Goal: Task Accomplishment & Management: Use online tool/utility

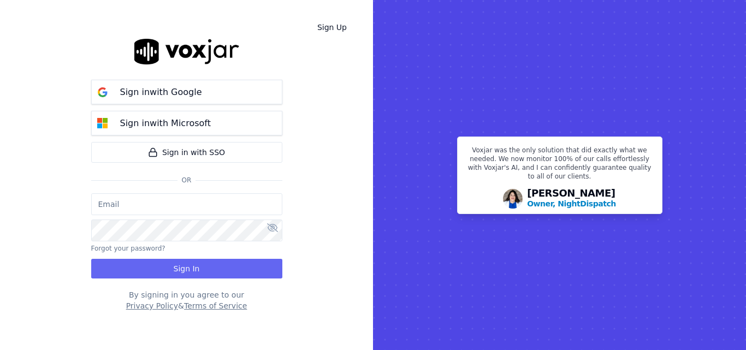
type input "[PERSON_NAME][EMAIL_ADDRESS][PERSON_NAME][DOMAIN_NAME]"
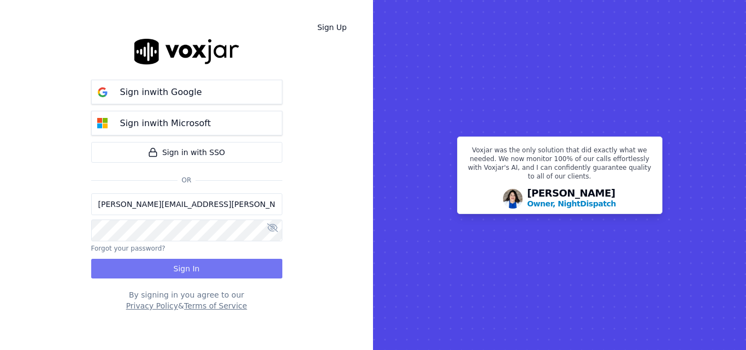
click at [197, 268] on button "Sign In" at bounding box center [186, 269] width 191 height 20
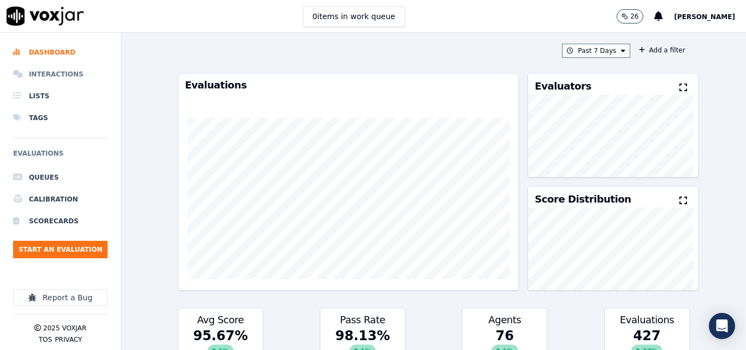
click at [43, 78] on li "Interactions" at bounding box center [60, 74] width 94 height 22
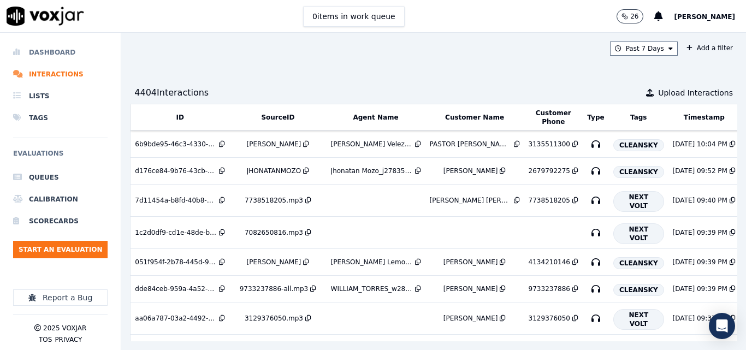
click at [61, 48] on li "Dashboard" at bounding box center [60, 52] width 94 height 22
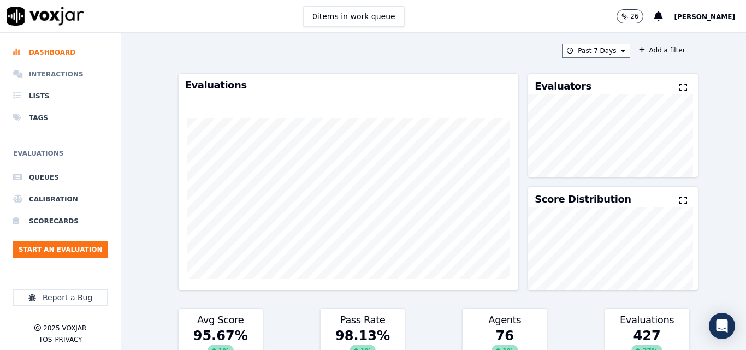
click at [45, 75] on li "Interactions" at bounding box center [60, 74] width 94 height 22
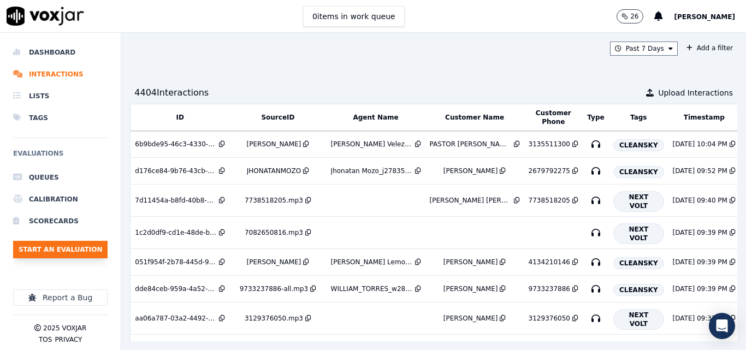
click at [66, 249] on button "Start an Evaluation" at bounding box center [60, 249] width 94 height 17
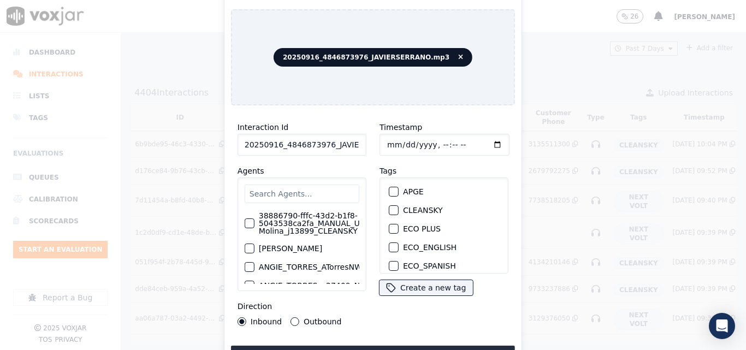
click at [352, 140] on input "20250916_4846873976_JAVIERSERRANO.mp3" at bounding box center [301, 145] width 129 height 22
type input "20250916_4846873976_JAVIERSERRANO"
click at [390, 207] on div "button" at bounding box center [393, 210] width 8 height 8
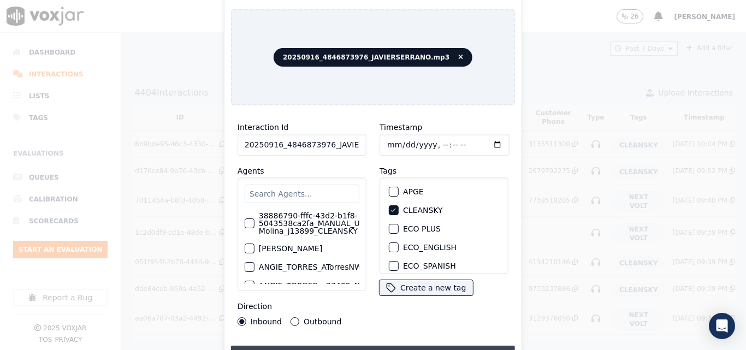
click at [343, 346] on button "Upload interaction to start evaluation" at bounding box center [373, 356] width 284 height 20
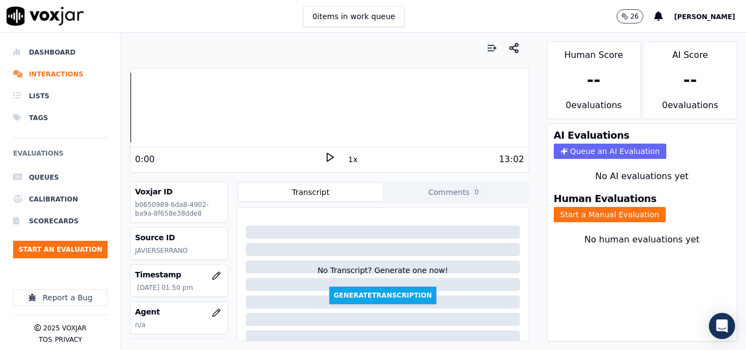
click at [329, 157] on icon at bounding box center [329, 157] width 11 height 11
click at [324, 159] on icon at bounding box center [329, 157] width 11 height 11
click at [325, 156] on icon at bounding box center [329, 157] width 11 height 11
click at [324, 157] on icon at bounding box center [329, 157] width 11 height 11
click at [327, 156] on polygon at bounding box center [330, 157] width 7 height 8
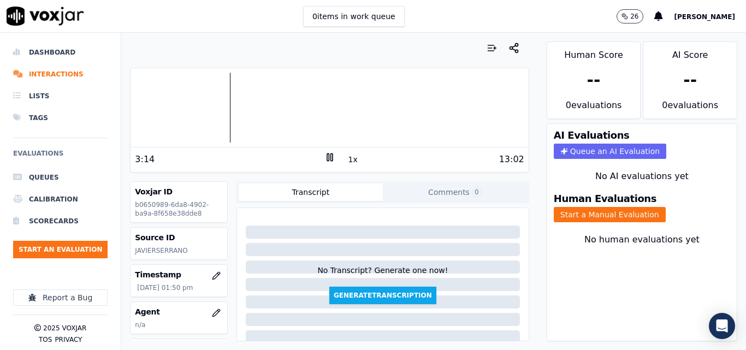
click at [330, 156] on rect at bounding box center [331, 156] width 2 height 7
click at [335, 161] on div "13:02" at bounding box center [429, 159] width 189 height 13
click at [327, 155] on icon at bounding box center [329, 157] width 11 height 11
click at [327, 156] on rect at bounding box center [328, 156] width 2 height 7
click at [327, 156] on polygon at bounding box center [330, 157] width 7 height 8
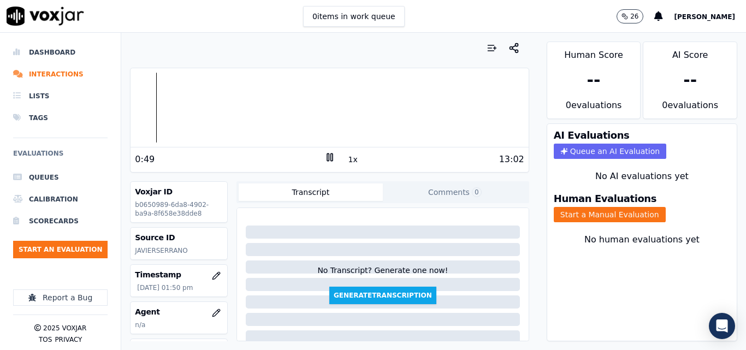
click at [52, 153] on div "Dashboard Interactions Lists Tags Evaluations Queues Calibration Scorecards Sta…" at bounding box center [373, 191] width 746 height 317
click at [327, 156] on rect at bounding box center [328, 156] width 2 height 7
click at [324, 153] on icon at bounding box center [329, 157] width 11 height 11
click at [586, 214] on button "Start a Manual Evaluation" at bounding box center [610, 214] width 112 height 15
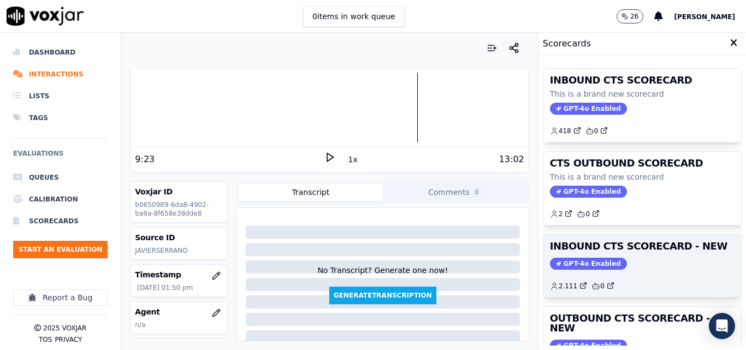
click at [640, 254] on div "INBOUND CTS SCORECARD - NEW GPT-4o Enabled 2.111 0" at bounding box center [642, 266] width 198 height 62
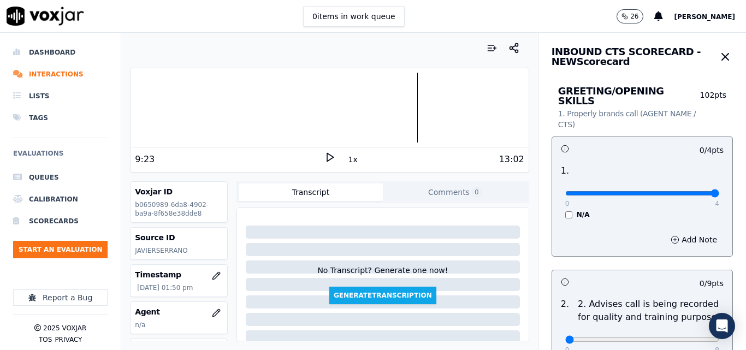
type input "4"
click at [692, 191] on input "range" at bounding box center [642, 193] width 154 height 4
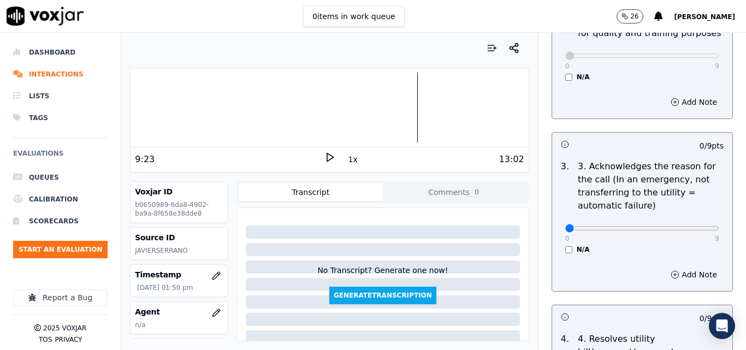
scroll to position [328, 0]
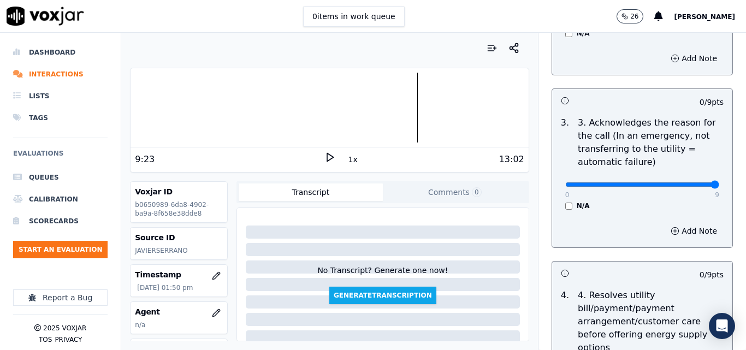
type input "9"
click at [685, 182] on input "range" at bounding box center [642, 184] width 154 height 4
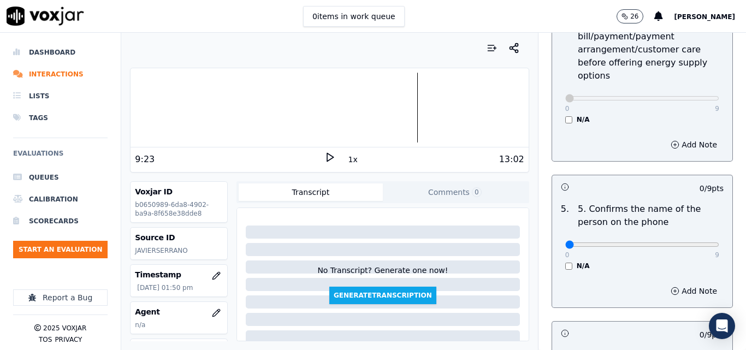
scroll to position [601, 0]
type input "9"
click at [686, 241] on input "range" at bounding box center [642, 243] width 154 height 4
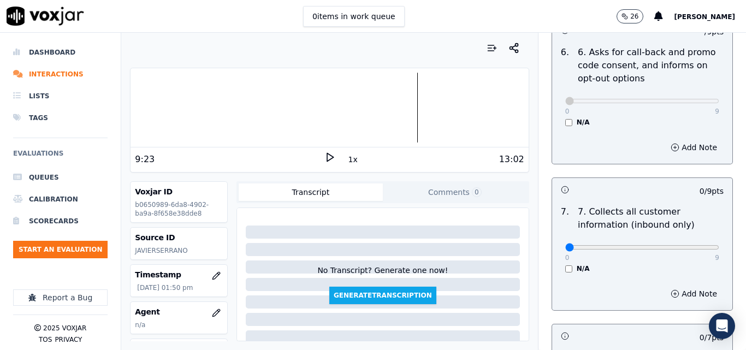
scroll to position [928, 0]
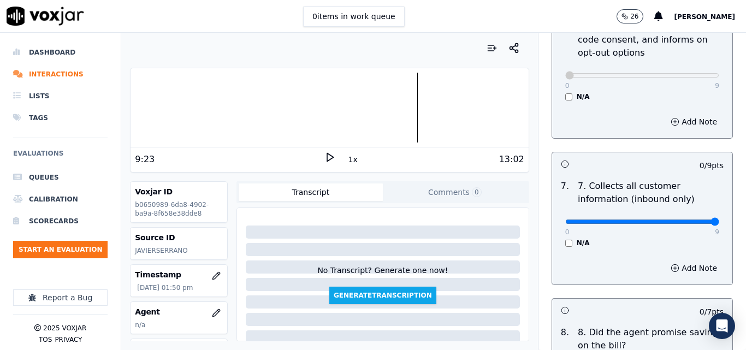
type input "9"
click at [690, 219] on input "range" at bounding box center [642, 221] width 154 height 4
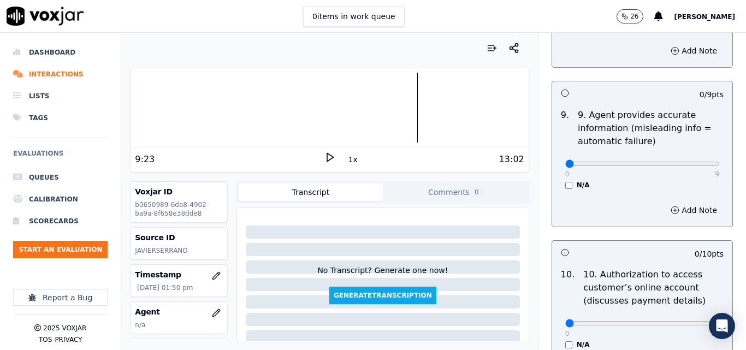
scroll to position [1310, 0]
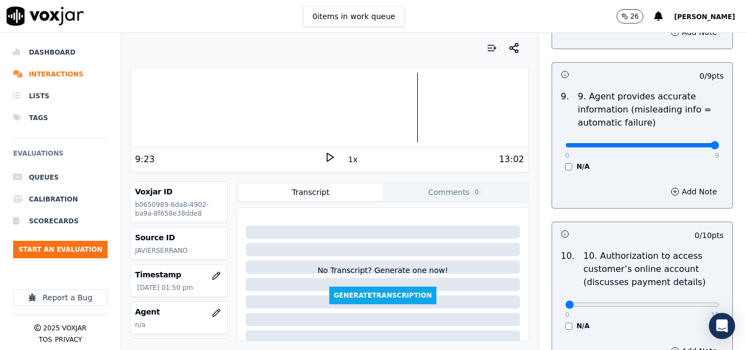
type input "9"
click at [691, 143] on input "range" at bounding box center [642, 145] width 154 height 4
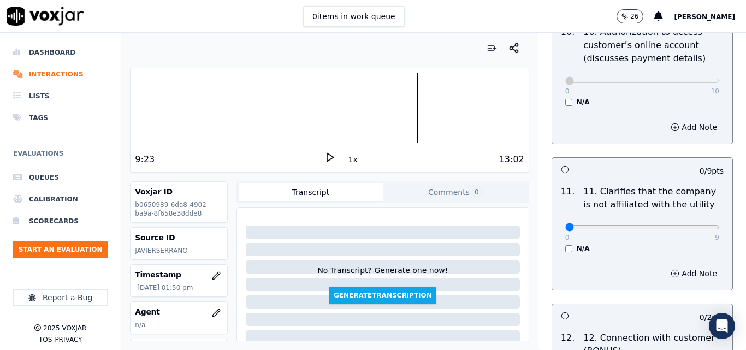
scroll to position [1638, 0]
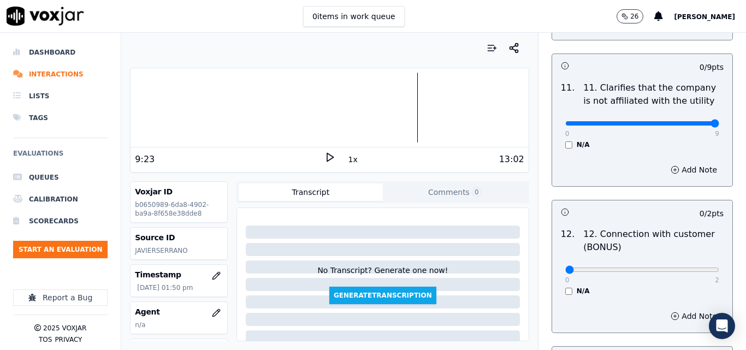
type input "9"
click at [688, 121] on input "range" at bounding box center [642, 123] width 154 height 4
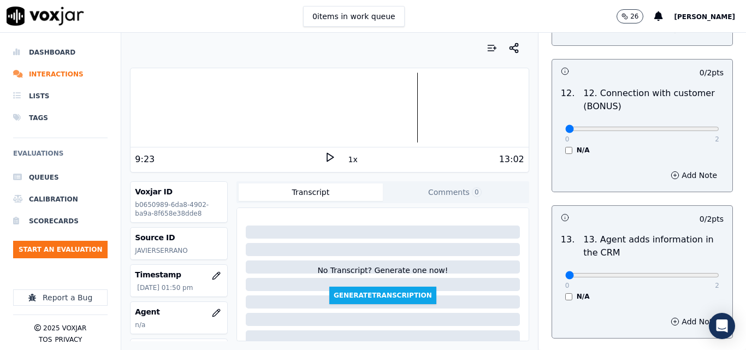
scroll to position [1802, 0]
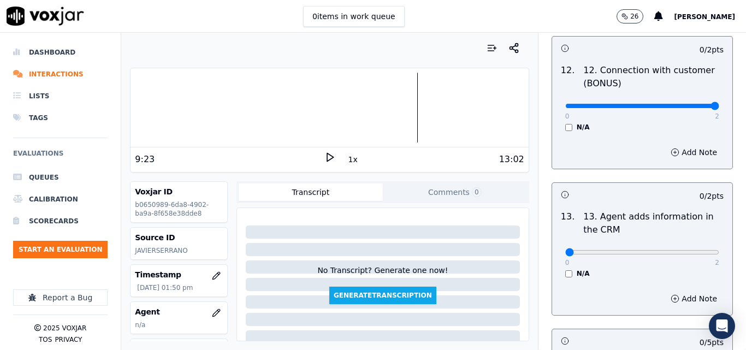
type input "2"
click at [691, 104] on input "range" at bounding box center [642, 106] width 154 height 4
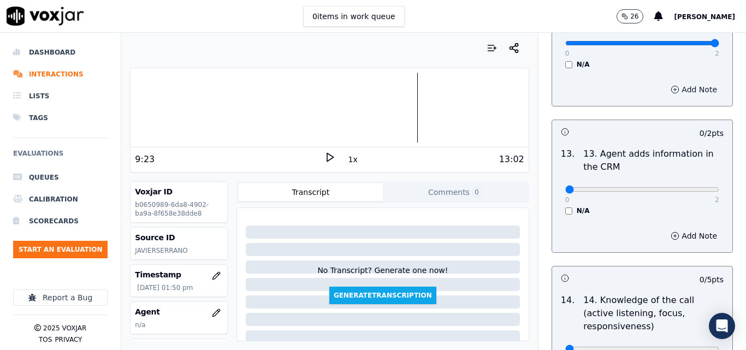
scroll to position [1965, 0]
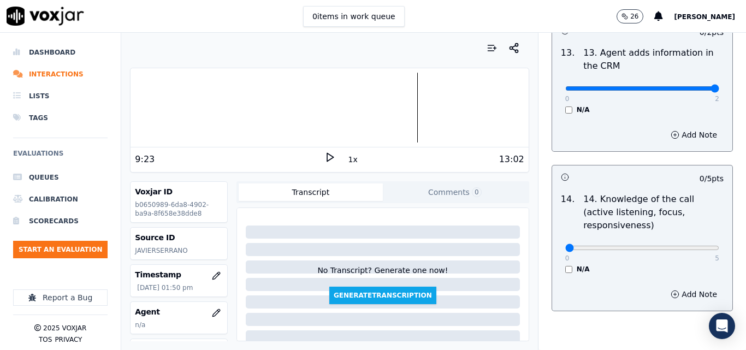
type input "2"
click at [690, 86] on input "range" at bounding box center [642, 88] width 154 height 4
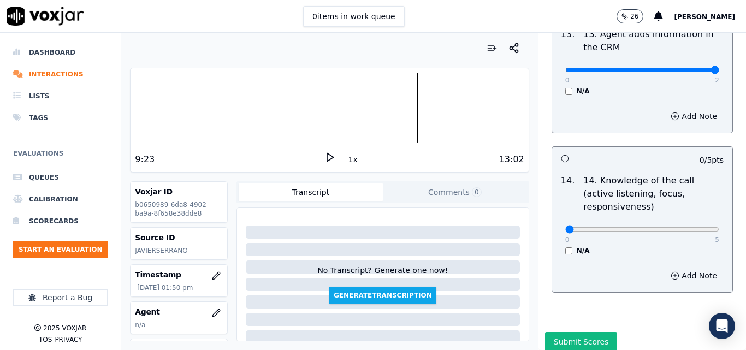
scroll to position [1994, 0]
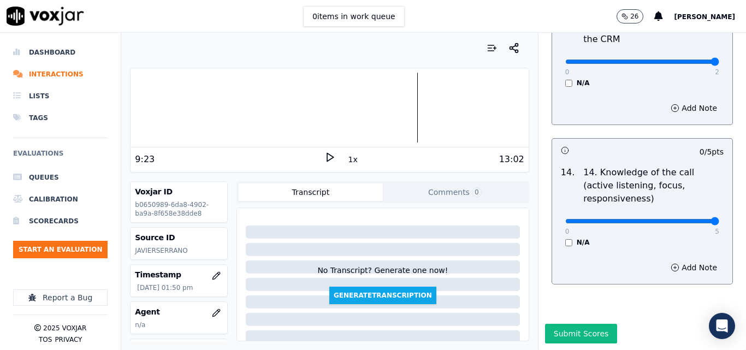
drag, startPoint x: 690, startPoint y: 197, endPoint x: 677, endPoint y: 207, distance: 16.3
type input "5"
click at [688, 219] on input "range" at bounding box center [642, 221] width 154 height 4
click at [545, 324] on button "Submit Scores" at bounding box center [581, 334] width 73 height 20
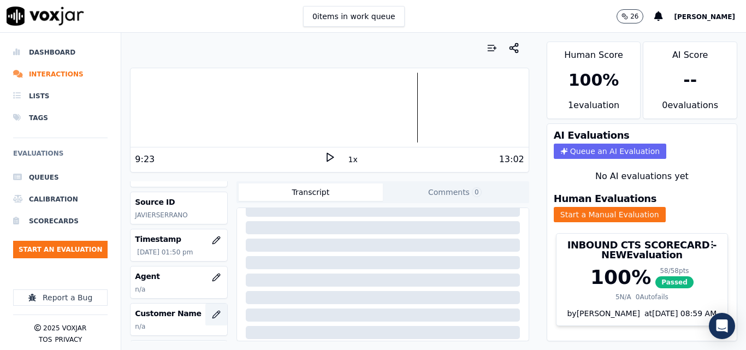
scroll to position [109, 0]
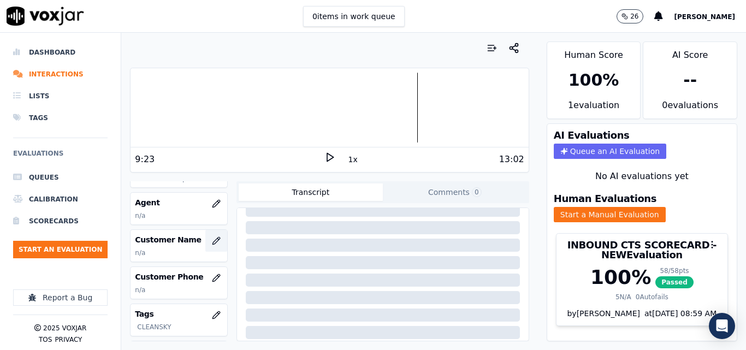
click at [212, 245] on icon "button" at bounding box center [216, 240] width 9 height 9
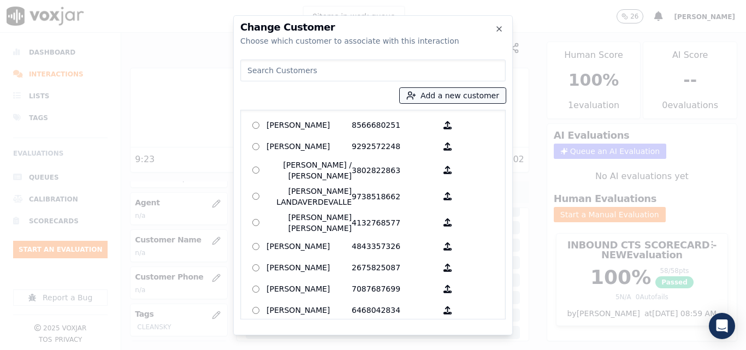
click at [470, 97] on button "Add a new customer" at bounding box center [453, 95] width 106 height 15
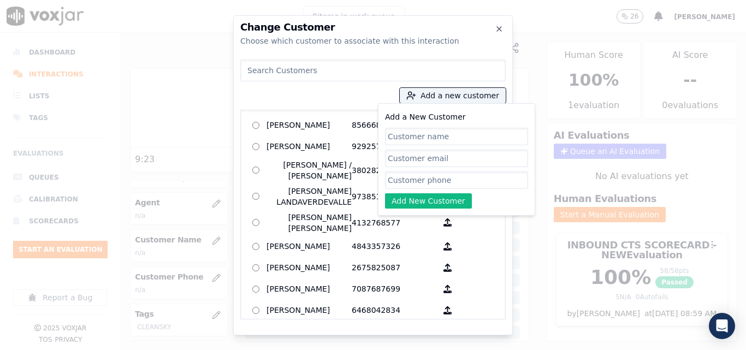
click at [459, 136] on input "Add a New Customer" at bounding box center [456, 136] width 143 height 17
type input "Eulogio Martinez"
drag, startPoint x: 477, startPoint y: 181, endPoint x: 460, endPoint y: 170, distance: 20.6
click at [477, 181] on input "Add a New Customer" at bounding box center [456, 179] width 143 height 17
click at [466, 175] on input "Add a New Customer" at bounding box center [456, 179] width 143 height 17
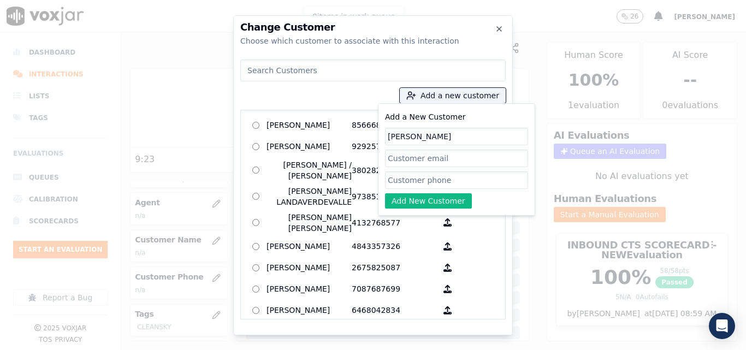
paste input "4846873976"
type input "4846873976"
click at [443, 201] on button "Add New Customer" at bounding box center [428, 200] width 87 height 15
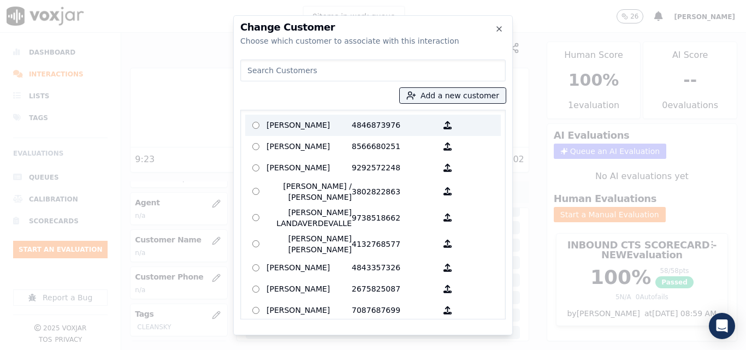
click at [314, 126] on p "Eulogio Martinez" at bounding box center [308, 125] width 85 height 17
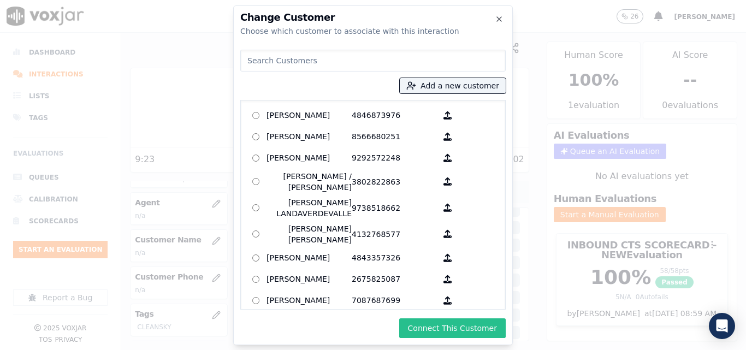
click at [430, 325] on button "Connect This Customer" at bounding box center [452, 328] width 106 height 20
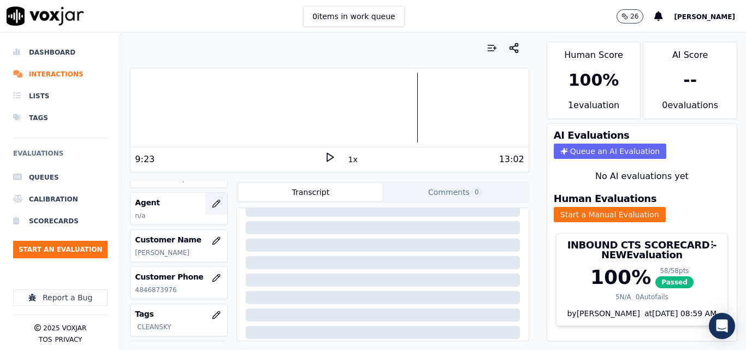
click at [212, 200] on icon "button" at bounding box center [216, 203] width 9 height 9
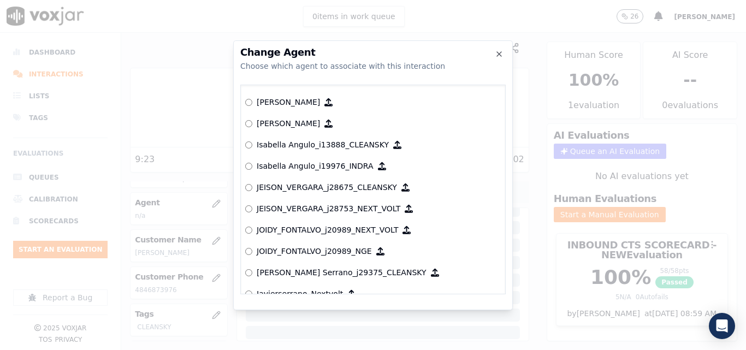
scroll to position [2907, 0]
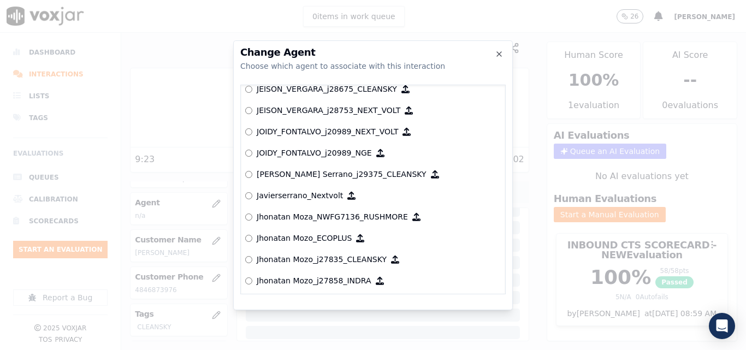
click at [357, 170] on p "[PERSON_NAME] Serrano_j29375_CLEANSKY" at bounding box center [342, 174] width 170 height 11
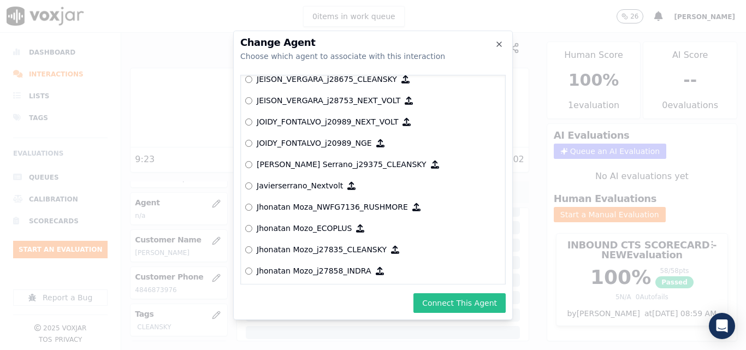
click at [440, 293] on button "Connect This Agent" at bounding box center [459, 303] width 92 height 20
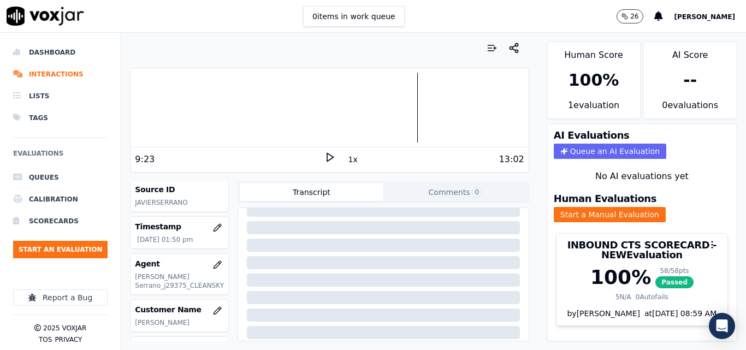
scroll to position [0, 0]
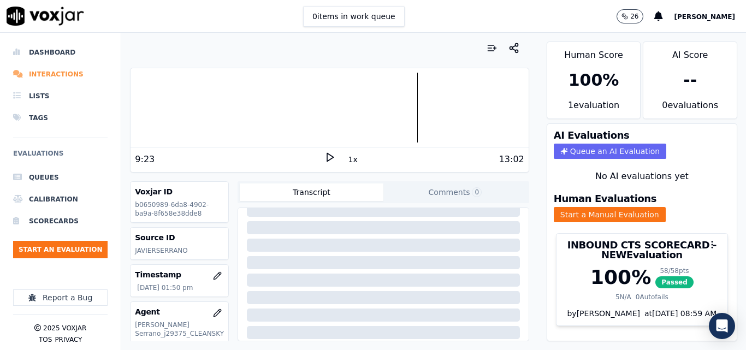
click at [56, 72] on li "Interactions" at bounding box center [60, 74] width 94 height 22
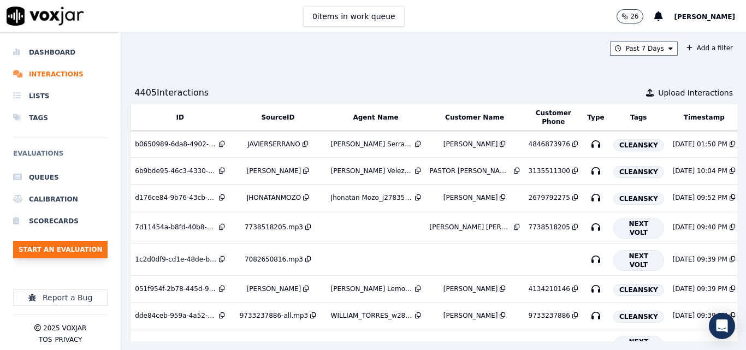
click at [73, 248] on button "Start an Evaluation" at bounding box center [60, 249] width 94 height 17
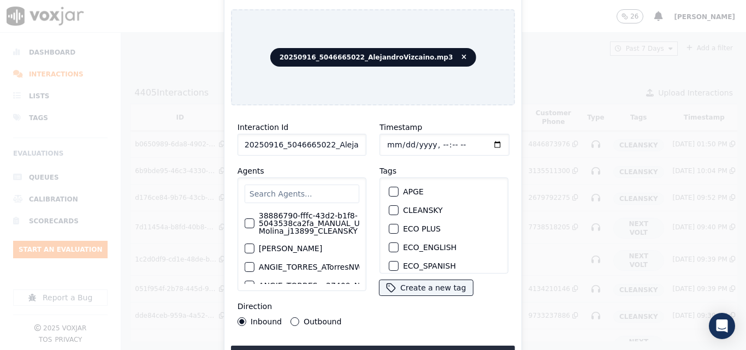
drag, startPoint x: 329, startPoint y: 147, endPoint x: 309, endPoint y: 132, distance: 25.3
click at [329, 147] on input "20250916_5046665022_AlejandroVizcaino.mp3" at bounding box center [301, 145] width 129 height 22
type input "20250916_5046665022_AlejandroVizcaino"
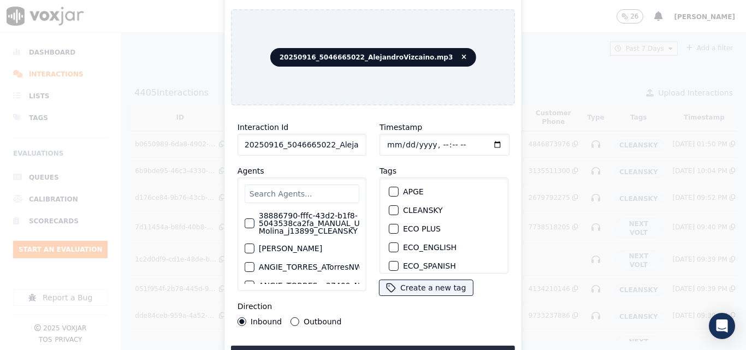
click at [392, 206] on div "button" at bounding box center [393, 210] width 8 height 8
click at [441, 346] on button "Upload interaction to start evaluation" at bounding box center [373, 356] width 284 height 20
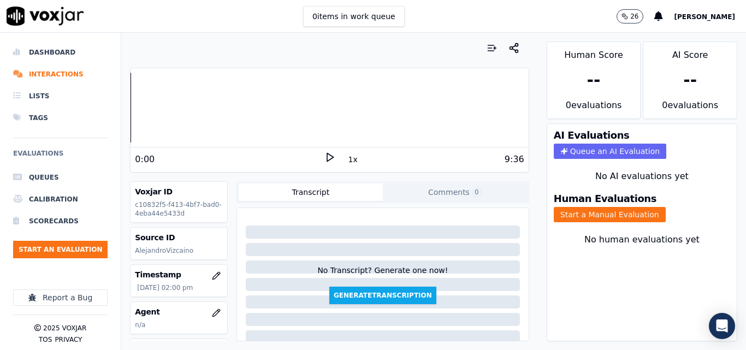
click at [324, 161] on icon at bounding box center [329, 157] width 11 height 11
click at [327, 159] on rect at bounding box center [328, 156] width 2 height 7
click at [327, 155] on polygon at bounding box center [330, 157] width 7 height 8
click at [327, 157] on rect at bounding box center [328, 156] width 2 height 7
click at [321, 150] on div "2:16 1x 9:36" at bounding box center [328, 158] width 397 height 23
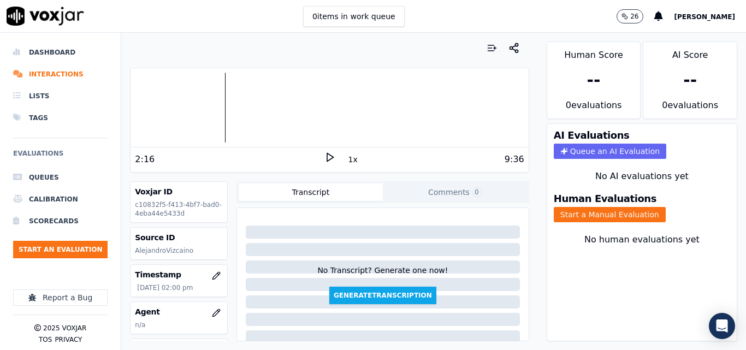
click at [327, 157] on polygon at bounding box center [330, 157] width 7 height 8
click at [328, 155] on icon at bounding box center [329, 157] width 11 height 11
click at [634, 209] on button "Start a Manual Evaluation" at bounding box center [610, 214] width 112 height 15
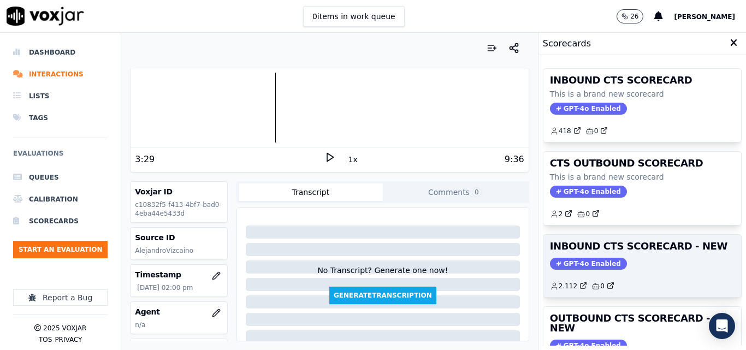
click at [650, 242] on h3 "INBOUND CTS SCORECARD - NEW" at bounding box center [642, 246] width 185 height 10
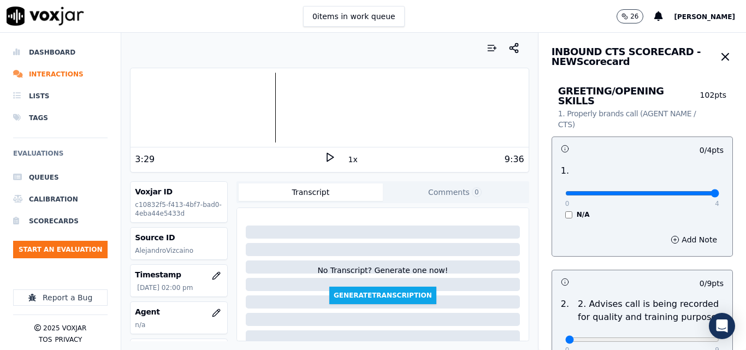
type input "4"
click at [685, 191] on input "range" at bounding box center [642, 193] width 154 height 4
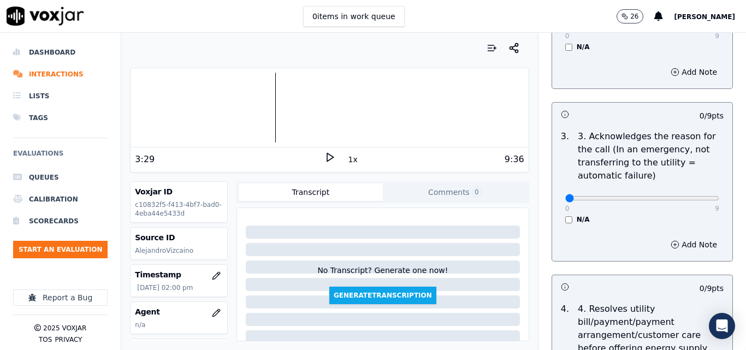
scroll to position [328, 0]
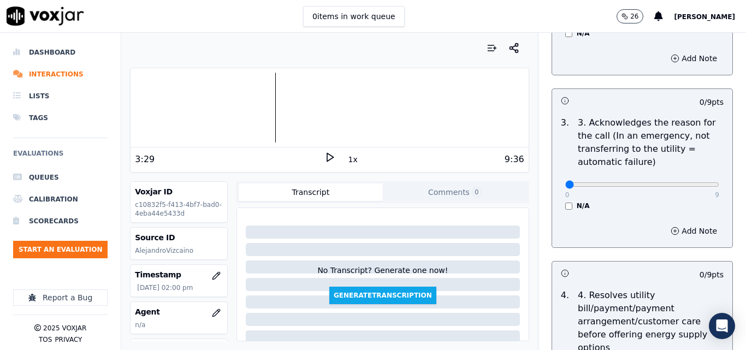
click at [697, 182] on div "0 9 N/A" at bounding box center [641, 189] width 171 height 41
click at [715, 191] on p "9" at bounding box center [717, 195] width 4 height 9
type input "9"
click at [690, 182] on input "range" at bounding box center [642, 184] width 154 height 4
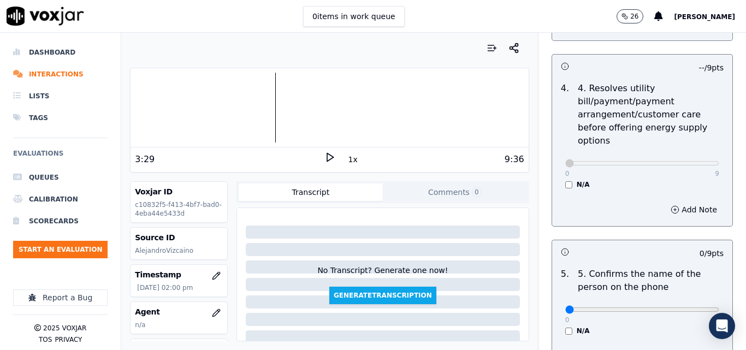
scroll to position [601, 0]
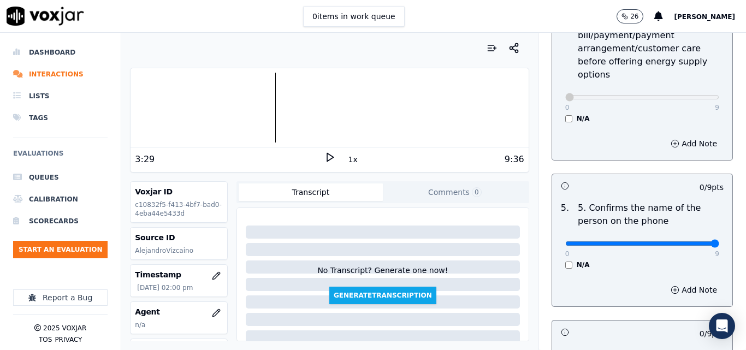
type input "9"
click at [690, 241] on input "range" at bounding box center [642, 243] width 154 height 4
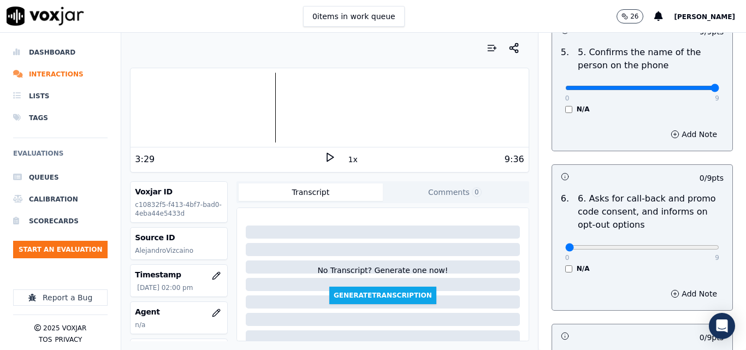
scroll to position [764, 0]
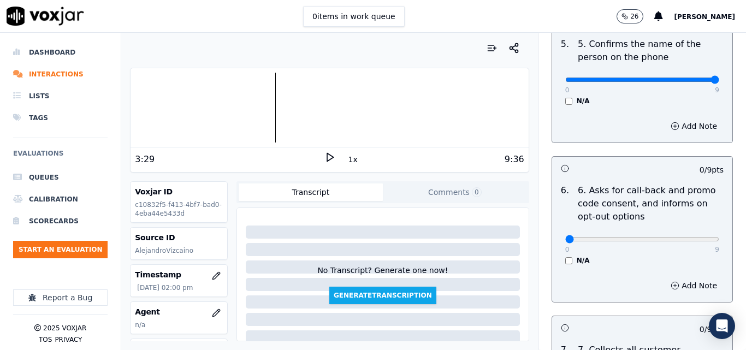
click at [557, 245] on div "0 9 N/A" at bounding box center [641, 243] width 171 height 41
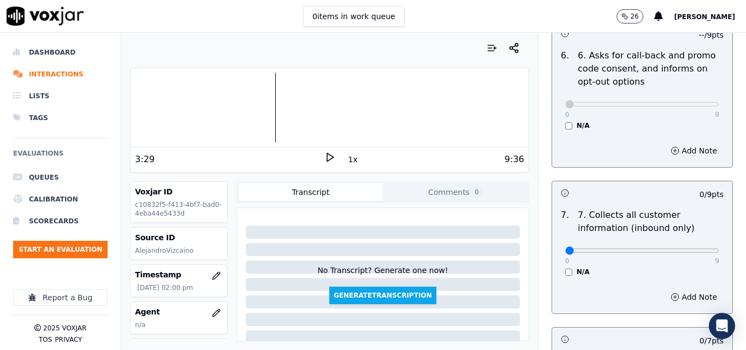
scroll to position [928, 0]
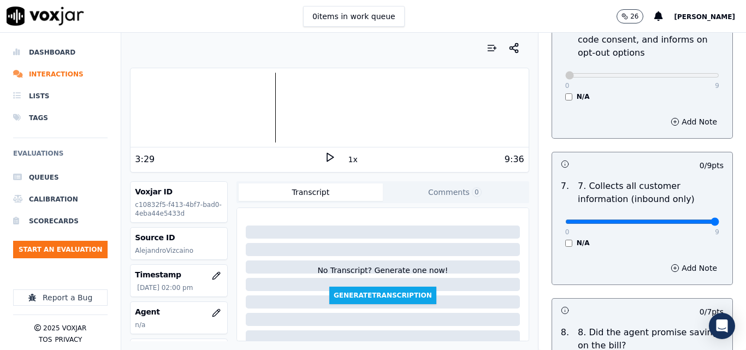
type input "9"
click at [691, 219] on input "range" at bounding box center [642, 221] width 154 height 4
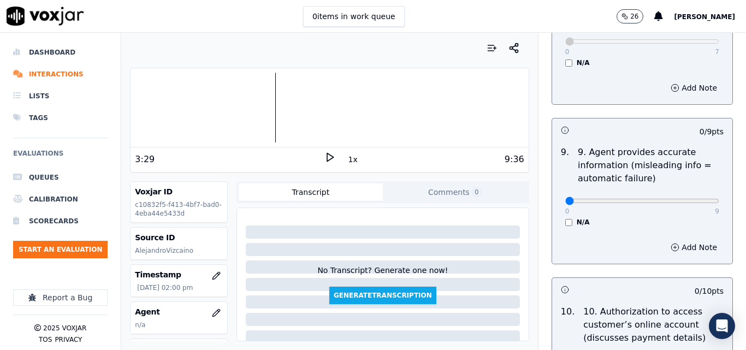
scroll to position [1256, 0]
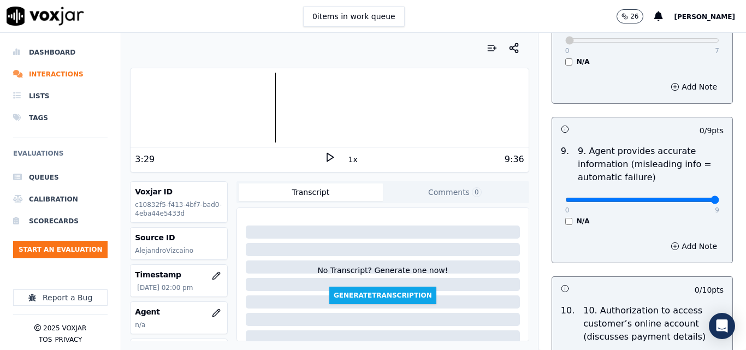
drag, startPoint x: 687, startPoint y: 187, endPoint x: 694, endPoint y: 181, distance: 9.7
type input "9"
click at [687, 198] on input "range" at bounding box center [642, 200] width 154 height 4
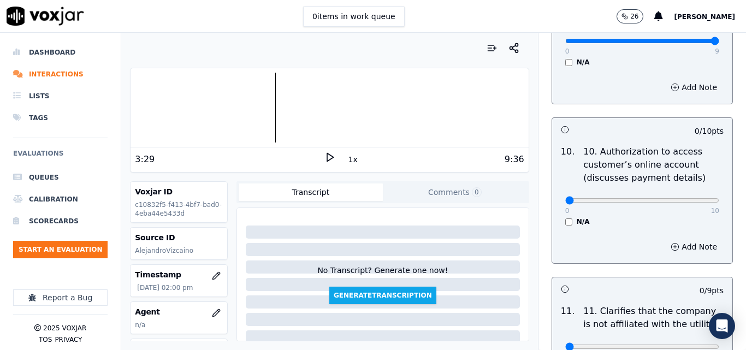
scroll to position [1419, 0]
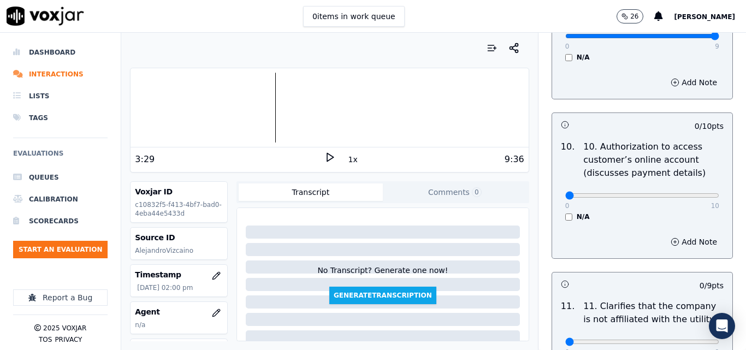
click at [577, 212] on label "N/A" at bounding box center [583, 216] width 13 height 9
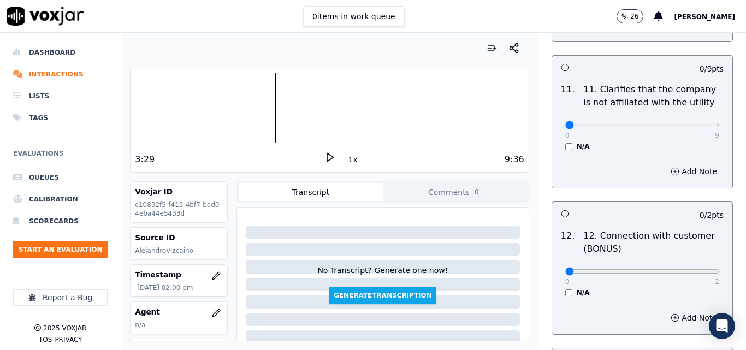
scroll to position [1638, 0]
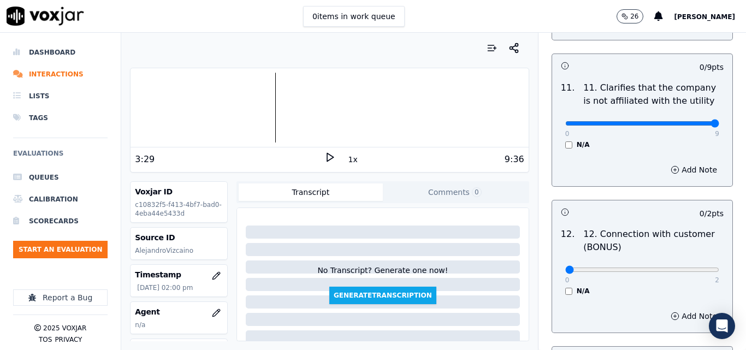
type input "9"
click at [693, 121] on input "range" at bounding box center [642, 123] width 154 height 4
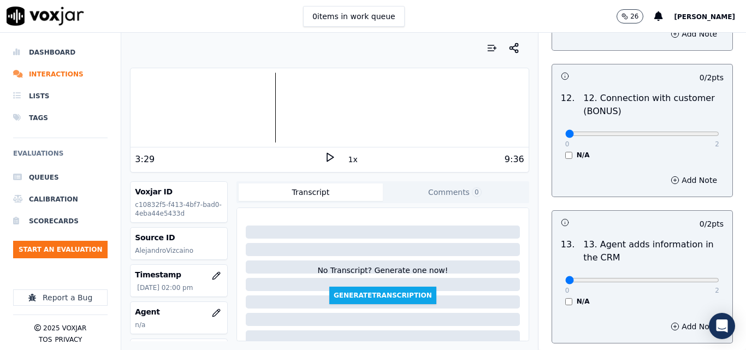
scroll to position [1802, 0]
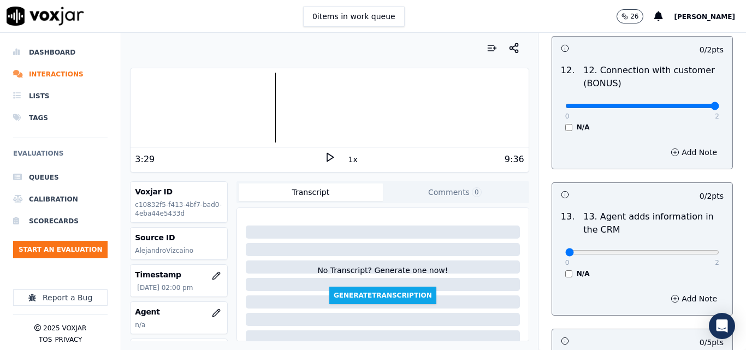
type input "2"
click at [693, 104] on input "range" at bounding box center [642, 106] width 154 height 4
type input "2"
click at [684, 250] on input "range" at bounding box center [642, 252] width 154 height 4
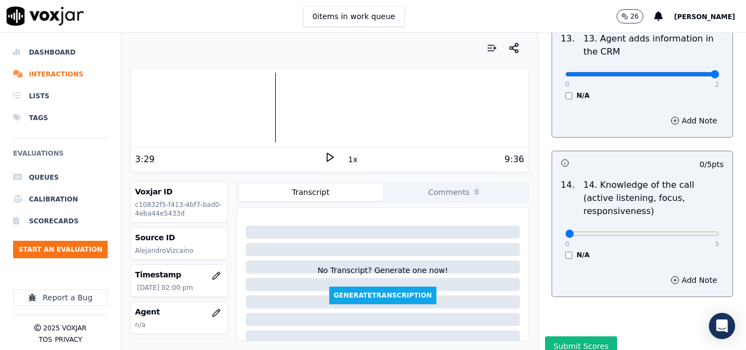
scroll to position [1994, 0]
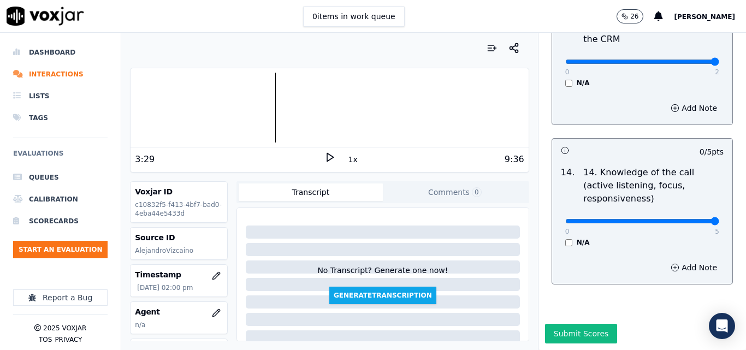
type input "5"
click at [690, 219] on input "range" at bounding box center [642, 221] width 154 height 4
click at [554, 324] on button "Submit Scores" at bounding box center [581, 334] width 73 height 20
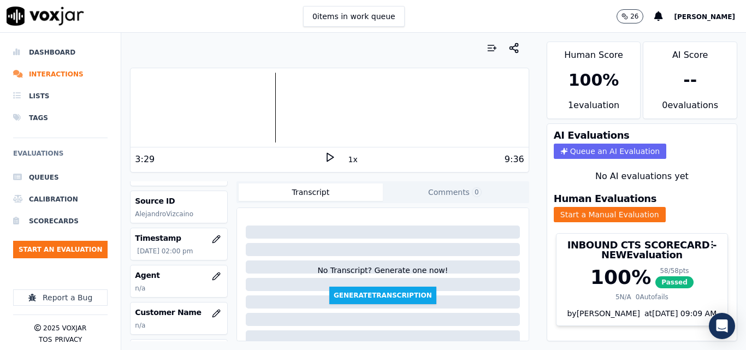
scroll to position [109, 0]
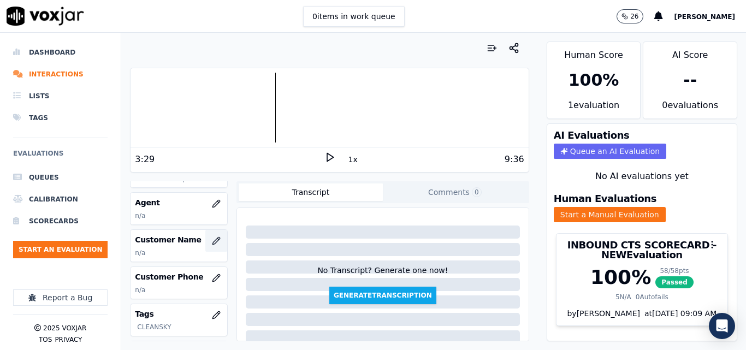
click at [212, 242] on icon "button" at bounding box center [216, 240] width 9 height 9
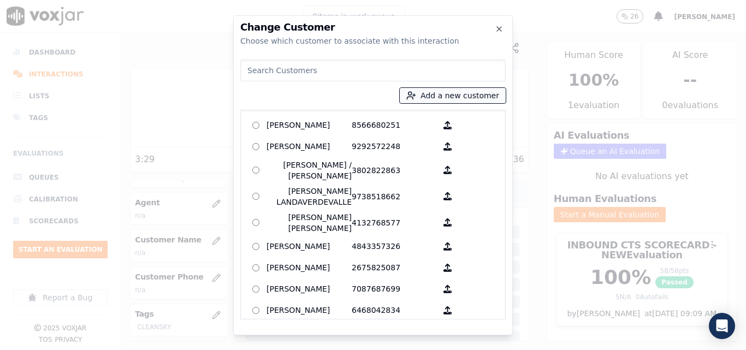
click at [456, 92] on button "Add a new customer" at bounding box center [453, 95] width 106 height 15
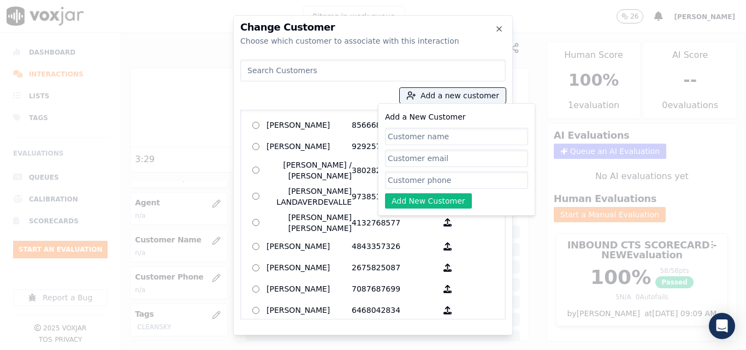
click at [465, 138] on input "Add a New Customer" at bounding box center [456, 136] width 143 height 17
type input "Lourdienne Pierre"
click at [494, 183] on input "Add a New Customer" at bounding box center [456, 179] width 143 height 17
click at [494, 180] on input "Add a New Customer" at bounding box center [456, 179] width 143 height 17
paste input "5046665022"
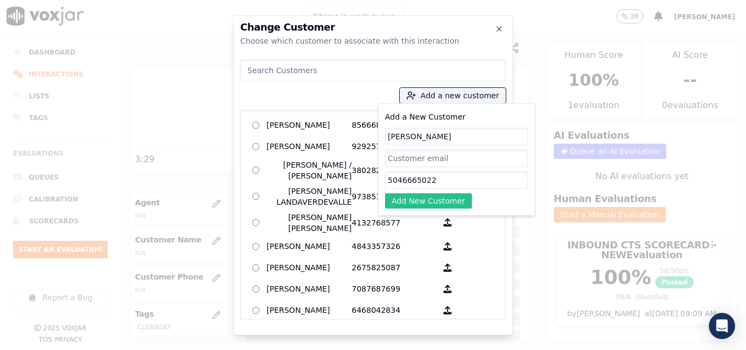
type input "5046665022"
click at [447, 206] on button "Add New Customer" at bounding box center [428, 200] width 87 height 15
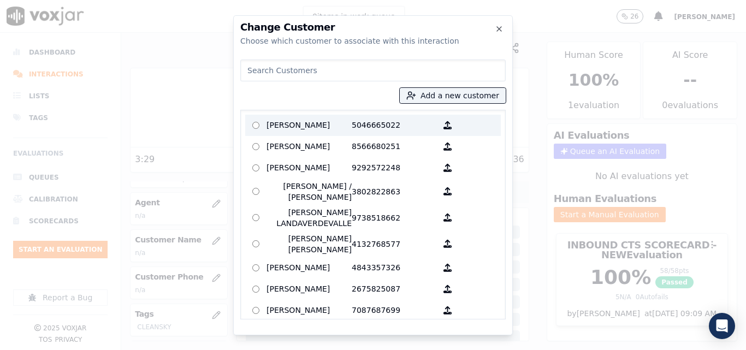
click at [306, 127] on p "Lourdienne Pierre" at bounding box center [308, 125] width 85 height 17
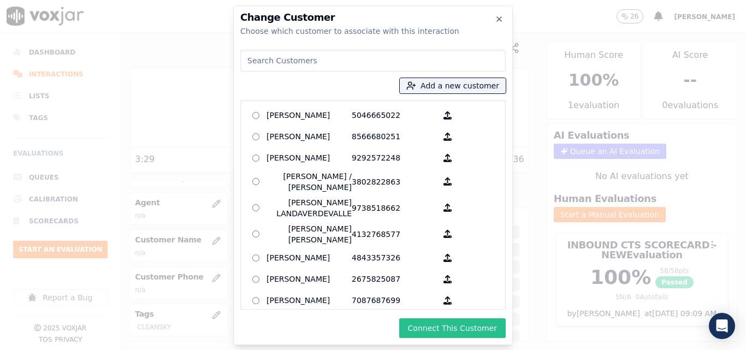
click at [461, 326] on button "Connect This Customer" at bounding box center [452, 328] width 106 height 20
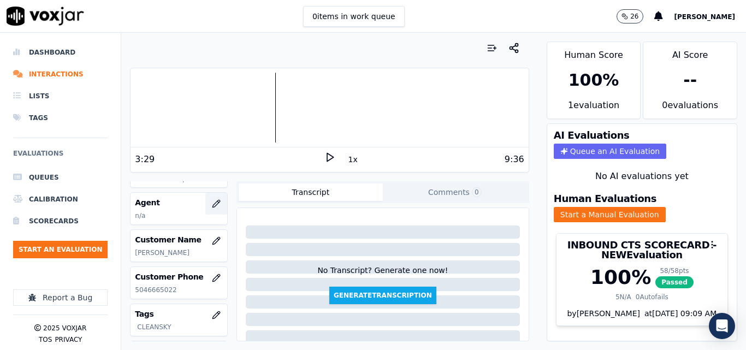
click at [209, 208] on button "button" at bounding box center [216, 204] width 22 height 22
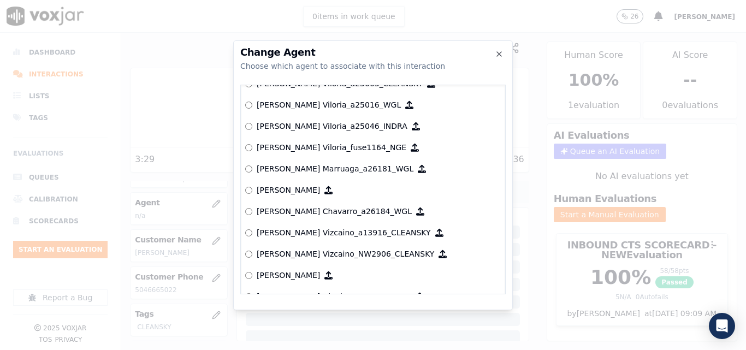
scroll to position [164, 0]
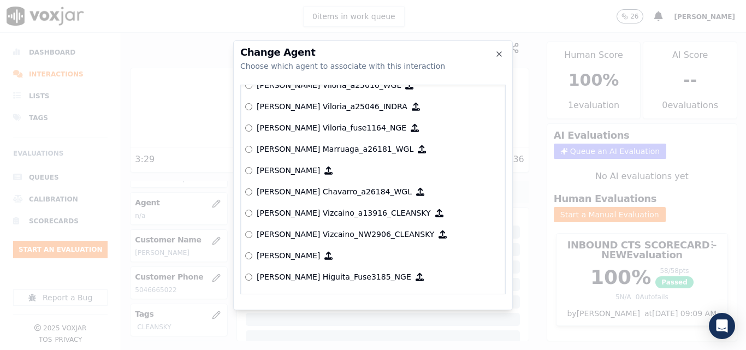
click at [338, 215] on p "[PERSON_NAME] Vizcaino_a13916_CLEANSKY" at bounding box center [344, 212] width 174 height 11
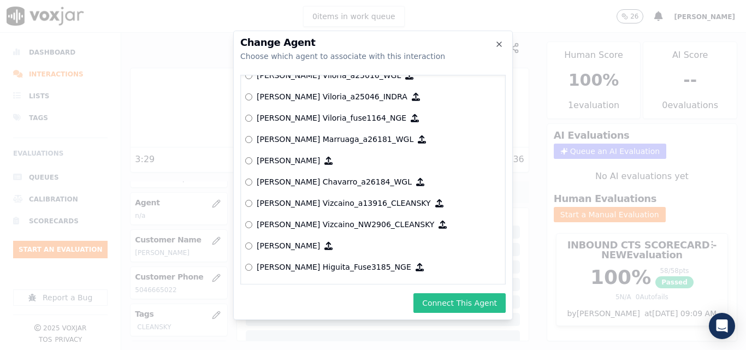
click at [445, 294] on button "Connect This Agent" at bounding box center [459, 303] width 92 height 20
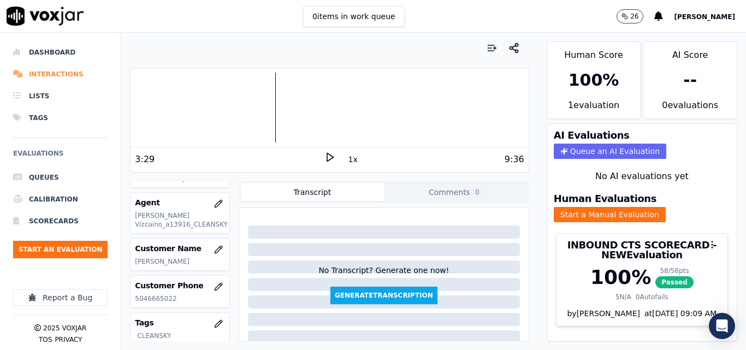
click at [71, 77] on li "Interactions" at bounding box center [60, 74] width 94 height 22
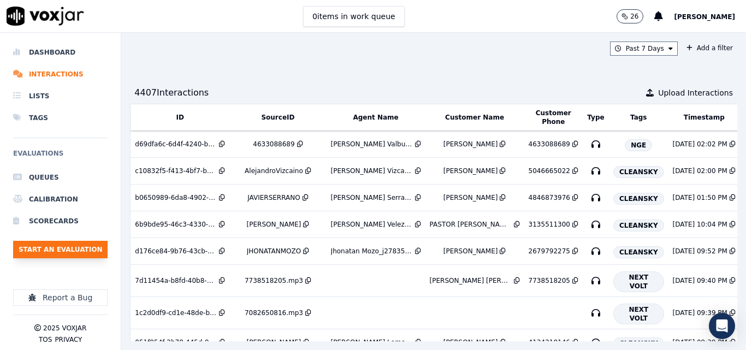
click at [50, 252] on button "Start an Evaluation" at bounding box center [60, 249] width 94 height 17
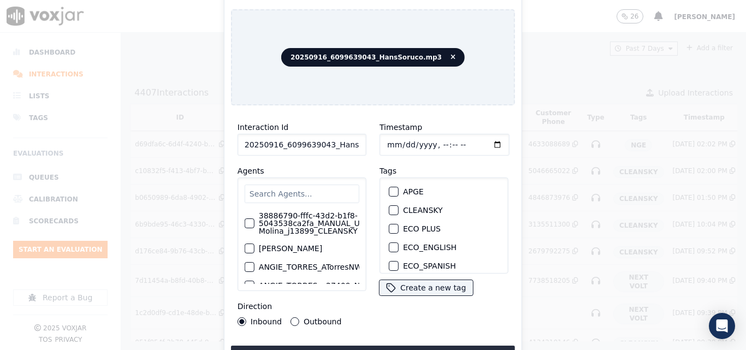
click at [338, 141] on input "20250916_6099639043_HansSoruco.mp3" at bounding box center [301, 145] width 129 height 22
type input "20250916_6099639043_HansSoruco"
click at [389, 206] on div "button" at bounding box center [393, 210] width 8 height 8
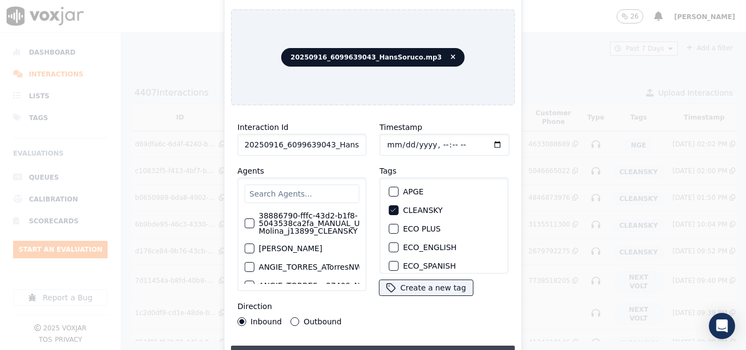
click at [417, 348] on button "Upload interaction to start evaluation" at bounding box center [373, 356] width 284 height 20
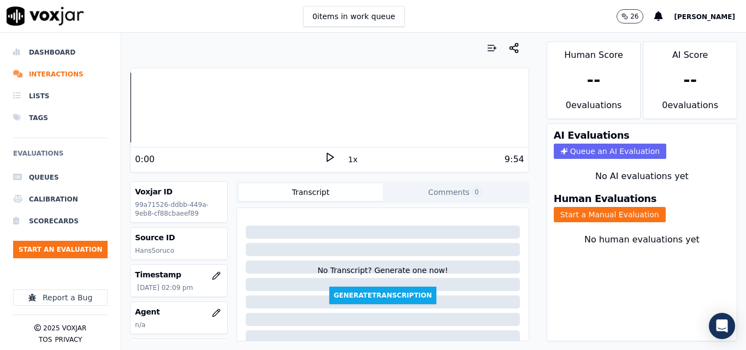
click at [324, 156] on icon at bounding box center [329, 157] width 11 height 11
click at [327, 155] on rect at bounding box center [328, 156] width 2 height 7
click at [38, 126] on div "Dashboard Interactions Lists Tags Evaluations Queues Calibration Scorecards Sta…" at bounding box center [373, 191] width 746 height 317
click at [324, 157] on icon at bounding box center [329, 157] width 11 height 11
click at [327, 158] on rect at bounding box center [328, 156] width 2 height 7
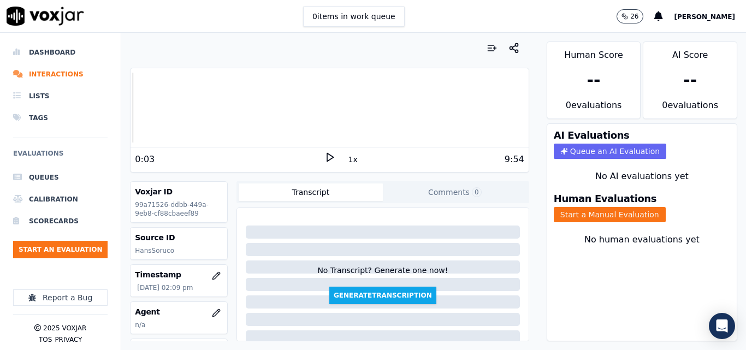
click at [324, 159] on icon at bounding box center [329, 157] width 11 height 11
click at [324, 158] on icon at bounding box center [329, 157] width 11 height 11
click at [327, 155] on polygon at bounding box center [330, 157] width 7 height 8
click at [324, 156] on icon at bounding box center [329, 157] width 11 height 11
click at [635, 219] on button "Start a Manual Evaluation" at bounding box center [610, 214] width 112 height 15
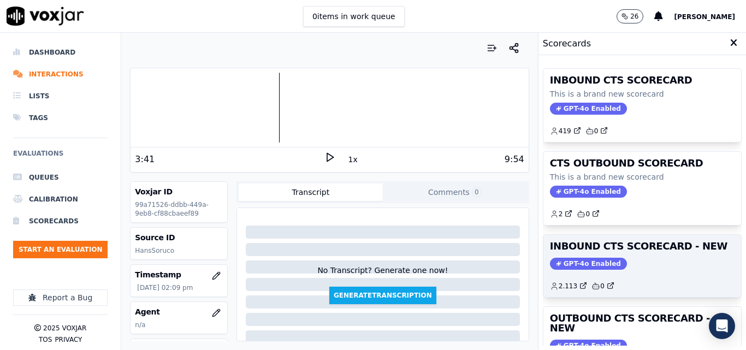
click at [656, 250] on h3 "INBOUND CTS SCORECARD - NEW" at bounding box center [642, 246] width 185 height 10
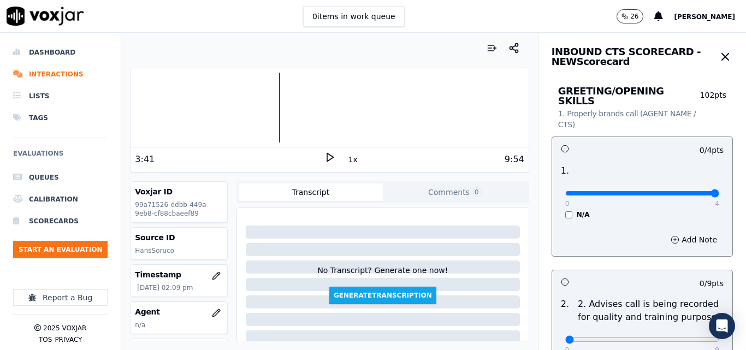
type input "4"
click at [684, 191] on input "range" at bounding box center [642, 193] width 154 height 4
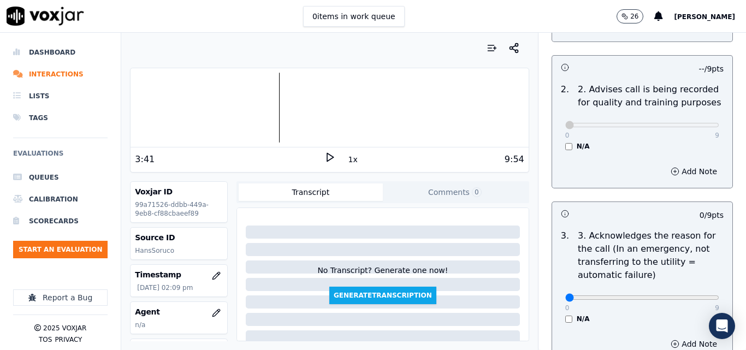
scroll to position [273, 0]
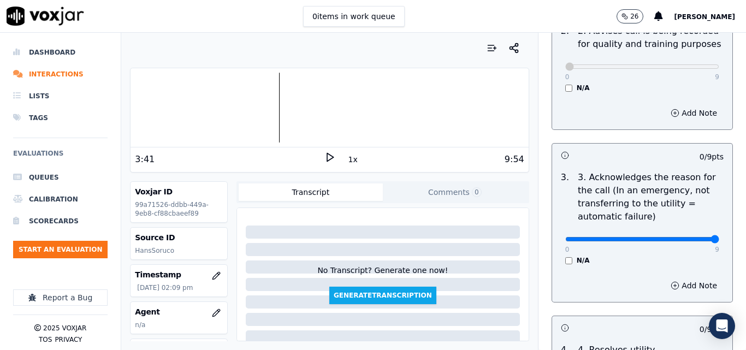
type input "9"
click at [687, 237] on input "range" at bounding box center [642, 239] width 154 height 4
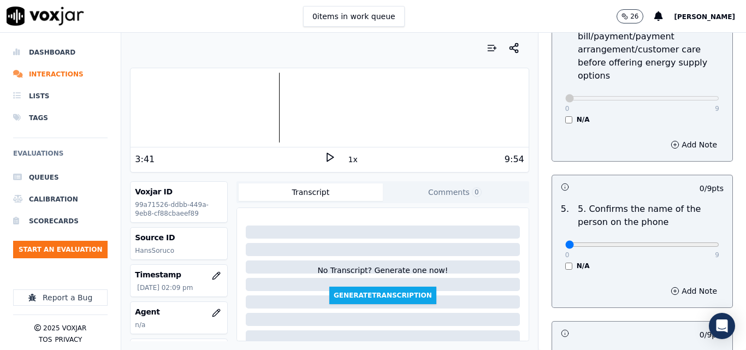
scroll to position [601, 0]
type input "9"
click at [689, 241] on input "range" at bounding box center [642, 243] width 154 height 4
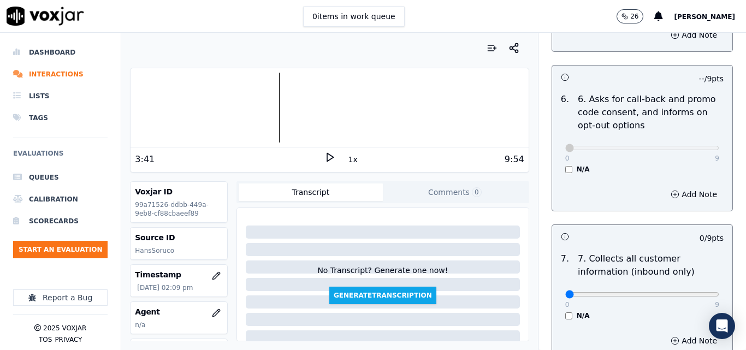
scroll to position [928, 0]
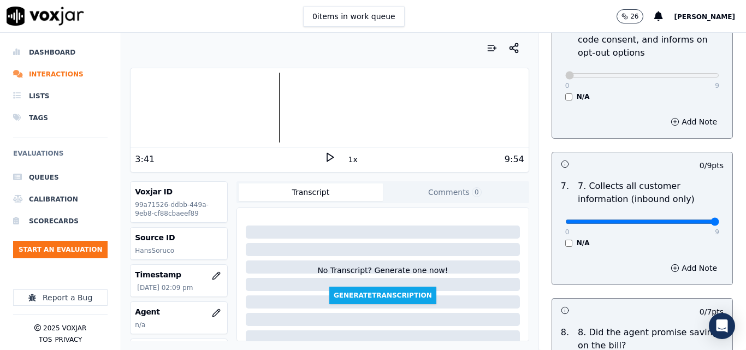
type input "9"
click at [692, 219] on input "range" at bounding box center [642, 221] width 154 height 4
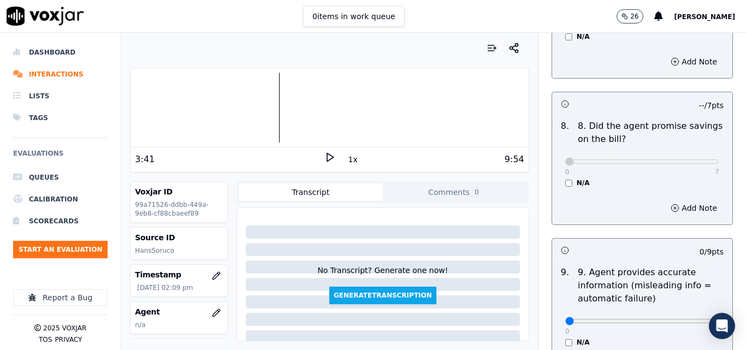
scroll to position [1256, 0]
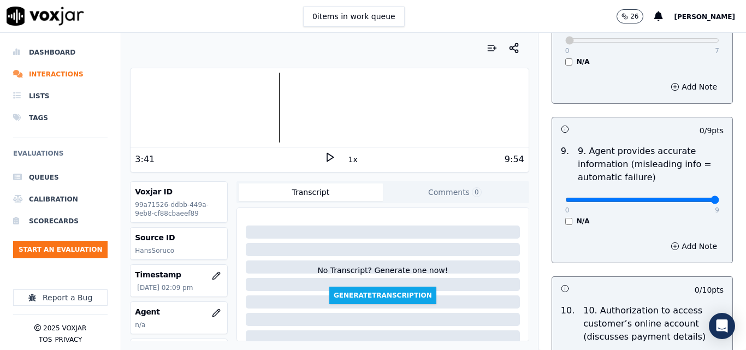
type input "9"
click at [690, 198] on input "range" at bounding box center [642, 200] width 154 height 4
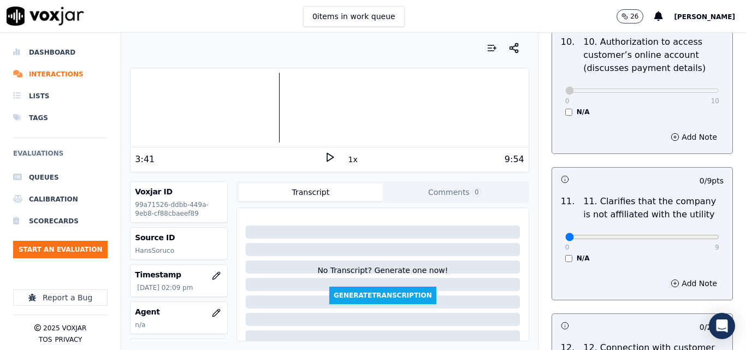
scroll to position [1529, 0]
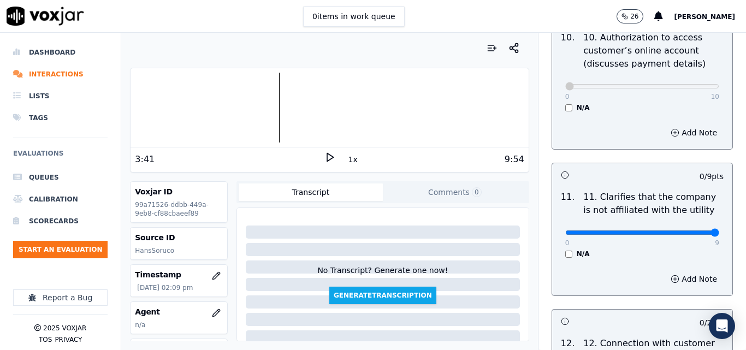
type input "9"
click at [688, 230] on input "range" at bounding box center [642, 232] width 154 height 4
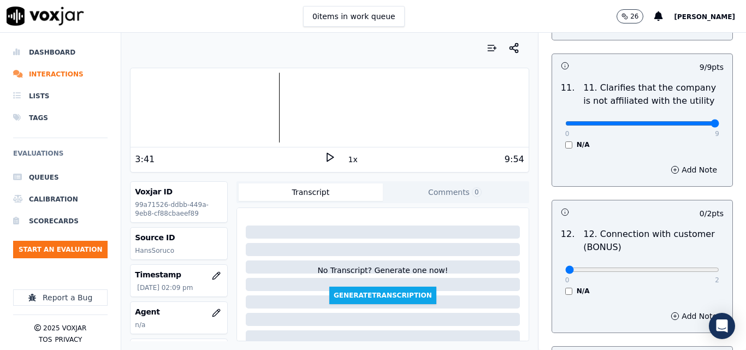
scroll to position [1692, 0]
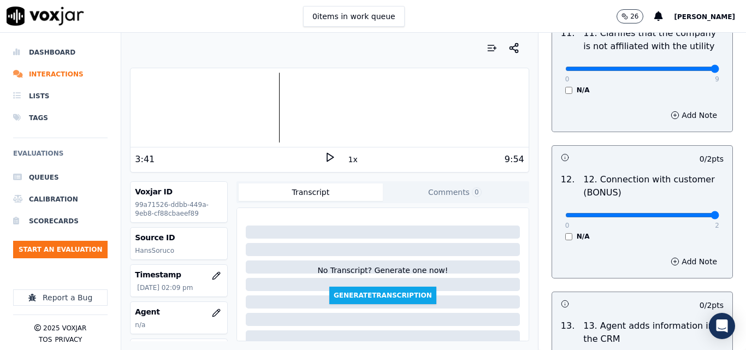
type input "2"
click at [687, 213] on input "range" at bounding box center [642, 215] width 154 height 4
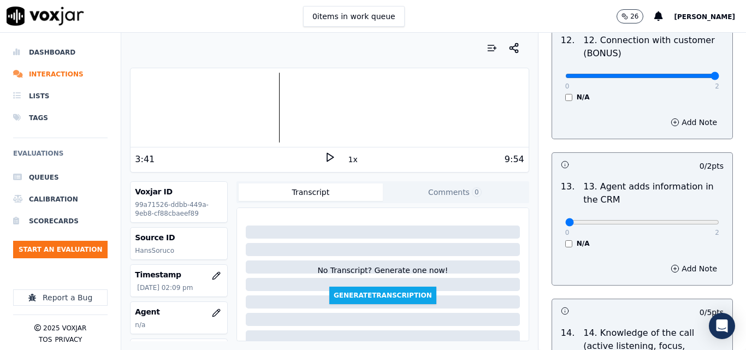
scroll to position [1856, 0]
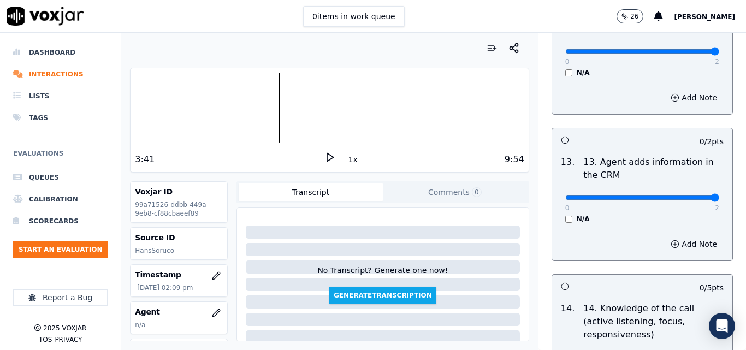
type input "2"
click at [692, 195] on input "range" at bounding box center [642, 197] width 154 height 4
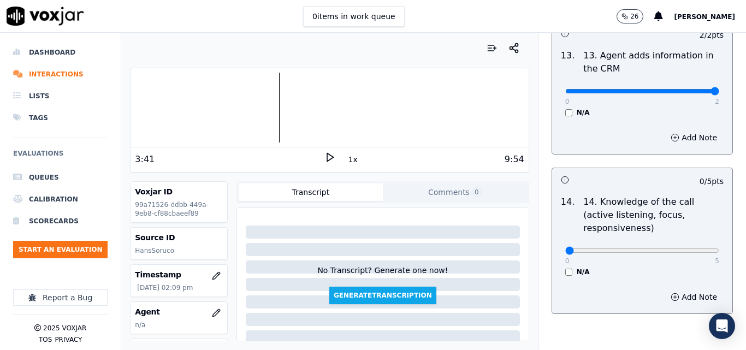
scroll to position [1994, 0]
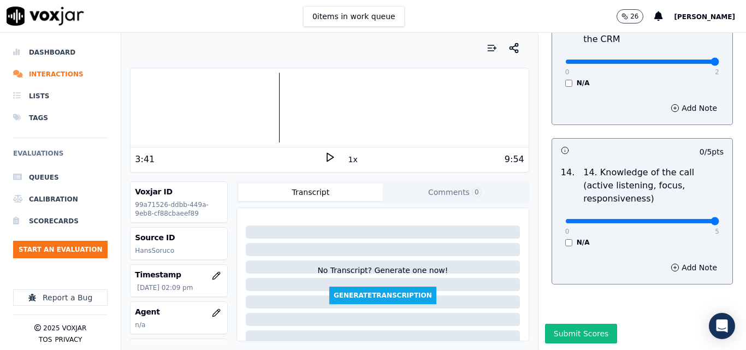
type input "5"
click at [689, 219] on input "range" at bounding box center [642, 221] width 154 height 4
click at [574, 324] on button "Submit Scores" at bounding box center [581, 334] width 73 height 20
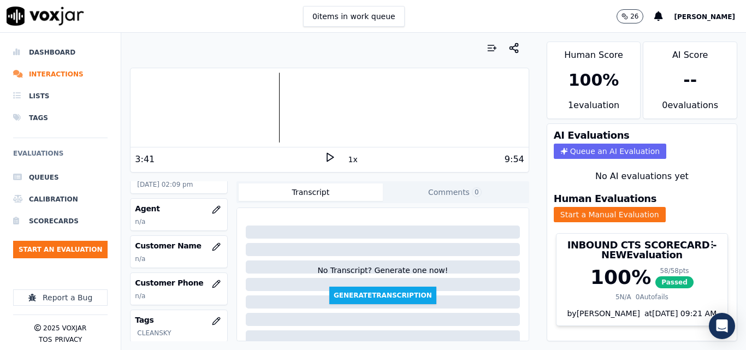
scroll to position [109, 0]
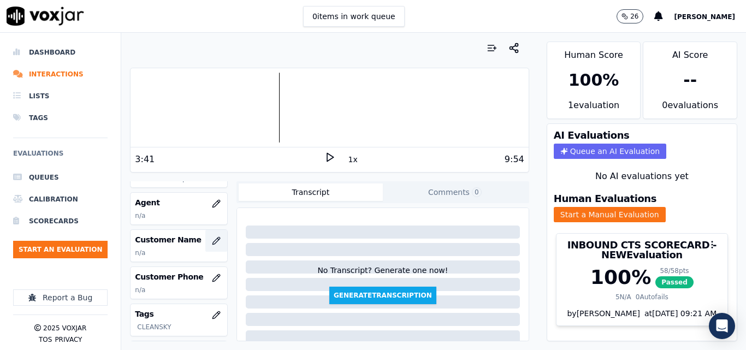
click at [205, 240] on button "button" at bounding box center [216, 241] width 22 height 22
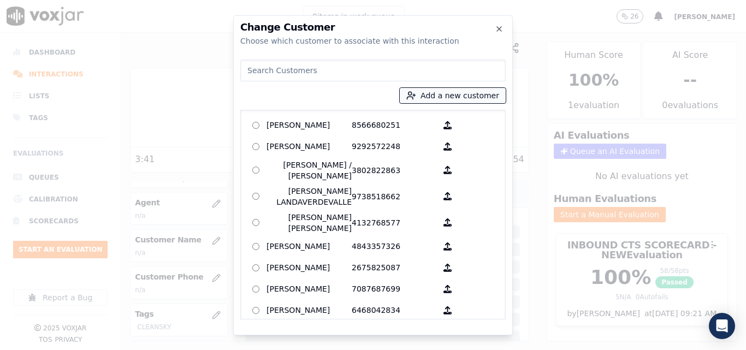
click at [438, 96] on button "Add a new customer" at bounding box center [453, 95] width 106 height 15
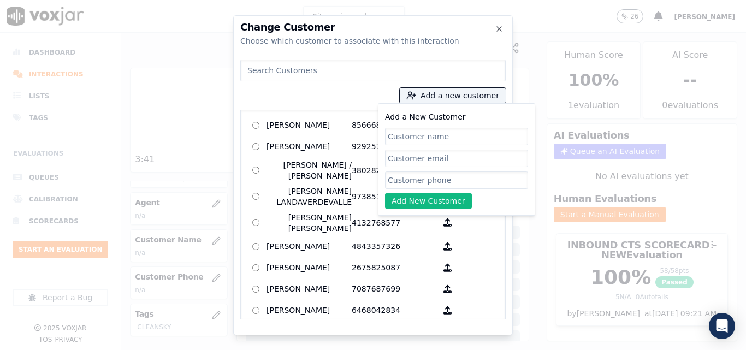
click at [427, 138] on input "Add a New Customer" at bounding box center [456, 136] width 143 height 17
click at [397, 131] on input "Add a New Customer" at bounding box center [456, 136] width 143 height 17
click at [430, 135] on input "Add a New Customer" at bounding box center [456, 136] width 143 height 17
click at [432, 137] on input "Add a New Customer" at bounding box center [456, 136] width 143 height 17
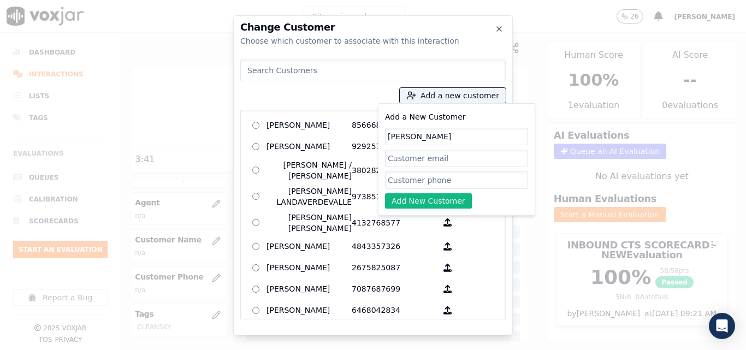
type input "Fatima Galvez"
click at [403, 180] on input "Add a New Customer" at bounding box center [456, 179] width 143 height 17
click at [430, 177] on input "Add a New Customer" at bounding box center [456, 179] width 143 height 17
paste input "6099639043"
type input "6099639043"
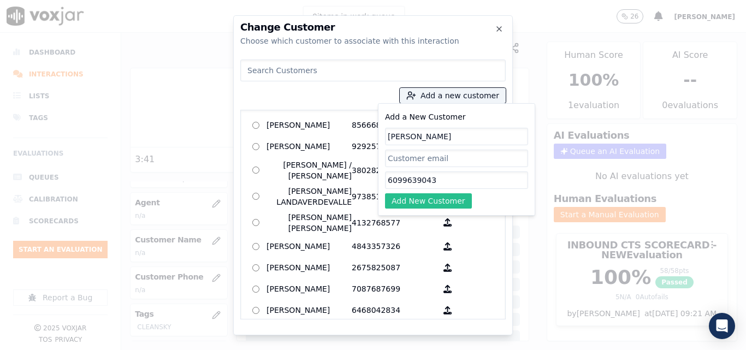
click at [431, 203] on button "Add New Customer" at bounding box center [428, 200] width 87 height 15
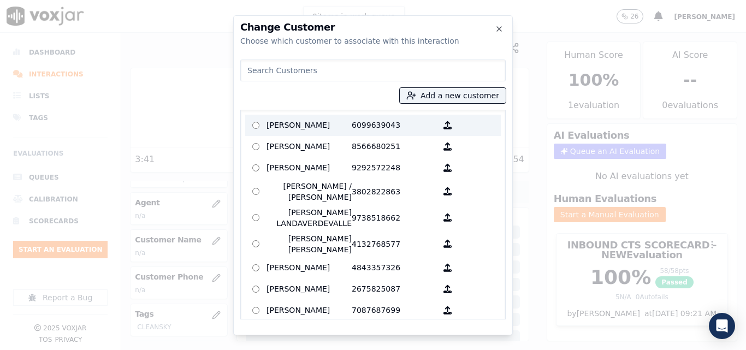
click at [352, 126] on p "6099639043" at bounding box center [394, 125] width 85 height 17
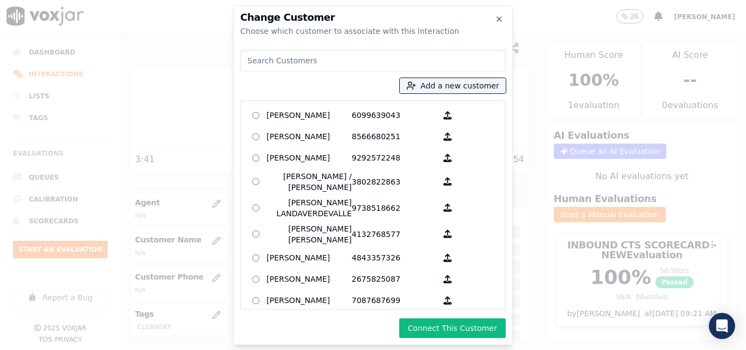
click at [444, 329] on button "Connect This Customer" at bounding box center [452, 328] width 106 height 20
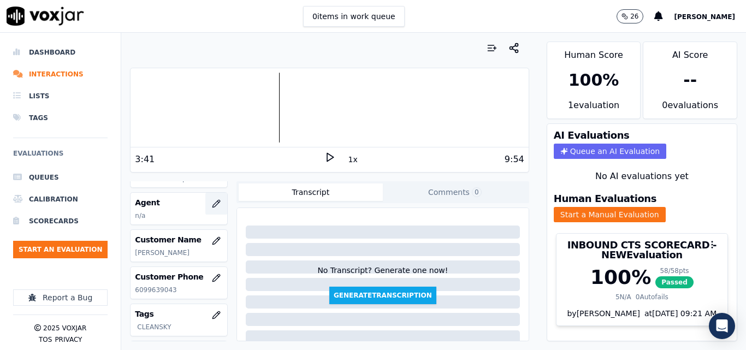
click at [205, 211] on button "button" at bounding box center [216, 204] width 22 height 22
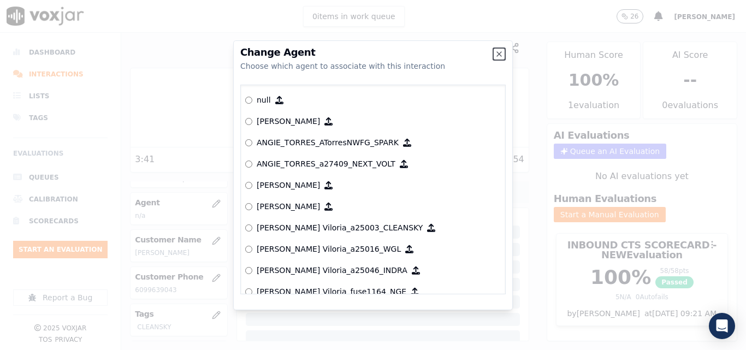
click at [204, 281] on div at bounding box center [373, 175] width 746 height 350
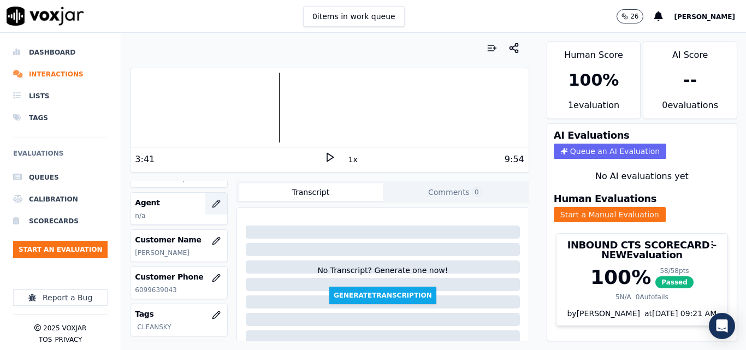
click at [205, 197] on button "button" at bounding box center [216, 204] width 22 height 22
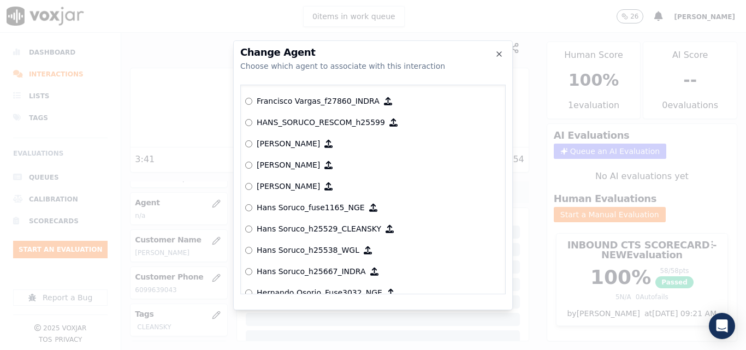
scroll to position [2374, 0]
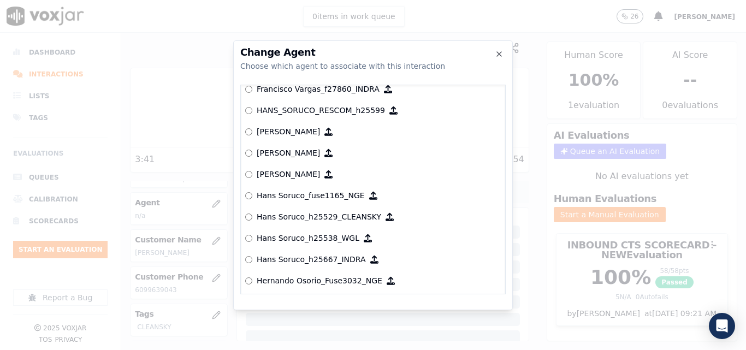
click at [352, 215] on p "Hans Soruco_h25529_CLEANSKY" at bounding box center [319, 216] width 124 height 11
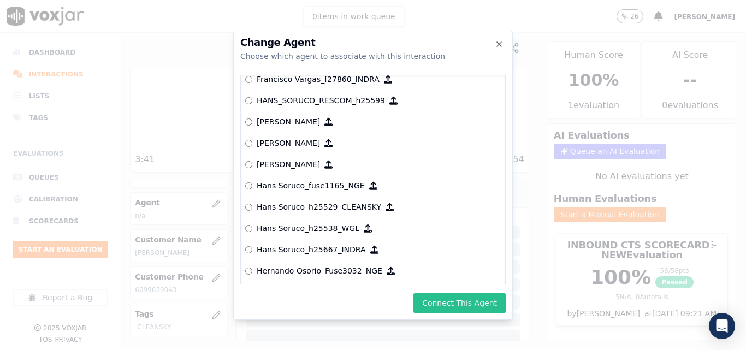
click at [444, 305] on button "Connect This Agent" at bounding box center [459, 303] width 92 height 20
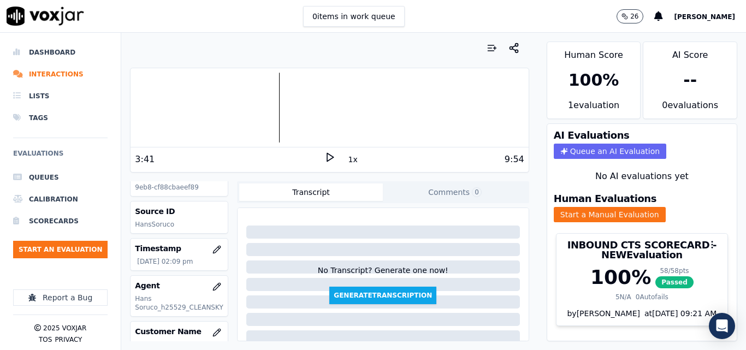
scroll to position [0, 0]
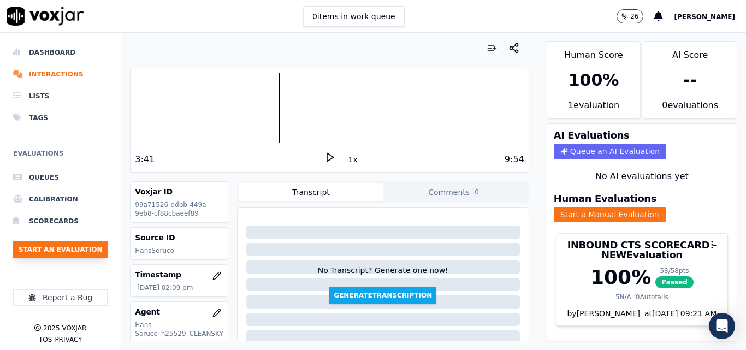
click at [48, 245] on button "Start an Evaluation" at bounding box center [60, 249] width 94 height 17
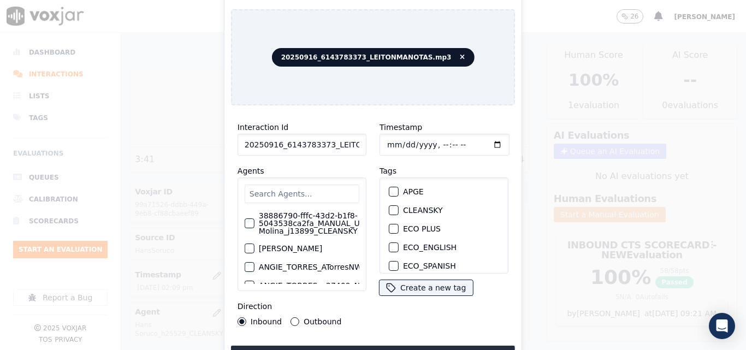
click at [347, 140] on input "20250916_6143783373_LEITONMANOTAS.mp3" at bounding box center [301, 145] width 129 height 22
type input "20250916_6143783373_LEITONMANOTAS"
click at [394, 209] on button "CLEANSKY" at bounding box center [394, 210] width 10 height 10
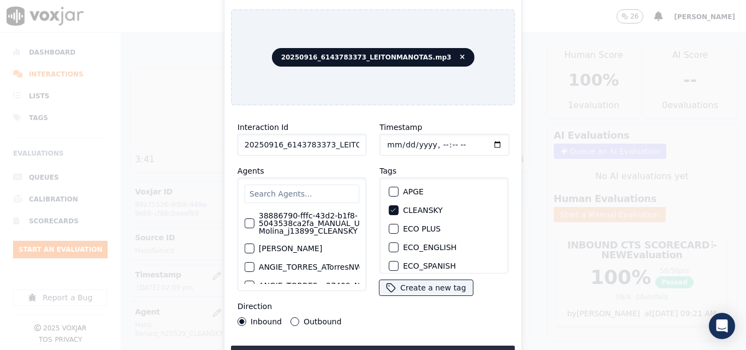
click at [382, 340] on div "Interaction Id 20250916_6143783373_LEITONMANOTAS Agents 38886790-fffc-43d2-b1f8…" at bounding box center [373, 239] width 284 height 251
click at [382, 348] on button "Upload interaction to start evaluation" at bounding box center [373, 356] width 284 height 20
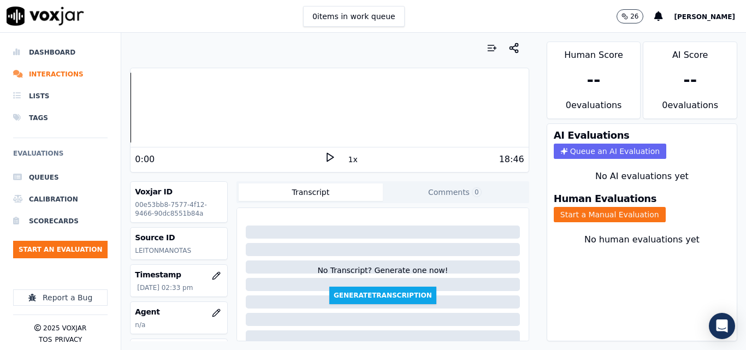
click at [324, 154] on icon at bounding box center [329, 157] width 11 height 11
click at [325, 152] on icon at bounding box center [329, 157] width 11 height 11
click at [325, 157] on icon at bounding box center [329, 157] width 11 height 11
click at [324, 155] on icon at bounding box center [329, 157] width 11 height 11
click at [324, 158] on icon at bounding box center [329, 157] width 11 height 11
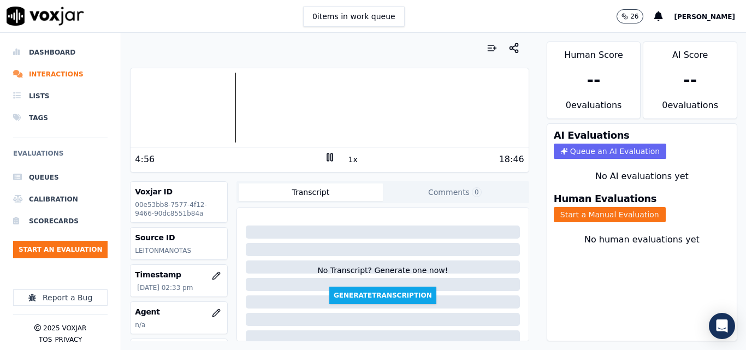
click at [330, 157] on rect at bounding box center [331, 156] width 2 height 7
click at [327, 156] on polygon at bounding box center [330, 157] width 7 height 8
click at [324, 159] on icon at bounding box center [329, 157] width 11 height 11
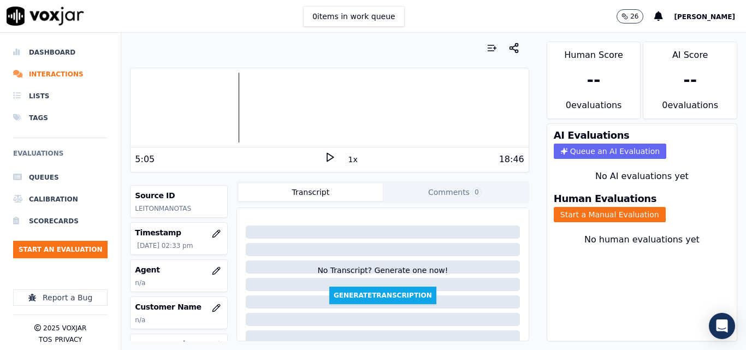
scroll to position [109, 0]
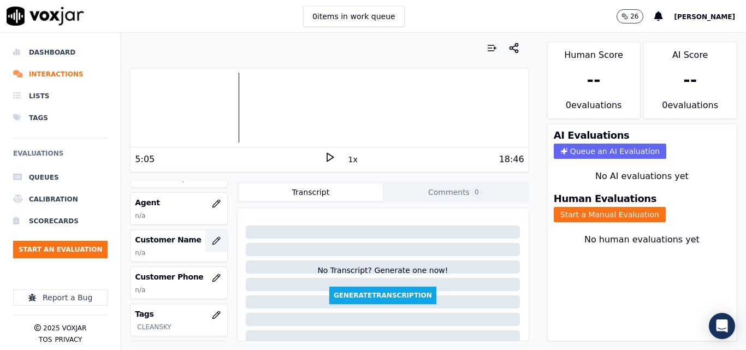
click at [212, 237] on icon "button" at bounding box center [216, 240] width 9 height 9
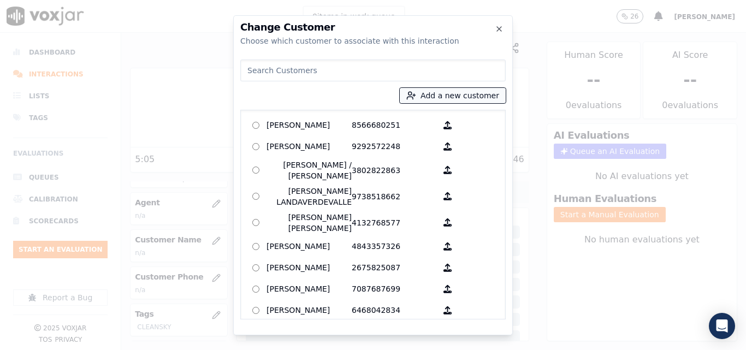
click at [478, 88] on button "Add a new customer" at bounding box center [453, 95] width 106 height 15
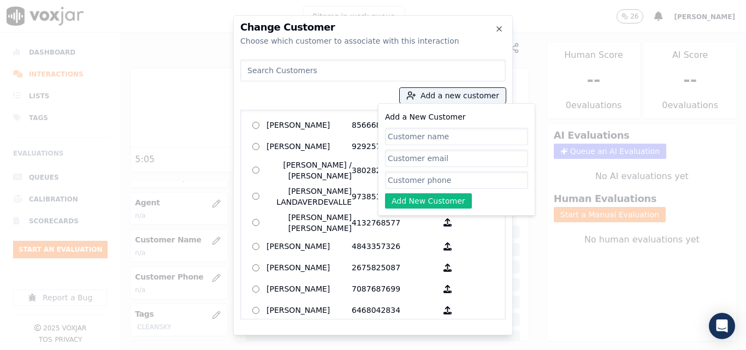
click at [455, 129] on input "Add a New Customer" at bounding box center [456, 136] width 143 height 17
type input "Sean Cox"
click at [419, 187] on input "Add a New Customer" at bounding box center [456, 179] width 143 height 17
click at [472, 180] on input "Add a New Customer" at bounding box center [456, 179] width 143 height 17
click at [458, 179] on input "Add a New Customer" at bounding box center [456, 179] width 143 height 17
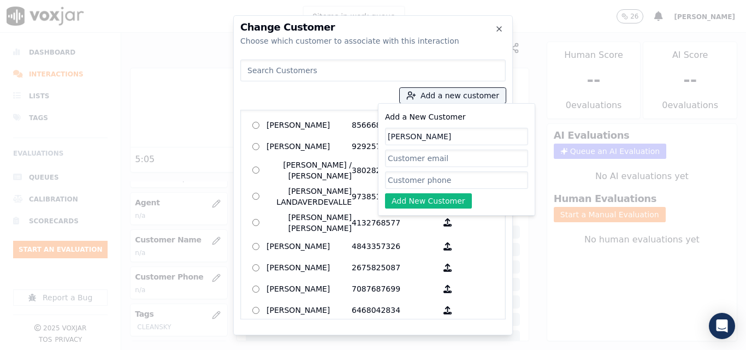
paste input "6143783373"
type input "6143783373"
click at [452, 203] on button "Add New Customer" at bounding box center [428, 200] width 87 height 15
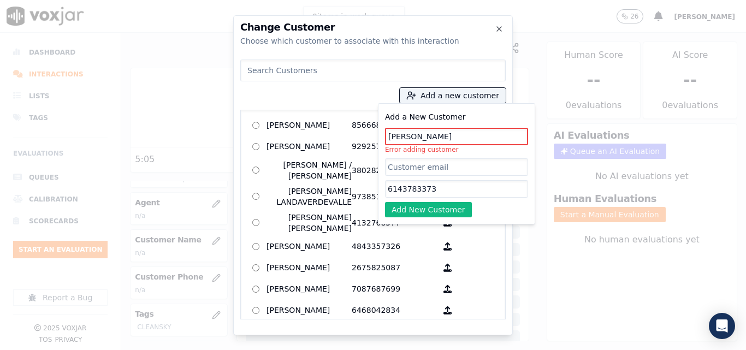
click at [374, 74] on input at bounding box center [372, 71] width 265 height 22
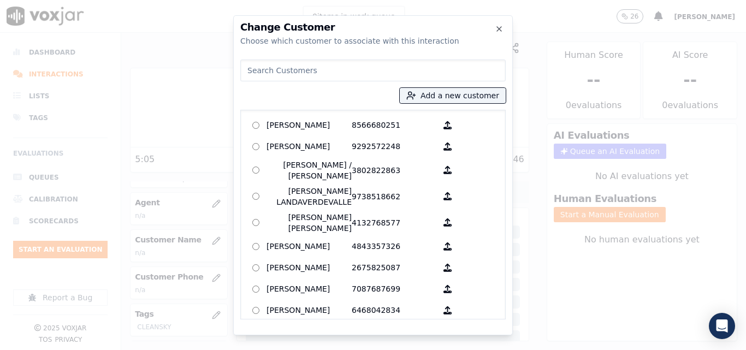
click at [374, 74] on input at bounding box center [372, 71] width 265 height 22
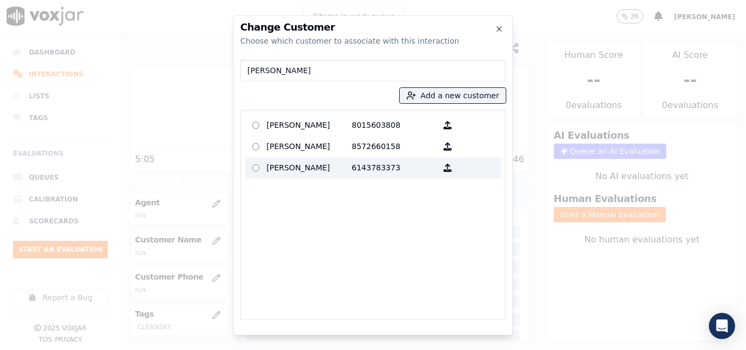
type input "sean"
click at [352, 167] on p "6143783373" at bounding box center [394, 167] width 85 height 17
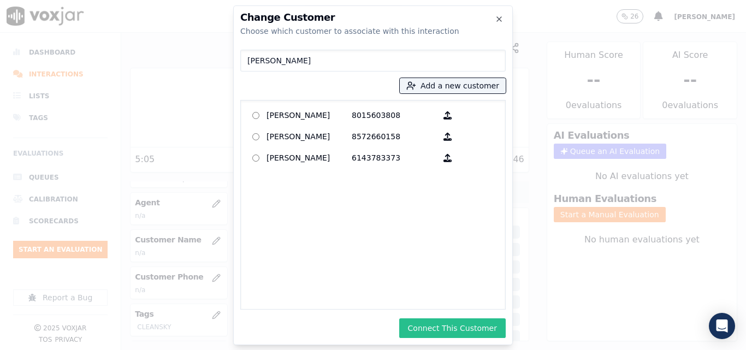
click at [443, 329] on button "Connect This Customer" at bounding box center [452, 328] width 106 height 20
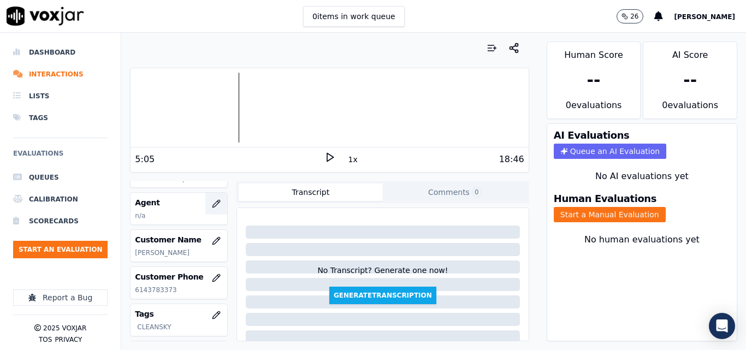
click at [205, 199] on button "button" at bounding box center [216, 204] width 22 height 22
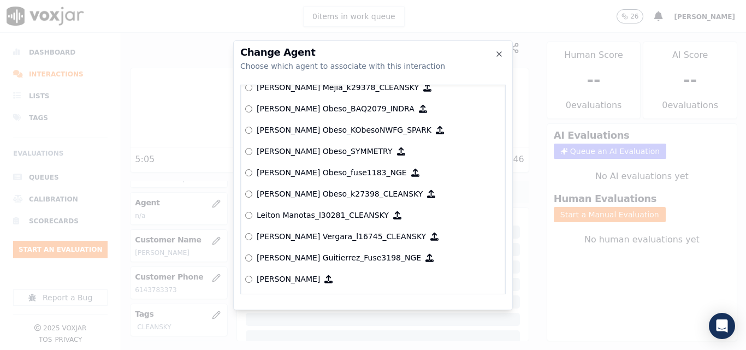
scroll to position [3889, 0]
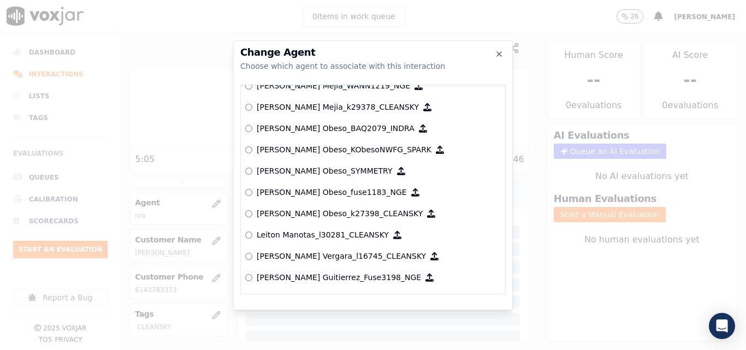
click at [344, 231] on p "Leiton Manotas_l30281_CLEANSKY" at bounding box center [323, 234] width 132 height 11
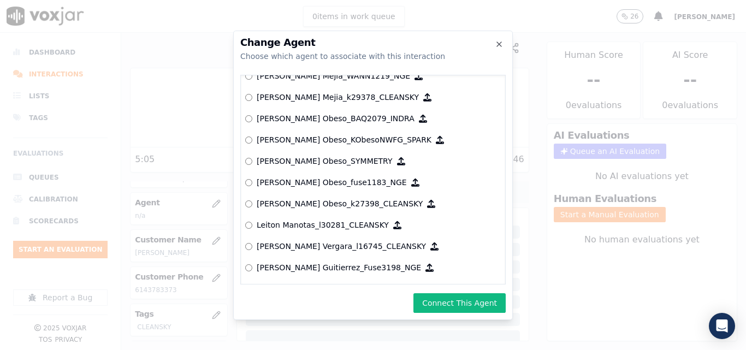
click at [454, 306] on button "Connect This Agent" at bounding box center [459, 303] width 92 height 20
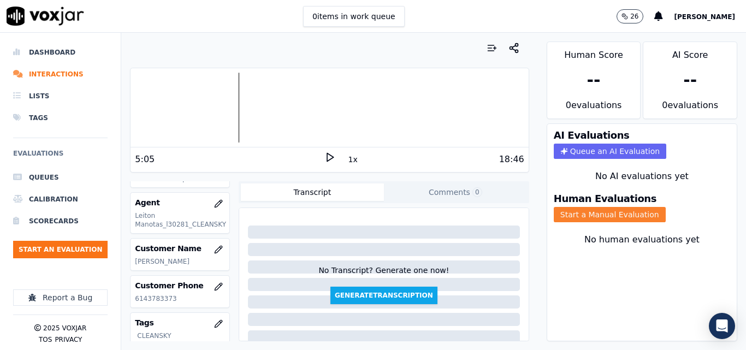
click at [602, 209] on button "Start a Manual Evaluation" at bounding box center [610, 214] width 112 height 15
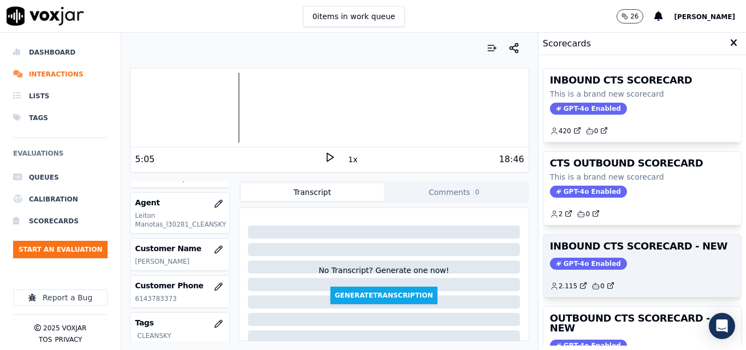
click at [671, 242] on h3 "INBOUND CTS SCORECARD - NEW" at bounding box center [642, 246] width 185 height 10
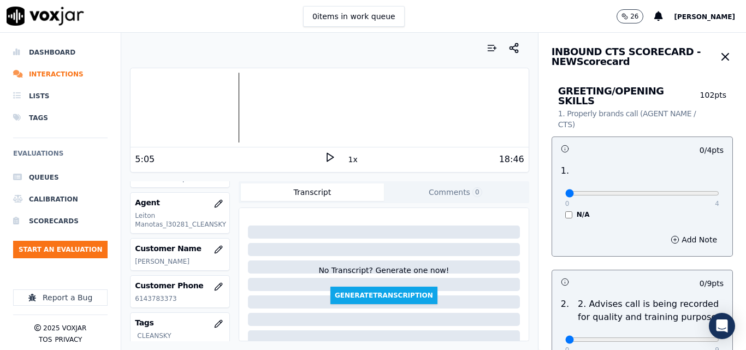
click at [715, 199] on p "4" at bounding box center [717, 203] width 4 height 9
type input "4"
click at [690, 191] on input "range" at bounding box center [642, 193] width 154 height 4
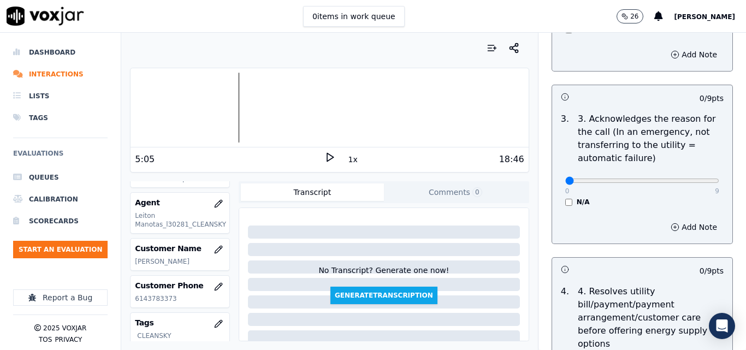
scroll to position [382, 0]
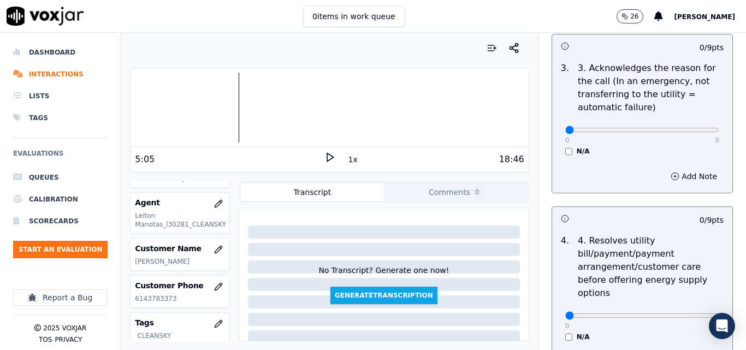
click at [682, 114] on div "0 9 N/A" at bounding box center [641, 134] width 171 height 41
click at [682, 123] on div "0 9" at bounding box center [642, 129] width 154 height 13
type input "9"
click at [686, 128] on input "range" at bounding box center [642, 130] width 154 height 4
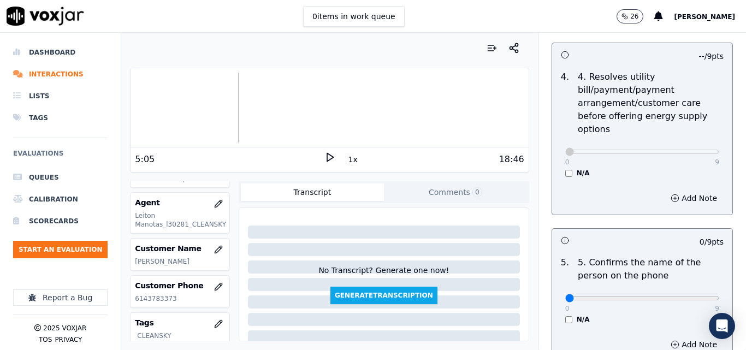
scroll to position [710, 0]
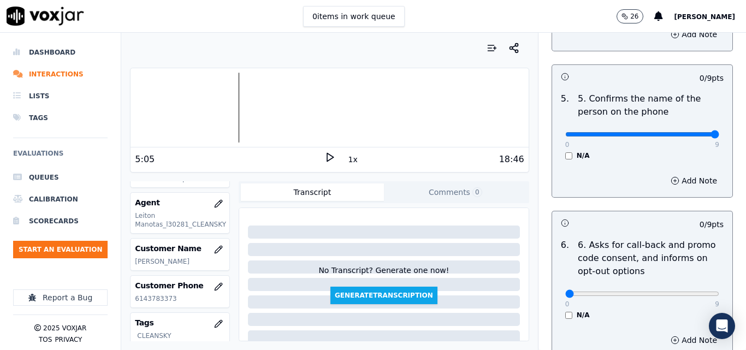
type input "9"
click at [687, 132] on input "range" at bounding box center [642, 134] width 154 height 4
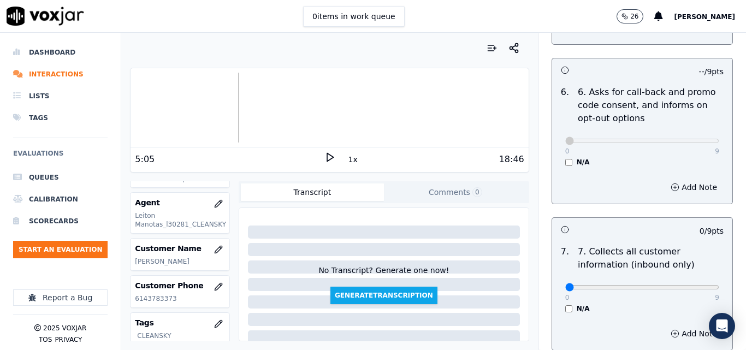
scroll to position [928, 0]
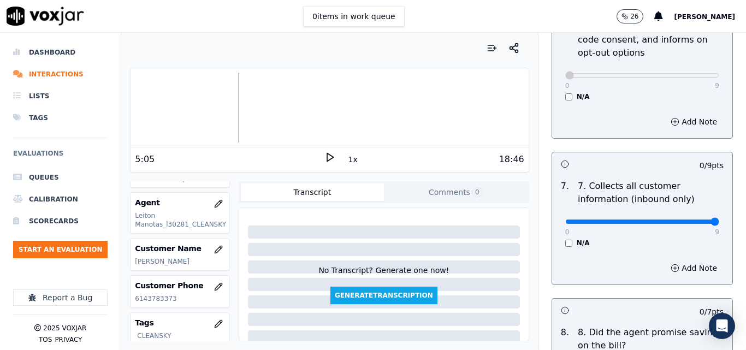
type input "9"
click at [688, 219] on input "range" at bounding box center [642, 221] width 154 height 4
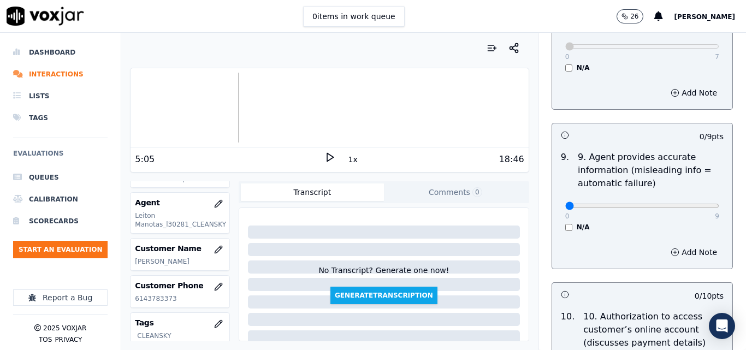
scroll to position [1256, 0]
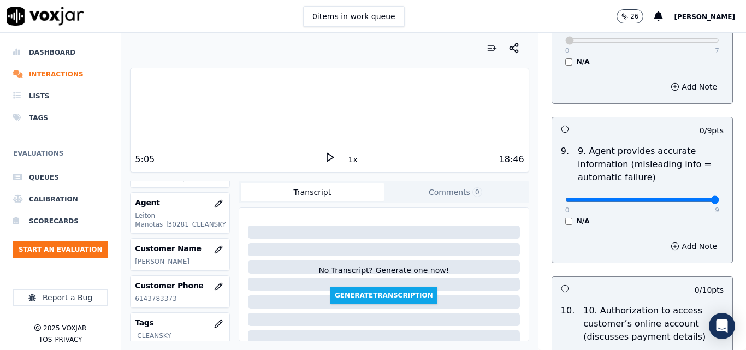
drag, startPoint x: 687, startPoint y: 188, endPoint x: 693, endPoint y: 186, distance: 7.1
type input "9"
click at [687, 198] on input "range" at bounding box center [642, 200] width 154 height 4
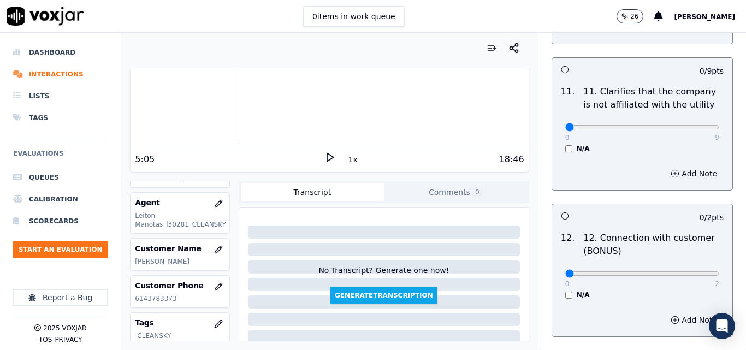
scroll to position [1638, 0]
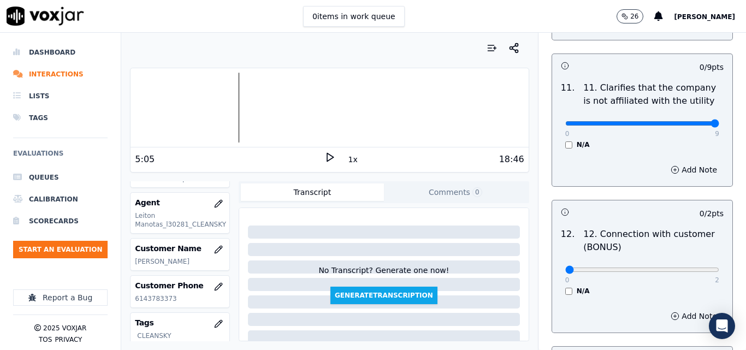
type input "9"
click at [685, 121] on input "range" at bounding box center [642, 123] width 154 height 4
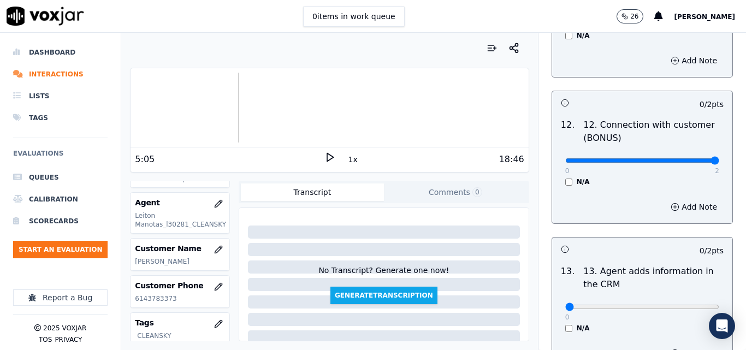
type input "2"
click at [689, 158] on input "range" at bounding box center [642, 160] width 154 height 4
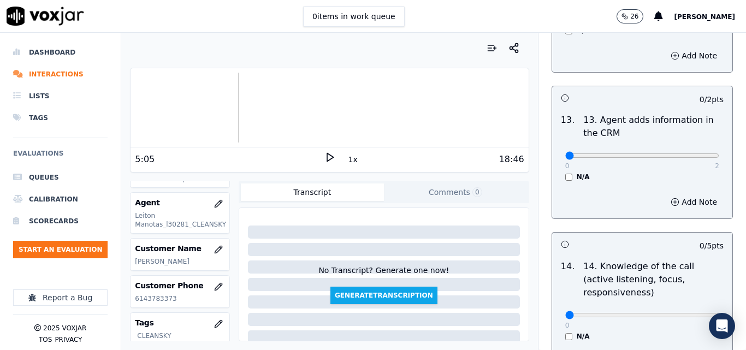
scroll to position [1911, 0]
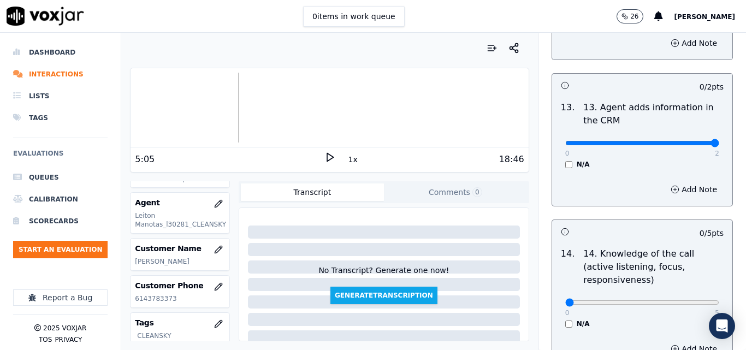
type input "2"
click at [687, 141] on input "range" at bounding box center [642, 143] width 154 height 4
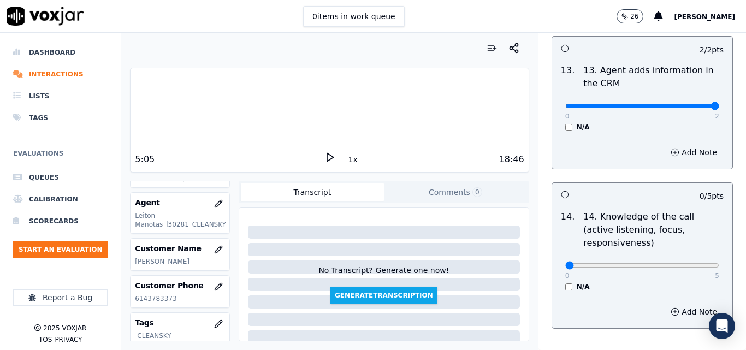
scroll to position [1994, 0]
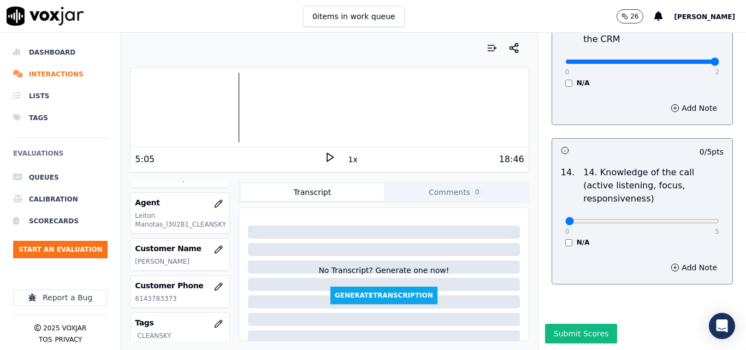
click at [687, 214] on div "0 5" at bounding box center [642, 220] width 154 height 13
type input "5"
click at [687, 219] on input "range" at bounding box center [642, 221] width 154 height 4
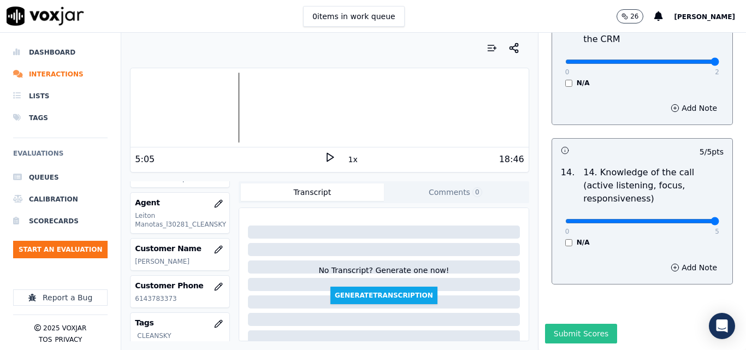
click at [569, 324] on button "Submit Scores" at bounding box center [581, 334] width 73 height 20
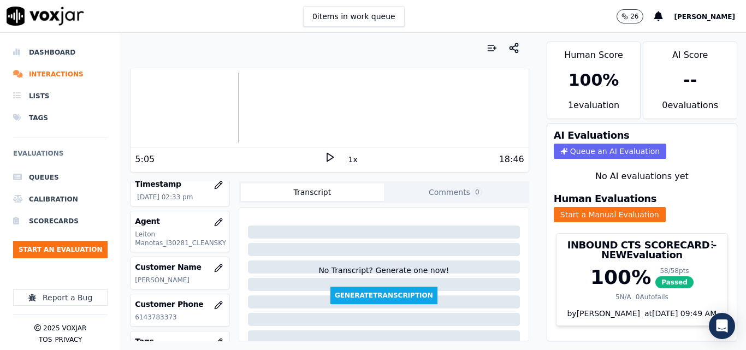
scroll to position [103, 0]
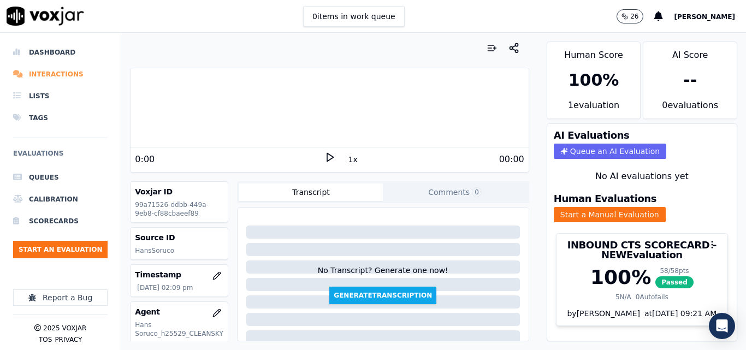
click at [50, 78] on li "Interactions" at bounding box center [60, 74] width 94 height 22
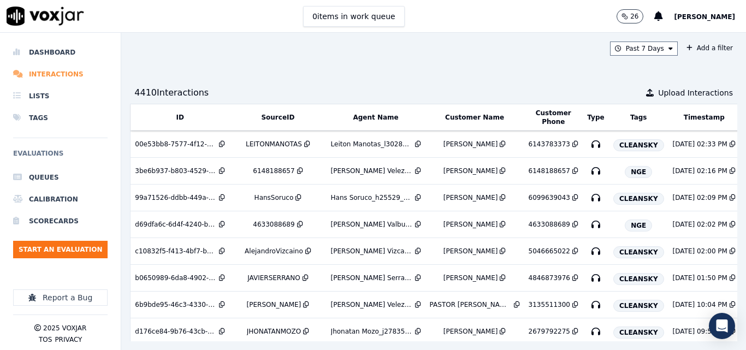
click at [46, 70] on li "Interactions" at bounding box center [60, 74] width 94 height 22
click at [49, 59] on li "Dashboard" at bounding box center [60, 52] width 94 height 22
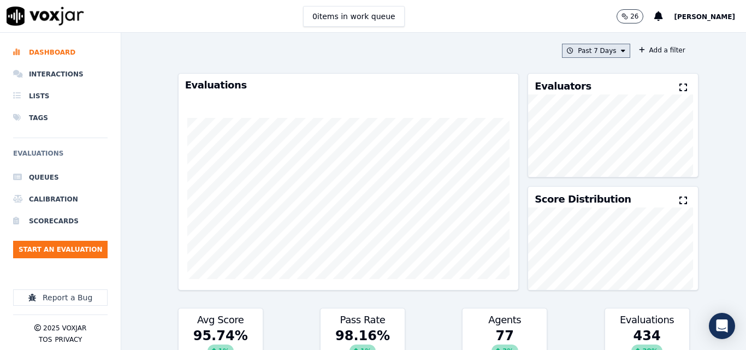
click at [604, 51] on button "Past 7 Days" at bounding box center [596, 51] width 68 height 14
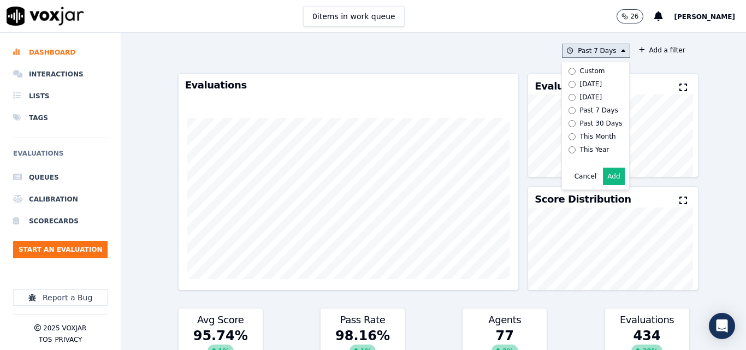
click at [598, 79] on label "[DATE]" at bounding box center [593, 84] width 58 height 13
click at [603, 185] on button "Add" at bounding box center [613, 176] width 21 height 17
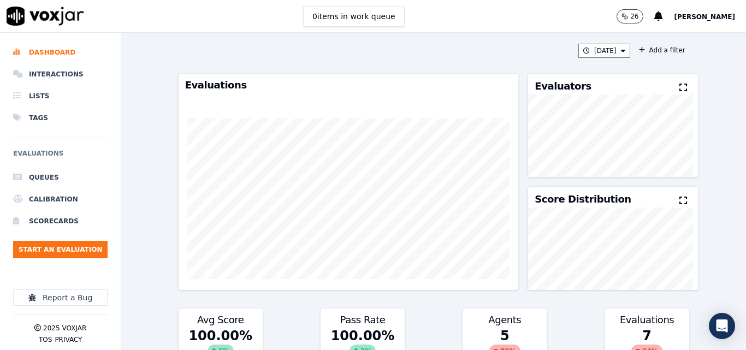
click at [679, 88] on button at bounding box center [685, 87] width 12 height 13
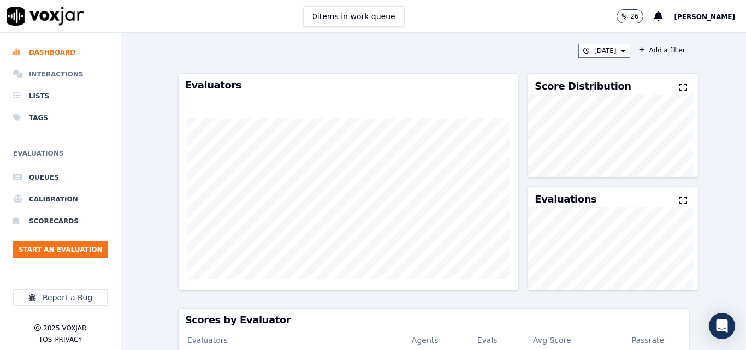
click at [47, 73] on li "Interactions" at bounding box center [60, 74] width 94 height 22
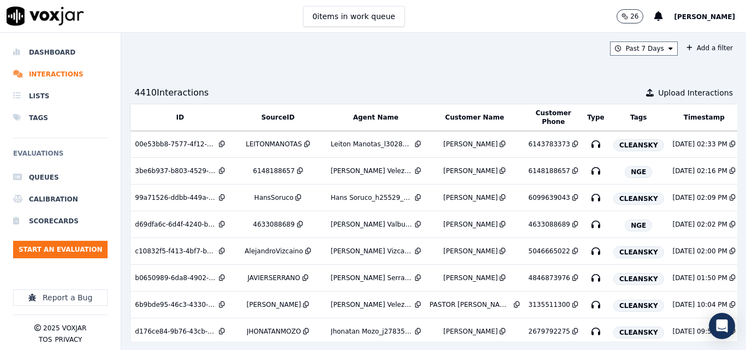
click at [90, 240] on ul "Queues Calibration Scorecards Start an Evaluation" at bounding box center [60, 217] width 94 height 100
click at [87, 249] on button "Start an Evaluation" at bounding box center [60, 249] width 94 height 17
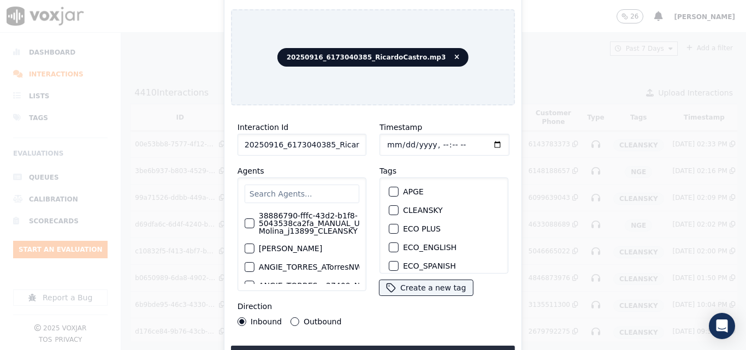
click at [346, 144] on input "20250916_6173040385_RicardoCastro.mp3" at bounding box center [301, 145] width 129 height 22
type input "20250916_6173040385_RicardoCastro"
click at [390, 206] on div "button" at bounding box center [393, 210] width 8 height 8
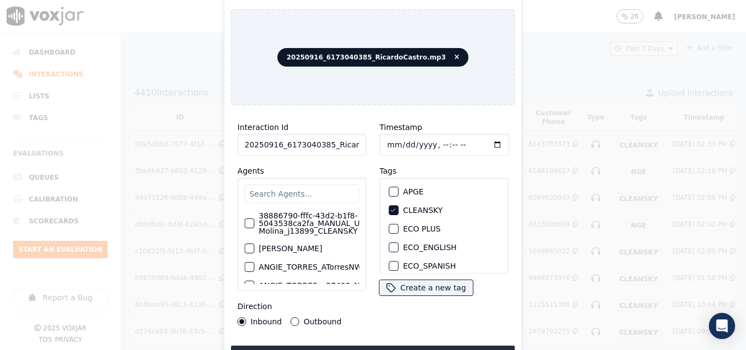
click at [412, 340] on div "Interaction Id 20250916_6173040385_RicardoCastro Agents 38886790-fffc-43d2-b1f8…" at bounding box center [373, 239] width 284 height 251
click at [412, 346] on button "Upload interaction to start evaluation" at bounding box center [373, 356] width 284 height 20
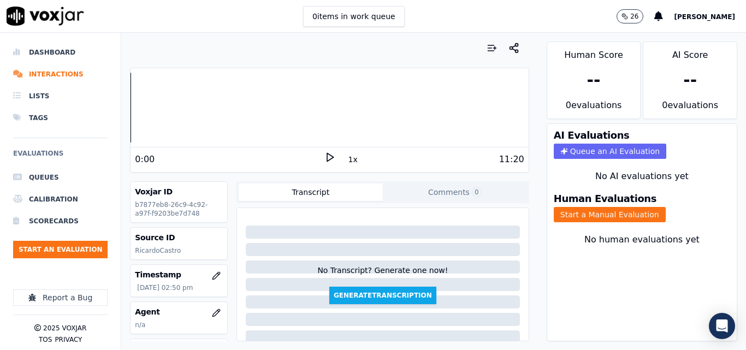
click at [327, 157] on polygon at bounding box center [330, 157] width 7 height 8
click at [327, 155] on rect at bounding box center [328, 156] width 2 height 7
click at [327, 155] on polygon at bounding box center [330, 157] width 7 height 8
click at [330, 161] on rect at bounding box center [331, 156] width 2 height 7
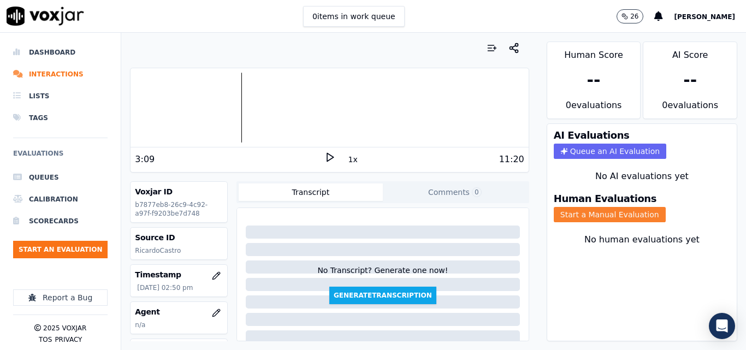
click at [606, 212] on button "Start a Manual Evaluation" at bounding box center [610, 214] width 112 height 15
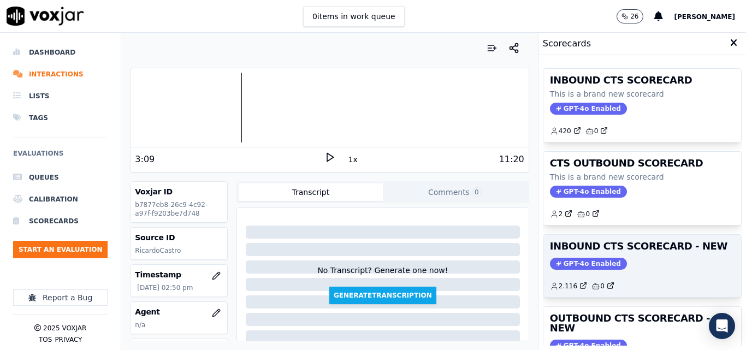
click at [658, 247] on h3 "INBOUND CTS SCORECARD - NEW" at bounding box center [642, 246] width 185 height 10
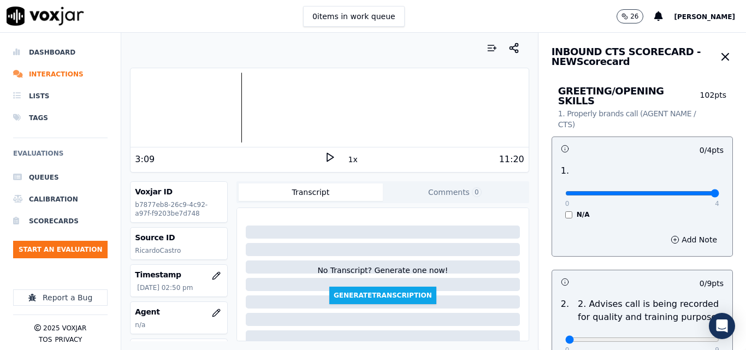
type input "4"
click at [687, 191] on input "range" at bounding box center [642, 193] width 154 height 4
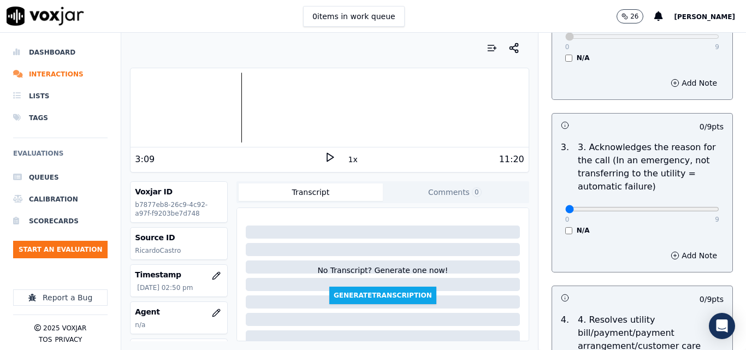
scroll to position [328, 0]
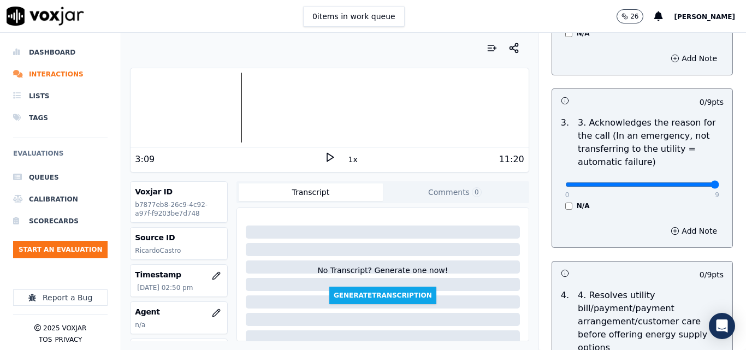
type input "9"
click at [684, 182] on input "range" at bounding box center [642, 184] width 154 height 4
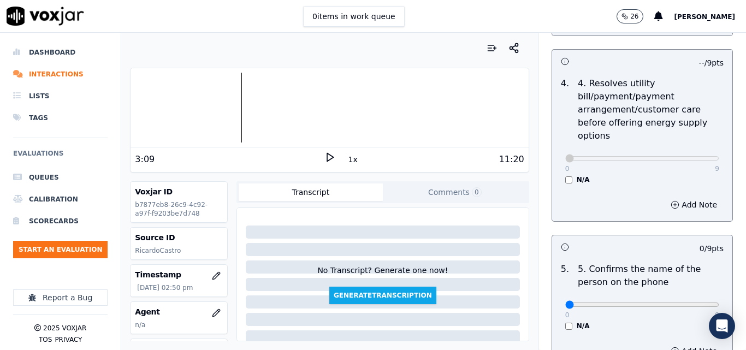
scroll to position [601, 0]
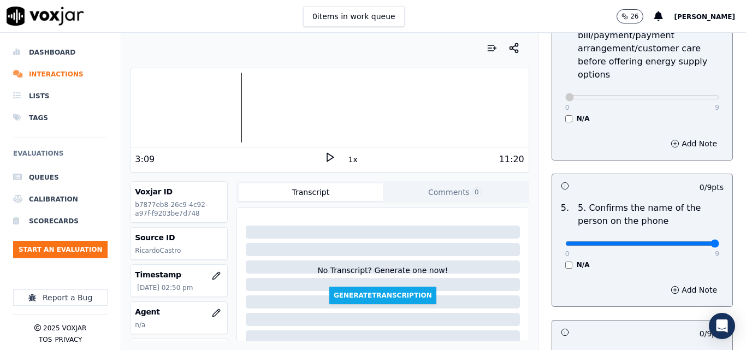
type input "9"
click at [692, 241] on input "range" at bounding box center [642, 243] width 154 height 4
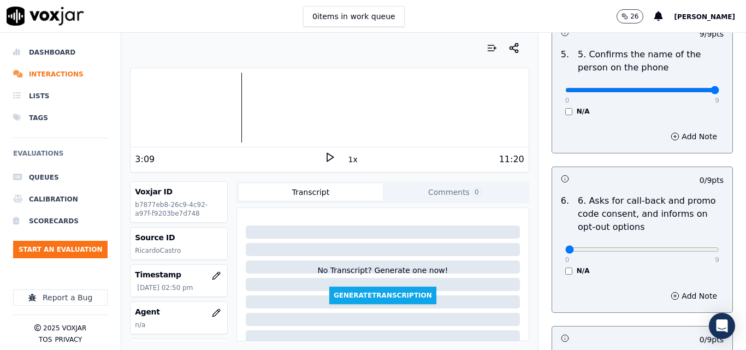
scroll to position [764, 0]
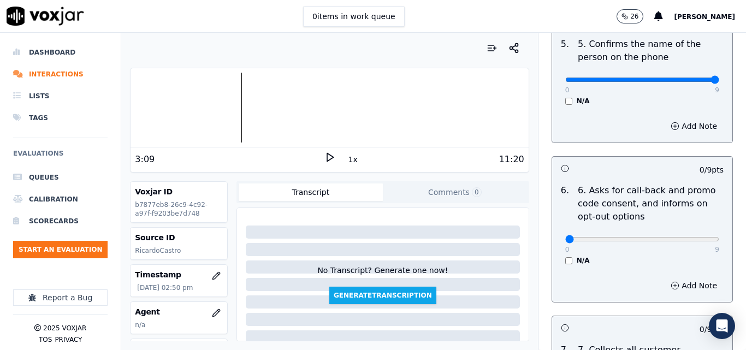
click at [556, 254] on div "0 9 N/A" at bounding box center [641, 243] width 171 height 41
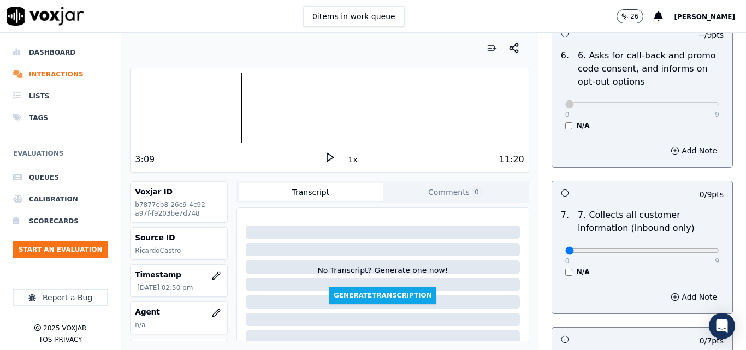
scroll to position [928, 0]
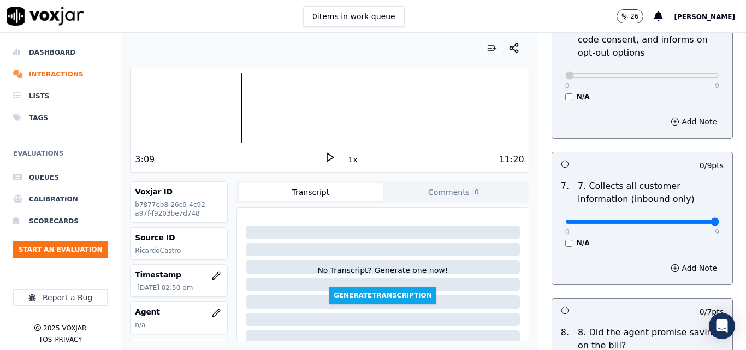
type input "9"
click at [693, 219] on input "range" at bounding box center [642, 221] width 154 height 4
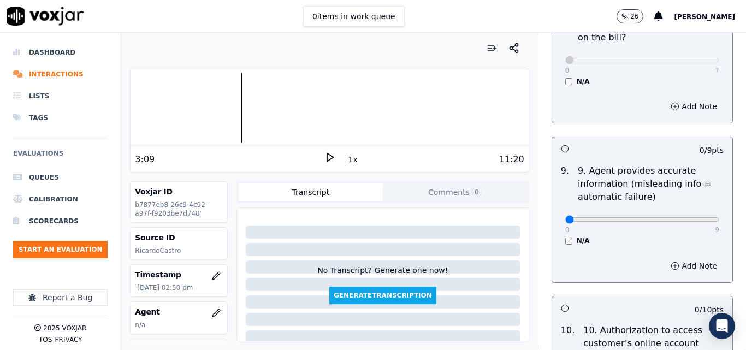
scroll to position [1256, 0]
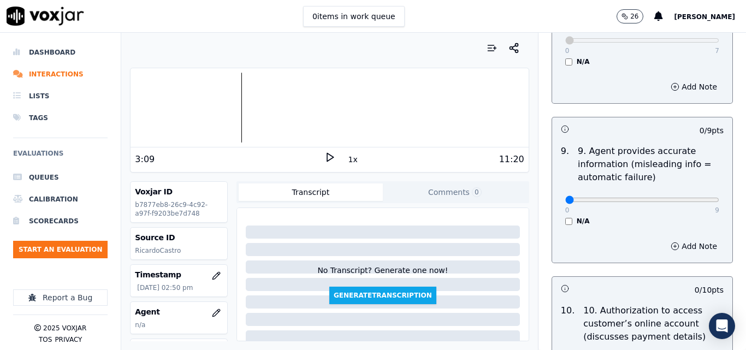
click at [715, 206] on p "9" at bounding box center [717, 210] width 4 height 9
type input "9"
click at [691, 198] on input "range" at bounding box center [642, 200] width 154 height 4
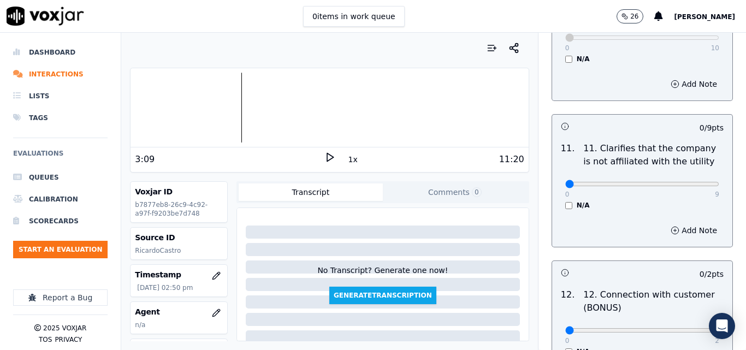
scroll to position [1583, 0]
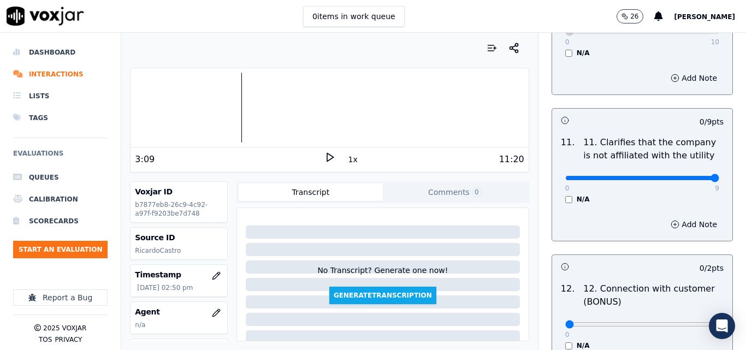
type input "9"
click at [693, 176] on input "range" at bounding box center [642, 178] width 154 height 4
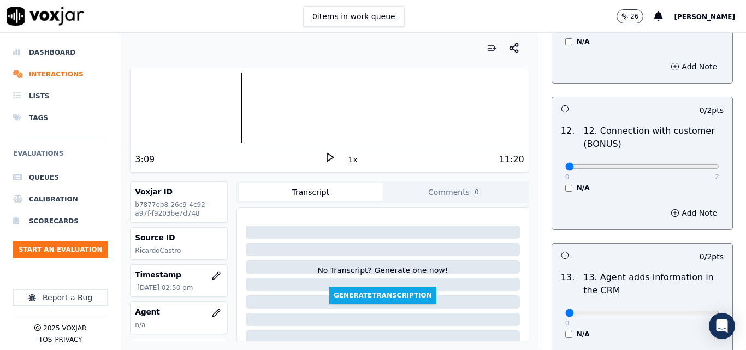
scroll to position [1747, 0]
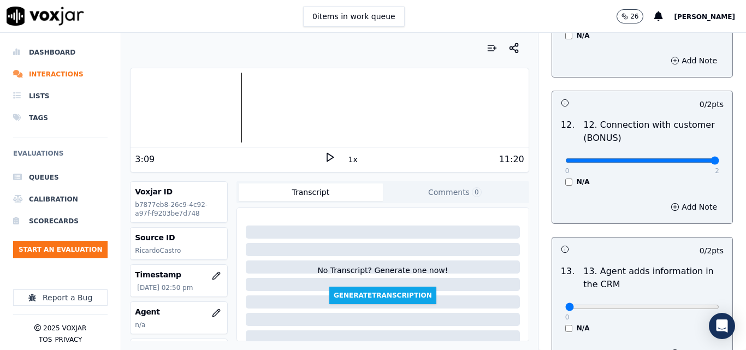
type input "2"
click at [694, 158] on input "range" at bounding box center [642, 160] width 154 height 4
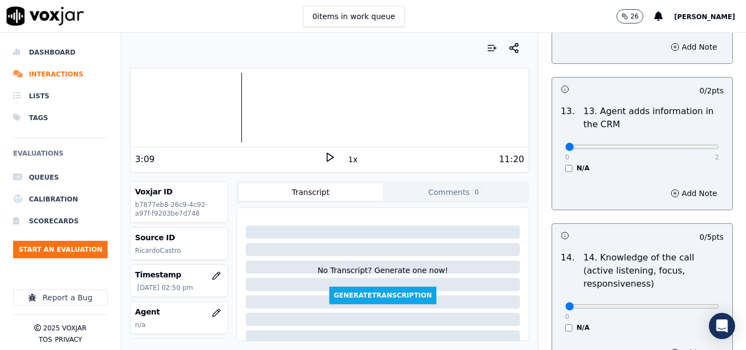
scroll to position [1911, 0]
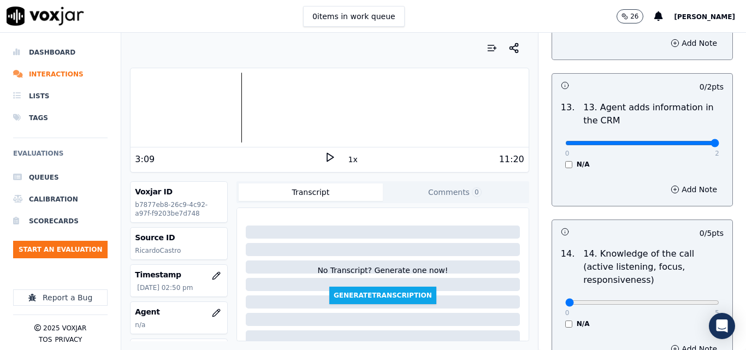
type input "2"
click at [686, 141] on input "range" at bounding box center [642, 143] width 154 height 4
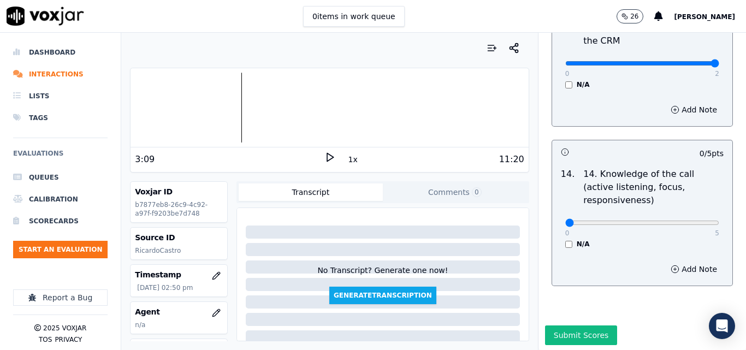
scroll to position [1994, 0]
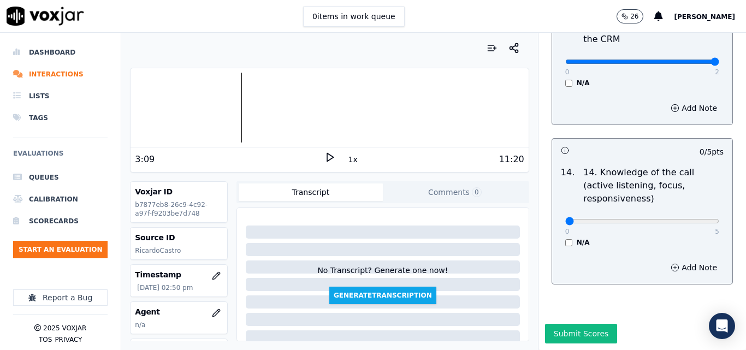
click at [686, 214] on div "0 5" at bounding box center [642, 220] width 154 height 13
click at [683, 214] on div "0 5" at bounding box center [642, 220] width 154 height 13
type input "5"
click at [692, 219] on input "range" at bounding box center [642, 221] width 154 height 4
click at [572, 324] on button "Submit Scores" at bounding box center [581, 334] width 73 height 20
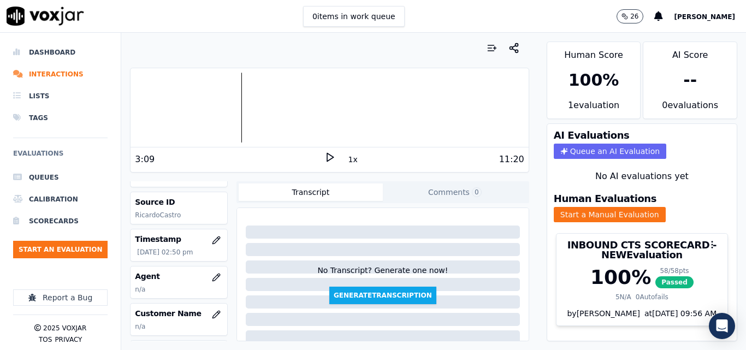
scroll to position [109, 0]
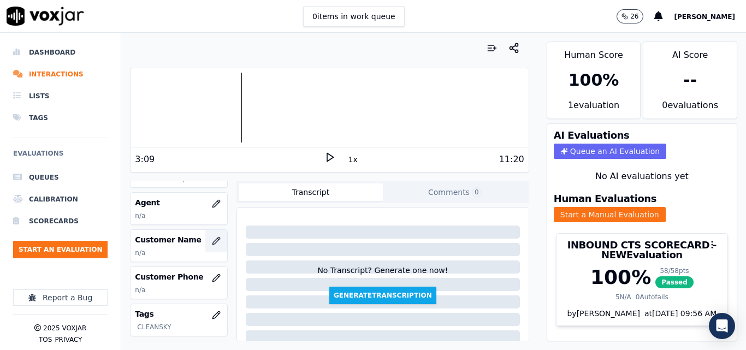
click at [205, 236] on button "button" at bounding box center [216, 241] width 22 height 22
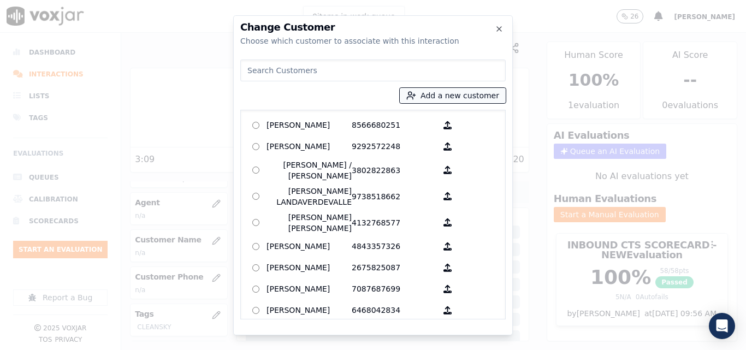
click at [432, 93] on button "Add a new customer" at bounding box center [453, 95] width 106 height 15
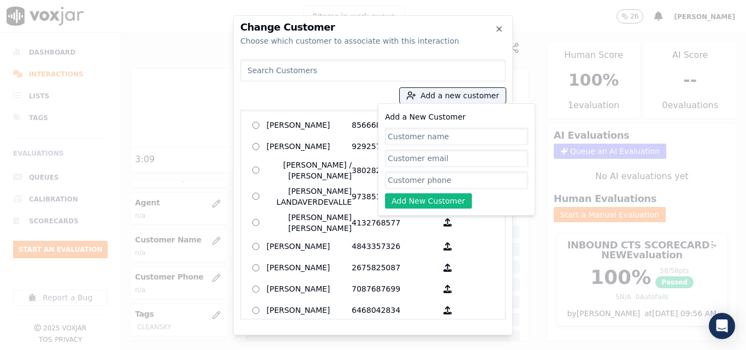
click at [440, 145] on div "Add a New Customer Add New Customer" at bounding box center [456, 159] width 143 height 98
click at [444, 136] on input "Add a New Customer" at bounding box center [456, 136] width 143 height 17
type input "Luci Morris"
click at [466, 182] on input "Add a New Customer" at bounding box center [456, 179] width 143 height 17
click at [432, 183] on input "Add a New Customer" at bounding box center [456, 179] width 143 height 17
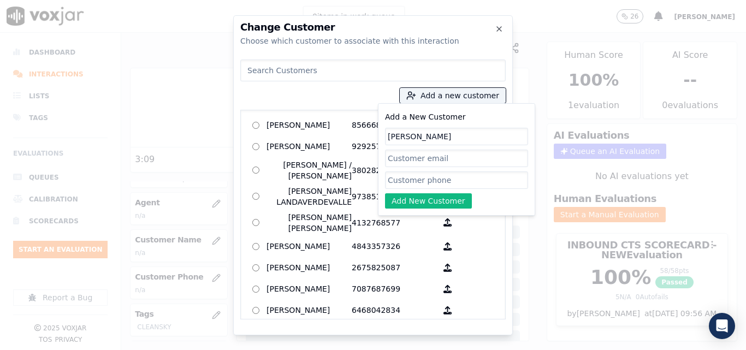
paste input "6173040385"
type input "6173040385"
click at [432, 194] on button "Add New Customer" at bounding box center [428, 200] width 87 height 15
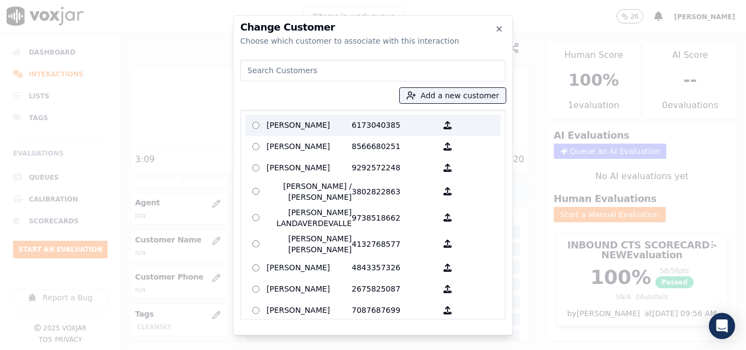
click at [363, 124] on p "6173040385" at bounding box center [394, 125] width 85 height 17
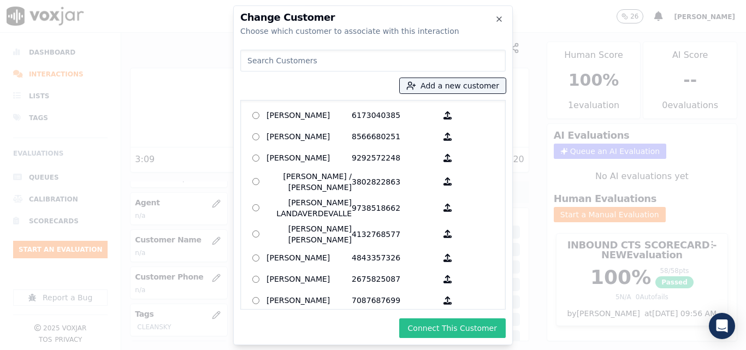
click at [472, 328] on button "Connect This Customer" at bounding box center [452, 328] width 106 height 20
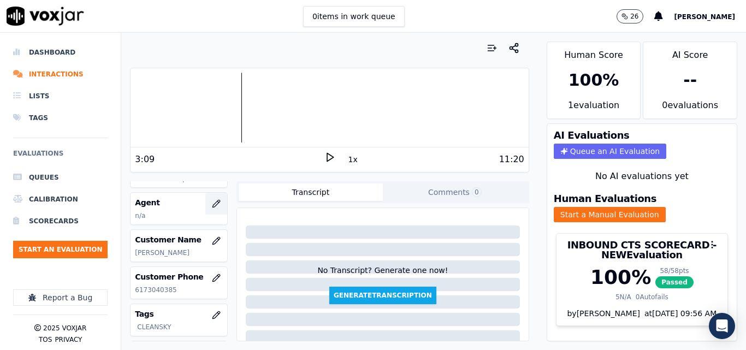
click at [212, 203] on icon "button" at bounding box center [216, 203] width 9 height 9
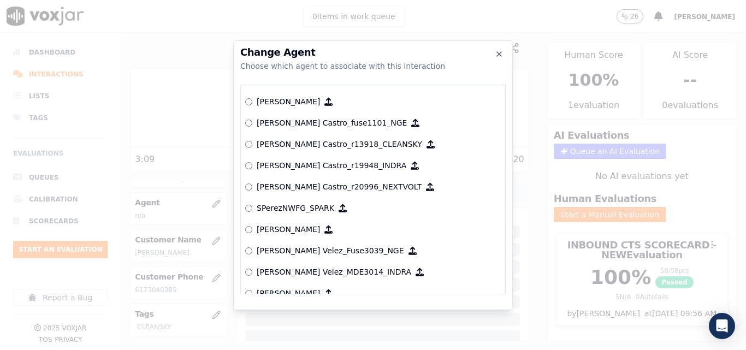
scroll to position [4872, 0]
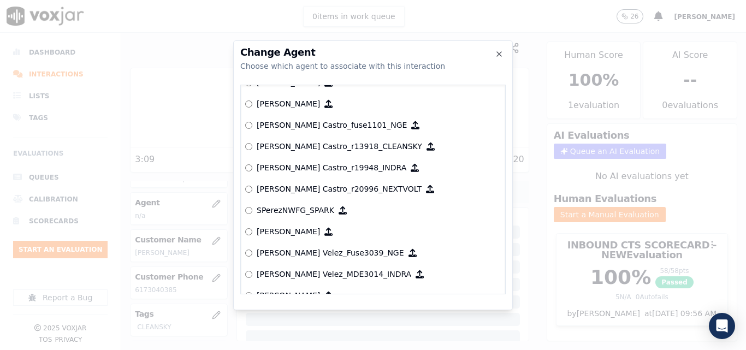
click at [328, 140] on label "[PERSON_NAME] Castro_r13918_CLEANSKY" at bounding box center [373, 146] width 256 height 21
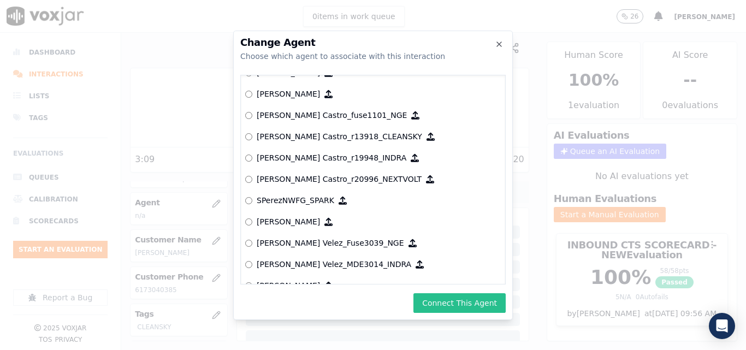
click at [435, 305] on button "Connect This Agent" at bounding box center [459, 303] width 92 height 20
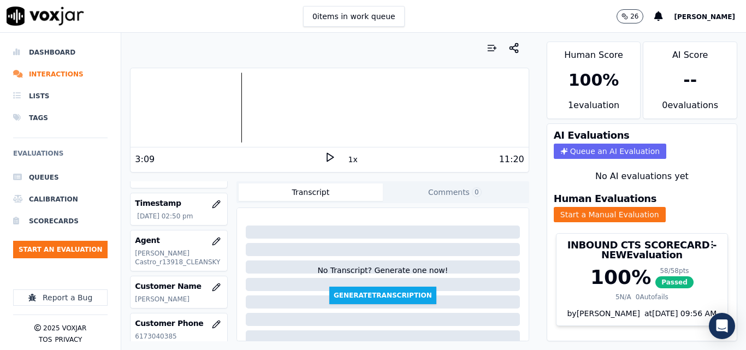
scroll to position [55, 0]
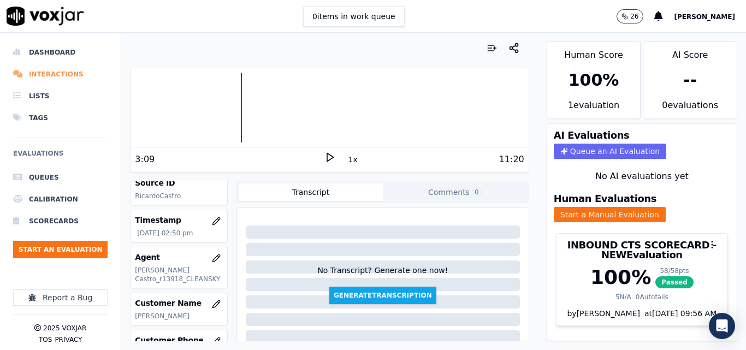
click at [40, 73] on li "Interactions" at bounding box center [60, 74] width 94 height 22
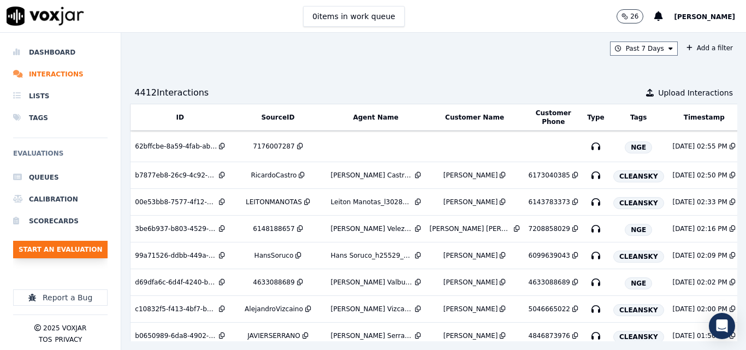
click at [101, 253] on button "Start an Evaluation" at bounding box center [60, 249] width 94 height 17
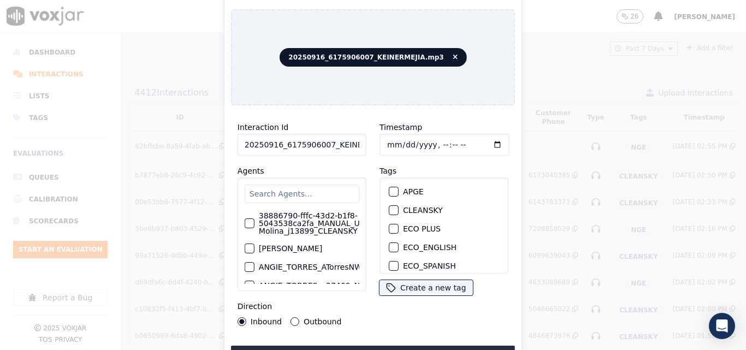
click at [326, 143] on input "20250916_6175906007_KEINERMEJIA.mp3" at bounding box center [301, 145] width 129 height 22
type input "20250916_6175906007_KEINERMEJIA"
click at [391, 206] on div "button" at bounding box center [393, 210] width 8 height 8
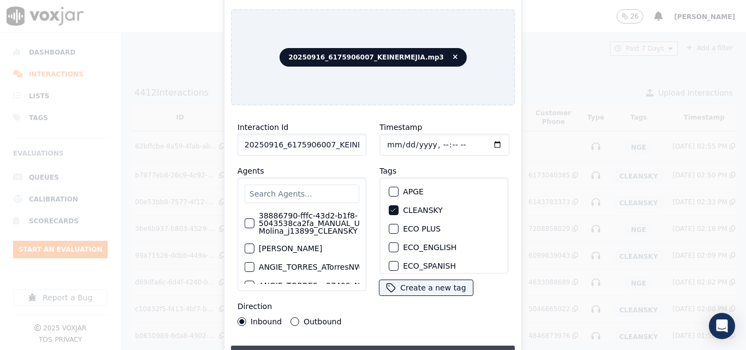
click at [414, 346] on button "Upload interaction to start evaluation" at bounding box center [373, 356] width 284 height 20
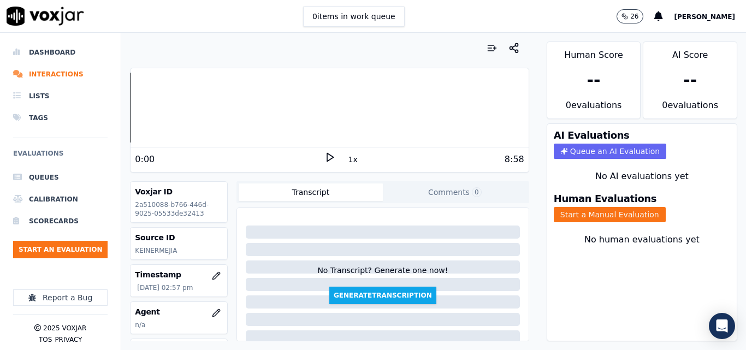
click at [324, 150] on div "0:00 1x 8:58" at bounding box center [328, 158] width 397 height 23
click at [324, 161] on icon at bounding box center [329, 157] width 11 height 11
click at [322, 151] on div "0:38 1x 8:58" at bounding box center [328, 158] width 397 height 23
click at [324, 152] on icon at bounding box center [329, 157] width 11 height 11
click at [324, 157] on icon at bounding box center [329, 157] width 11 height 11
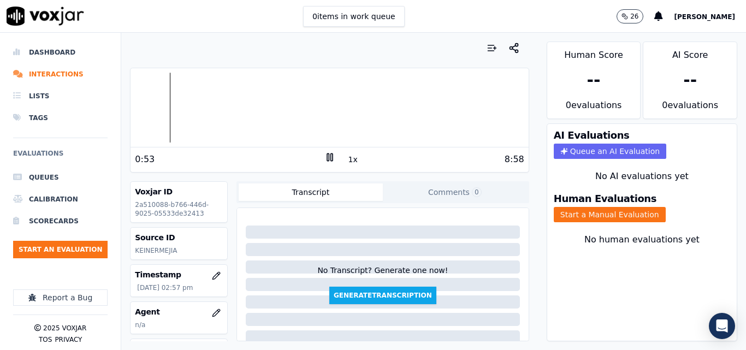
click at [324, 156] on icon at bounding box center [329, 157] width 11 height 11
click at [324, 158] on icon at bounding box center [329, 157] width 11 height 11
click at [327, 156] on rect at bounding box center [328, 156] width 2 height 7
click at [324, 150] on div "2:14 1x 8:58" at bounding box center [328, 158] width 397 height 23
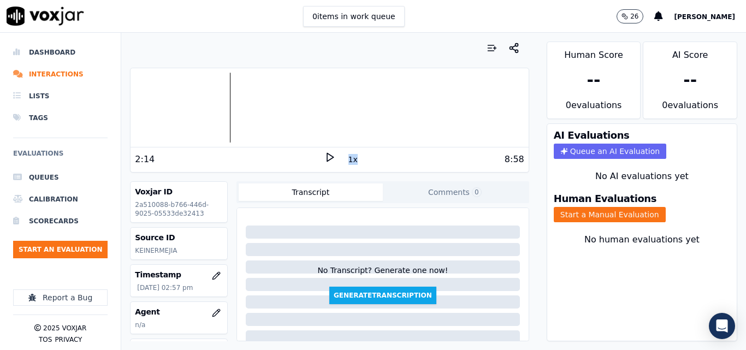
click at [324, 157] on icon at bounding box center [329, 157] width 11 height 11
click at [389, 151] on div "2:31 1x 8:58" at bounding box center [328, 158] width 397 height 23
click at [327, 159] on rect at bounding box center [328, 156] width 2 height 7
drag, startPoint x: 588, startPoint y: 209, endPoint x: 618, endPoint y: 217, distance: 31.0
click at [588, 210] on button "Start a Manual Evaluation" at bounding box center [610, 214] width 112 height 15
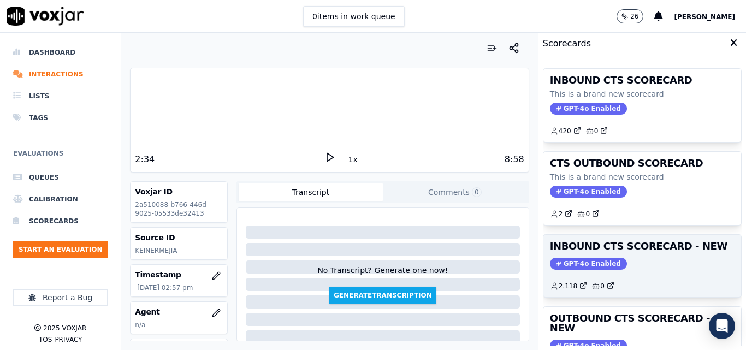
click at [653, 251] on h3 "INBOUND CTS SCORECARD - NEW" at bounding box center [642, 246] width 185 height 10
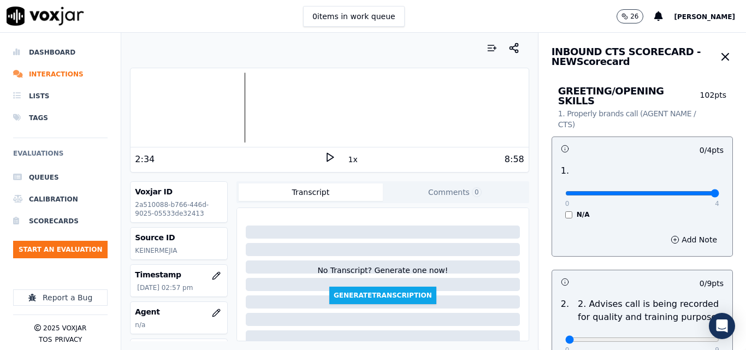
type input "4"
click at [688, 191] on input "range" at bounding box center [642, 193] width 154 height 4
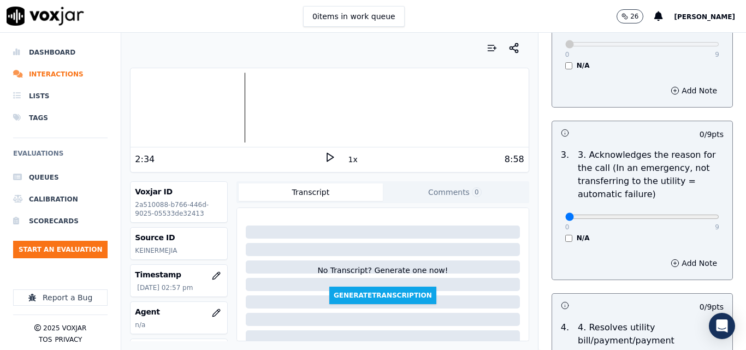
scroll to position [328, 0]
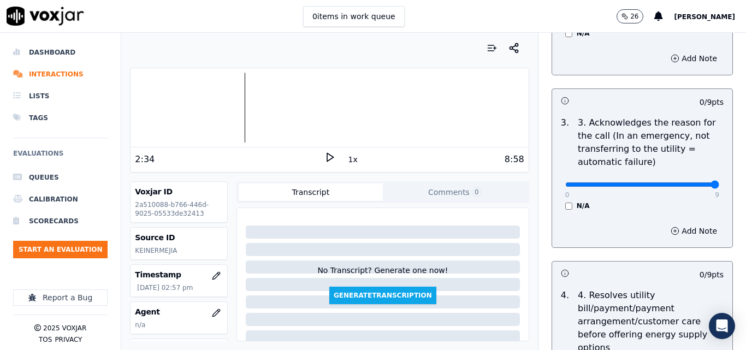
type input "9"
click at [688, 182] on input "range" at bounding box center [642, 184] width 154 height 4
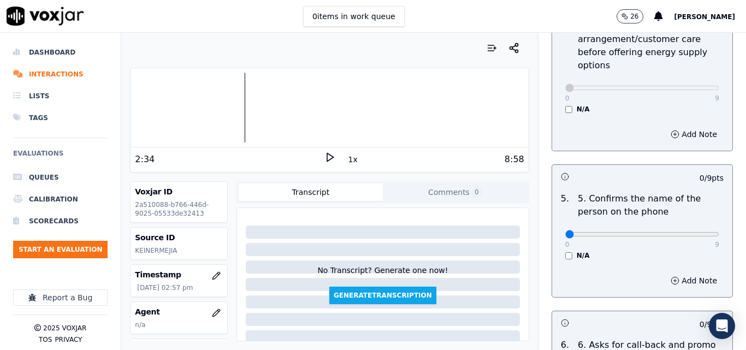
scroll to position [655, 0]
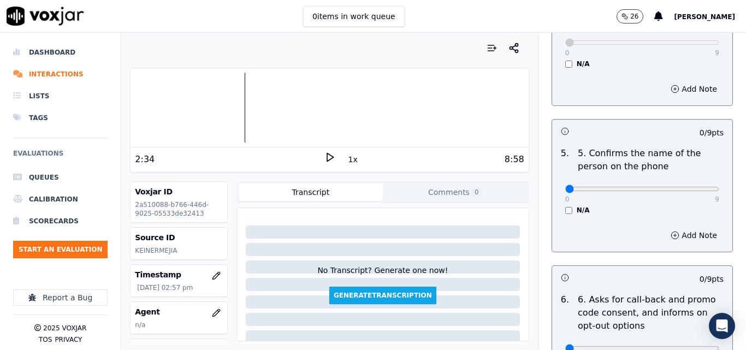
click at [684, 182] on div "0 9" at bounding box center [642, 188] width 154 height 13
type input "9"
click at [686, 187] on input "range" at bounding box center [642, 189] width 154 height 4
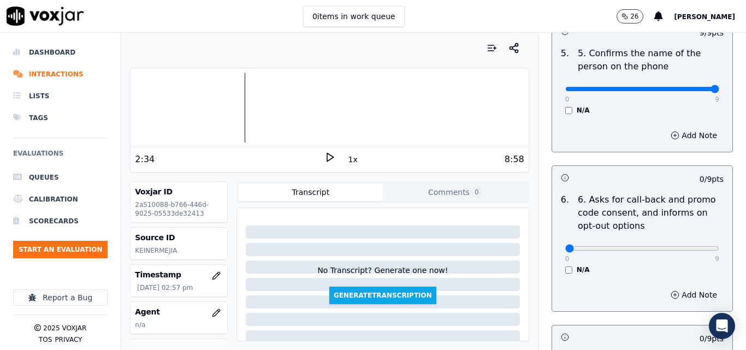
scroll to position [764, 0]
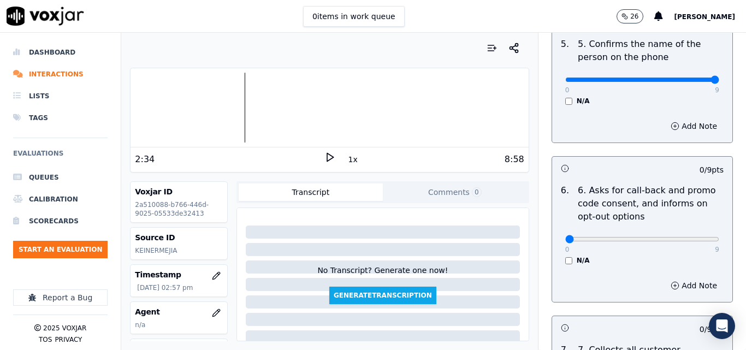
click at [565, 256] on div "N/A" at bounding box center [642, 260] width 154 height 9
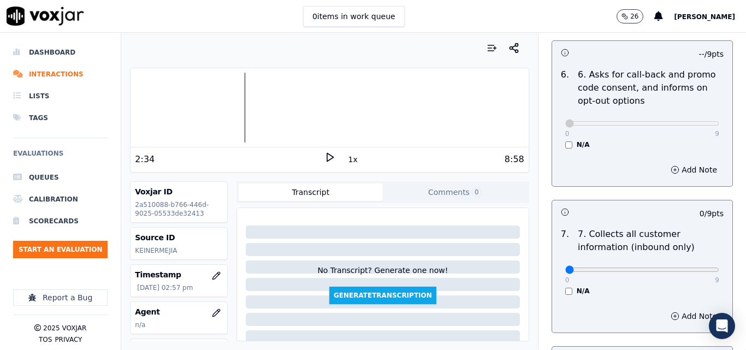
scroll to position [928, 0]
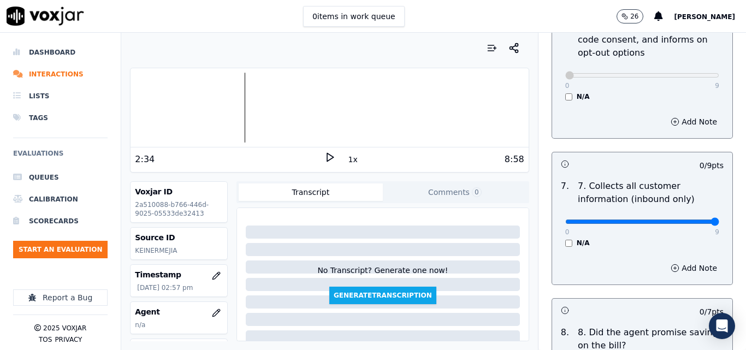
type input "9"
click at [687, 219] on input "range" at bounding box center [642, 221] width 154 height 4
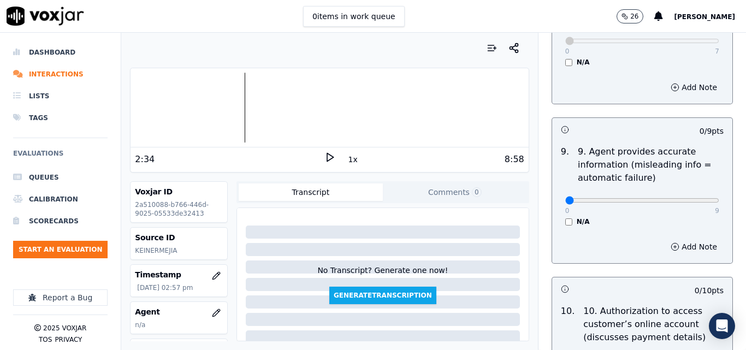
scroll to position [1256, 0]
type input "9"
click at [690, 198] on input "range" at bounding box center [642, 200] width 154 height 4
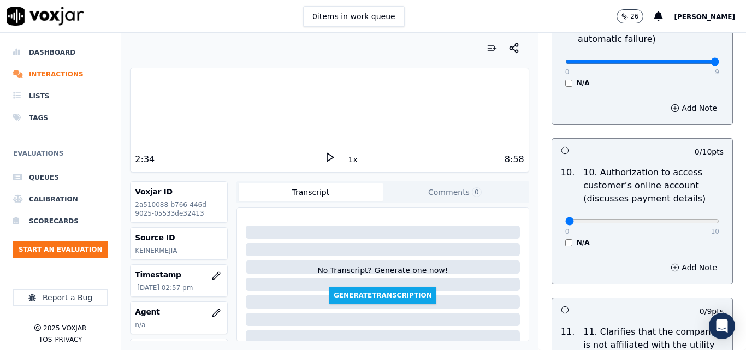
scroll to position [1474, 0]
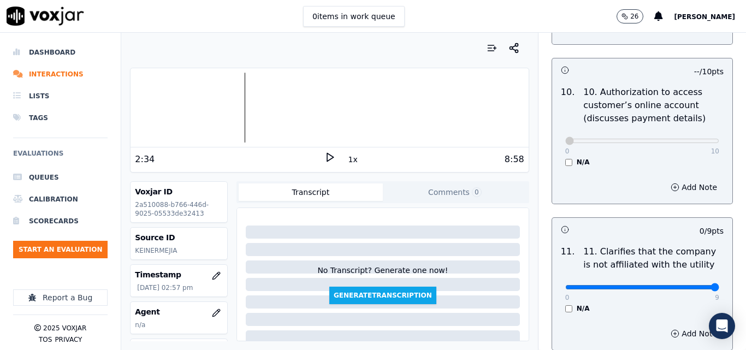
type input "9"
click at [686, 285] on input "range" at bounding box center [642, 287] width 154 height 4
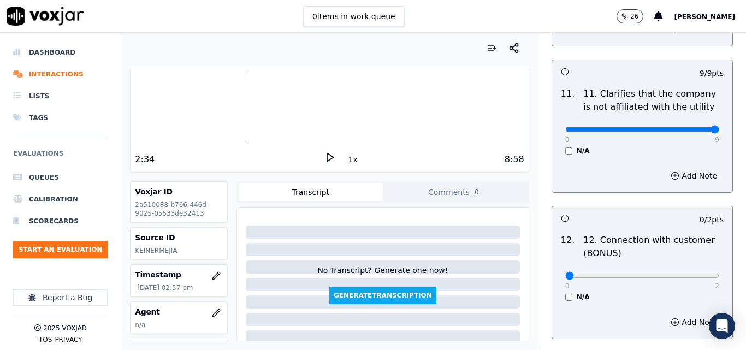
scroll to position [1638, 0]
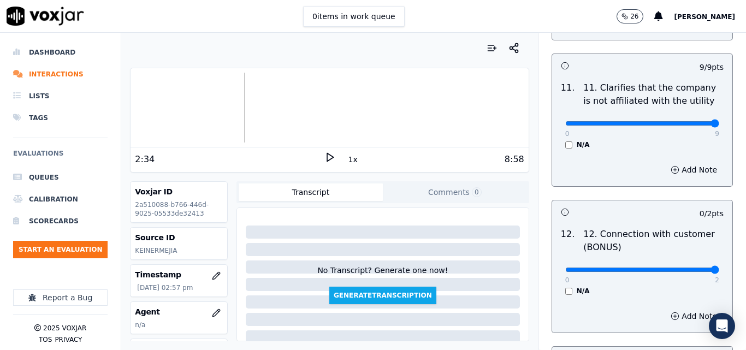
type input "2"
click at [687, 268] on input "range" at bounding box center [642, 270] width 154 height 4
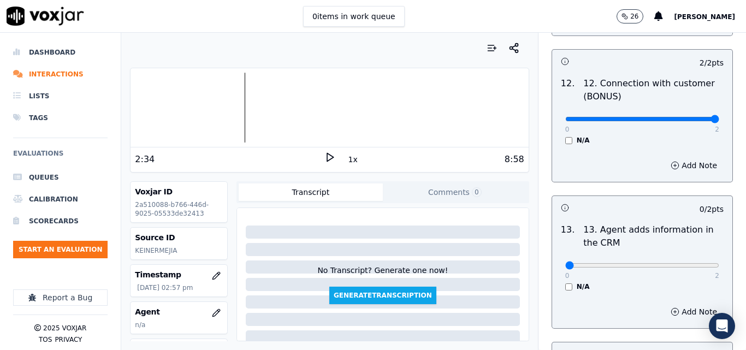
scroll to position [1802, 0]
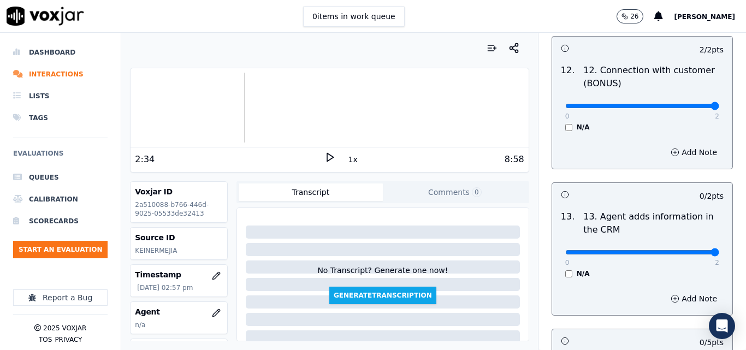
type input "2"
click at [689, 250] on input "range" at bounding box center [642, 252] width 154 height 4
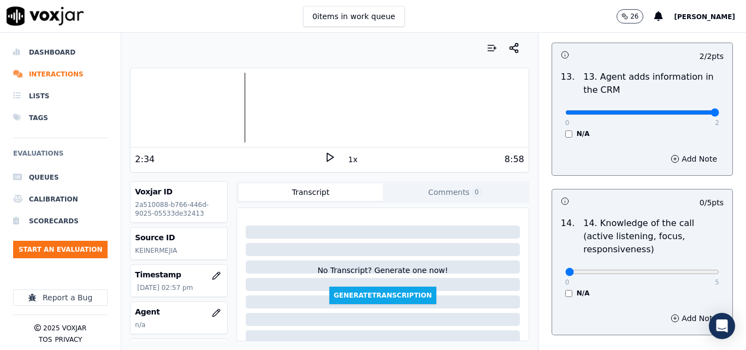
scroll to position [1965, 0]
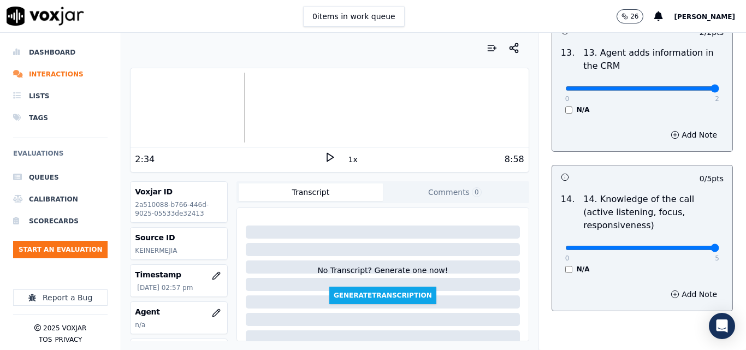
type input "5"
click at [693, 246] on input "range" at bounding box center [642, 248] width 154 height 4
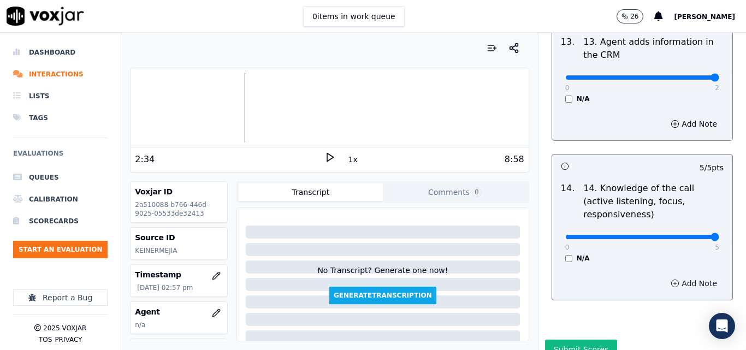
scroll to position [1994, 0]
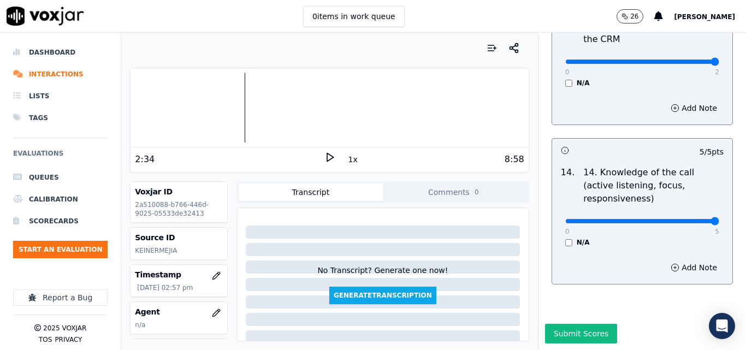
click at [581, 324] on button "Submit Scores" at bounding box center [581, 334] width 73 height 20
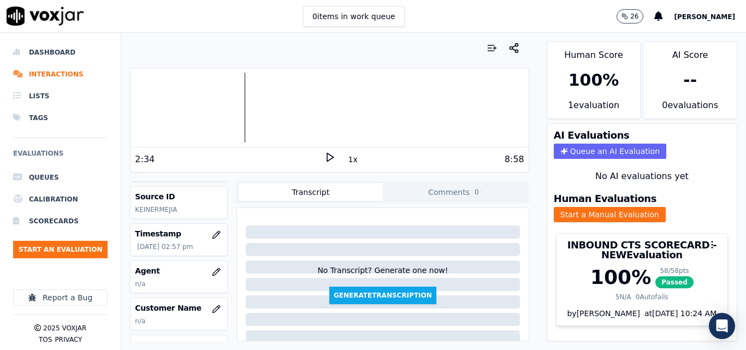
scroll to position [164, 0]
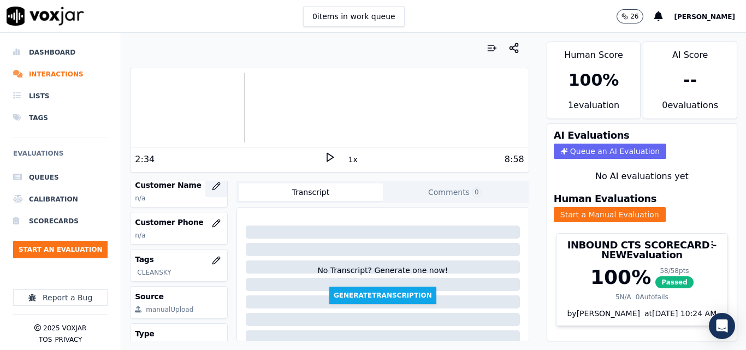
click at [205, 191] on button "button" at bounding box center [216, 186] width 22 height 22
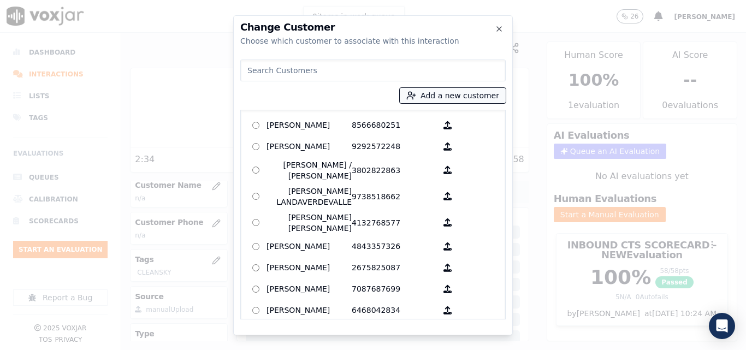
click at [443, 96] on button "Add a new customer" at bounding box center [453, 95] width 106 height 15
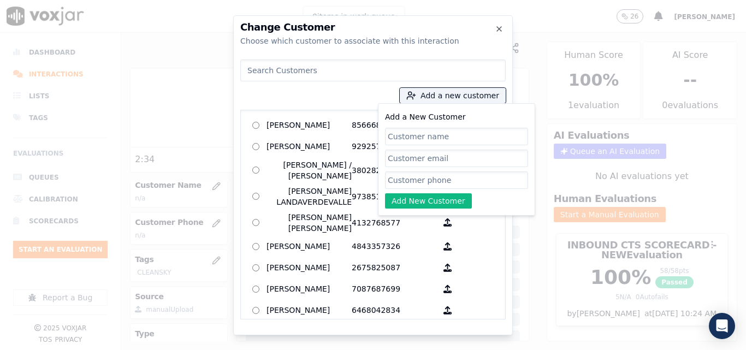
click at [442, 141] on input "Add a New Customer" at bounding box center [456, 136] width 143 height 17
type input "Wendy Castillo"
click at [445, 173] on input "Add a New Customer" at bounding box center [456, 179] width 143 height 17
click at [401, 176] on input "Add a New Customer" at bounding box center [456, 179] width 143 height 17
paste input "6175906007"
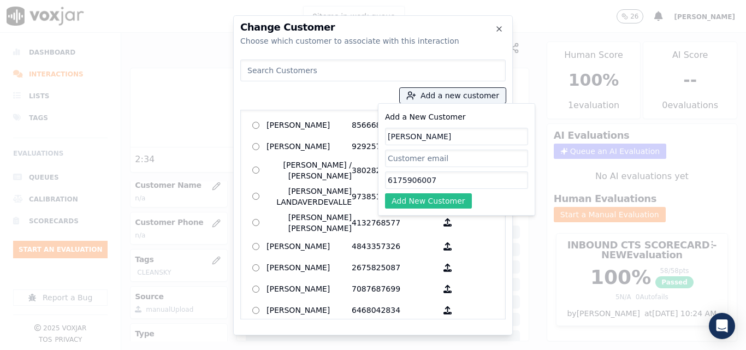
type input "6175906007"
click at [407, 197] on button "Add New Customer" at bounding box center [428, 200] width 87 height 15
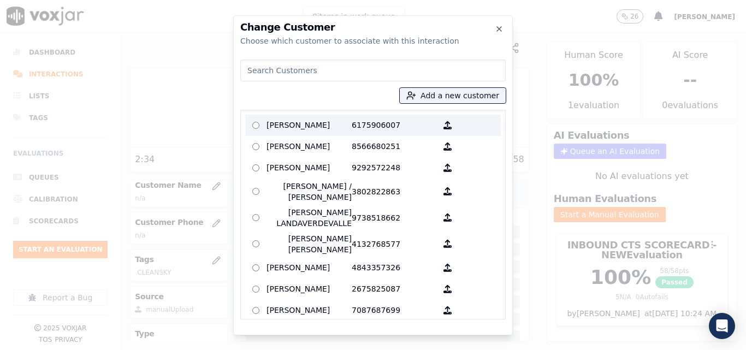
click at [270, 130] on p "Wendy Castillo" at bounding box center [308, 125] width 85 height 17
click at [330, 125] on p "Wendy Castillo" at bounding box center [308, 125] width 85 height 17
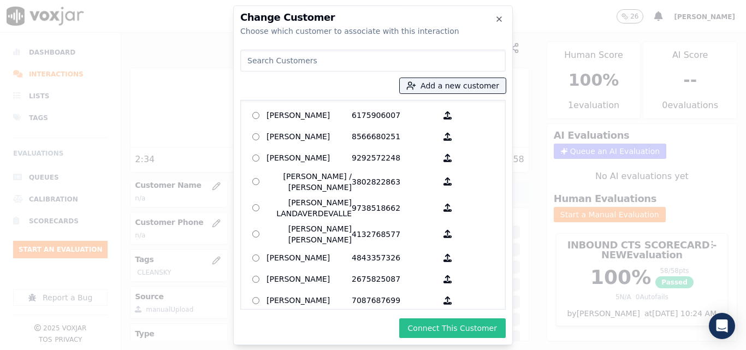
click at [446, 324] on button "Connect This Customer" at bounding box center [452, 328] width 106 height 20
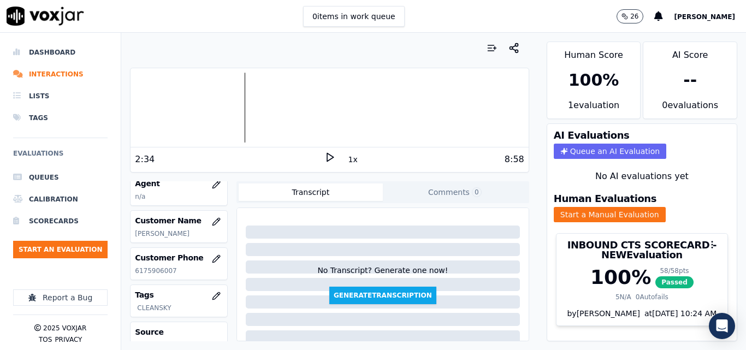
scroll to position [109, 0]
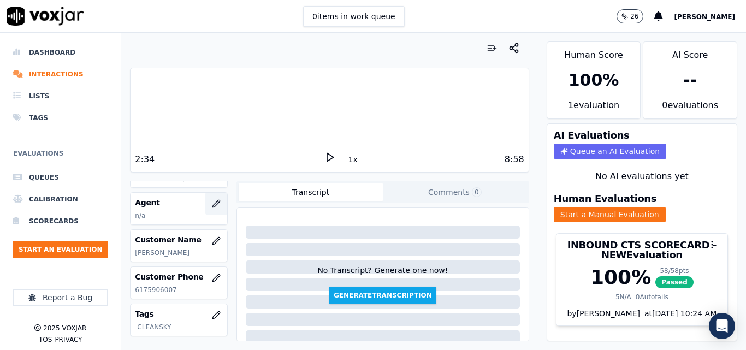
click at [212, 204] on icon "button" at bounding box center [216, 203] width 9 height 9
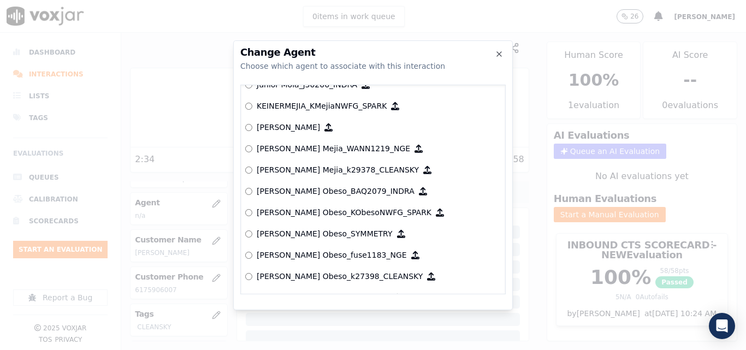
scroll to position [3807, 0]
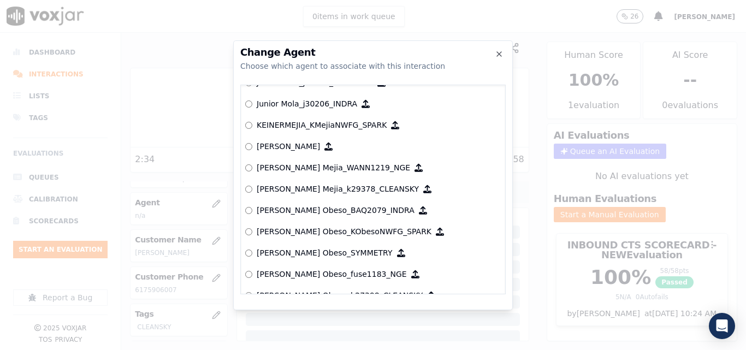
click at [305, 192] on p "[PERSON_NAME] Mejia_k29378_CLEANSKY" at bounding box center [338, 188] width 162 height 11
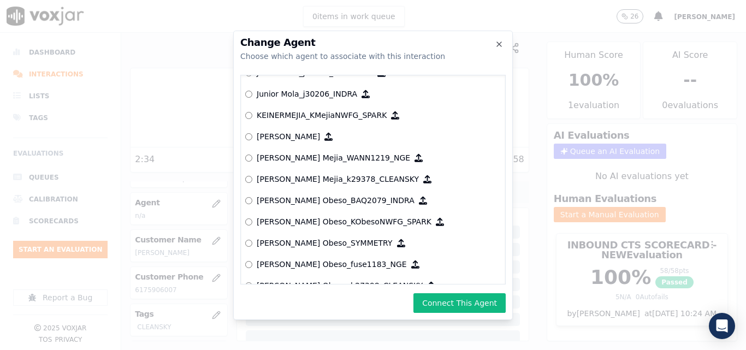
drag, startPoint x: 461, startPoint y: 297, endPoint x: 455, endPoint y: 288, distance: 10.3
click at [459, 297] on button "Connect This Agent" at bounding box center [459, 303] width 92 height 20
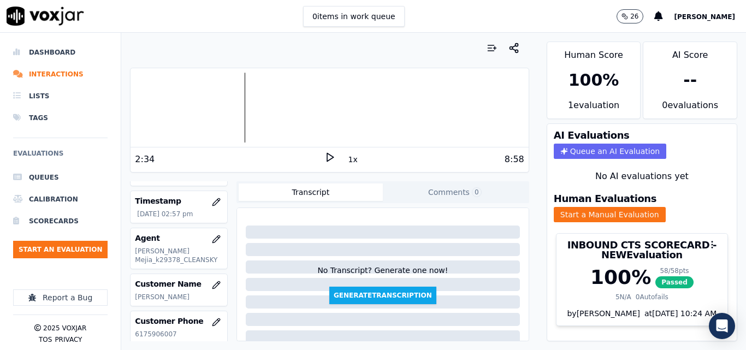
scroll to position [55, 0]
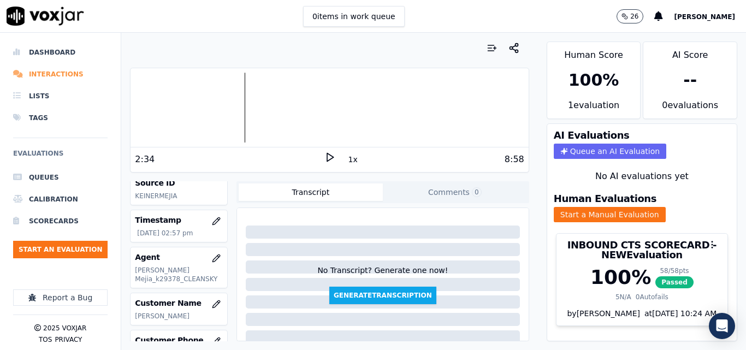
click at [51, 74] on li "Interactions" at bounding box center [60, 74] width 94 height 22
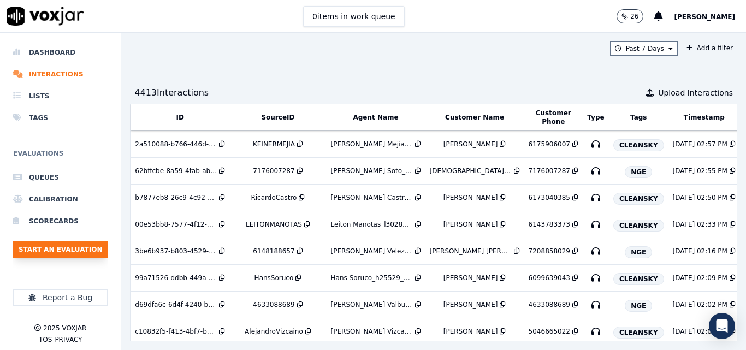
click at [94, 255] on button "Start an Evaluation" at bounding box center [60, 249] width 94 height 17
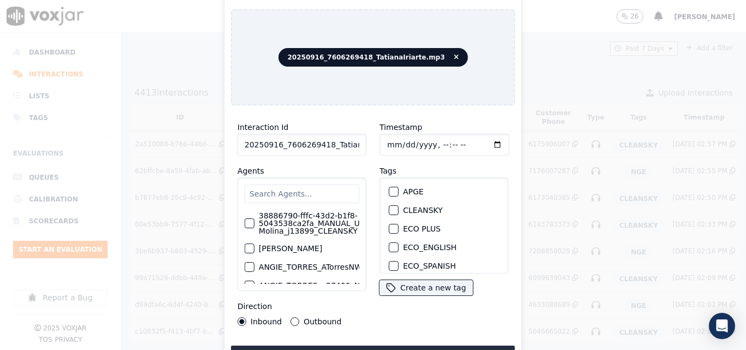
click at [352, 145] on input "20250916_7606269418_TatianaIriarte.mp3" at bounding box center [301, 145] width 129 height 22
type input "20250916_7606269418_TatianaIriarte"
drag, startPoint x: 390, startPoint y: 203, endPoint x: 393, endPoint y: 211, distance: 9.2
click at [390, 206] on div "button" at bounding box center [393, 210] width 8 height 8
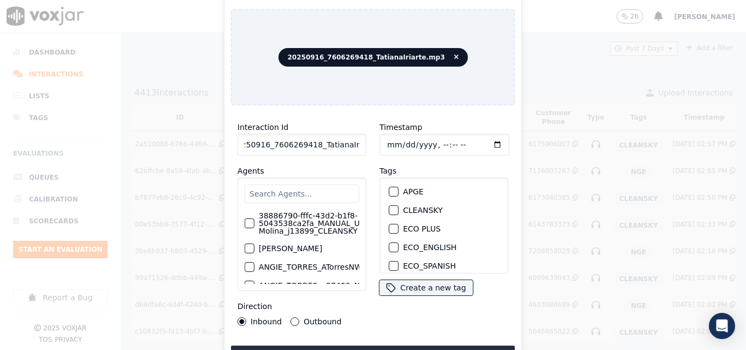
scroll to position [0, 0]
click at [401, 346] on button "Upload interaction to start evaluation" at bounding box center [373, 356] width 284 height 20
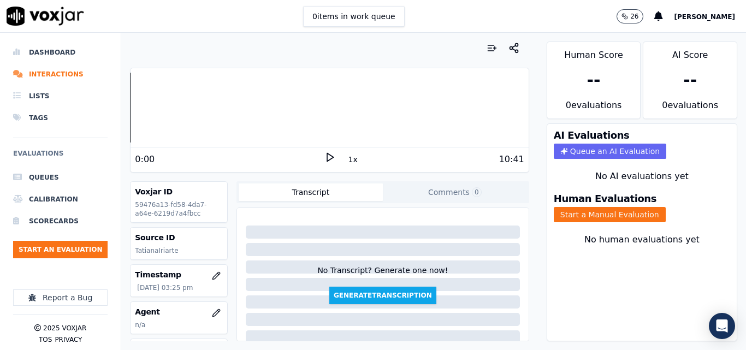
click at [324, 161] on icon at bounding box center [329, 157] width 11 height 11
click at [556, 214] on button "Start a Manual Evaluation" at bounding box center [610, 214] width 112 height 15
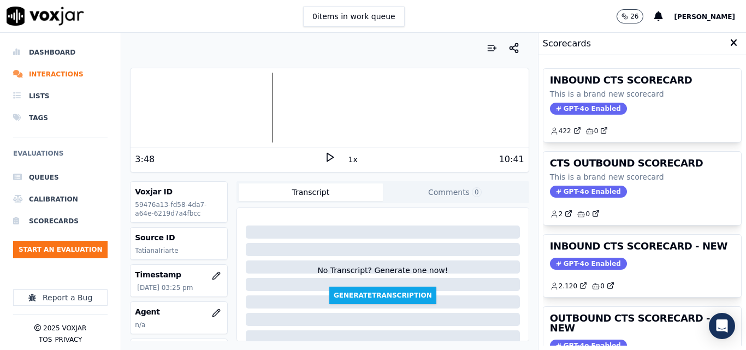
click at [664, 243] on h3 "INBOUND CTS SCORECARD - NEW" at bounding box center [642, 246] width 185 height 10
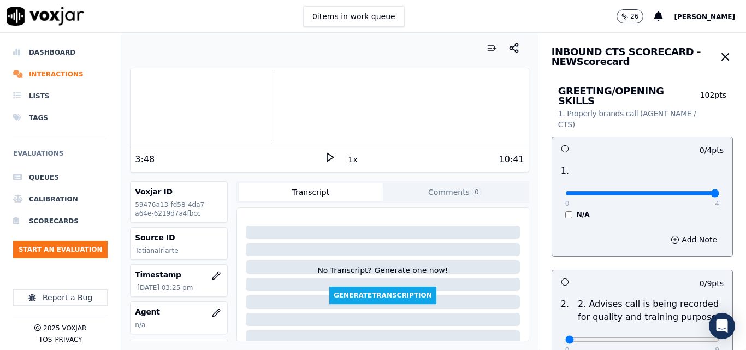
type input "4"
click at [694, 191] on input "range" at bounding box center [642, 193] width 154 height 4
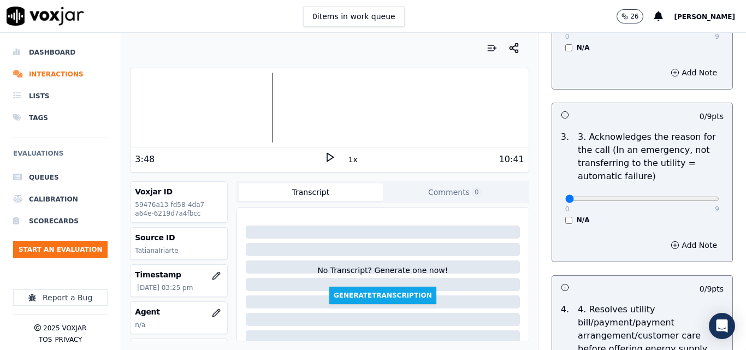
scroll to position [328, 0]
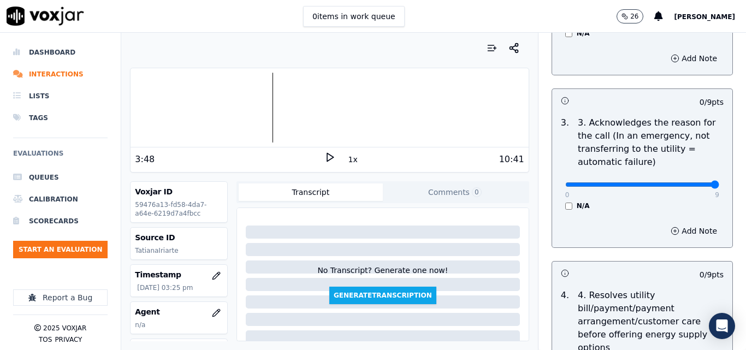
type input "9"
click at [692, 182] on input "range" at bounding box center [642, 184] width 154 height 4
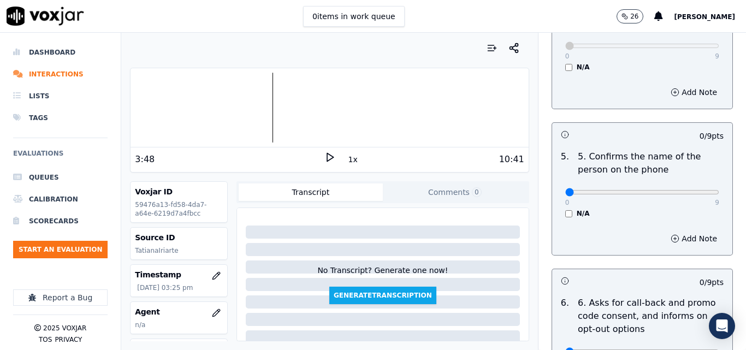
scroll to position [710, 0]
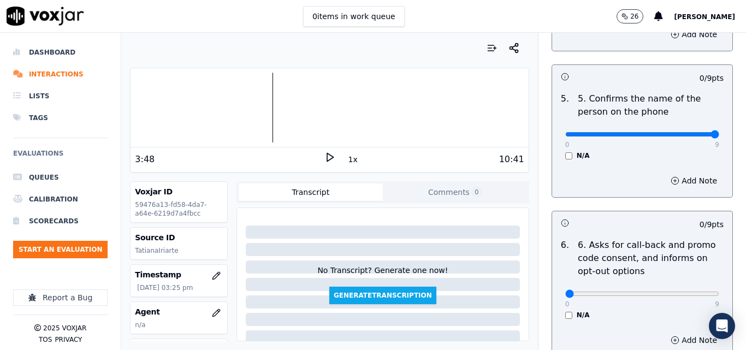
type input "9"
click at [692, 132] on input "range" at bounding box center [642, 134] width 154 height 4
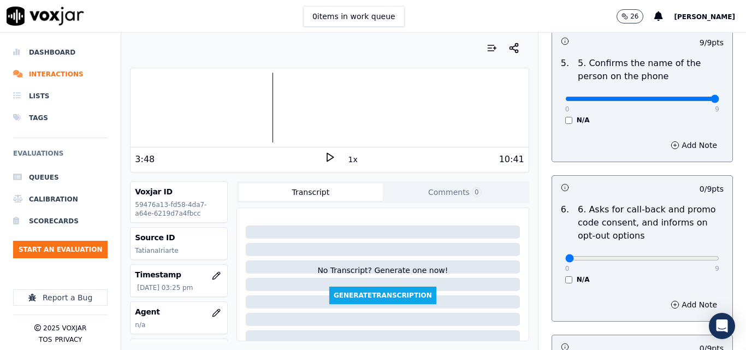
scroll to position [764, 0]
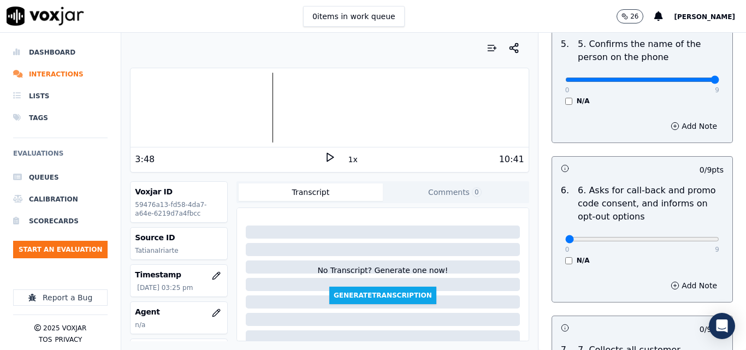
click at [556, 248] on div "0 9 N/A" at bounding box center [641, 243] width 171 height 41
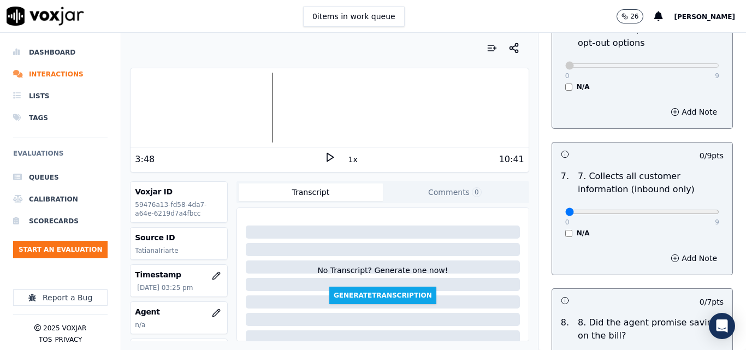
scroll to position [983, 0]
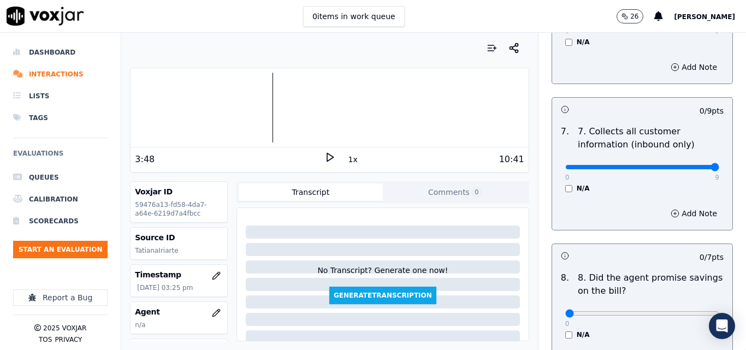
type input "9"
click at [687, 165] on input "range" at bounding box center [642, 167] width 154 height 4
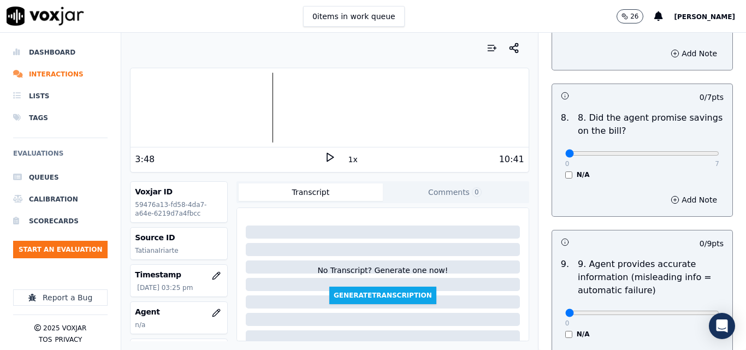
scroll to position [1146, 0]
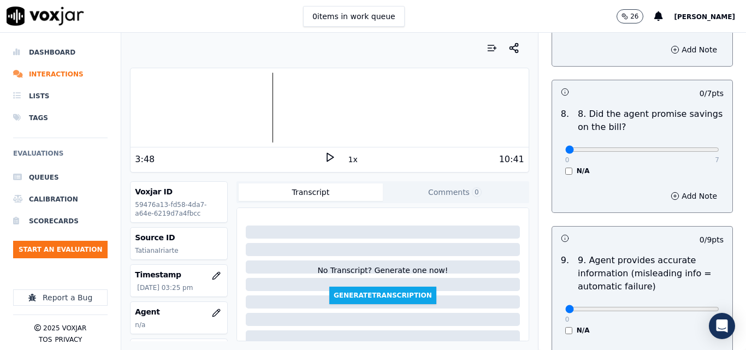
click at [565, 167] on div "N/A" at bounding box center [642, 171] width 154 height 9
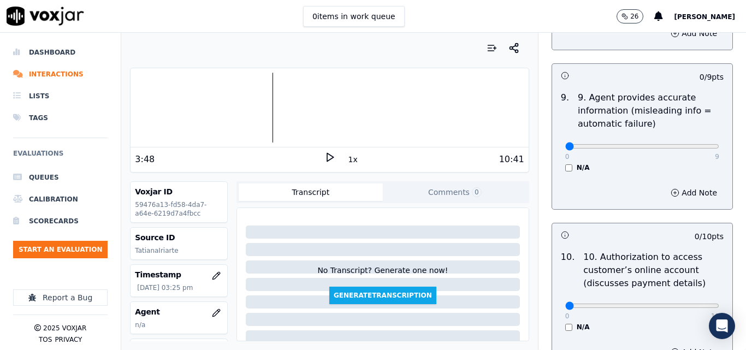
scroll to position [1310, 0]
type input "9"
click at [688, 143] on input "range" at bounding box center [642, 145] width 154 height 4
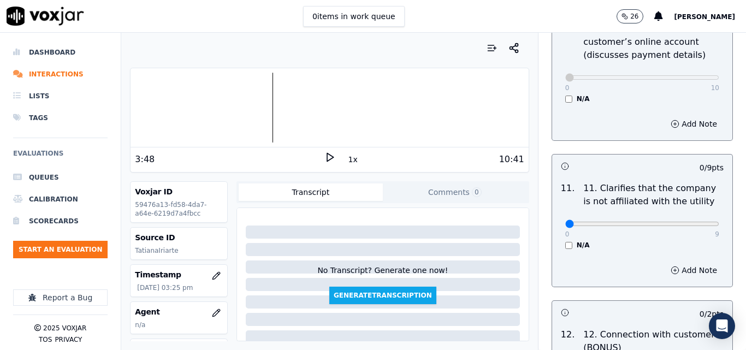
scroll to position [1583, 0]
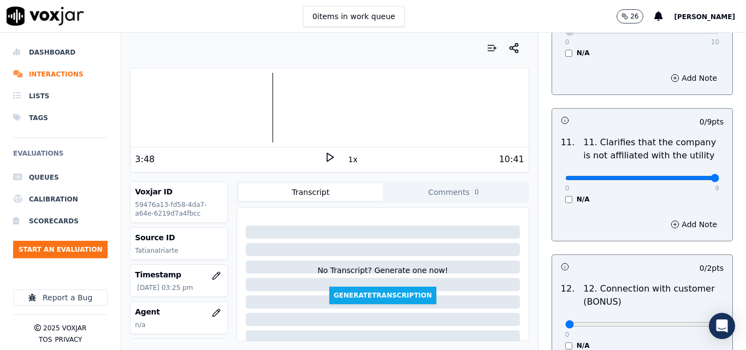
type input "9"
click at [685, 176] on input "range" at bounding box center [642, 178] width 154 height 4
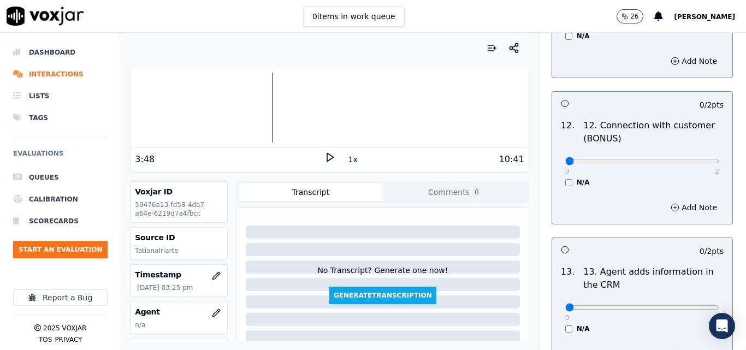
scroll to position [1747, 0]
type input "2"
click at [685, 158] on input "range" at bounding box center [642, 160] width 154 height 4
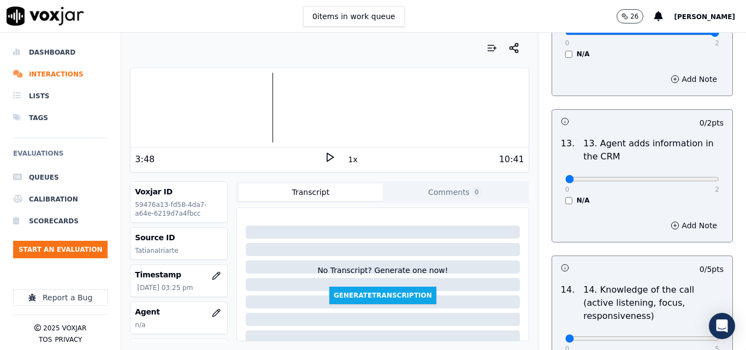
scroll to position [1911, 0]
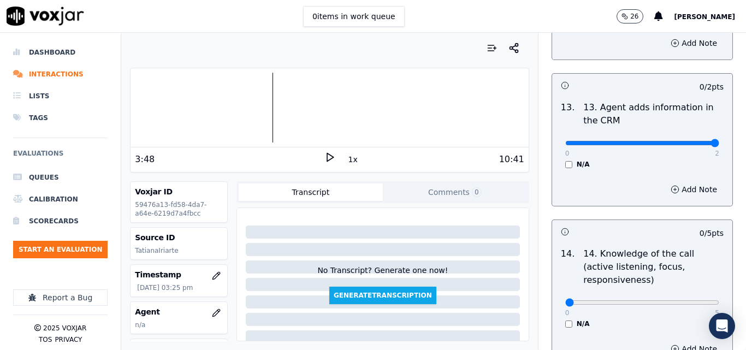
type input "2"
click at [692, 141] on input "range" at bounding box center [642, 143] width 154 height 4
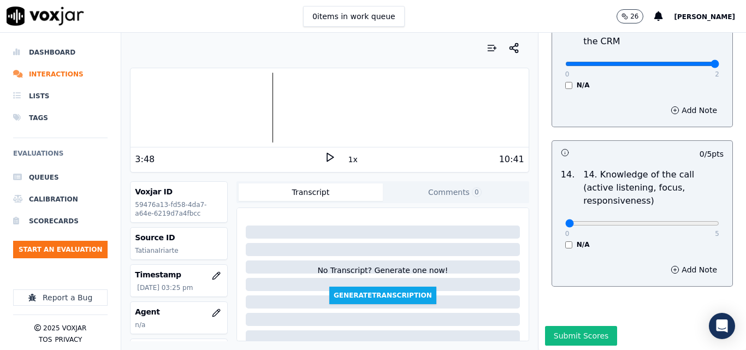
scroll to position [1994, 0]
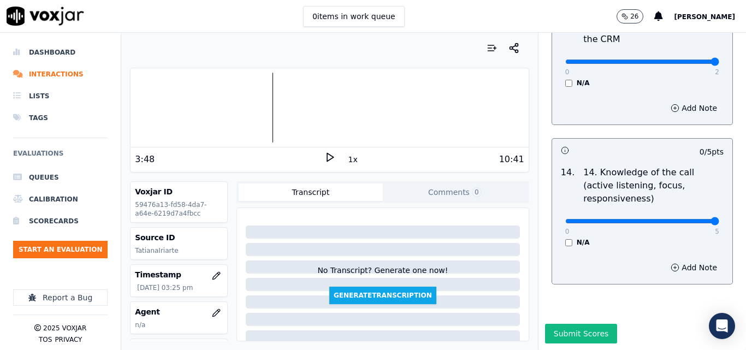
type input "5"
click at [684, 219] on input "range" at bounding box center [642, 221] width 154 height 4
click at [575, 324] on button "Submit Scores" at bounding box center [581, 334] width 73 height 20
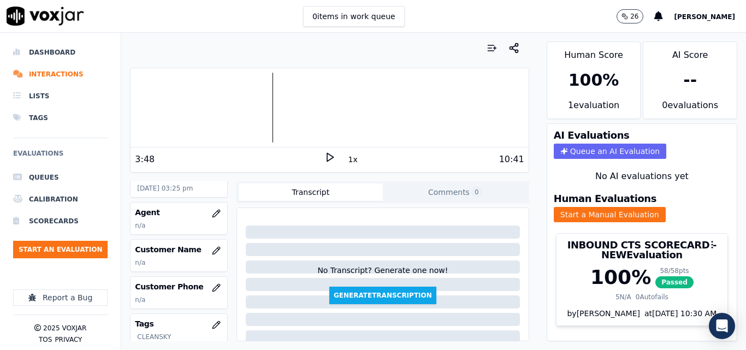
scroll to position [109, 0]
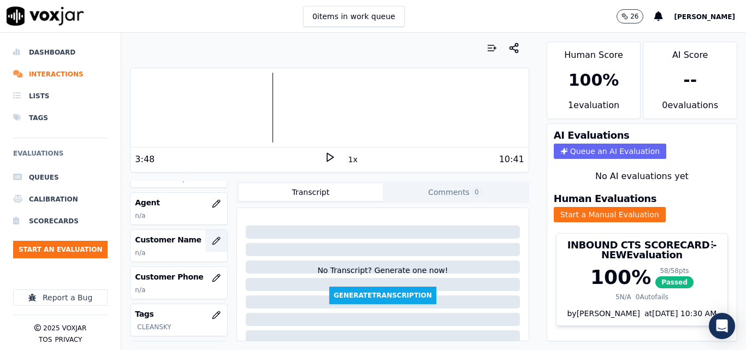
click at [212, 239] on icon "button" at bounding box center [216, 240] width 9 height 9
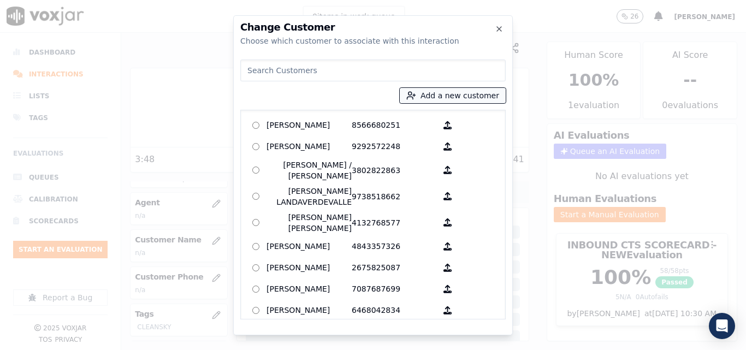
click at [416, 96] on icon "button" at bounding box center [411, 96] width 10 height 10
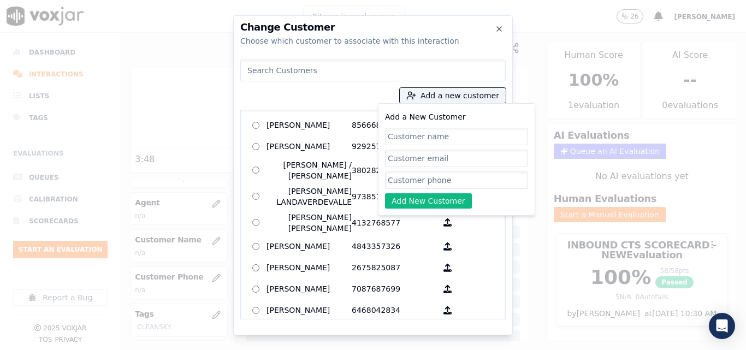
click at [453, 139] on input "Add a New Customer" at bounding box center [456, 136] width 143 height 17
type input "[PERSON_NAME]"
click at [419, 175] on input "Add a New Customer" at bounding box center [456, 179] width 143 height 17
click at [461, 179] on input "Add a New Customer" at bounding box center [456, 179] width 143 height 17
paste input "7606269418"
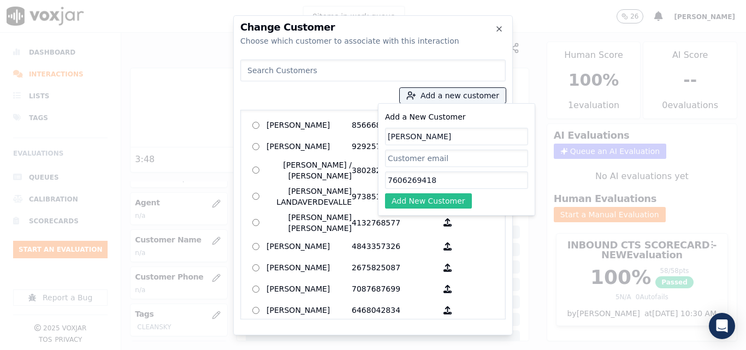
type input "7606269418"
click at [441, 206] on button "Add New Customer" at bounding box center [428, 200] width 87 height 15
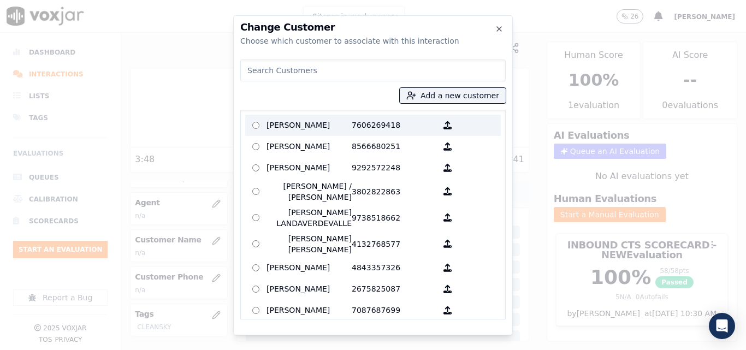
click at [282, 121] on p "[PERSON_NAME]" at bounding box center [308, 125] width 85 height 17
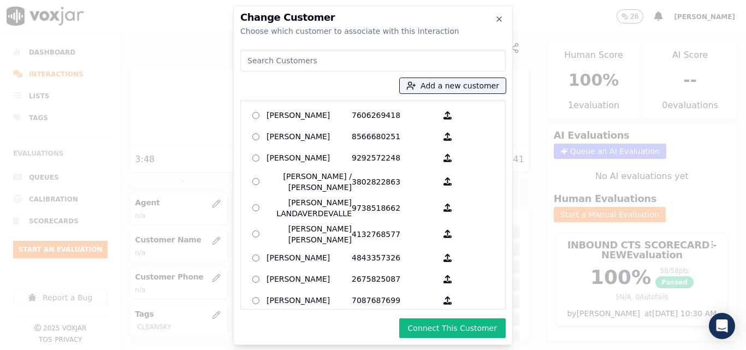
click at [461, 313] on div "Change Customer Choose which customer to associate with this interaction Add a …" at bounding box center [373, 175] width 280 height 340
click at [449, 332] on button "Connect This Customer" at bounding box center [452, 328] width 106 height 20
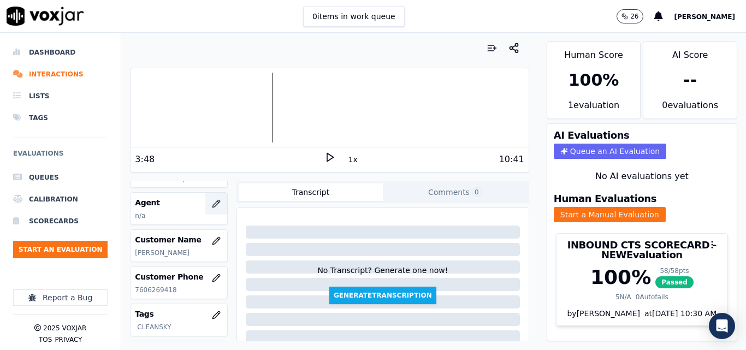
click at [212, 205] on icon "button" at bounding box center [215, 203] width 7 height 7
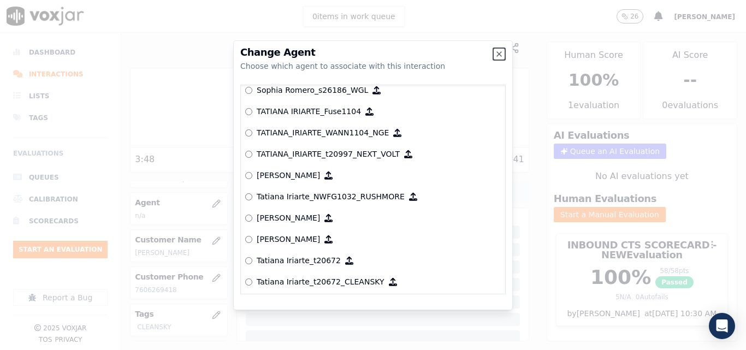
scroll to position [5459, 0]
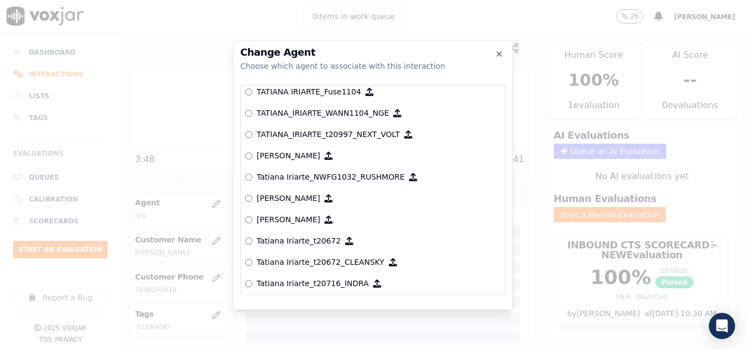
click at [333, 259] on p "Tatiana Iriarte_t20672_CLEANSKY" at bounding box center [321, 262] width 128 height 11
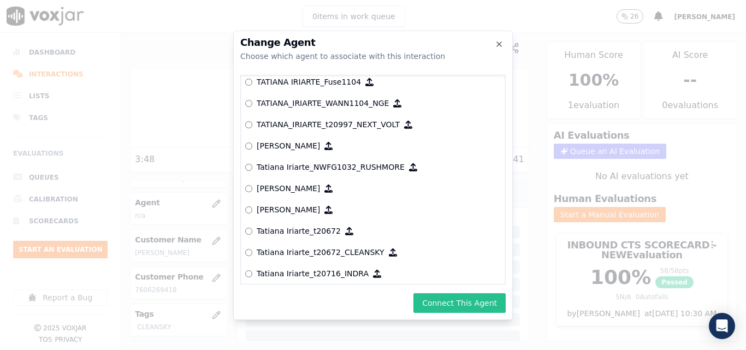
click at [457, 301] on button "Connect This Agent" at bounding box center [459, 303] width 92 height 20
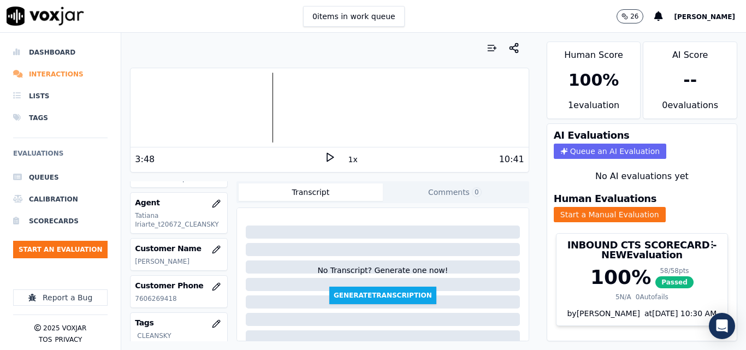
drag, startPoint x: 69, startPoint y: 72, endPoint x: 65, endPoint y: 67, distance: 6.6
click at [69, 70] on li "Interactions" at bounding box center [60, 74] width 94 height 22
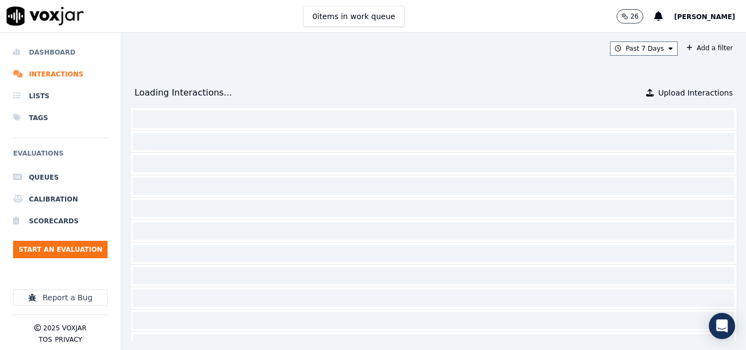
click at [58, 55] on li "Dashboard" at bounding box center [60, 52] width 94 height 22
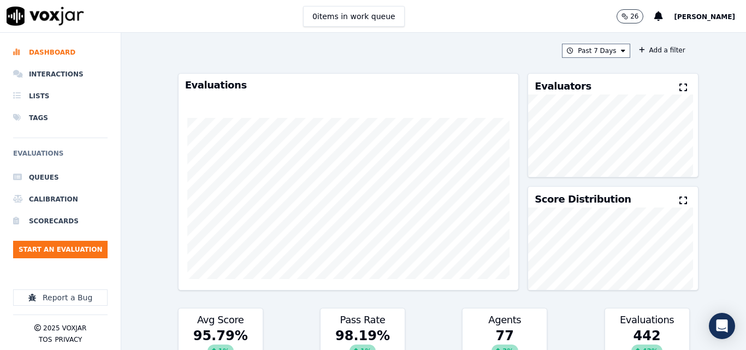
click at [596, 59] on div "Past 7 Days Add a filter Evaluations Evaluators Score Distribution Avg Score 95…" at bounding box center [434, 191] width 520 height 317
click at [596, 54] on button "Past 7 Days" at bounding box center [596, 51] width 68 height 14
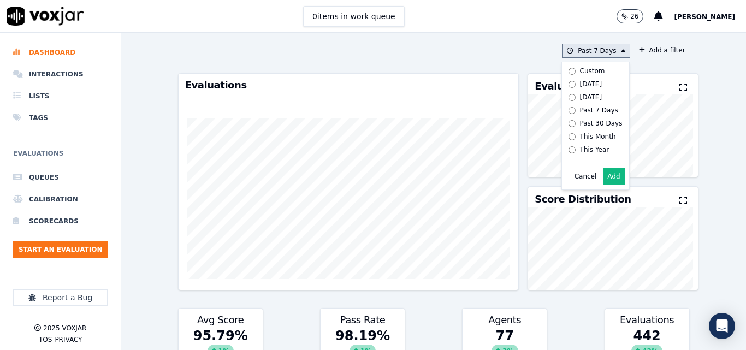
click at [574, 75] on label "Custom" at bounding box center [593, 70] width 58 height 13
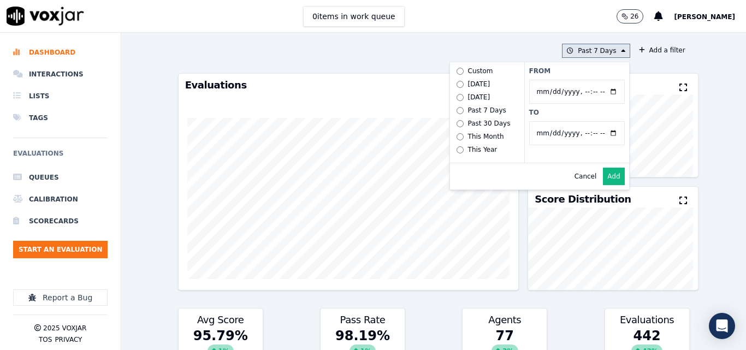
click at [587, 52] on button "Past 7 Days Custom Today Yesterday Past 7 Days Past 30 Days This Month This Yea…" at bounding box center [596, 51] width 68 height 14
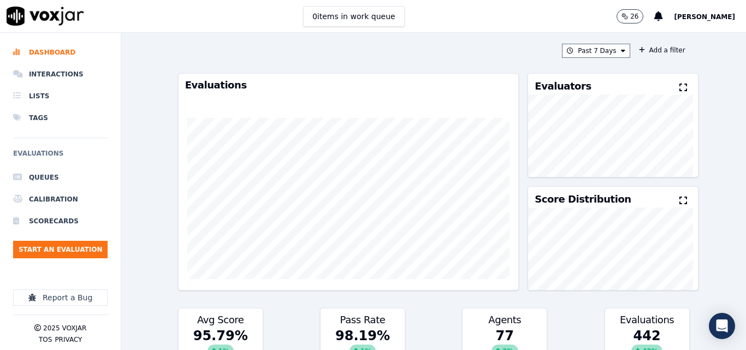
click at [587, 43] on div "Past 7 Days Add a filter Evaluations Evaluators Score Distribution Avg Score 95…" at bounding box center [434, 191] width 520 height 317
click at [586, 49] on button "Past 7 Days" at bounding box center [596, 51] width 68 height 14
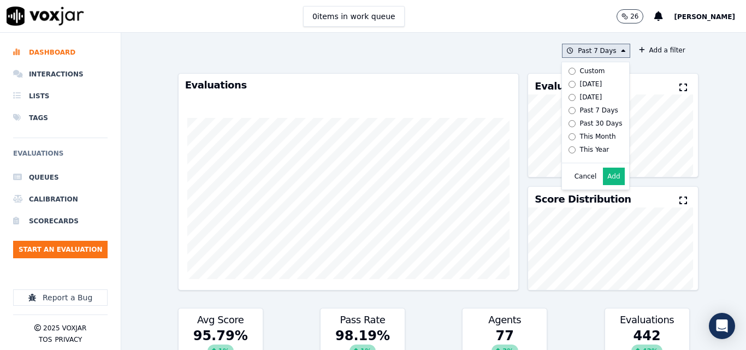
click at [603, 185] on button "Add" at bounding box center [613, 176] width 21 height 17
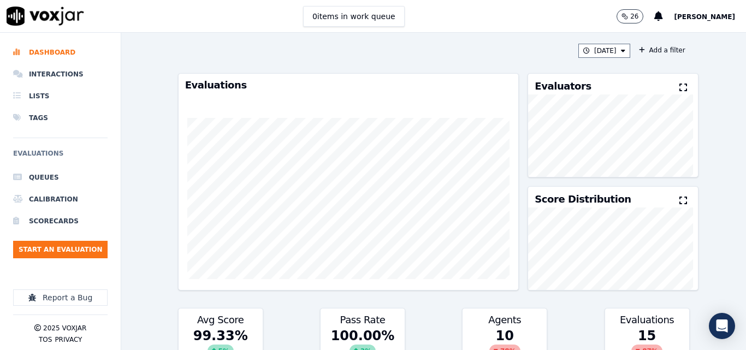
click at [679, 83] on button at bounding box center [685, 87] width 12 height 13
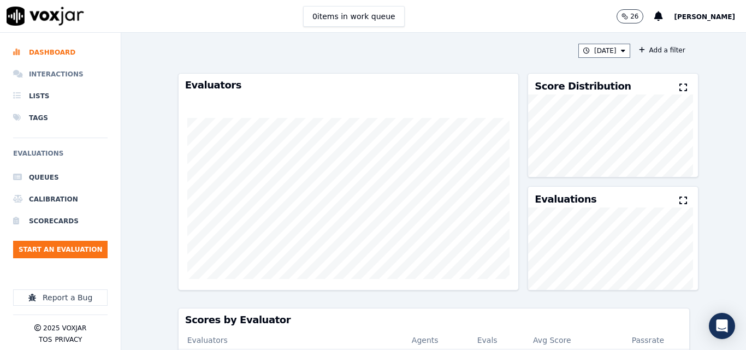
click at [62, 76] on li "Interactions" at bounding box center [60, 74] width 94 height 22
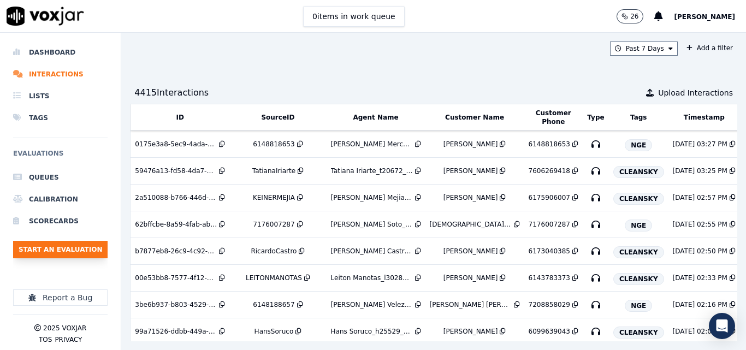
click at [81, 245] on button "Start an Evaluation" at bounding box center [60, 249] width 94 height 17
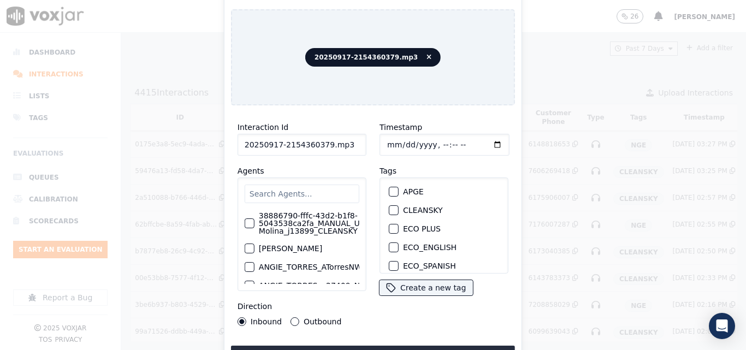
click at [336, 139] on input "20250917-2154360379.mp3" at bounding box center [301, 145] width 129 height 22
click at [344, 144] on input "20250917-2154360379.mp3" at bounding box center [301, 145] width 129 height 22
type input "20250917-2154360379"
click at [389, 191] on div "button" at bounding box center [393, 194] width 8 height 8
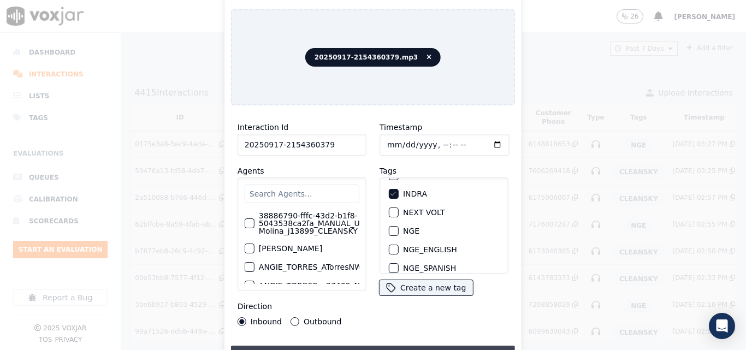
click at [384, 346] on div "Interaction Id 20250917-2154360379 Agents 38886790-fffc-43d2-b1f8-5043538ca2fa_…" at bounding box center [373, 239] width 284 height 251
click at [391, 347] on button "Upload interaction to start evaluation" at bounding box center [373, 356] width 284 height 20
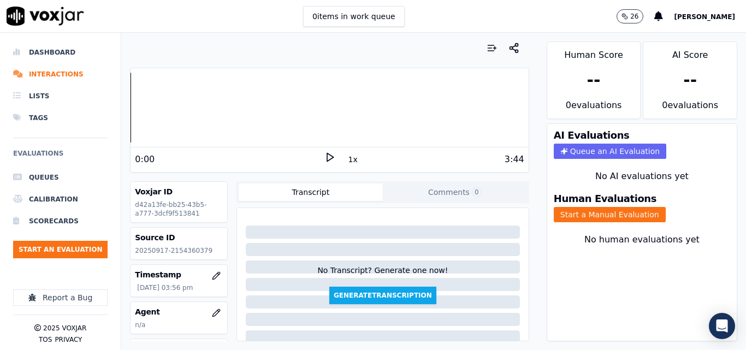
click at [190, 247] on p "20250917-2154360379" at bounding box center [179, 250] width 88 height 9
click at [190, 245] on div "Source ID 20250917-2154360379" at bounding box center [178, 244] width 97 height 32
click at [175, 248] on p "20250917-2154360379" at bounding box center [179, 250] width 88 height 9
copy p "2154360379"
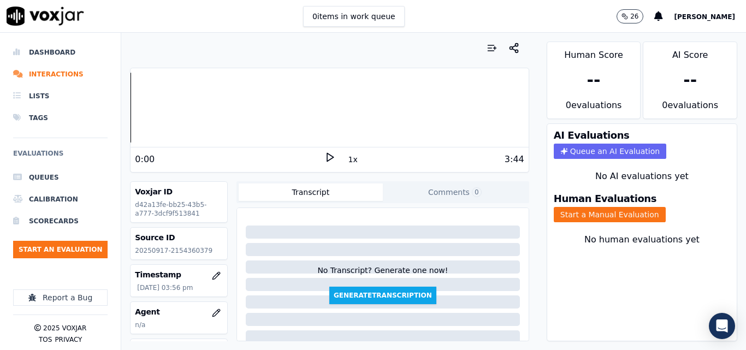
click at [335, 155] on div "3:44" at bounding box center [429, 159] width 189 height 13
click at [325, 157] on icon at bounding box center [329, 157] width 11 height 11
click at [327, 159] on rect at bounding box center [328, 156] width 2 height 7
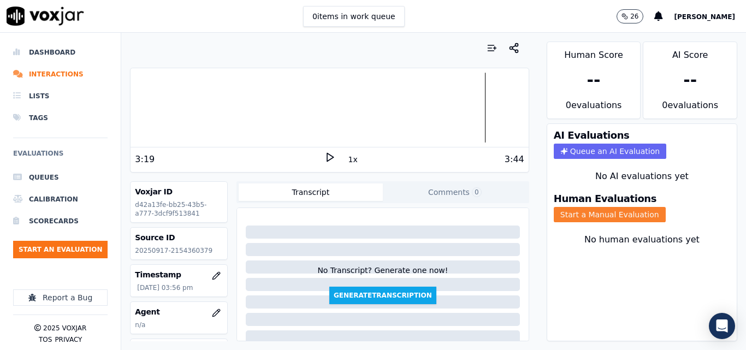
click at [615, 213] on button "Start a Manual Evaluation" at bounding box center [610, 214] width 112 height 15
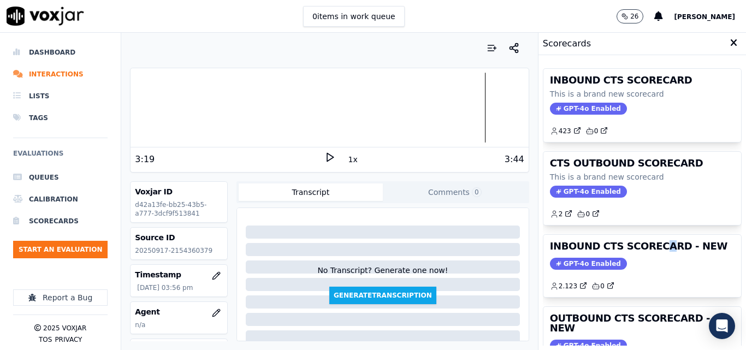
click at [642, 249] on h3 "INBOUND CTS SCORECARD - NEW" at bounding box center [642, 246] width 185 height 10
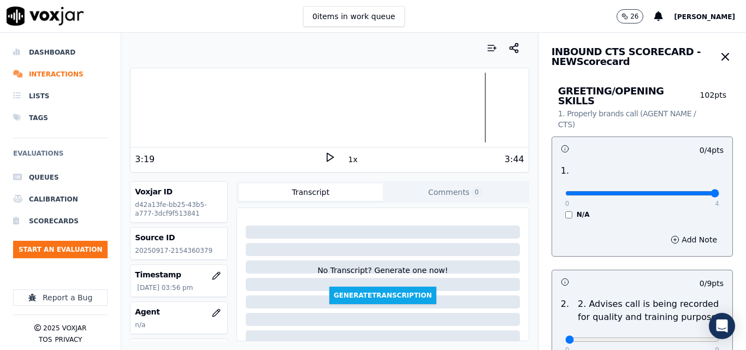
type input "4"
click at [690, 191] on input "range" at bounding box center [642, 193] width 154 height 4
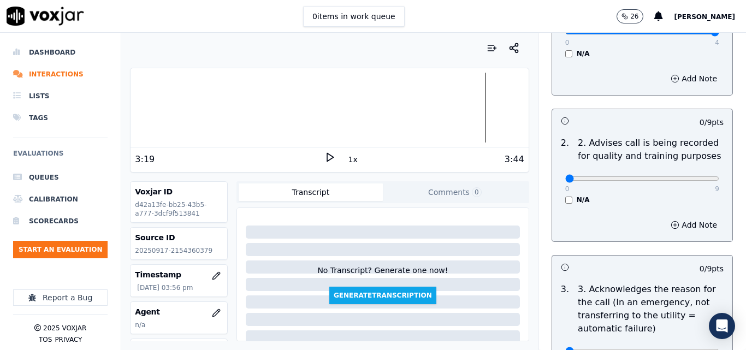
scroll to position [164, 0]
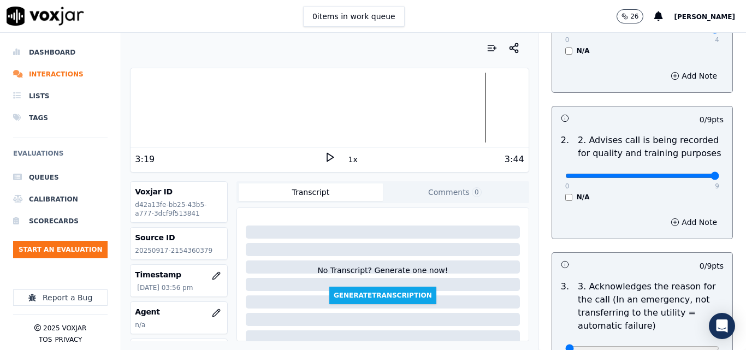
type input "9"
click at [694, 174] on input "range" at bounding box center [642, 176] width 154 height 4
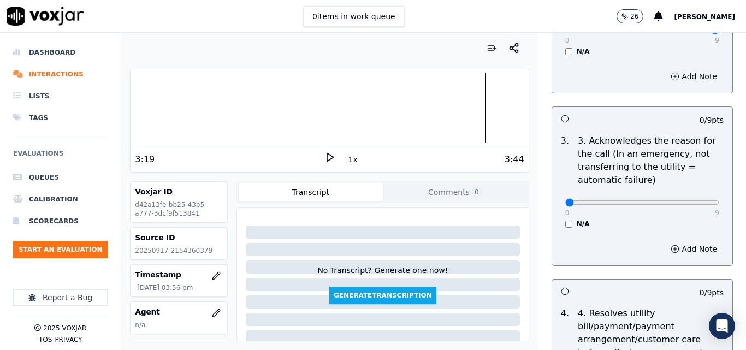
scroll to position [328, 0]
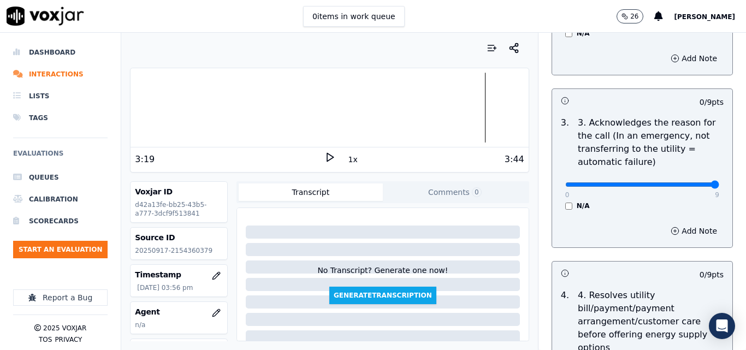
type input "9"
click at [691, 182] on input "range" at bounding box center [642, 184] width 154 height 4
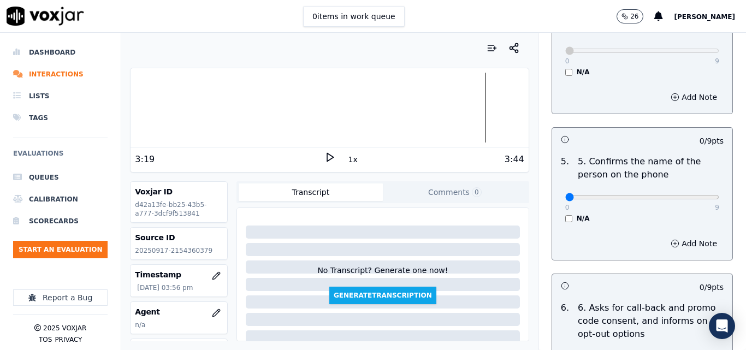
scroll to position [710, 0]
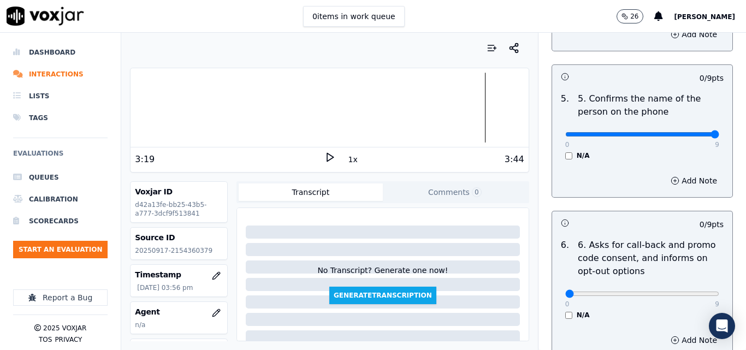
type input "9"
click at [685, 132] on input "range" at bounding box center [642, 134] width 154 height 4
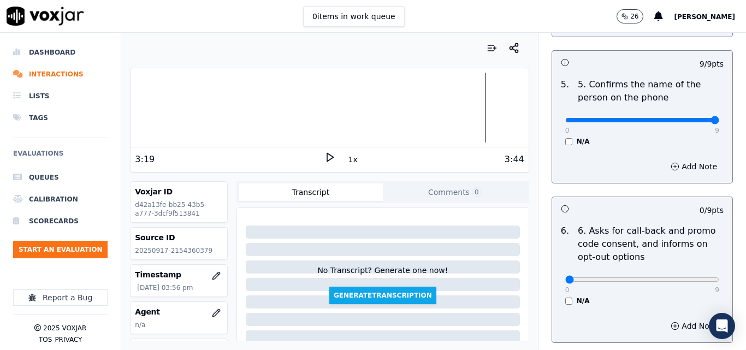
scroll to position [764, 0]
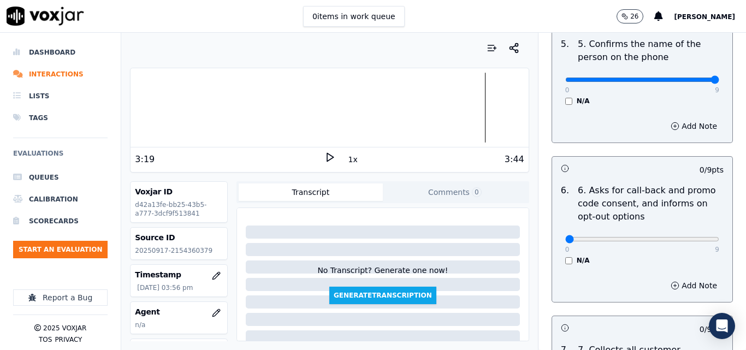
click at [565, 256] on div "N/A" at bounding box center [642, 260] width 154 height 9
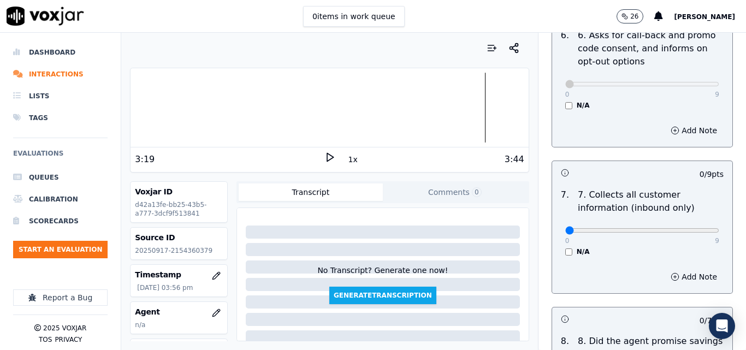
scroll to position [983, 0]
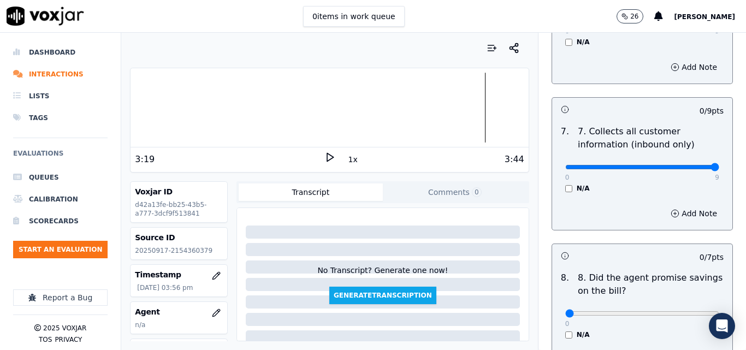
type input "9"
click at [692, 165] on input "range" at bounding box center [642, 167] width 154 height 4
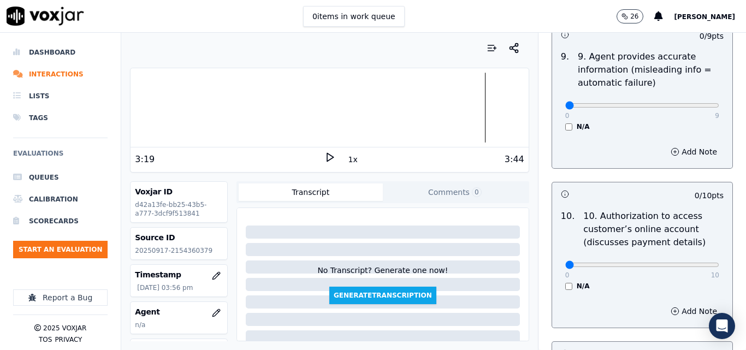
scroll to position [1365, 0]
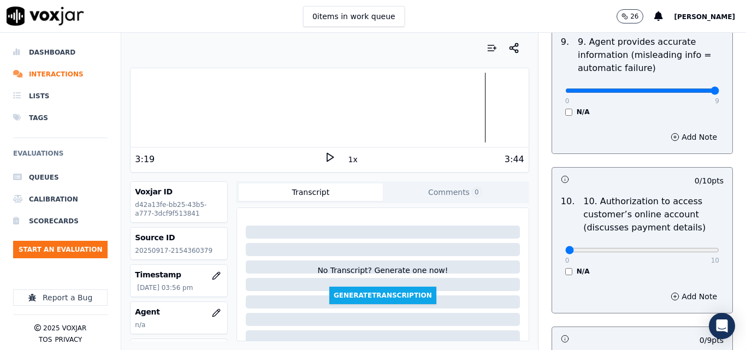
type input "9"
click at [691, 88] on input "range" at bounding box center [642, 90] width 154 height 4
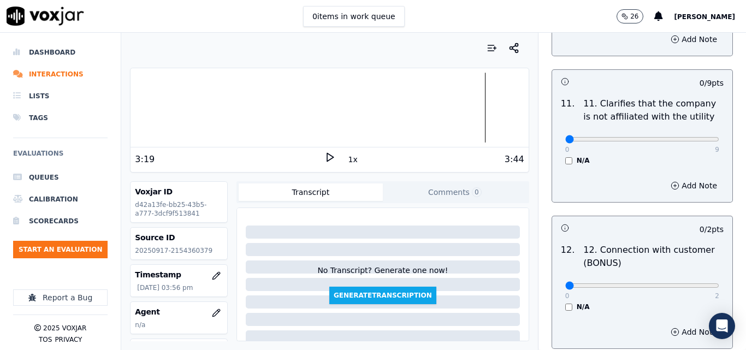
scroll to position [1638, 0]
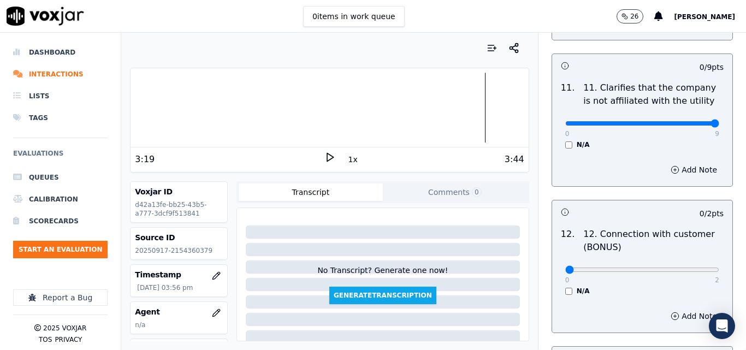
type input "9"
click at [690, 121] on input "range" at bounding box center [642, 123] width 154 height 4
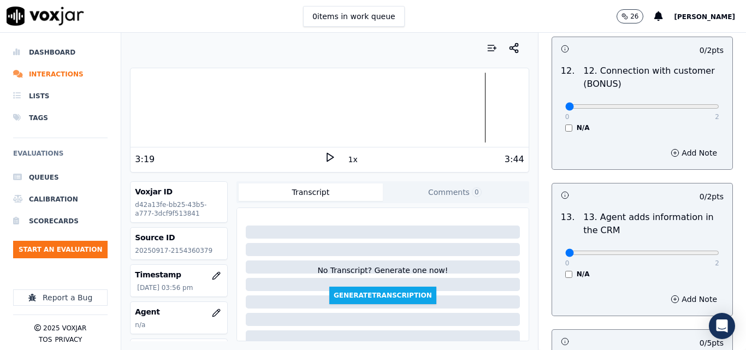
scroll to position [1802, 0]
type input "2"
click at [691, 104] on input "range" at bounding box center [642, 106] width 154 height 4
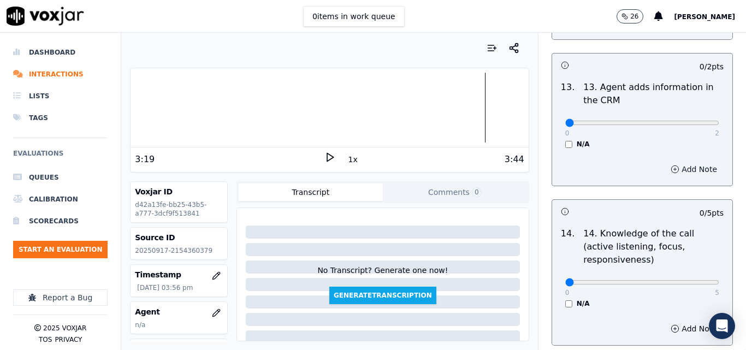
scroll to position [1994, 0]
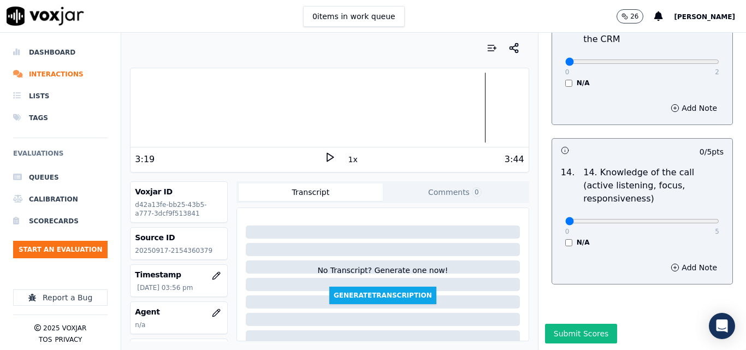
click at [690, 55] on div "0 2" at bounding box center [642, 61] width 154 height 13
type input "2"
click at [692, 60] on input "range" at bounding box center [642, 62] width 154 height 4
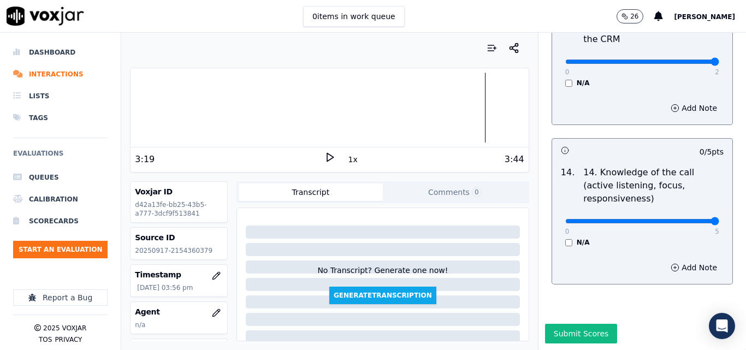
type input "5"
click at [692, 219] on input "range" at bounding box center [642, 221] width 154 height 4
click at [587, 324] on button "Submit Scores" at bounding box center [581, 334] width 73 height 20
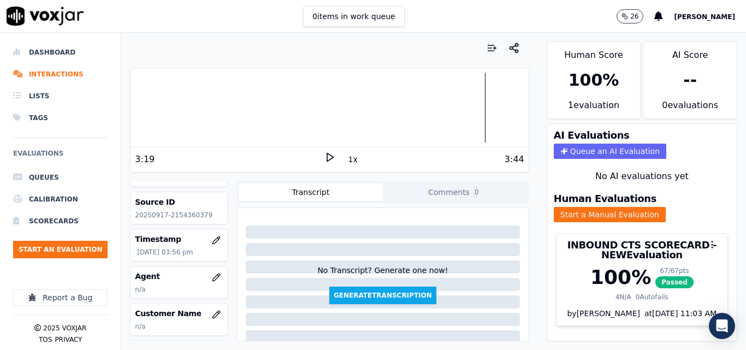
scroll to position [109, 0]
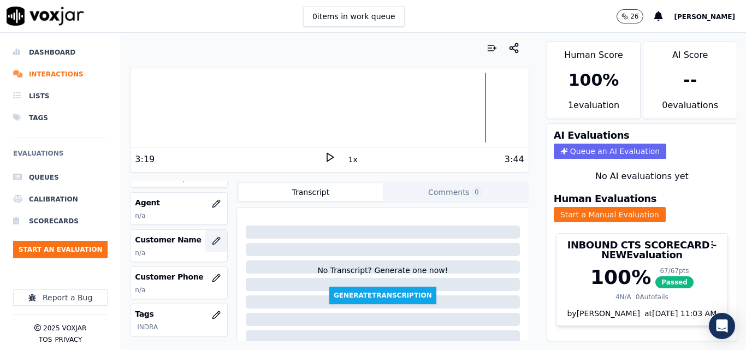
click at [212, 237] on button "button" at bounding box center [216, 241] width 22 height 22
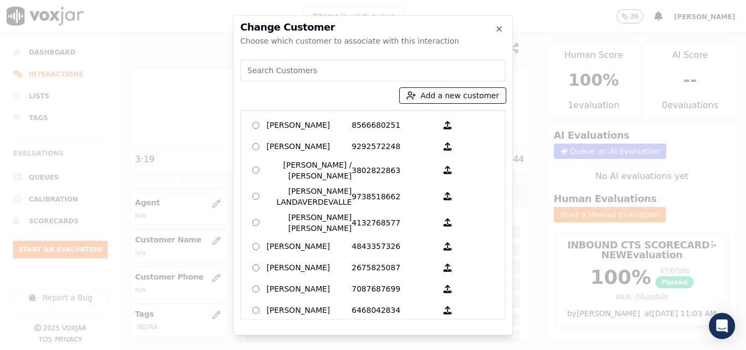
click at [416, 99] on icon "button" at bounding box center [411, 96] width 10 height 10
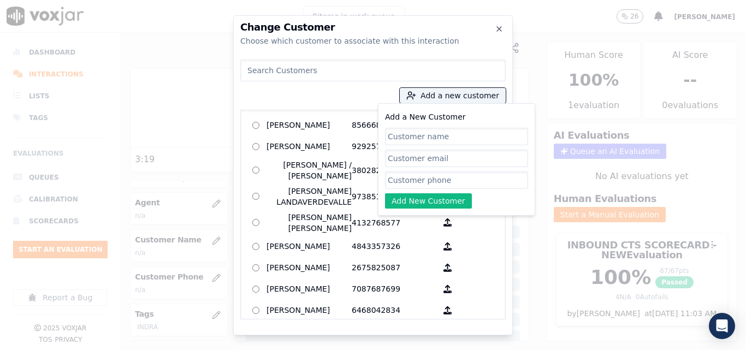
click at [470, 138] on input "Add a New Customer" at bounding box center [456, 136] width 143 height 17
type input "[PERSON_NAME]"
click at [417, 179] on input "Add a New Customer" at bounding box center [456, 179] width 143 height 17
click at [422, 182] on input "Add a New Customer" at bounding box center [456, 179] width 143 height 17
paste input "2154360379"
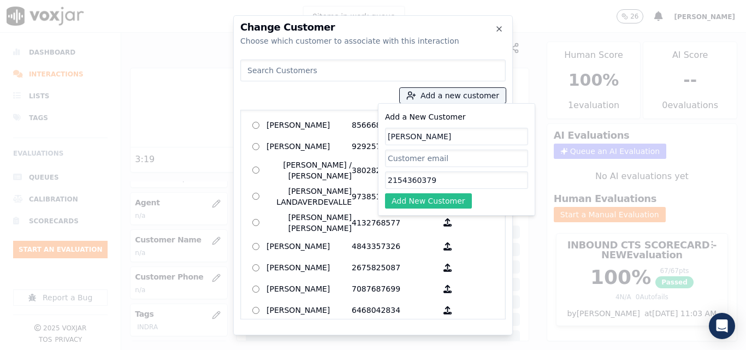
type input "2154360379"
click at [417, 198] on button "Add New Customer" at bounding box center [428, 200] width 87 height 15
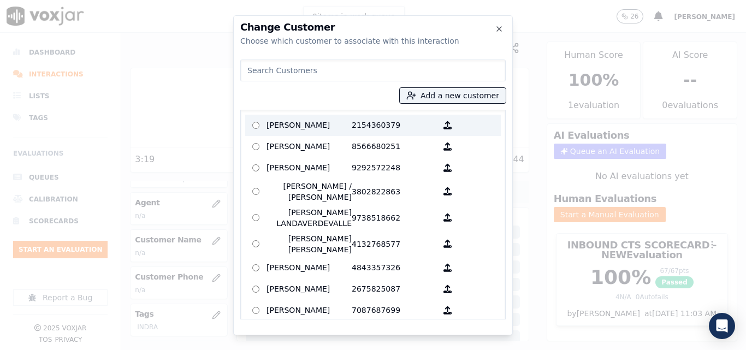
click at [359, 130] on p "2154360379" at bounding box center [394, 125] width 85 height 17
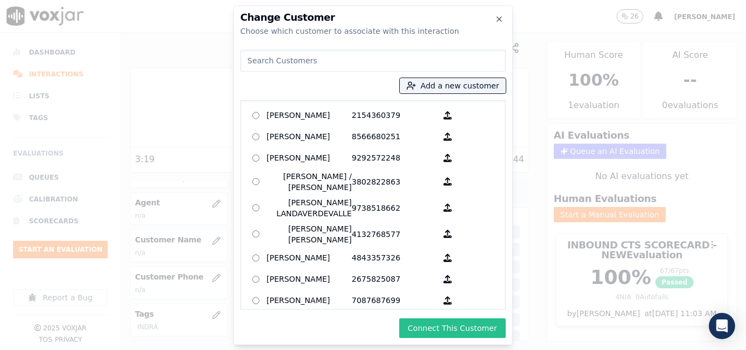
click at [479, 322] on button "Connect This Customer" at bounding box center [452, 328] width 106 height 20
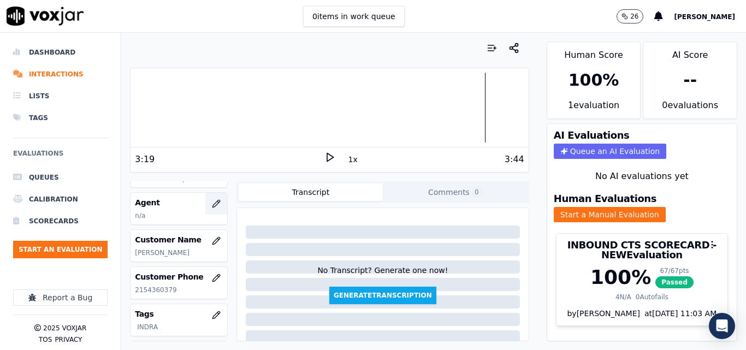
click at [210, 199] on button "button" at bounding box center [216, 204] width 22 height 22
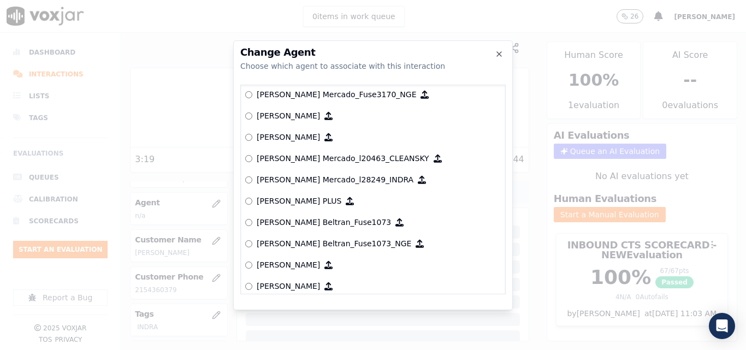
scroll to position [4340, 0]
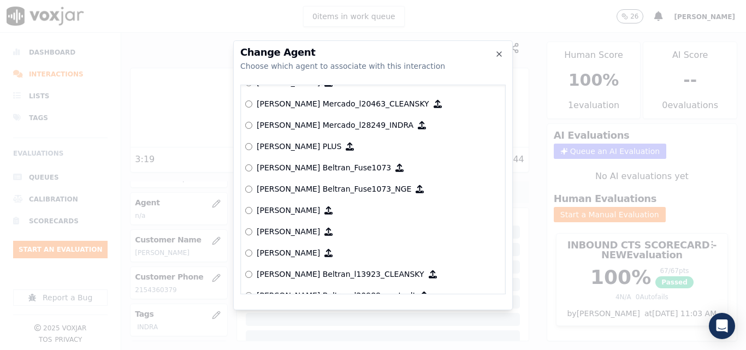
click at [319, 205] on p "[PERSON_NAME]" at bounding box center [288, 210] width 63 height 11
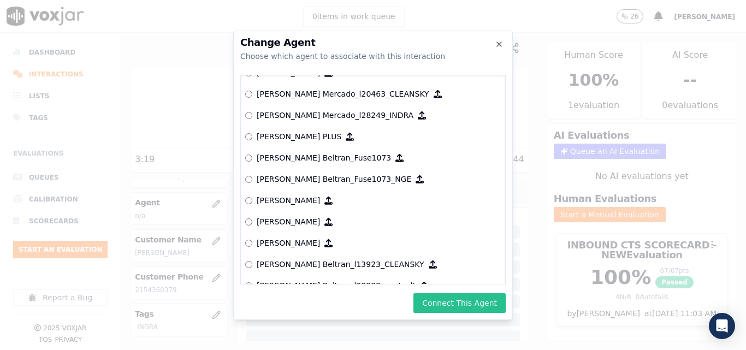
click at [436, 304] on button "Connect This Agent" at bounding box center [459, 303] width 92 height 20
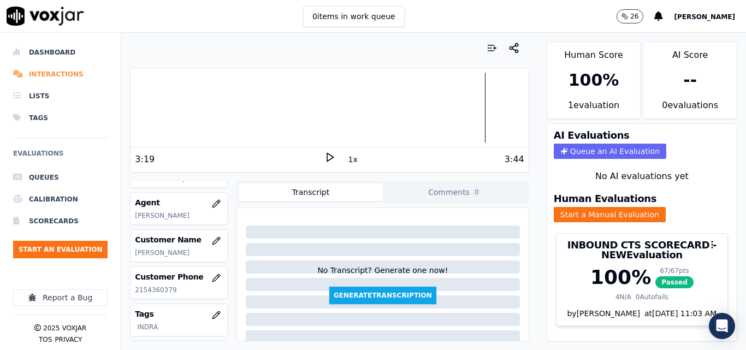
click at [34, 72] on li "Interactions" at bounding box center [60, 74] width 94 height 22
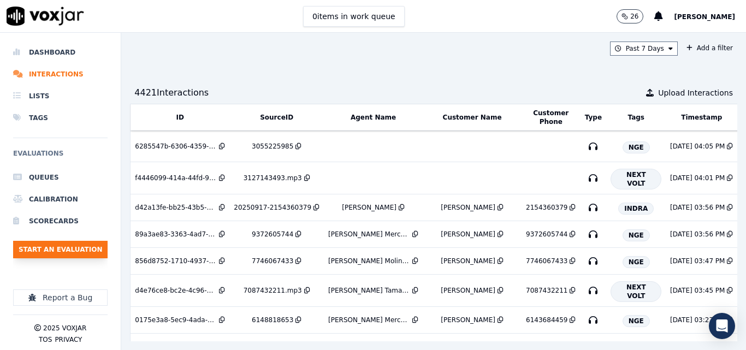
click at [93, 254] on button "Start an Evaluation" at bounding box center [60, 249] width 94 height 17
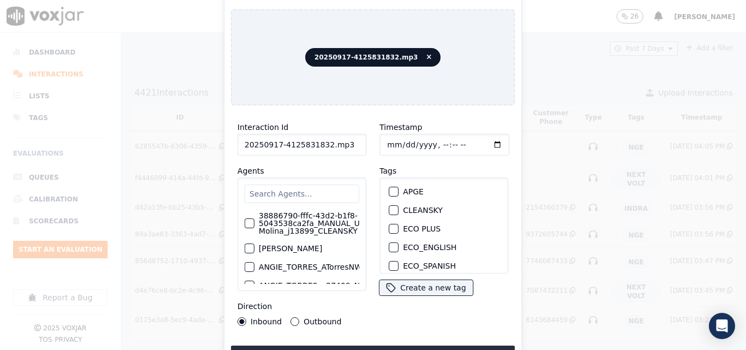
click at [336, 135] on input "20250917-4125831832.mp3" at bounding box center [301, 145] width 129 height 22
click at [350, 134] on input "20250917-4125831832.mp3" at bounding box center [301, 145] width 129 height 22
type input "20250917-4125831832"
drag, startPoint x: 391, startPoint y: 186, endPoint x: 397, endPoint y: 230, distance: 44.1
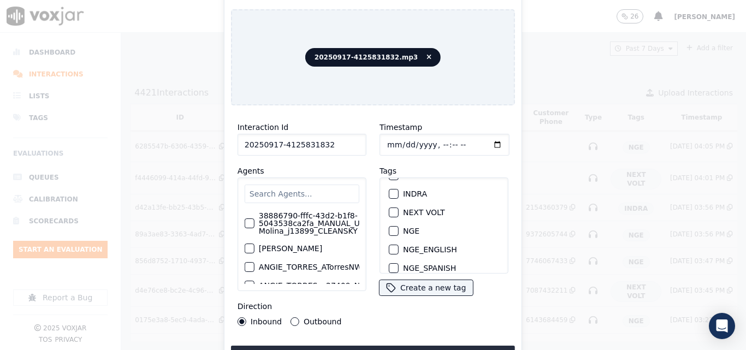
click at [390, 190] on div "button" at bounding box center [393, 194] width 8 height 8
click at [444, 341] on div "Interaction Id 20250917-4125831832 Agents 38886790-fffc-43d2-b1f8-5043538ca2fa_…" at bounding box center [373, 239] width 284 height 251
click at [444, 346] on button "Upload interaction to start evaluation" at bounding box center [373, 356] width 284 height 20
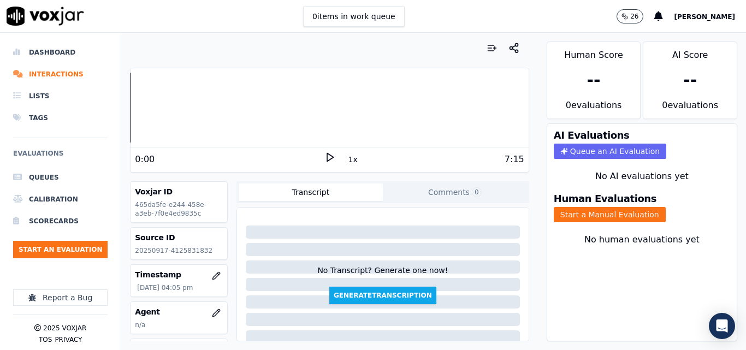
click at [189, 249] on p "20250917-4125831832" at bounding box center [179, 250] width 88 height 9
copy p "4125831832"
click at [329, 153] on icon at bounding box center [329, 157] width 11 height 11
click at [328, 153] on icon at bounding box center [329, 157] width 11 height 11
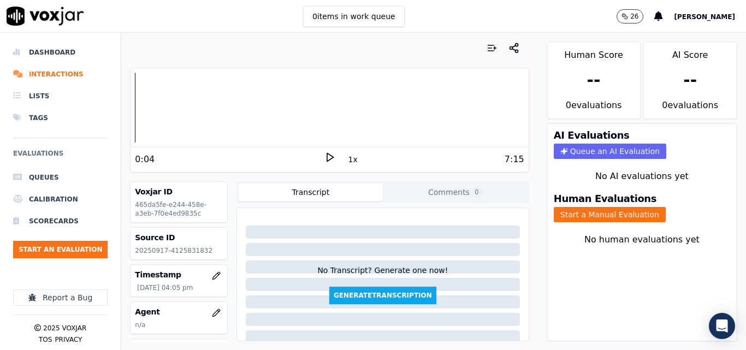
click at [322, 151] on div "0:04 1x 7:15" at bounding box center [328, 158] width 397 height 23
click at [324, 152] on icon at bounding box center [329, 157] width 11 height 11
click at [324, 159] on icon at bounding box center [329, 157] width 11 height 11
drag, startPoint x: 329, startPoint y: 153, endPoint x: 328, endPoint y: 158, distance: 5.5
click at [328, 158] on icon at bounding box center [329, 157] width 11 height 11
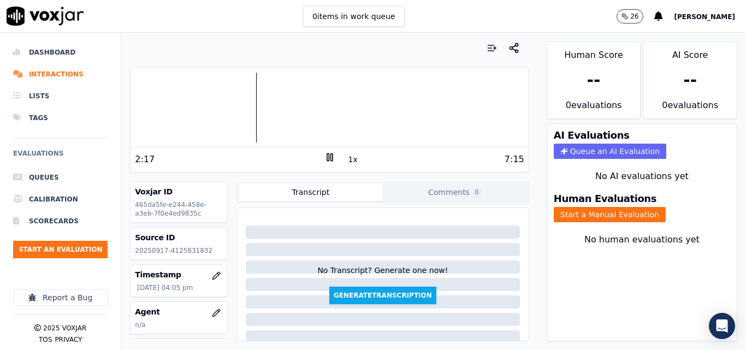
click at [324, 156] on icon at bounding box center [329, 157] width 11 height 11
click at [362, 59] on div "Your browser does not support the audio element. 2:17 1x 7:15 Voxjar ID 465da5f…" at bounding box center [329, 191] width 416 height 317
click at [324, 159] on icon at bounding box center [329, 157] width 11 height 11
click at [330, 155] on rect at bounding box center [331, 156] width 2 height 7
click at [602, 209] on button "Start a Manual Evaluation" at bounding box center [610, 214] width 112 height 15
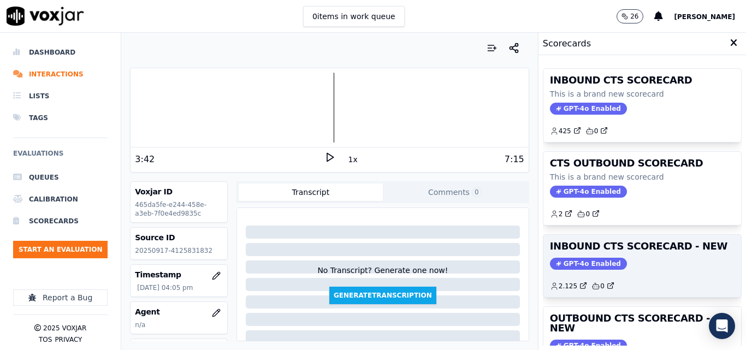
click at [649, 286] on div "2.125 0" at bounding box center [642, 281] width 185 height 17
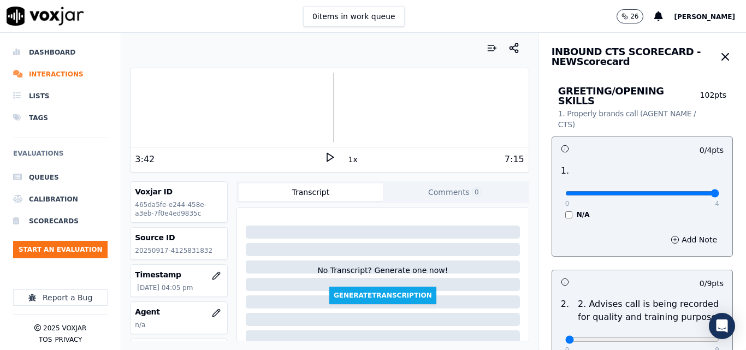
type input "4"
click at [689, 191] on input "range" at bounding box center [642, 193] width 154 height 4
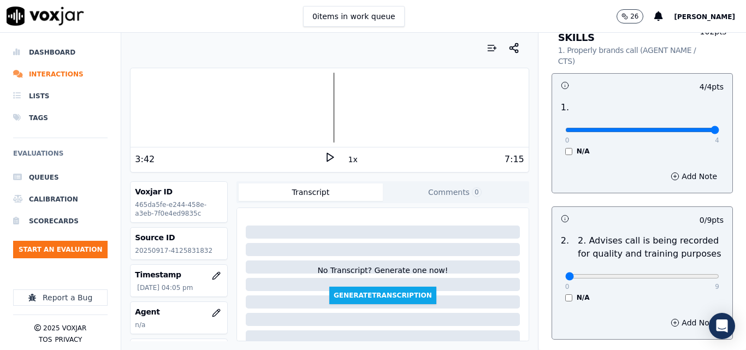
scroll to position [164, 0]
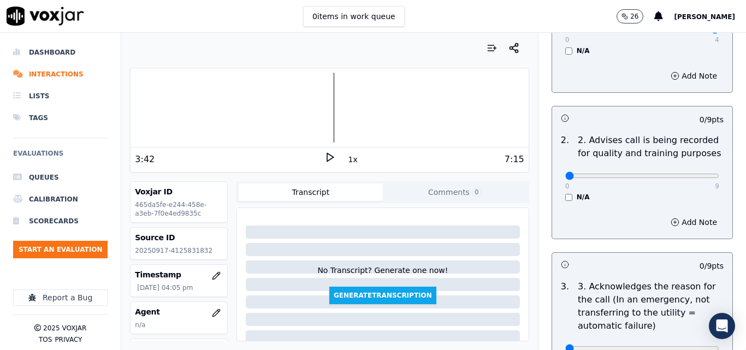
click at [715, 182] on p "9" at bounding box center [717, 186] width 4 height 9
type input "9"
click at [693, 174] on input "range" at bounding box center [642, 176] width 154 height 4
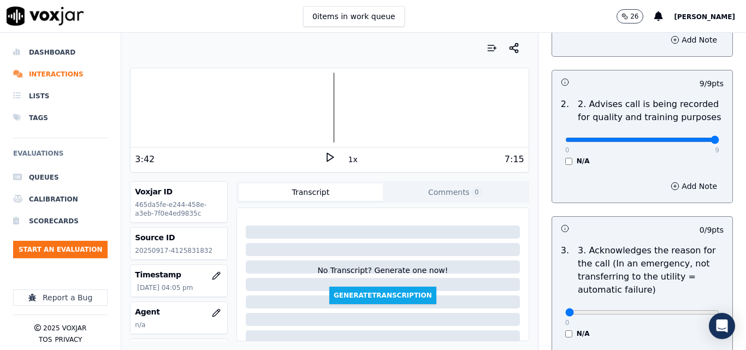
scroll to position [273, 0]
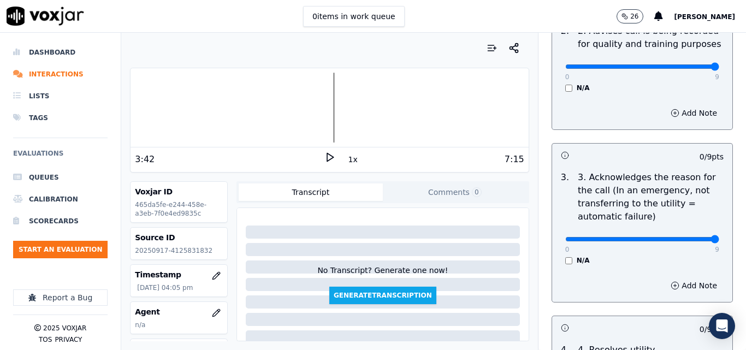
type input "9"
click at [683, 237] on input "range" at bounding box center [642, 239] width 154 height 4
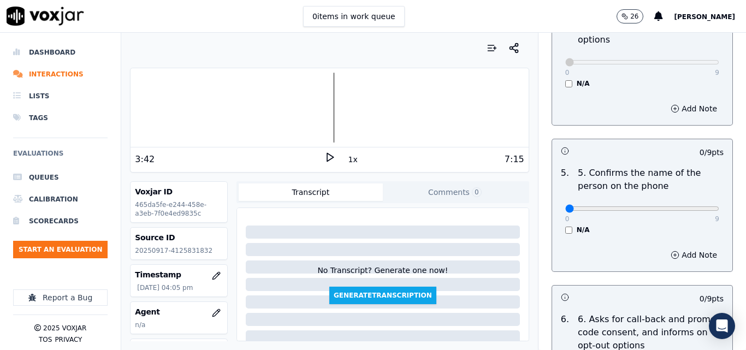
scroll to position [655, 0]
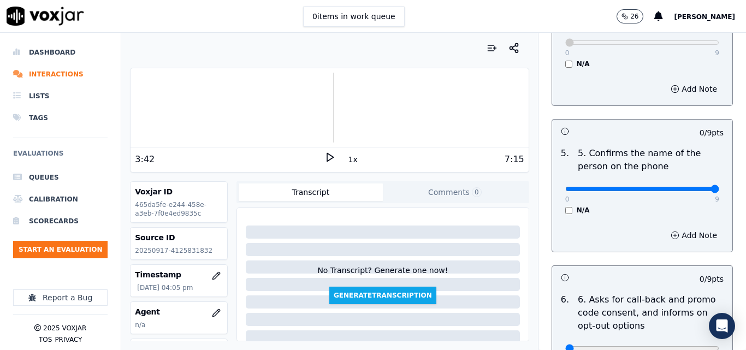
type input "9"
click at [687, 187] on input "range" at bounding box center [642, 189] width 154 height 4
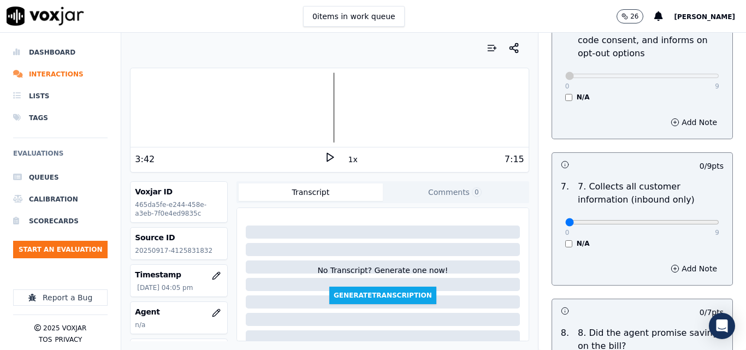
scroll to position [928, 0]
type input "9"
click at [692, 219] on input "range" at bounding box center [642, 221] width 154 height 4
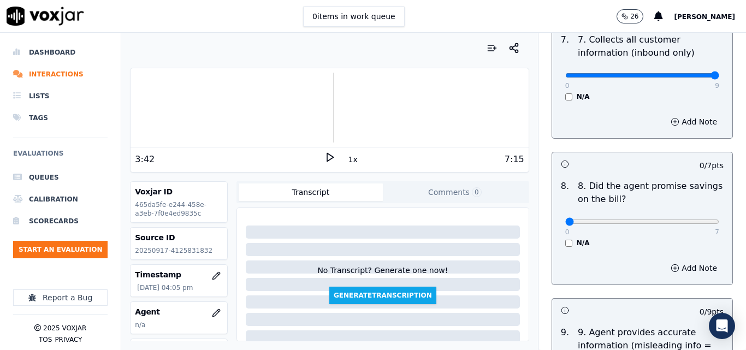
scroll to position [1092, 0]
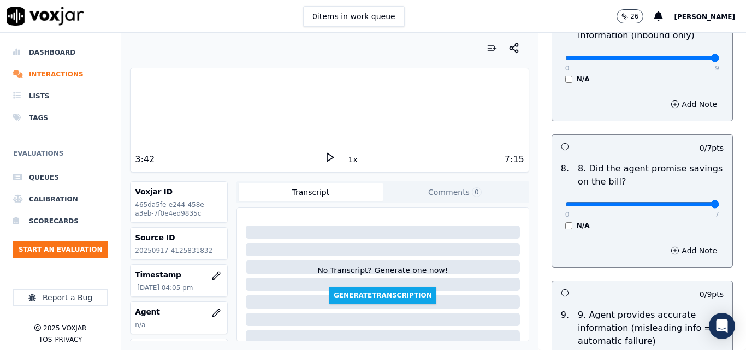
type input "7"
click at [693, 202] on input "range" at bounding box center [642, 204] width 154 height 4
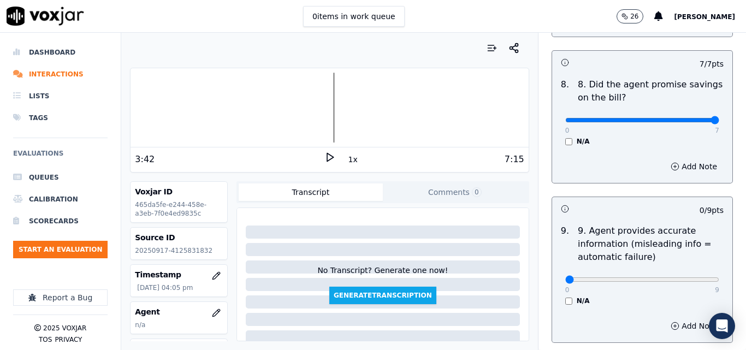
scroll to position [1256, 0]
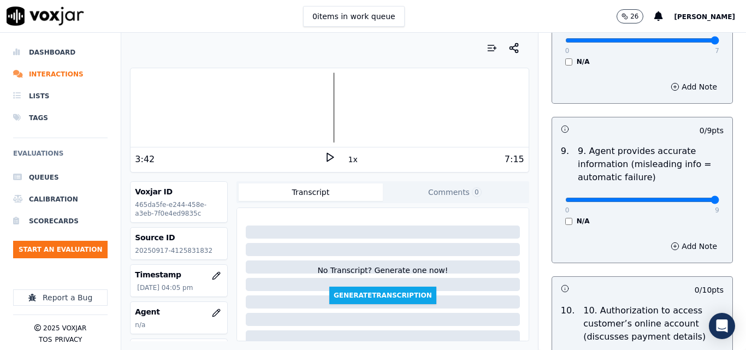
type input "9"
click at [687, 198] on input "range" at bounding box center [642, 200] width 154 height 4
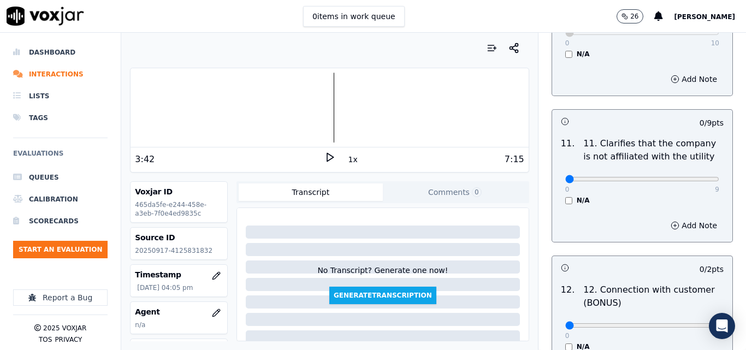
scroll to position [1583, 0]
click at [697, 168] on div "0 9 N/A" at bounding box center [641, 182] width 171 height 41
type input "9"
click at [693, 176] on input "range" at bounding box center [642, 178] width 154 height 4
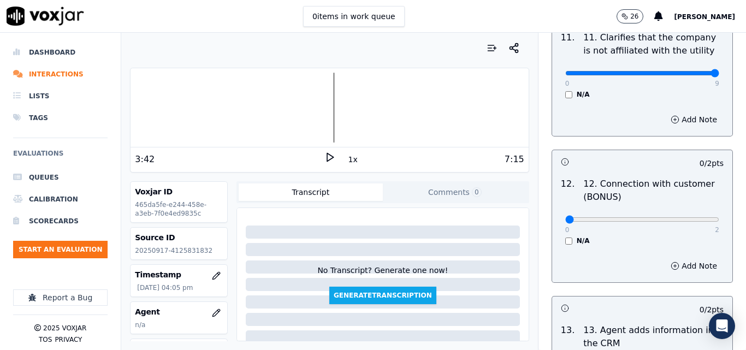
scroll to position [1692, 0]
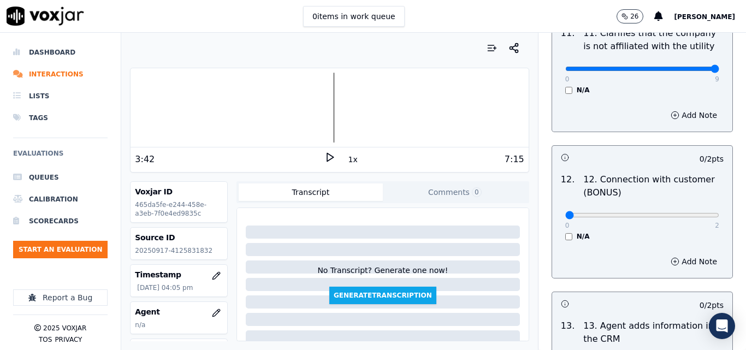
click at [681, 208] on div "0 2" at bounding box center [642, 214] width 154 height 13
click at [688, 208] on div "0 2" at bounding box center [642, 214] width 154 height 13
type input "2"
click at [689, 213] on input "range" at bounding box center [642, 215] width 154 height 4
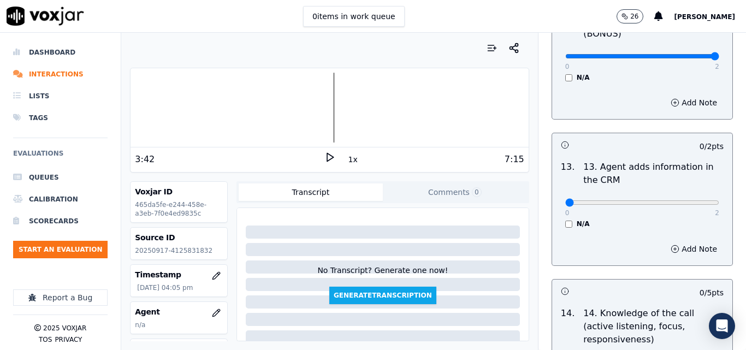
scroll to position [1856, 0]
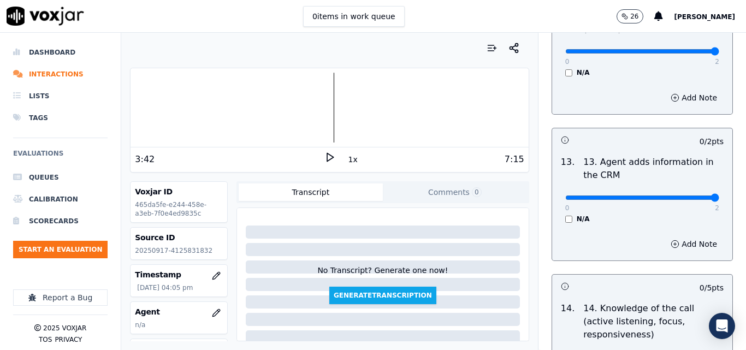
type input "2"
click at [694, 195] on input "range" at bounding box center [642, 197] width 154 height 4
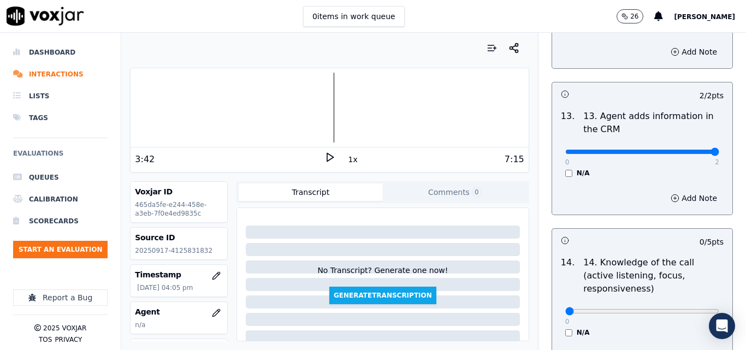
scroll to position [1965, 0]
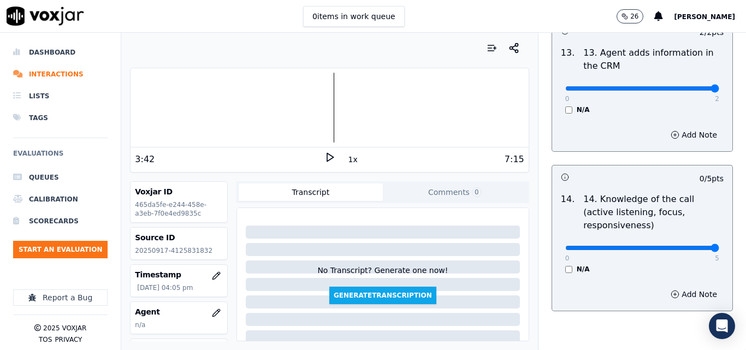
type input "5"
click at [685, 246] on input "range" at bounding box center [642, 248] width 154 height 4
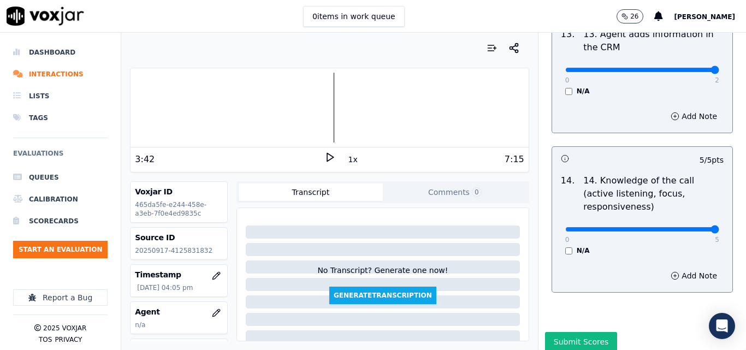
scroll to position [1994, 0]
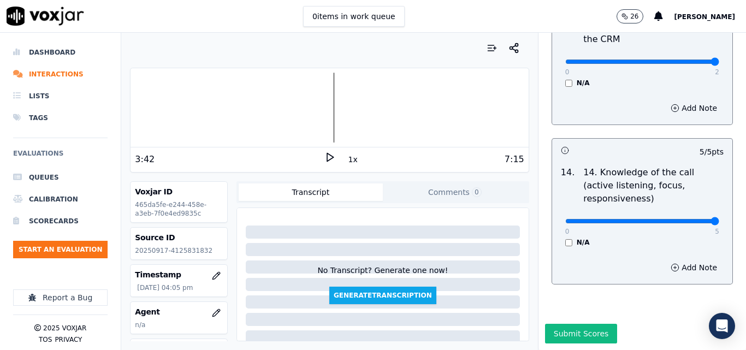
click at [566, 324] on div "Submit Scores" at bounding box center [641, 337] width 207 height 26
click at [569, 324] on div "Submit Scores" at bounding box center [641, 337] width 207 height 26
click at [573, 324] on button "Submit Scores" at bounding box center [581, 334] width 73 height 20
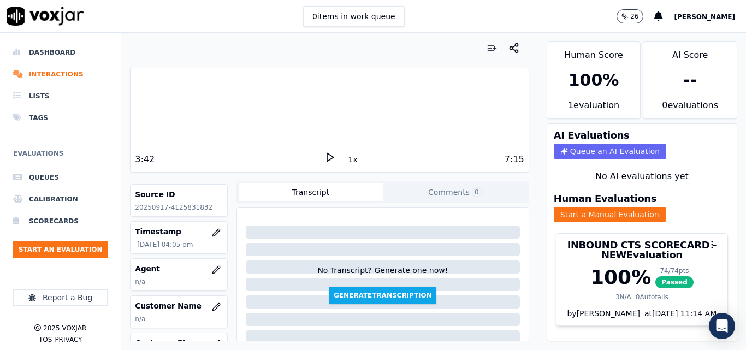
scroll to position [109, 0]
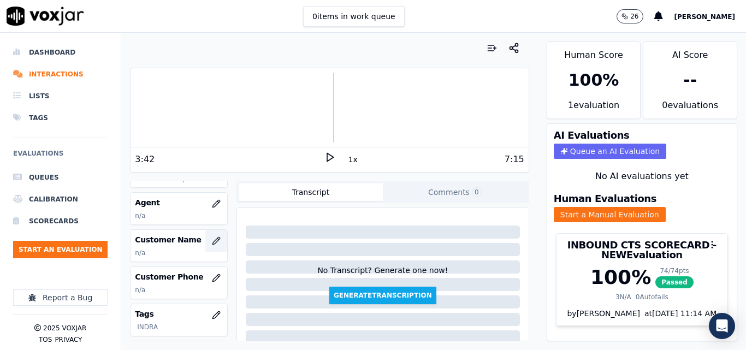
click at [211, 230] on button "button" at bounding box center [216, 241] width 22 height 22
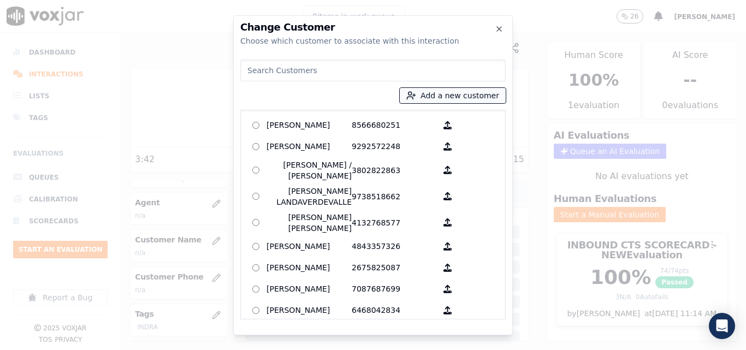
click at [416, 94] on icon "button" at bounding box center [411, 96] width 10 height 10
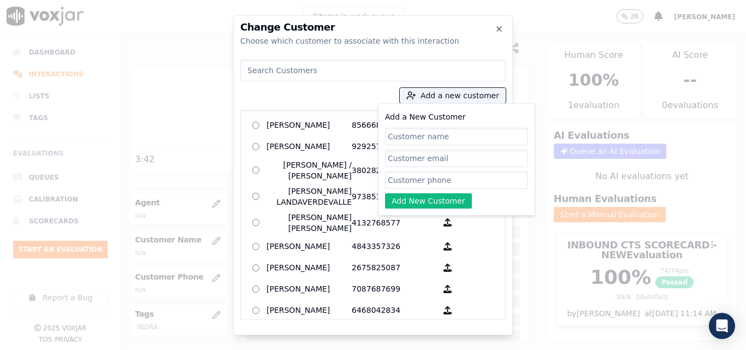
click at [402, 132] on input "Add a New Customer" at bounding box center [456, 136] width 143 height 17
type input "[PERSON_NAME]"
click at [445, 170] on div "Add a New Customer Aeona Lee Add New Customer" at bounding box center [456, 159] width 143 height 98
click at [443, 176] on input "Add a New Customer" at bounding box center [456, 179] width 143 height 17
click at [411, 183] on input "Add a New Customer" at bounding box center [456, 179] width 143 height 17
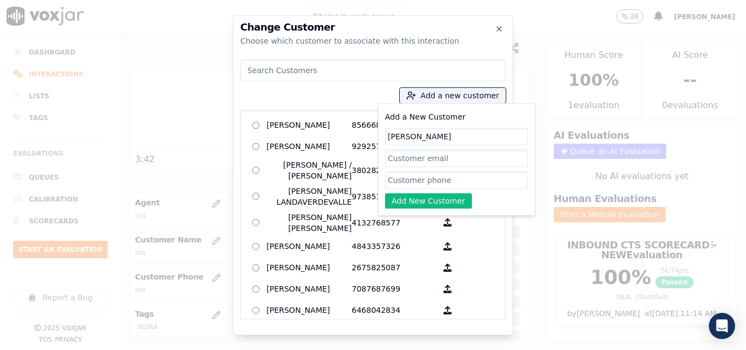
paste input "4125831832"
type input "4125831832"
click at [416, 201] on button "Add New Customer" at bounding box center [428, 200] width 87 height 15
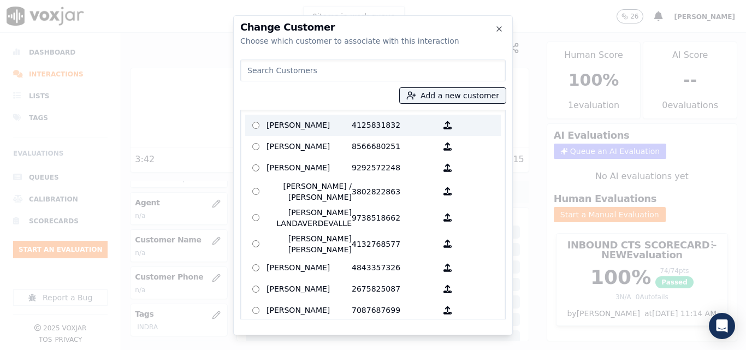
click at [313, 127] on p "[PERSON_NAME]" at bounding box center [308, 125] width 85 height 17
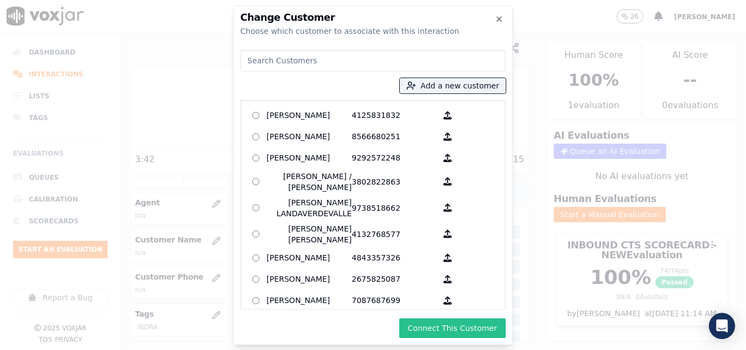
click at [464, 331] on button "Connect This Customer" at bounding box center [452, 328] width 106 height 20
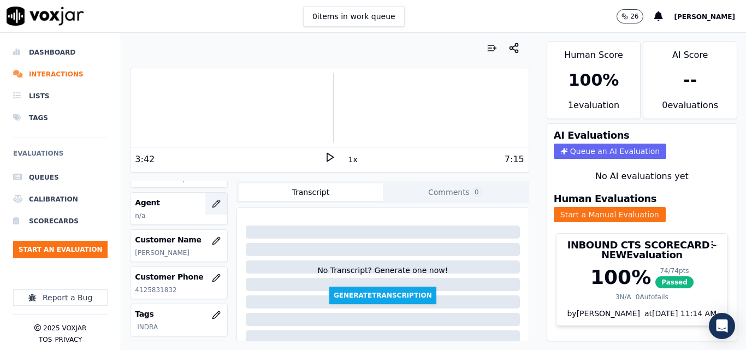
click at [212, 201] on icon "button" at bounding box center [216, 203] width 9 height 9
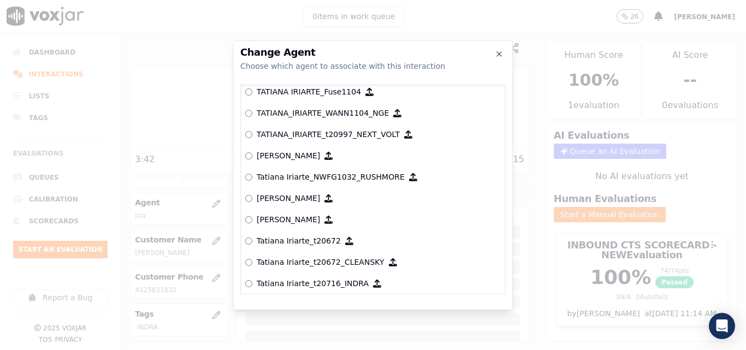
scroll to position [5514, 0]
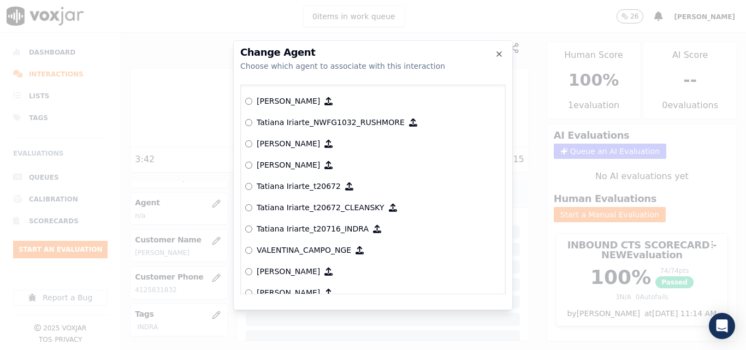
click at [323, 228] on p "Tatiana Iriarte_t20716_INDRA" at bounding box center [313, 228] width 112 height 11
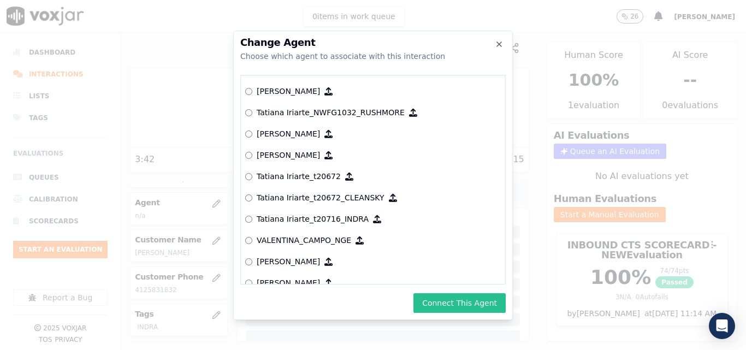
click at [450, 298] on button "Connect This Agent" at bounding box center [459, 303] width 92 height 20
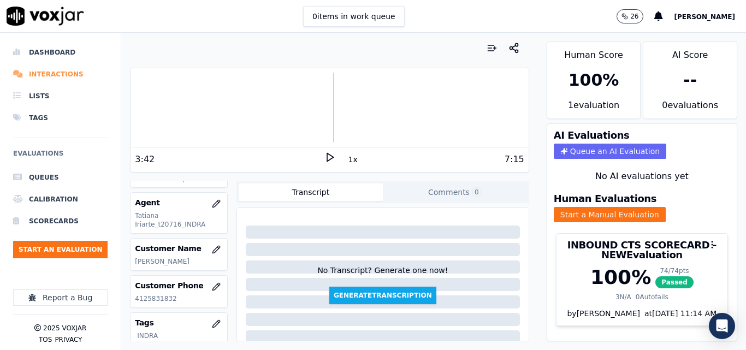
click at [43, 74] on li "Interactions" at bounding box center [60, 74] width 94 height 22
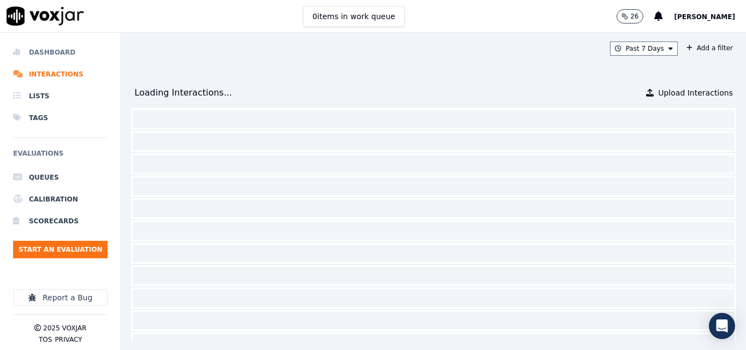
click at [56, 45] on li "Dashboard" at bounding box center [60, 52] width 94 height 22
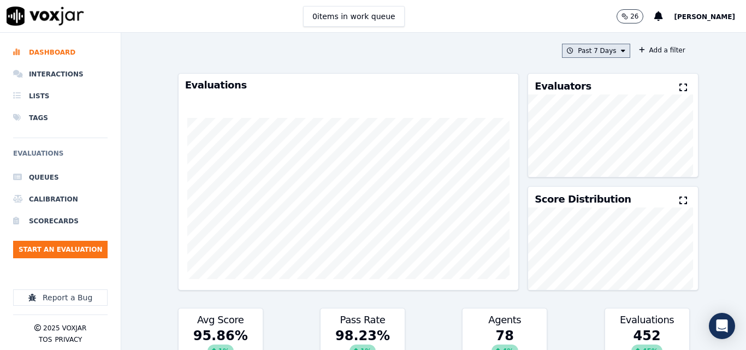
click at [591, 54] on button "Past 7 Days" at bounding box center [596, 51] width 68 height 14
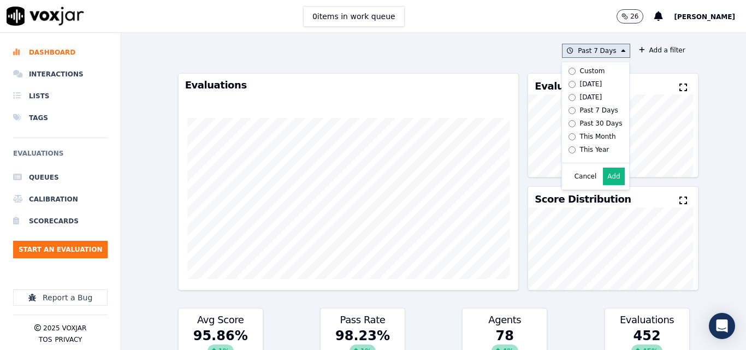
click at [585, 83] on div "[DATE]" at bounding box center [591, 84] width 22 height 9
click at [603, 185] on button "Add" at bounding box center [613, 176] width 21 height 17
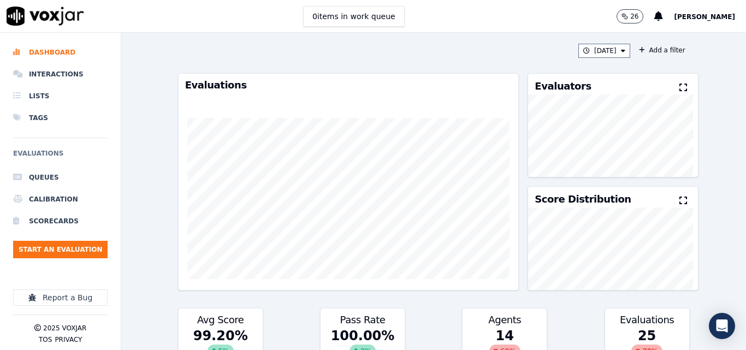
click at [655, 86] on div "Evaluators" at bounding box center [612, 84] width 169 height 21
click at [679, 86] on icon at bounding box center [683, 87] width 8 height 9
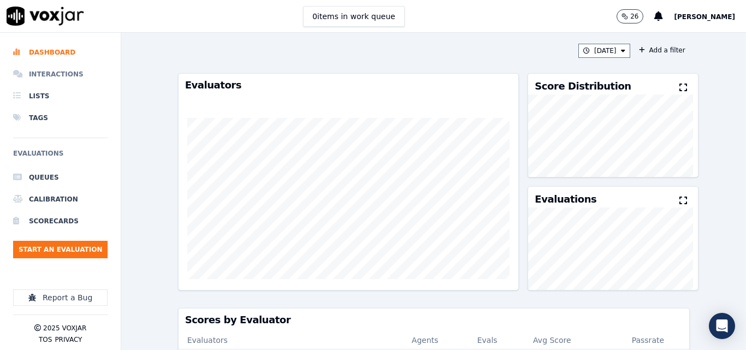
click at [55, 71] on li "Interactions" at bounding box center [60, 74] width 94 height 22
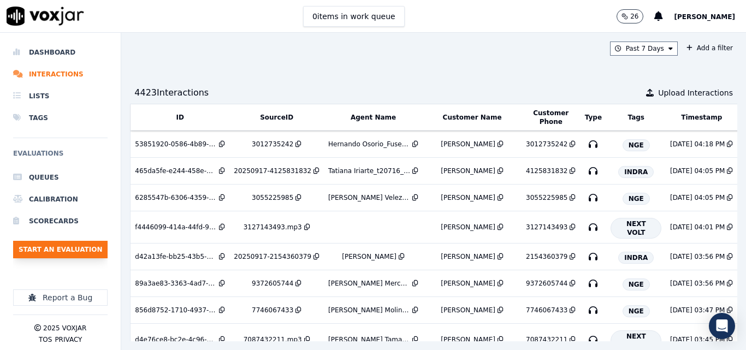
click at [46, 242] on button "Start an Evaluation" at bounding box center [60, 249] width 94 height 17
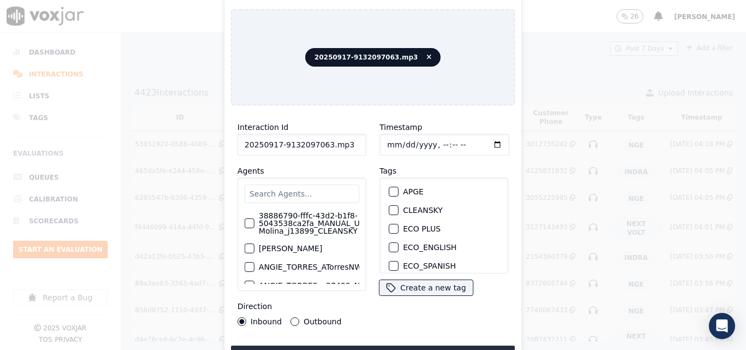
click at [348, 140] on input "20250917-9132097063.mp3" at bounding box center [301, 145] width 129 height 22
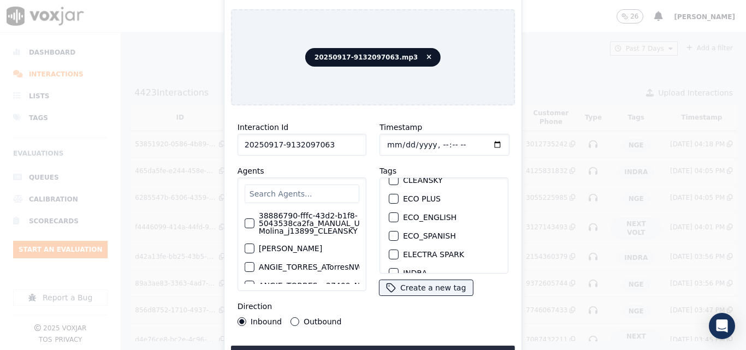
scroll to position [55, 0]
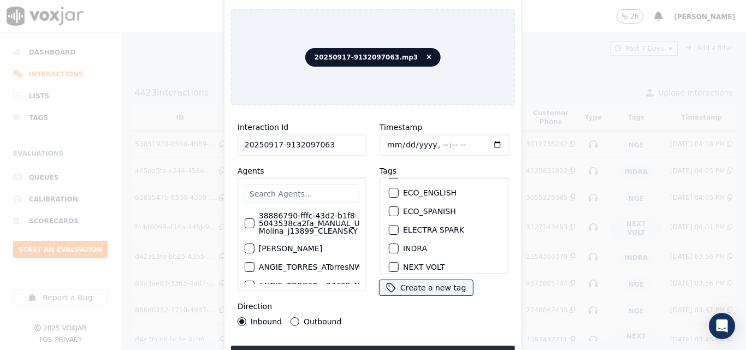
type input "20250917-9132097063"
click at [389, 245] on div "button" at bounding box center [393, 249] width 8 height 8
click at [413, 347] on button "Upload interaction to start evaluation" at bounding box center [373, 356] width 284 height 20
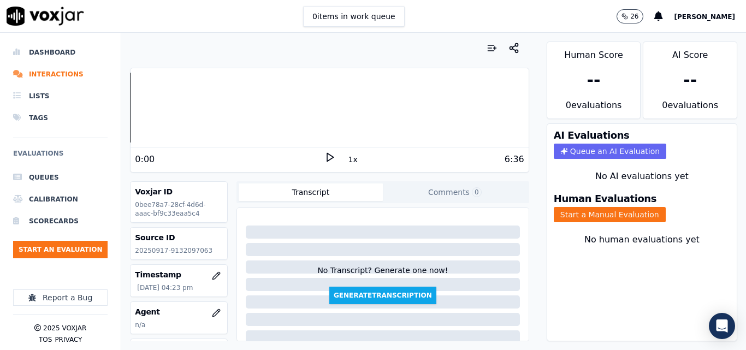
click at [324, 158] on icon at bounding box center [329, 157] width 11 height 11
click at [325, 153] on icon at bounding box center [329, 157] width 11 height 11
click at [200, 249] on p "20250917-9132097063" at bounding box center [179, 250] width 88 height 9
click at [197, 251] on p "20250917-9132097063" at bounding box center [179, 250] width 88 height 9
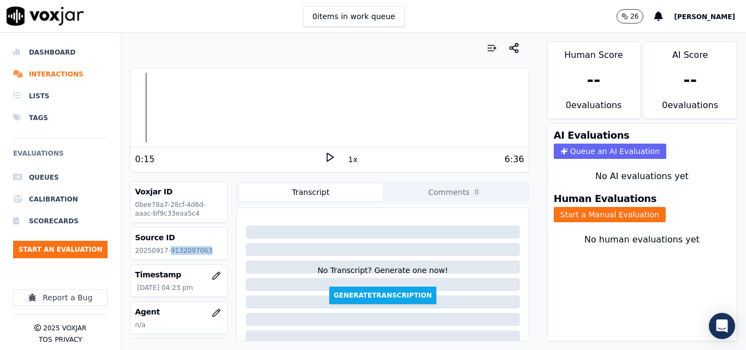
click at [197, 251] on p "20250917-9132097063" at bounding box center [179, 250] width 88 height 9
copy p "9132097063"
click at [325, 155] on icon at bounding box center [329, 157] width 11 height 11
click at [163, 99] on div at bounding box center [328, 108] width 397 height 70
click at [329, 158] on icon at bounding box center [329, 157] width 11 height 11
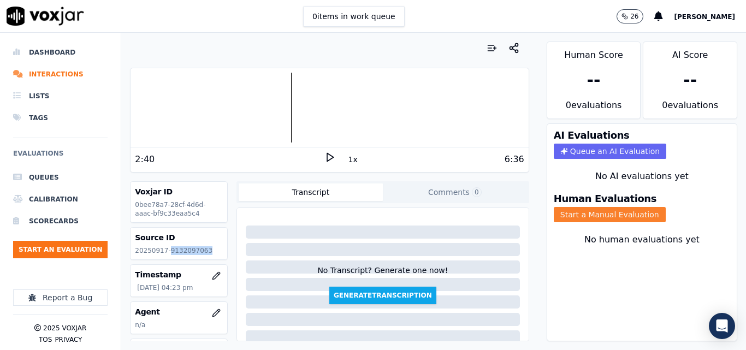
click at [625, 207] on button "Start a Manual Evaluation" at bounding box center [610, 214] width 112 height 15
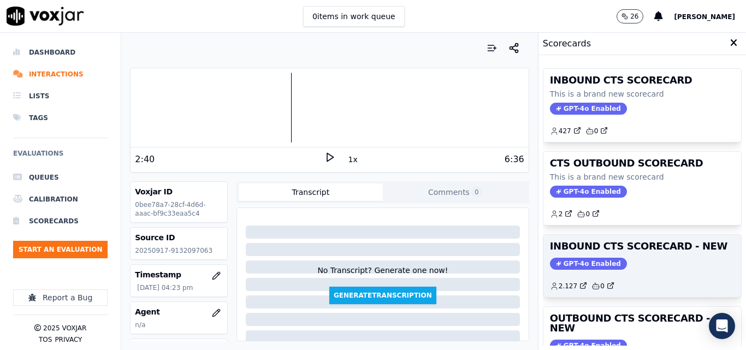
click at [653, 266] on div "GPT-4o Enabled" at bounding box center [642, 264] width 185 height 12
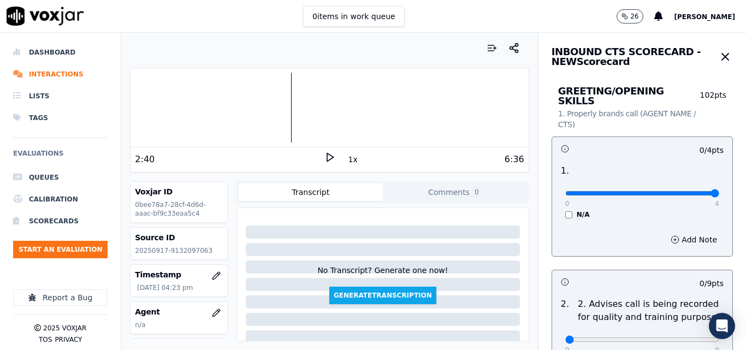
type input "4"
click at [691, 191] on input "range" at bounding box center [642, 193] width 154 height 4
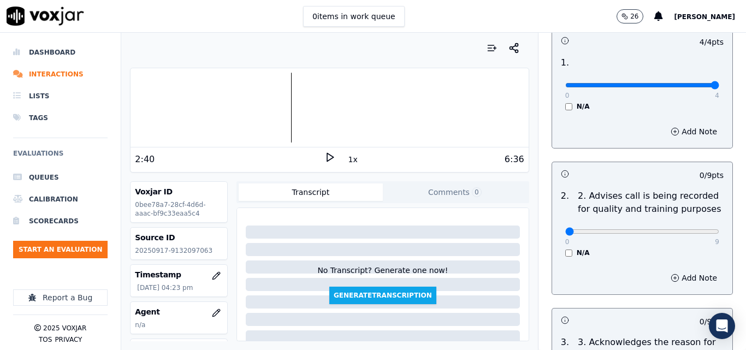
scroll to position [109, 0]
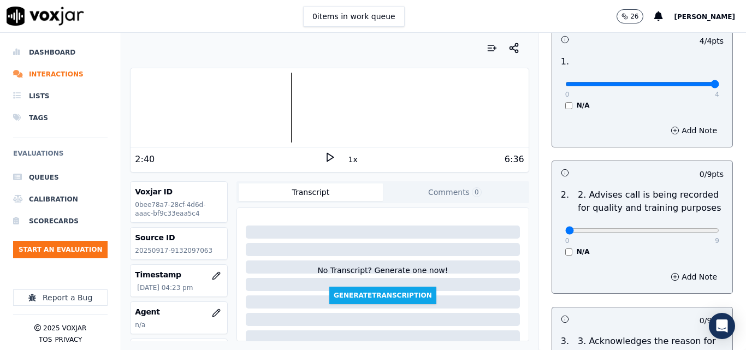
drag, startPoint x: 696, startPoint y: 217, endPoint x: 691, endPoint y: 227, distance: 11.0
click at [696, 217] on div "0 9 N/A" at bounding box center [641, 235] width 171 height 41
type input "9"
click at [688, 228] on input "range" at bounding box center [642, 230] width 154 height 4
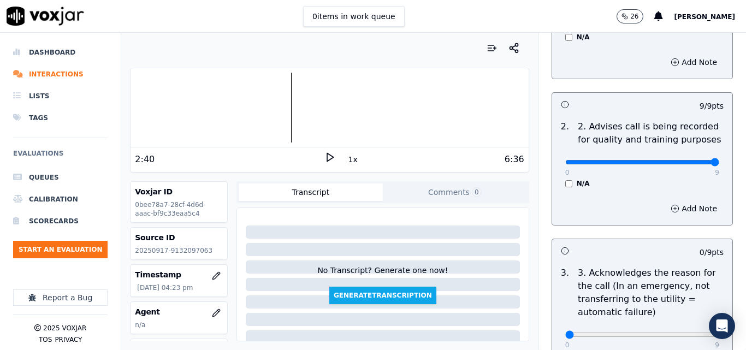
scroll to position [273, 0]
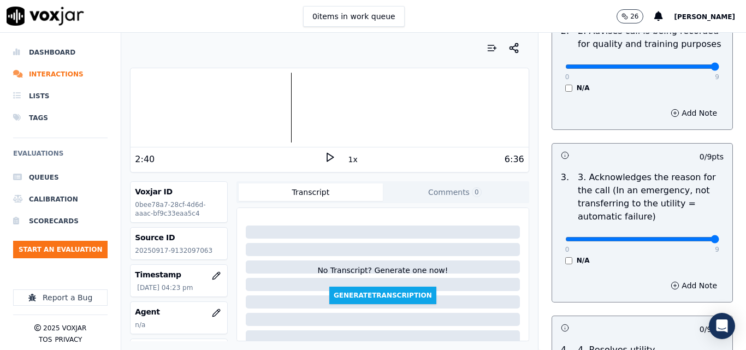
type input "9"
click at [690, 237] on input "range" at bounding box center [642, 239] width 154 height 4
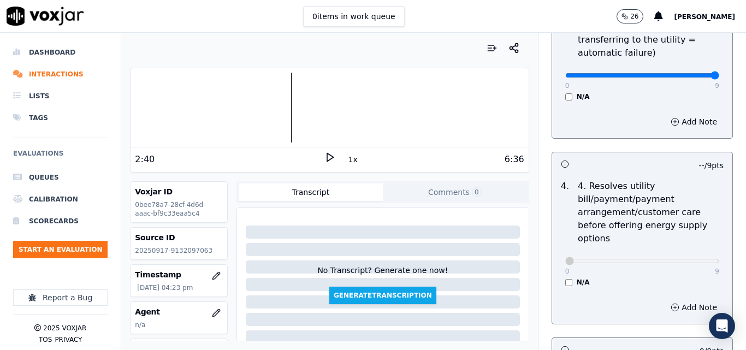
scroll to position [546, 0]
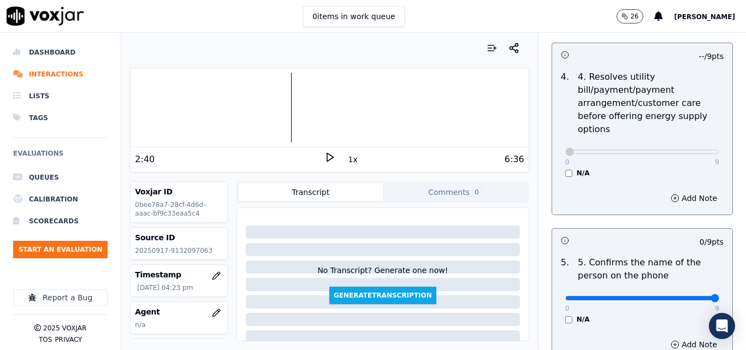
type input "9"
click at [689, 296] on input "range" at bounding box center [642, 298] width 154 height 4
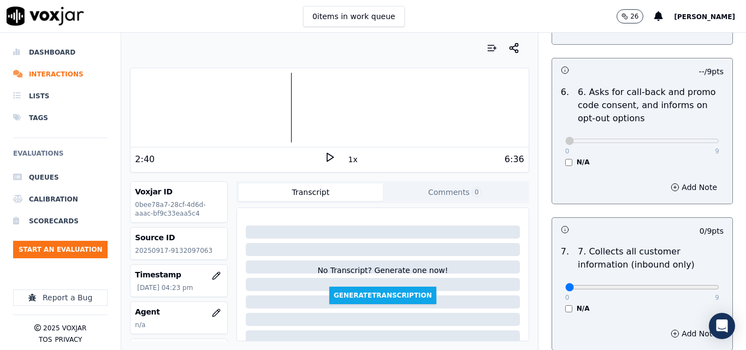
scroll to position [983, 0]
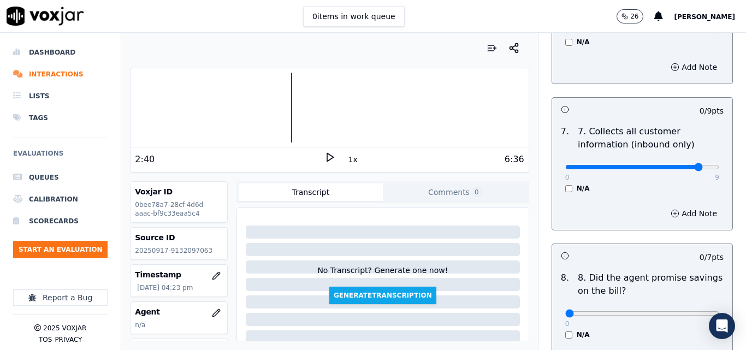
click at [682, 165] on input "range" at bounding box center [642, 167] width 154 height 4
type input "9"
click at [688, 165] on input "range" at bounding box center [642, 167] width 154 height 4
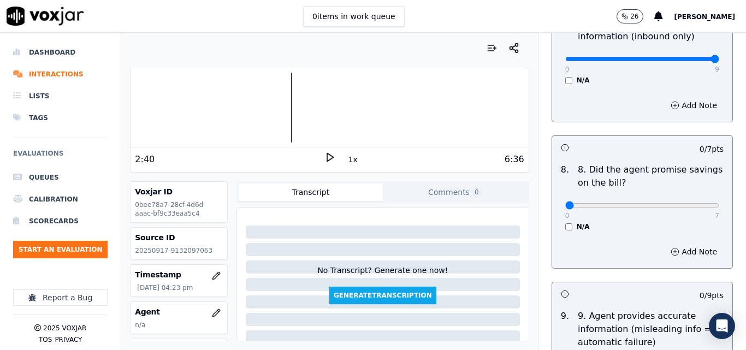
scroll to position [1092, 0]
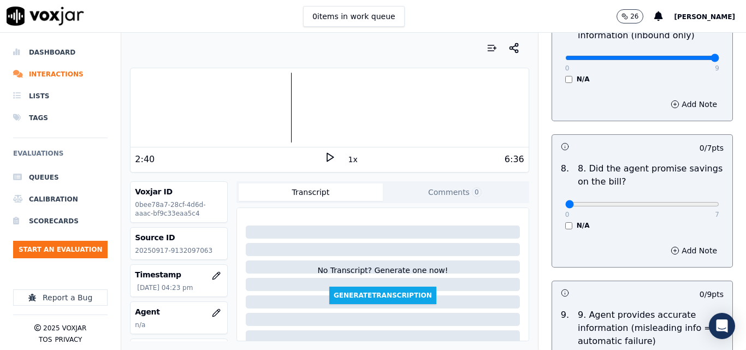
click at [696, 188] on div "0 7 N/A" at bounding box center [641, 208] width 171 height 41
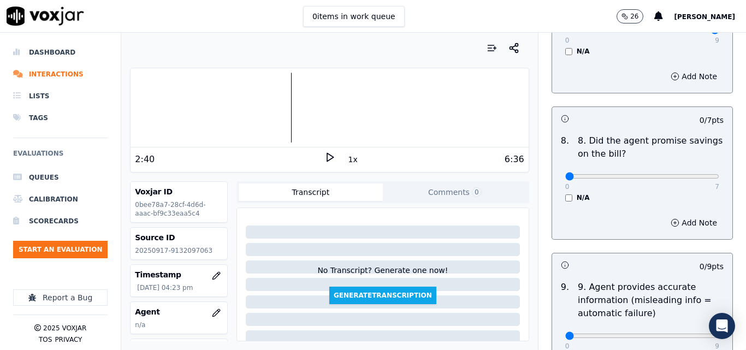
scroll to position [1146, 0]
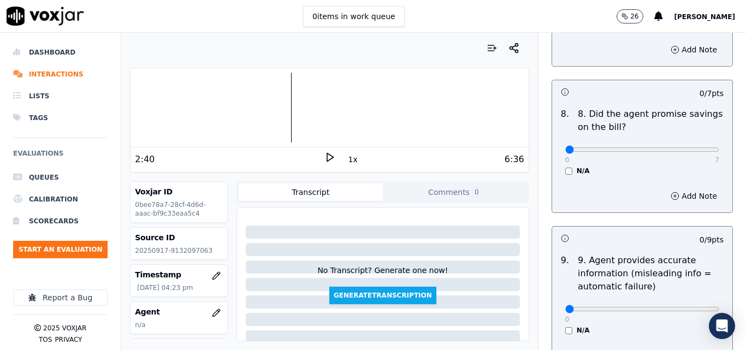
click at [694, 193] on button "Add Note" at bounding box center [694, 195] width 60 height 15
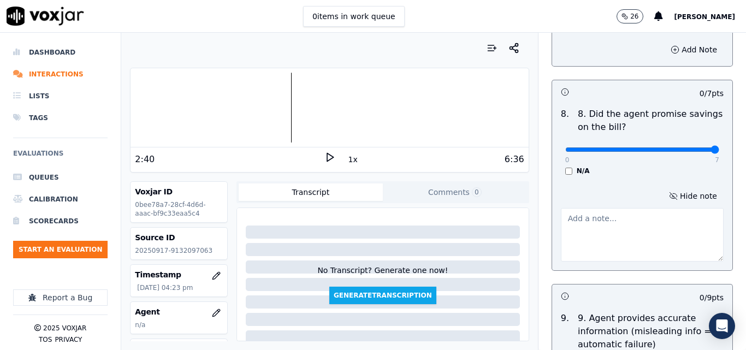
type input "7"
click at [694, 147] on input "range" at bounding box center [642, 149] width 154 height 4
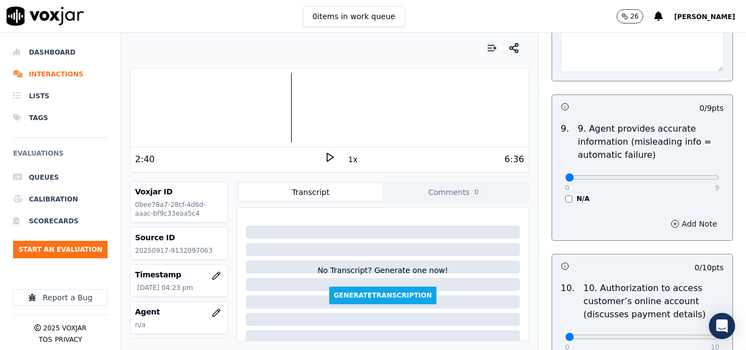
scroll to position [1365, 0]
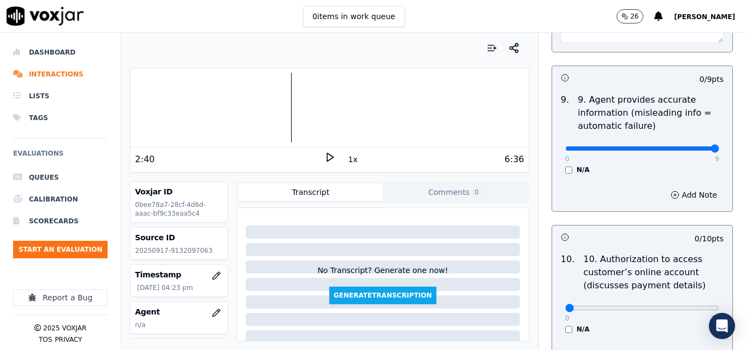
type input "9"
click at [691, 146] on input "range" at bounding box center [642, 148] width 154 height 4
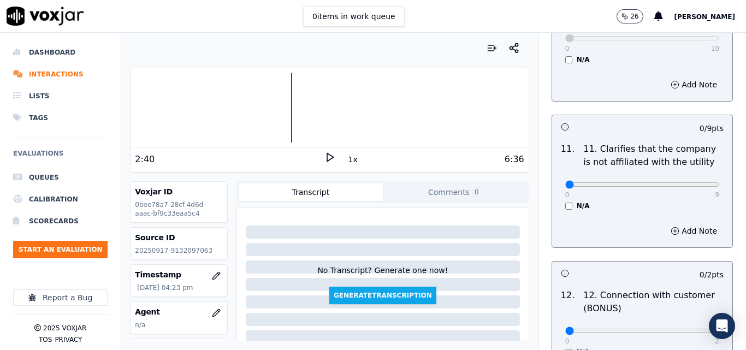
scroll to position [1638, 0]
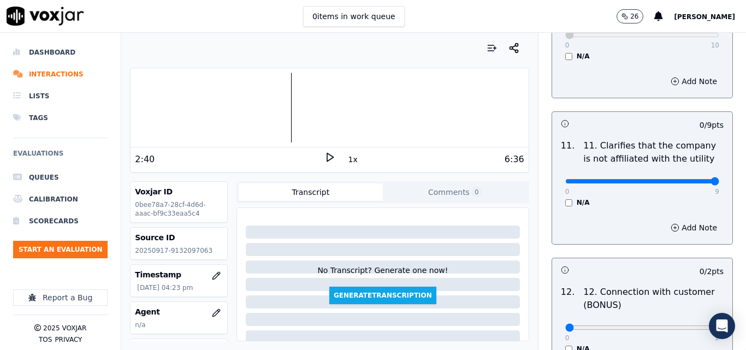
type input "9"
click at [692, 179] on input "range" at bounding box center [642, 181] width 154 height 4
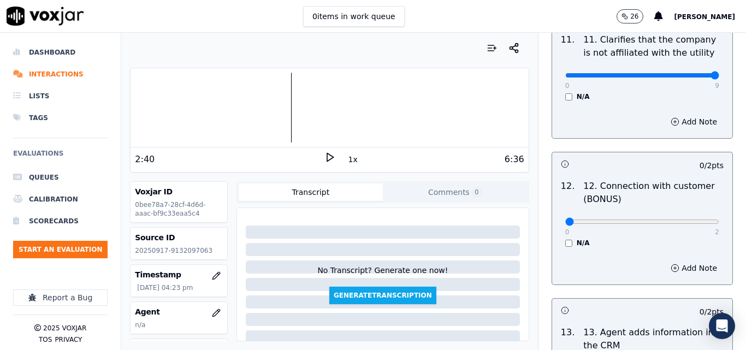
scroll to position [1747, 0]
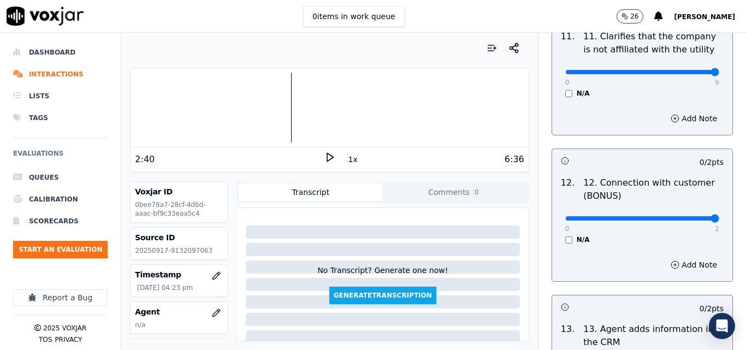
type input "2"
click at [691, 216] on input "range" at bounding box center [642, 218] width 154 height 4
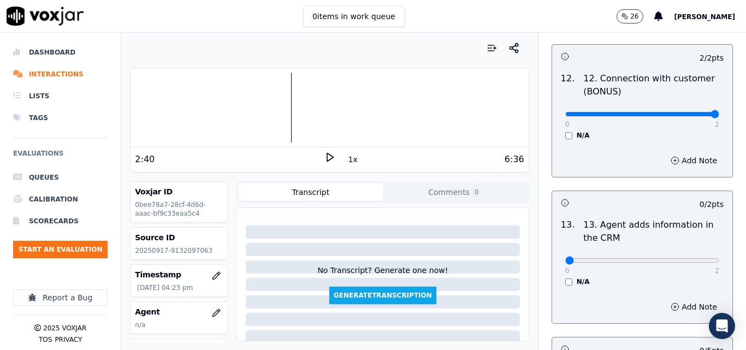
scroll to position [1856, 0]
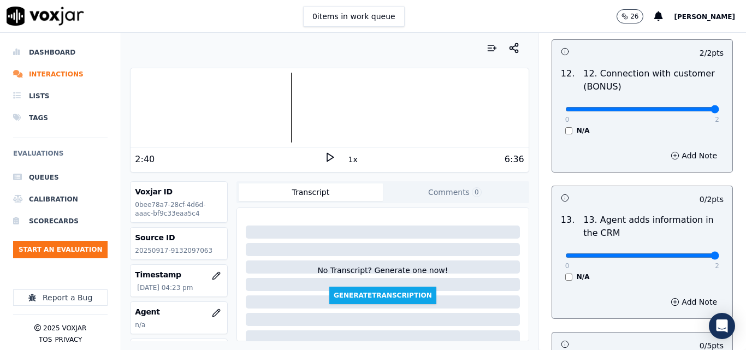
type input "2"
click at [686, 253] on input "range" at bounding box center [642, 255] width 154 height 4
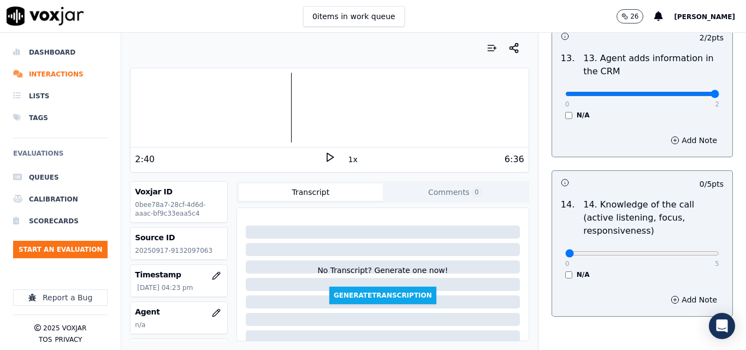
scroll to position [2020, 0]
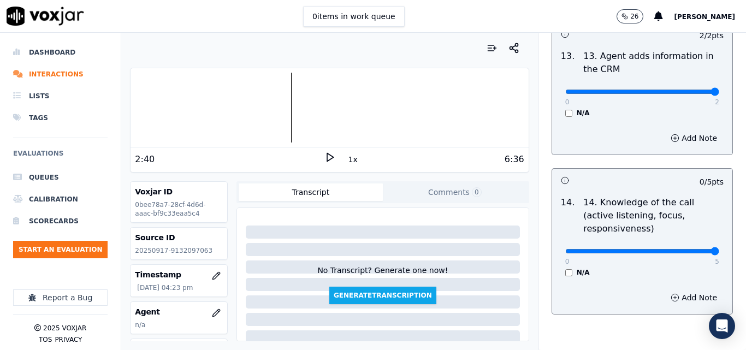
type input "5"
click at [691, 249] on input "range" at bounding box center [642, 251] width 154 height 4
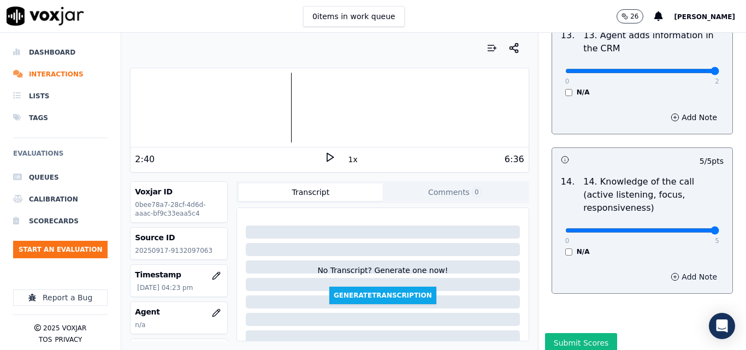
scroll to position [2052, 0]
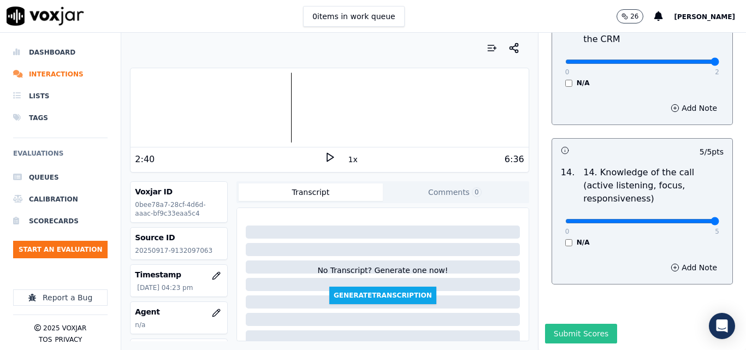
click at [591, 324] on button "Submit Scores" at bounding box center [581, 334] width 73 height 20
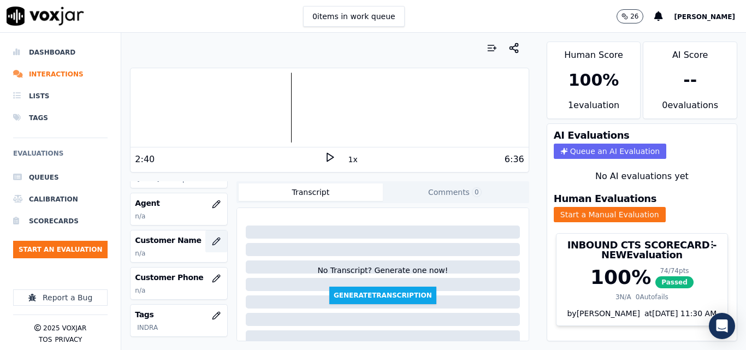
scroll to position [109, 0]
click at [212, 242] on icon "button" at bounding box center [216, 240] width 9 height 9
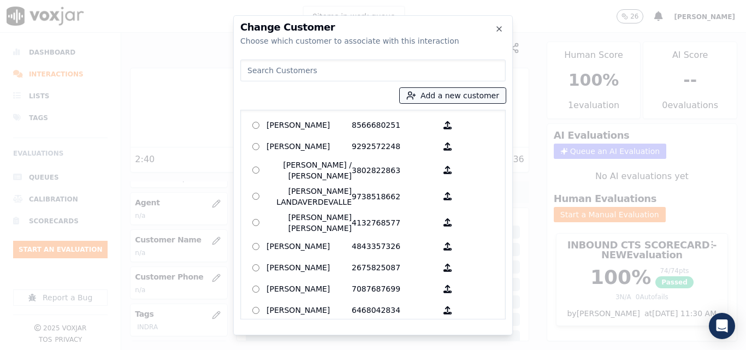
click at [429, 88] on button "Add a new customer" at bounding box center [453, 95] width 106 height 15
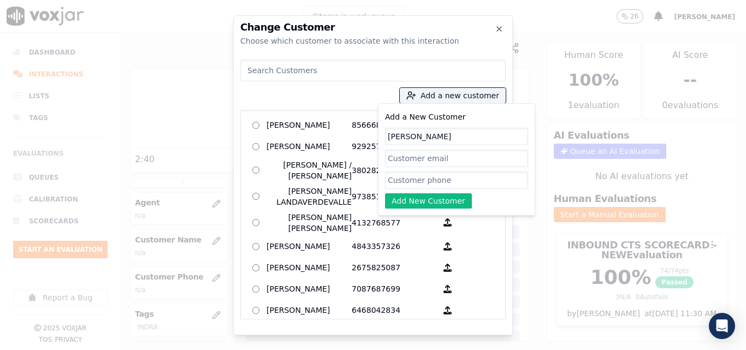
type input "[PERSON_NAME]"
click at [479, 183] on input "Add a New Customer" at bounding box center [456, 179] width 143 height 17
click at [424, 181] on input "Add a New Customer" at bounding box center [456, 179] width 143 height 17
paste input "9132097063"
type input "9132097063"
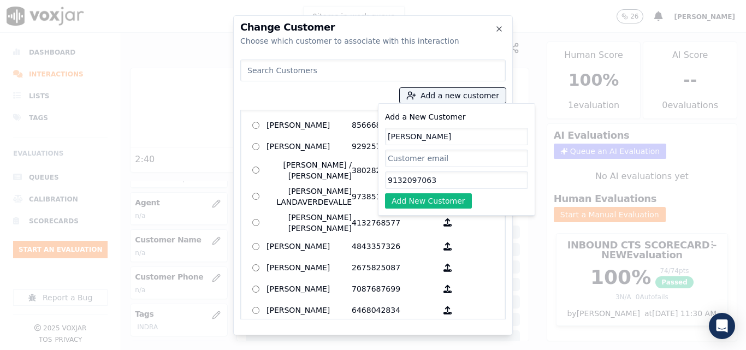
click at [423, 192] on div "Add a New Customer Maria Posadas 9132097063 Add New Customer" at bounding box center [456, 159] width 143 height 98
click at [420, 198] on button "Add New Customer" at bounding box center [428, 200] width 87 height 15
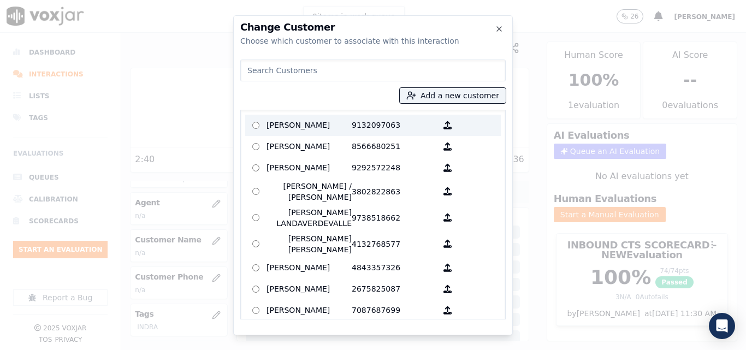
click at [337, 126] on p "[PERSON_NAME]" at bounding box center [308, 125] width 85 height 17
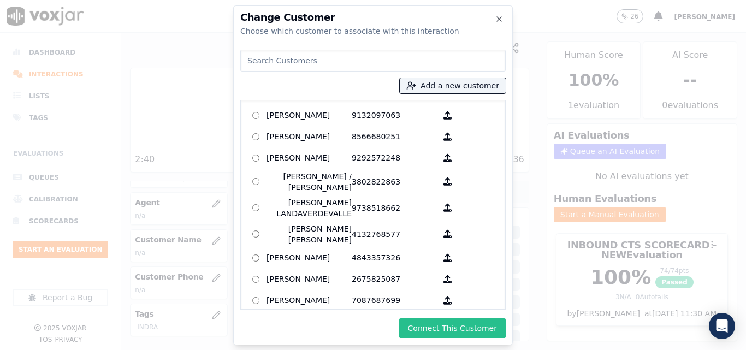
click at [439, 326] on button "Connect This Customer" at bounding box center [452, 328] width 106 height 20
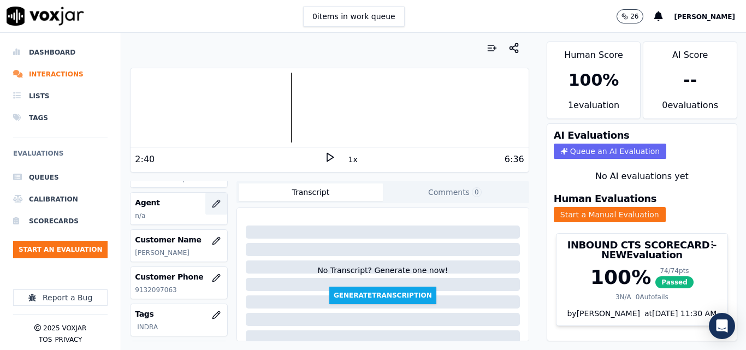
click at [210, 205] on button "button" at bounding box center [216, 204] width 22 height 22
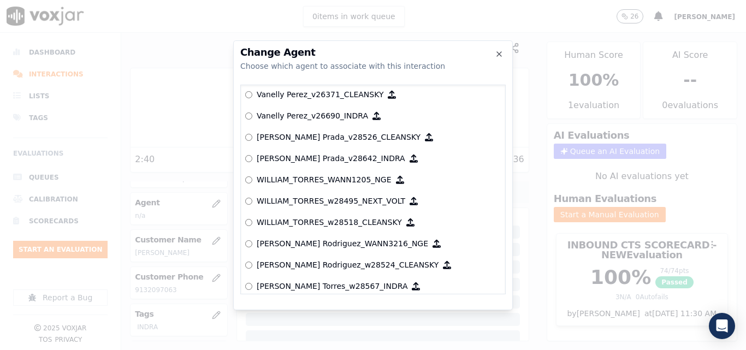
scroll to position [5937, 0]
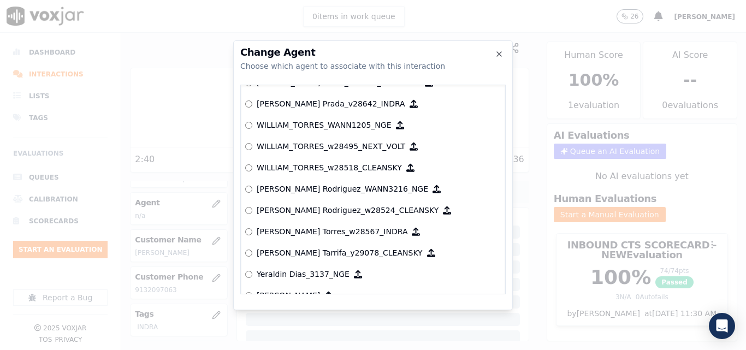
click at [319, 235] on p "[PERSON_NAME] Torres_w28567_INDRA" at bounding box center [332, 231] width 151 height 11
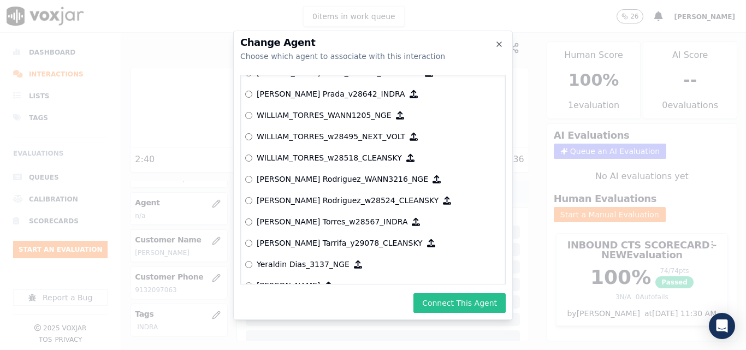
click at [456, 295] on button "Connect This Agent" at bounding box center [459, 303] width 92 height 20
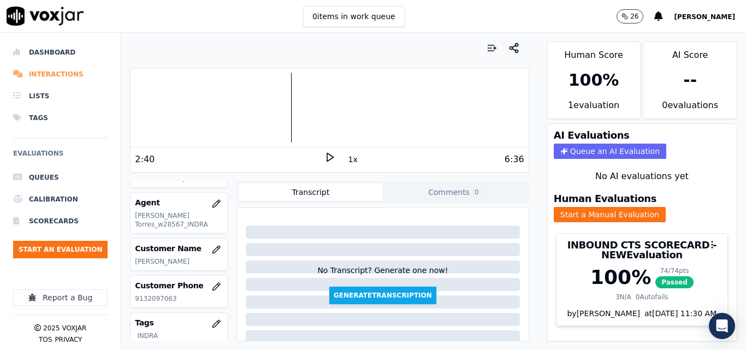
click at [76, 72] on li "Interactions" at bounding box center [60, 74] width 94 height 22
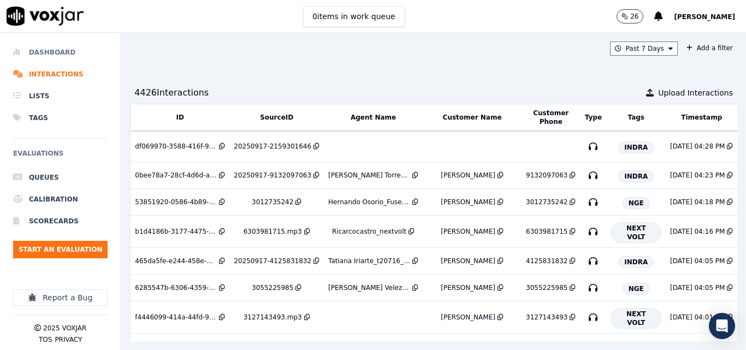
click at [50, 51] on li "Dashboard" at bounding box center [60, 52] width 94 height 22
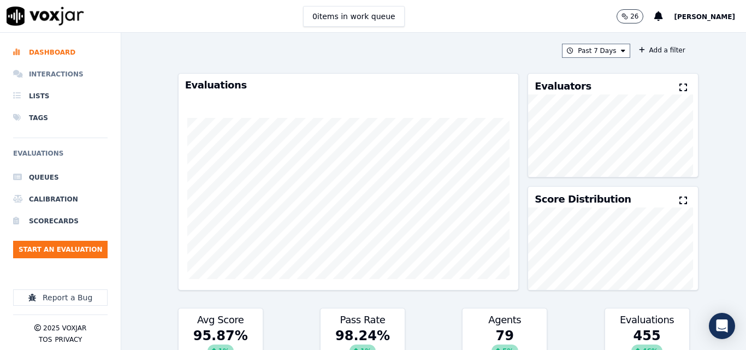
click at [48, 66] on li "Interactions" at bounding box center [60, 74] width 94 height 22
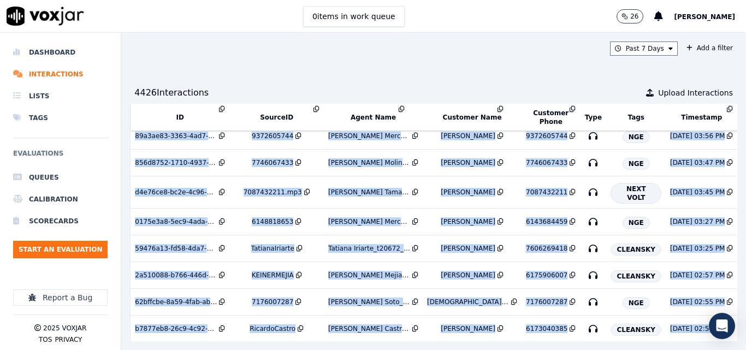
scroll to position [338, 0]
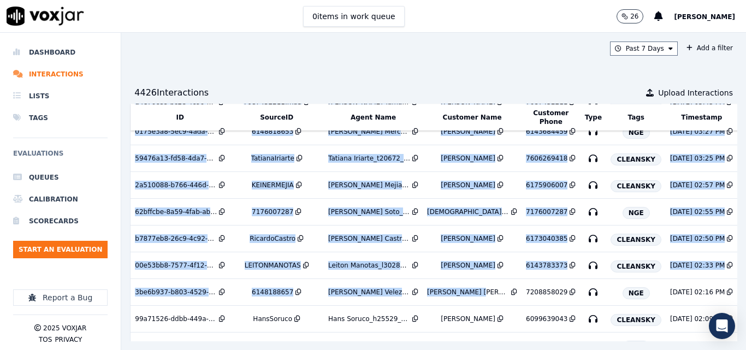
drag, startPoint x: 401, startPoint y: 325, endPoint x: 464, endPoint y: 318, distance: 63.2
click at [464, 318] on div "Past 7 Days Add a filter 4426 Interaction s Upload Interactions ID SourceID Age…" at bounding box center [433, 191] width 625 height 317
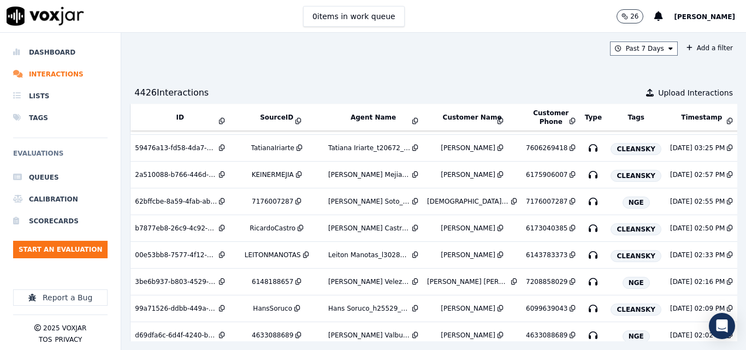
click at [477, 78] on div "Past 7 Days Add a filter 4426 Interaction s Upload Interactions ID SourceID Age…" at bounding box center [433, 191] width 625 height 317
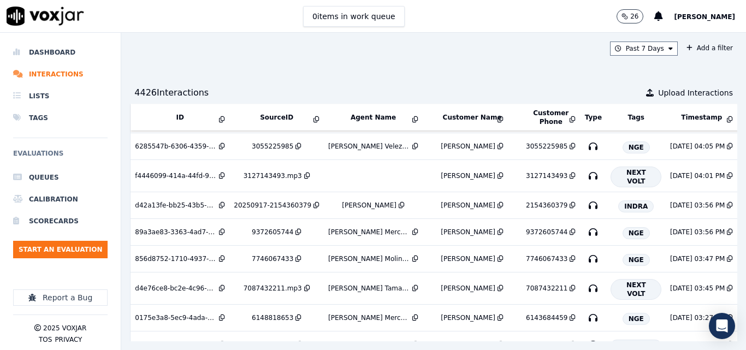
scroll to position [65, 0]
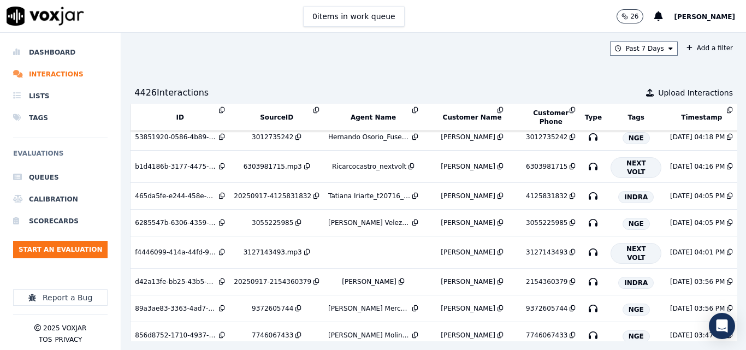
drag, startPoint x: 443, startPoint y: 321, endPoint x: 377, endPoint y: 79, distance: 251.2
click at [377, 79] on div "Past 7 Days Add a filter 4426 Interaction s Upload Interactions ID SourceID Age…" at bounding box center [433, 191] width 625 height 317
click at [39, 60] on li "Dashboard" at bounding box center [60, 52] width 94 height 22
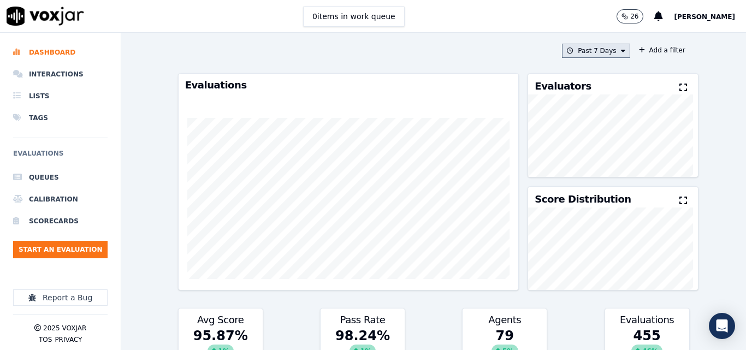
click at [598, 56] on button "Past 7 Days" at bounding box center [596, 51] width 68 height 14
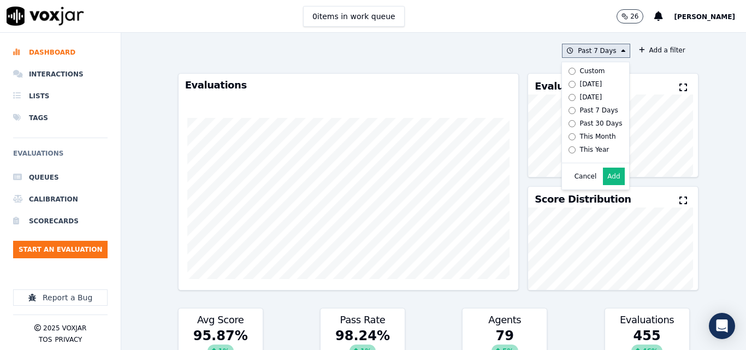
click at [584, 81] on div "[DATE]" at bounding box center [591, 84] width 22 height 9
click at [605, 179] on button "Add" at bounding box center [613, 176] width 21 height 17
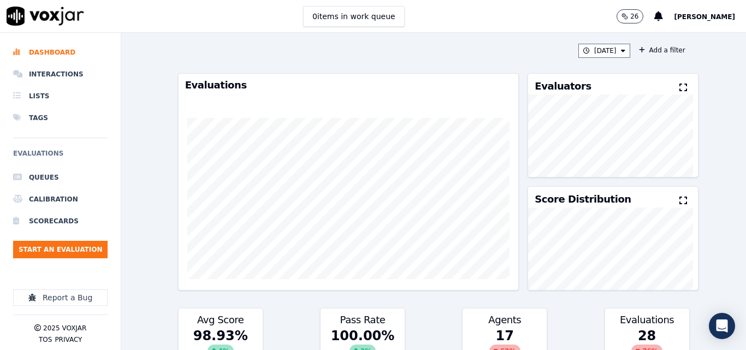
click at [679, 90] on button at bounding box center [685, 87] width 12 height 13
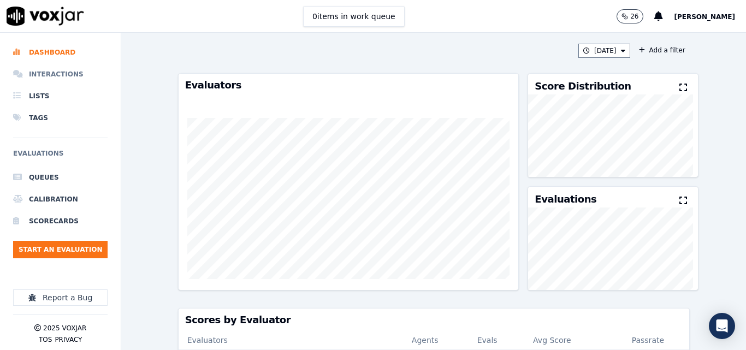
click at [55, 74] on li "Interactions" at bounding box center [60, 74] width 94 height 22
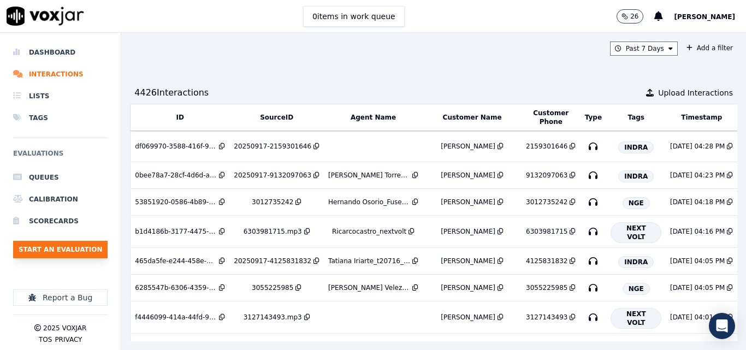
click at [69, 242] on button "Start an Evaluation" at bounding box center [60, 249] width 94 height 17
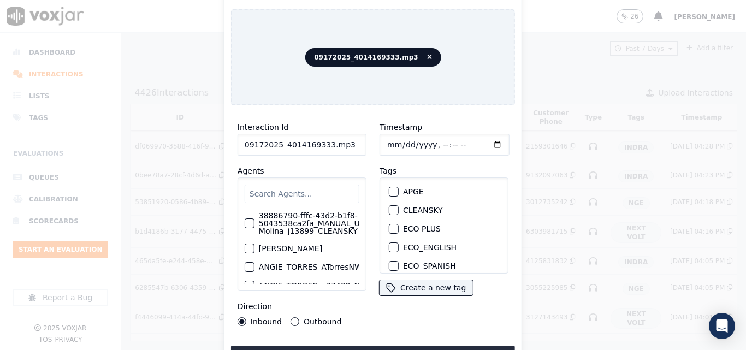
click at [346, 127] on div "Interaction Id 09172025_4014169333.mp3" at bounding box center [301, 138] width 129 height 35
click at [346, 140] on input "09172025_4014169333.mp3" at bounding box center [301, 145] width 129 height 22
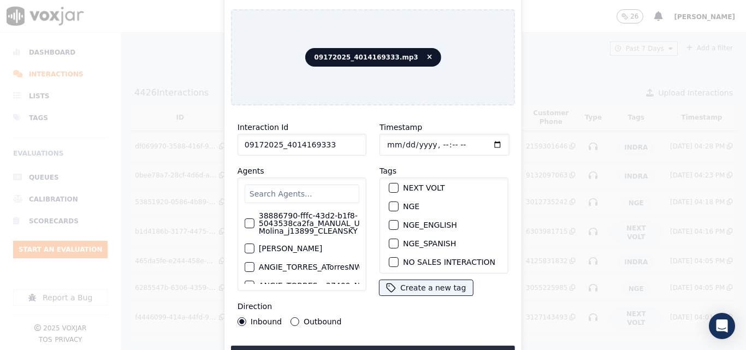
scroll to position [109, 0]
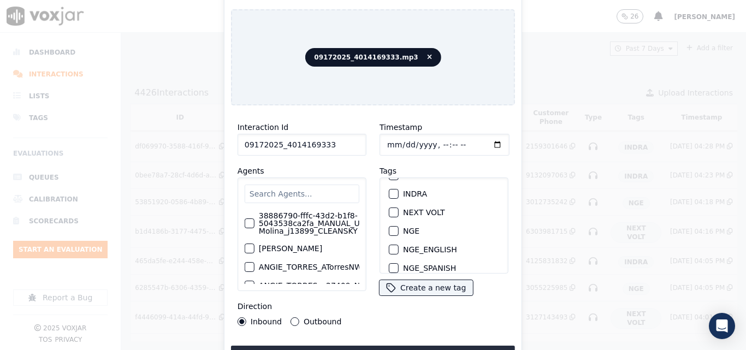
type input "09172025_4014169333"
click at [389, 228] on div "button" at bounding box center [393, 231] width 8 height 8
click at [360, 341] on div "Interaction Id 09172025_4014169333 Agents 38886790-fffc-43d2-b1f8-5043538ca2fa_…" at bounding box center [373, 239] width 284 height 251
click at [359, 347] on button "Upload interaction to start evaluation" at bounding box center [373, 356] width 284 height 20
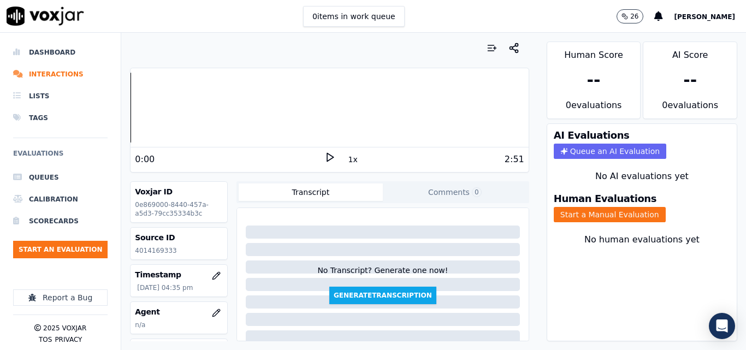
click at [158, 254] on p "4014169333" at bounding box center [179, 250] width 88 height 9
click at [158, 255] on div "Source ID 4014169333" at bounding box center [178, 244] width 97 height 32
copy p "4014169333"
click at [327, 156] on polygon at bounding box center [330, 157] width 7 height 8
click at [324, 156] on icon at bounding box center [329, 157] width 11 height 11
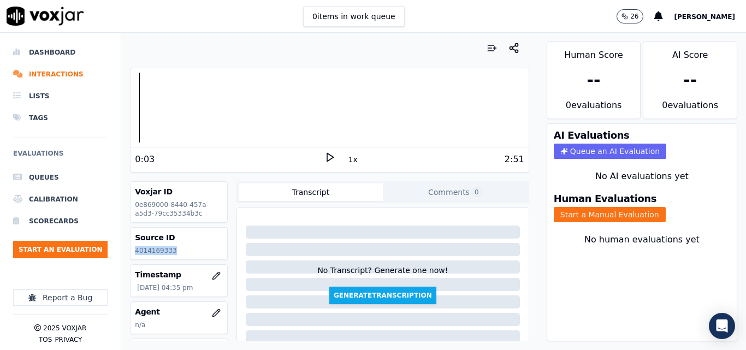
click at [324, 156] on icon at bounding box center [329, 157] width 11 height 11
click at [330, 161] on rect at bounding box center [331, 156] width 2 height 7
click at [608, 218] on button "Start a Manual Evaluation" at bounding box center [610, 214] width 112 height 15
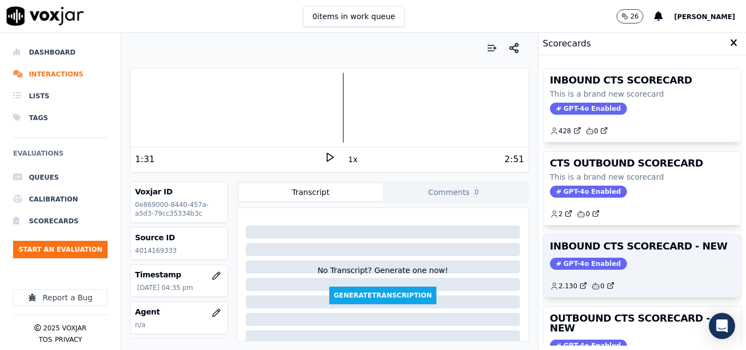
click at [656, 236] on div "INBOUND CTS SCORECARD - NEW GPT-4o Enabled 2.130 0" at bounding box center [642, 266] width 198 height 62
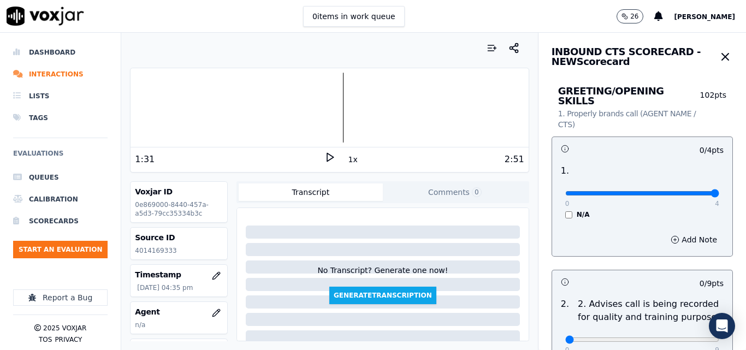
type input "4"
click at [688, 191] on input "range" at bounding box center [642, 193] width 154 height 4
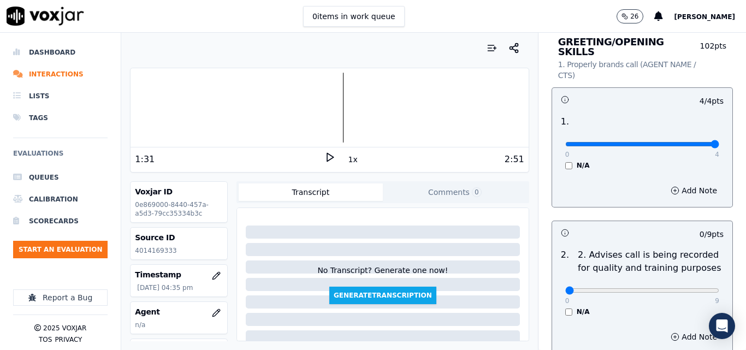
scroll to position [164, 0]
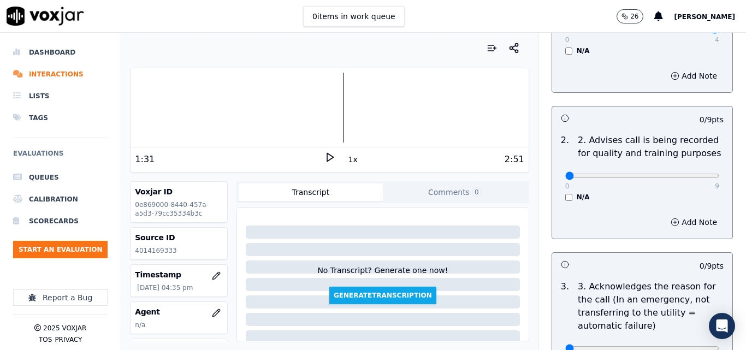
click at [690, 169] on div "0 9" at bounding box center [642, 175] width 154 height 13
type input "9"
click at [686, 174] on input "range" at bounding box center [642, 176] width 154 height 4
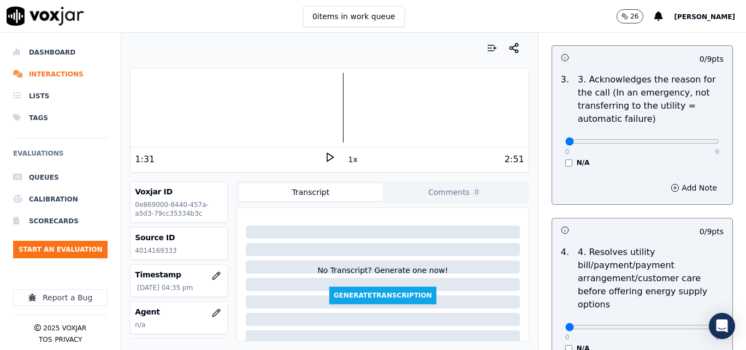
scroll to position [382, 0]
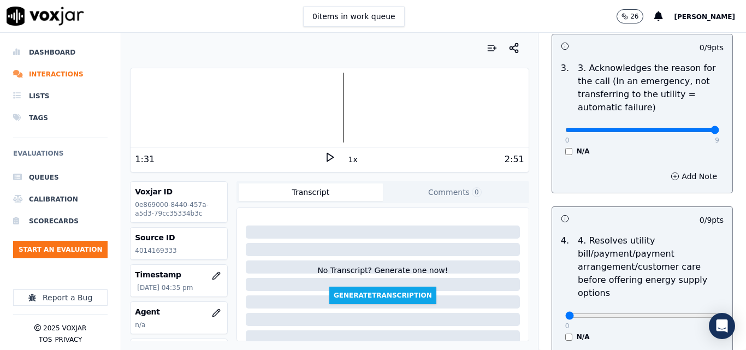
type input "9"
click at [690, 128] on input "range" at bounding box center [642, 130] width 154 height 4
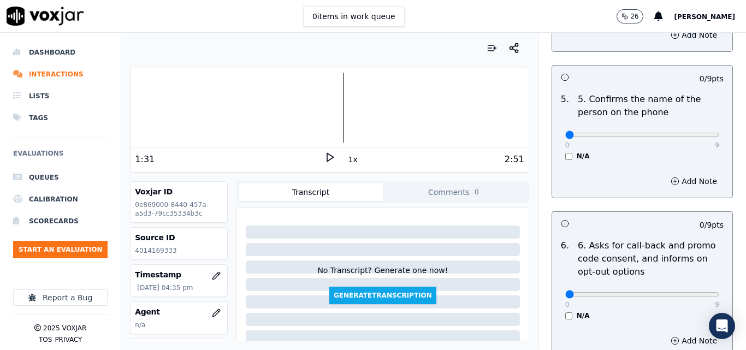
scroll to position [710, 0]
click at [697, 126] on div "0 9 N/A" at bounding box center [641, 138] width 171 height 41
type input "9"
click at [692, 132] on input "range" at bounding box center [642, 134] width 154 height 4
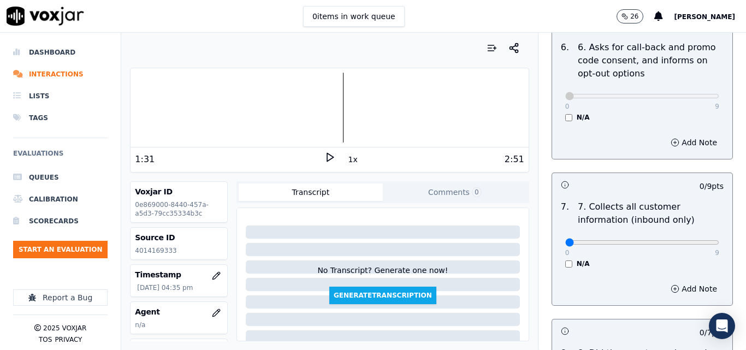
scroll to position [1037, 0]
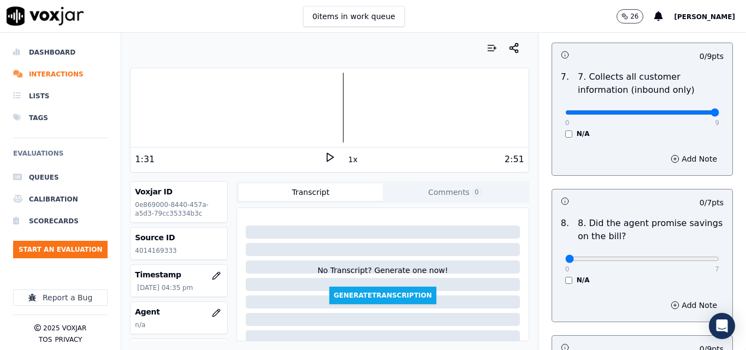
type input "9"
click at [692, 110] on input "range" at bounding box center [642, 112] width 154 height 4
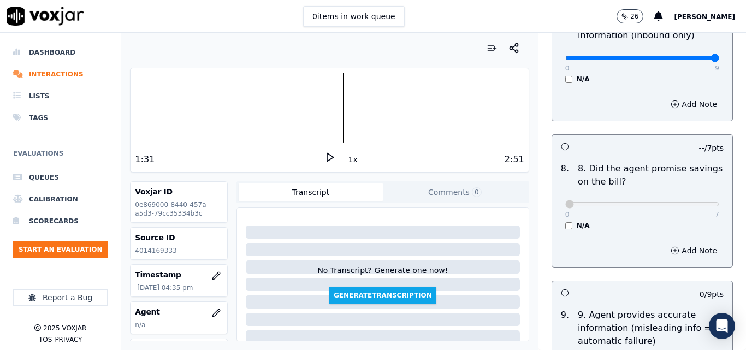
scroll to position [1256, 0]
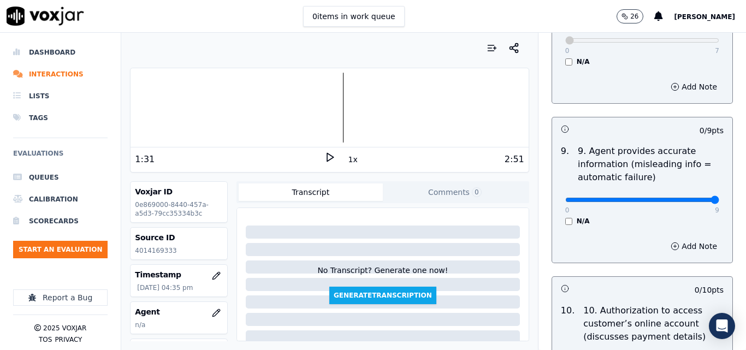
type input "9"
click at [690, 198] on input "range" at bounding box center [642, 200] width 154 height 4
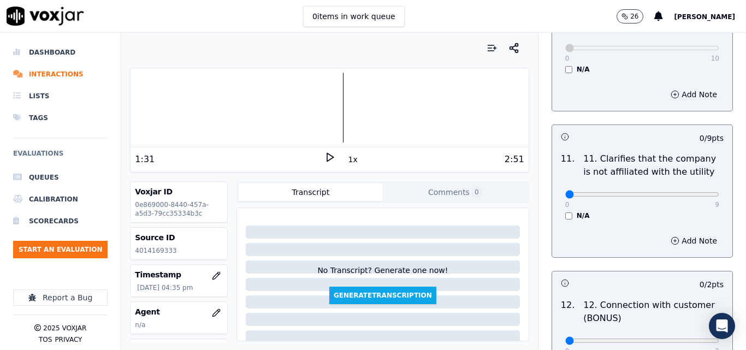
scroll to position [1583, 0]
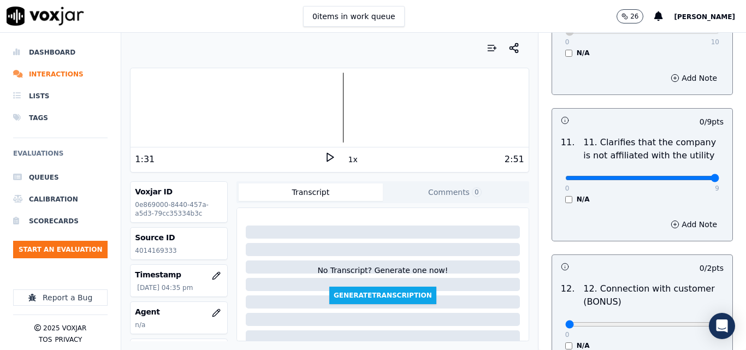
type input "9"
click at [693, 176] on input "range" at bounding box center [642, 178] width 154 height 4
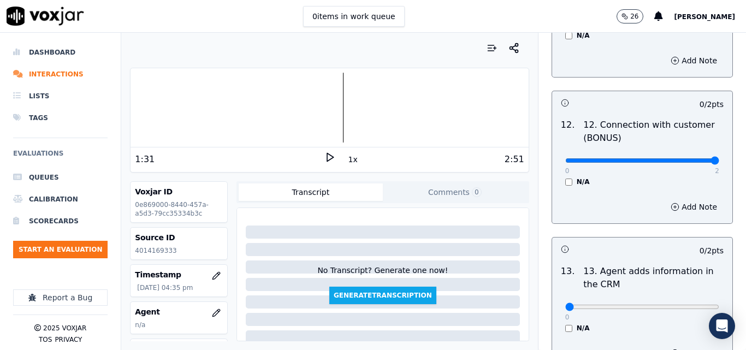
type input "2"
click at [686, 158] on input "range" at bounding box center [642, 160] width 154 height 4
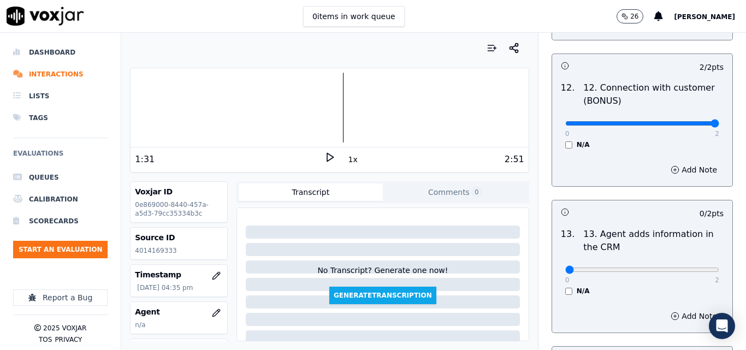
scroll to position [1856, 0]
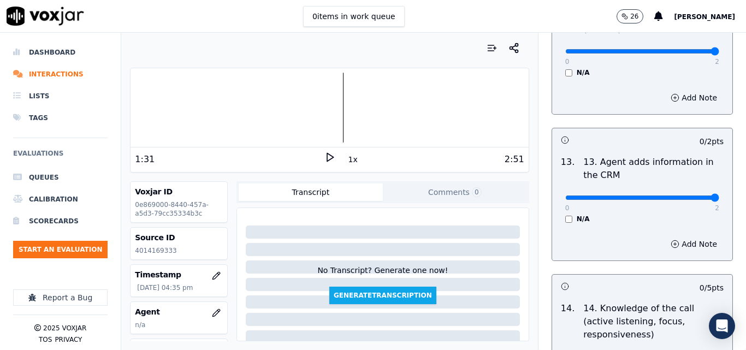
type input "2"
click at [686, 195] on input "range" at bounding box center [642, 197] width 154 height 4
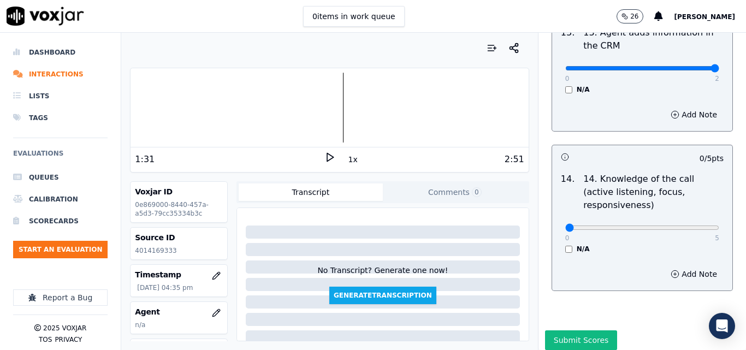
scroll to position [1994, 0]
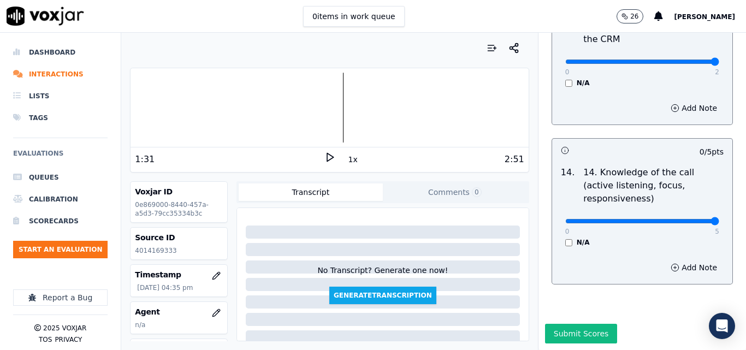
type input "5"
click at [687, 219] on input "range" at bounding box center [642, 221] width 154 height 4
click at [589, 324] on button "Submit Scores" at bounding box center [581, 334] width 73 height 20
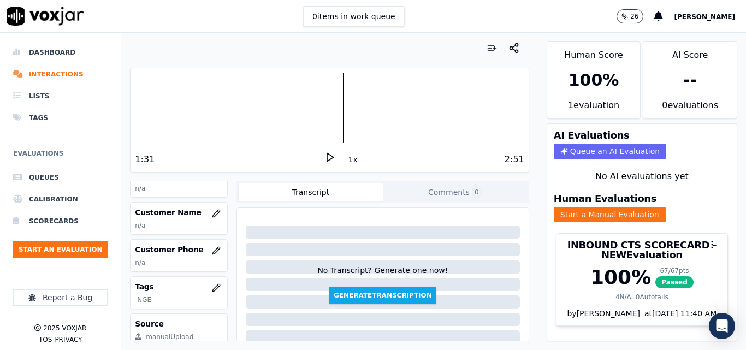
scroll to position [164, 0]
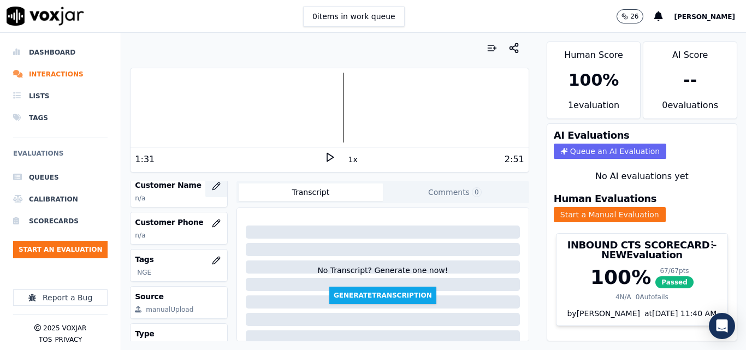
click at [212, 183] on icon "button" at bounding box center [216, 186] width 9 height 9
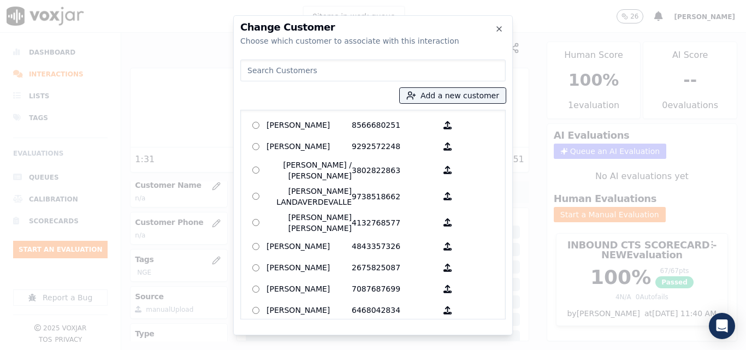
click at [435, 103] on div "Add a new customer AGUEDA SANTANA 8566680251 ALEXIS SUNQUI 9292572248 ALICIA ME…" at bounding box center [372, 187] width 265 height 264
click at [441, 99] on button "Add a new customer" at bounding box center [453, 95] width 106 height 15
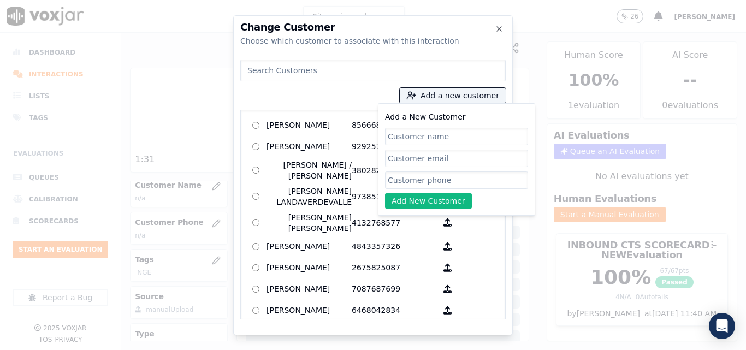
click at [456, 135] on input "Add a New Customer" at bounding box center [456, 136] width 143 height 17
type input "[PERSON_NAME]"
click at [423, 182] on input "Add a New Customer" at bounding box center [456, 179] width 143 height 17
click at [442, 172] on input "Add a New Customer" at bounding box center [456, 179] width 143 height 17
paste input "4014169333"
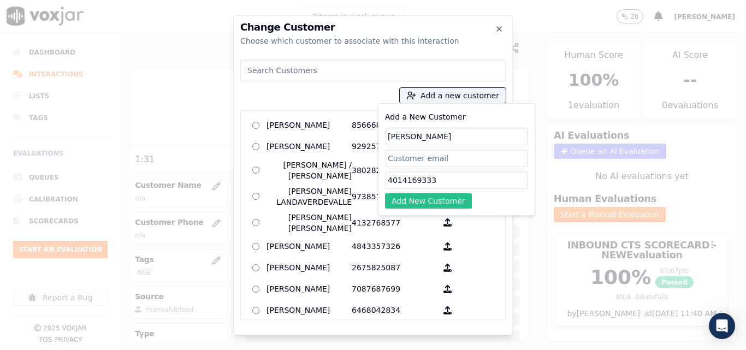
type input "4014169333"
click at [431, 198] on button "Add New Customer" at bounding box center [428, 200] width 87 height 15
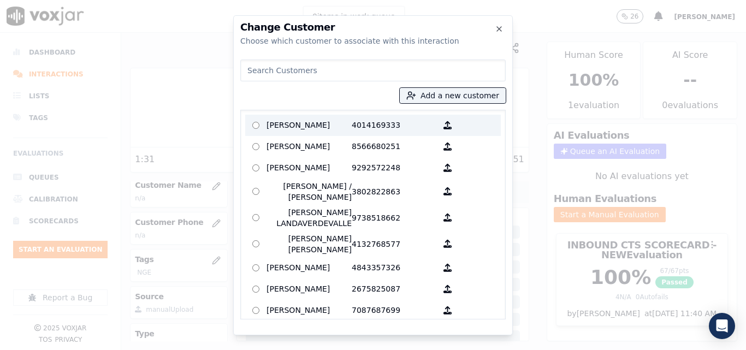
click at [332, 134] on label "Nashanelle Delgado 4014169333" at bounding box center [373, 125] width 256 height 21
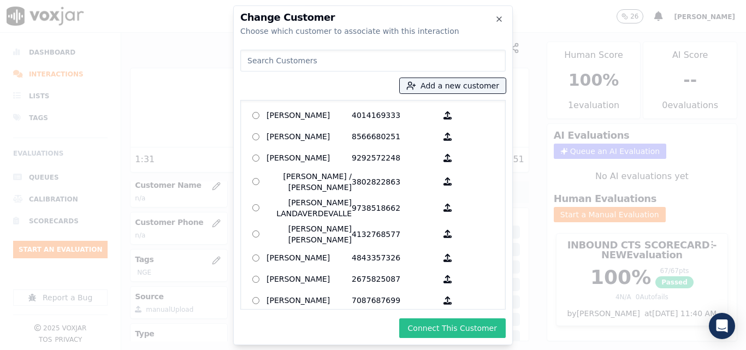
click at [440, 322] on button "Connect This Customer" at bounding box center [452, 328] width 106 height 20
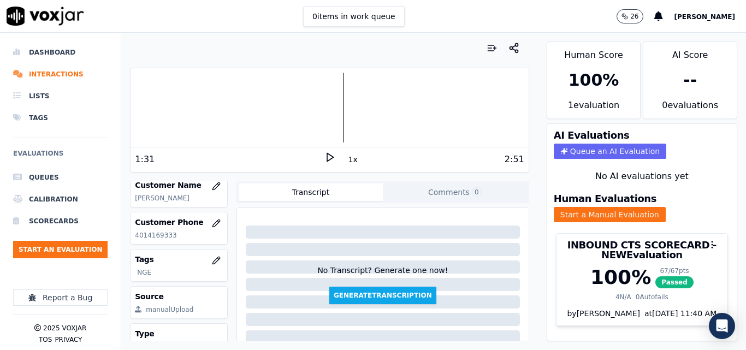
scroll to position [109, 0]
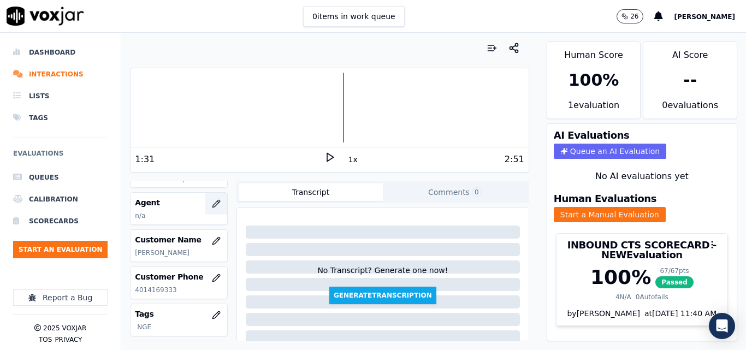
click at [205, 209] on button "button" at bounding box center [216, 204] width 22 height 22
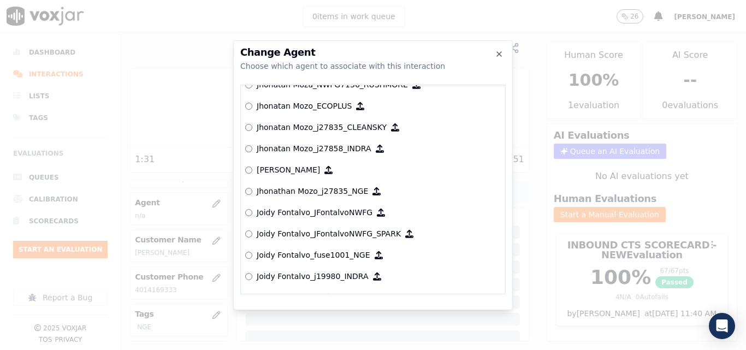
scroll to position [3111, 0]
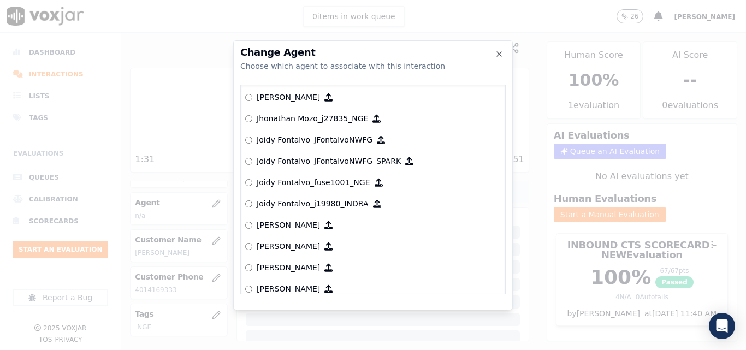
click at [328, 205] on p "Joidy Fontalvo_j19980_INDRA" at bounding box center [313, 203] width 112 height 11
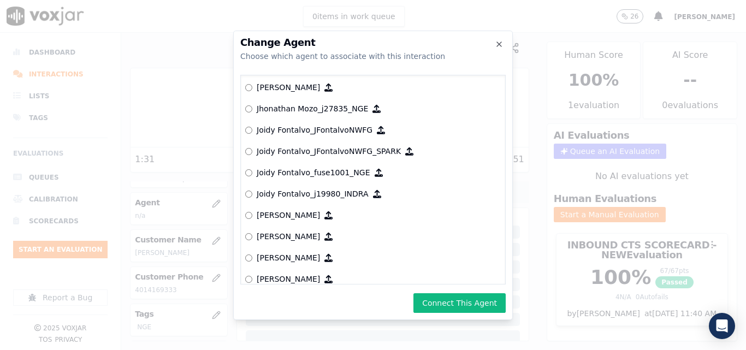
click at [479, 301] on button "Connect This Agent" at bounding box center [459, 303] width 92 height 20
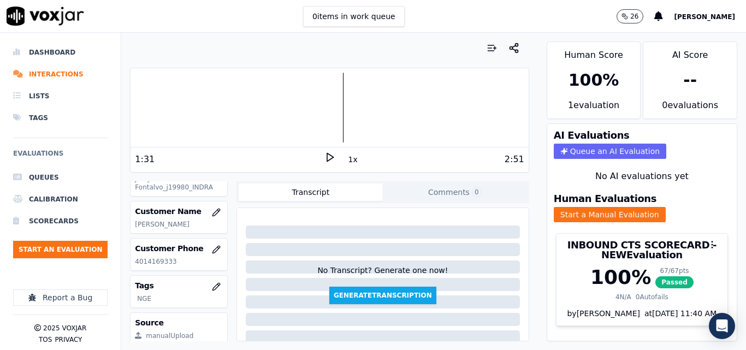
scroll to position [164, 0]
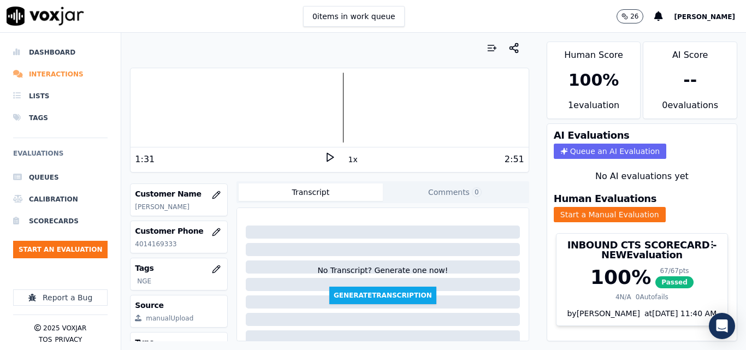
click at [33, 70] on li "Interactions" at bounding box center [60, 74] width 94 height 22
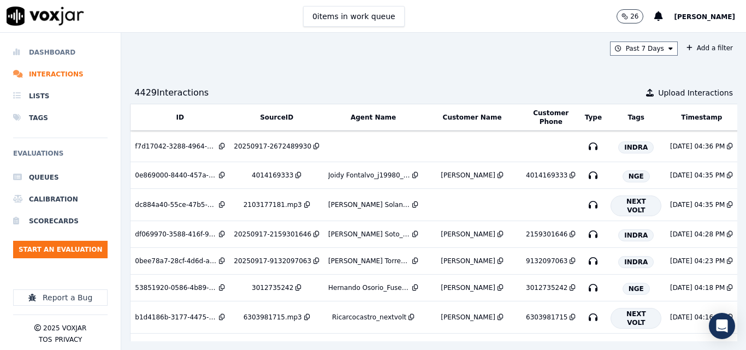
click at [61, 46] on li "Dashboard" at bounding box center [60, 52] width 94 height 22
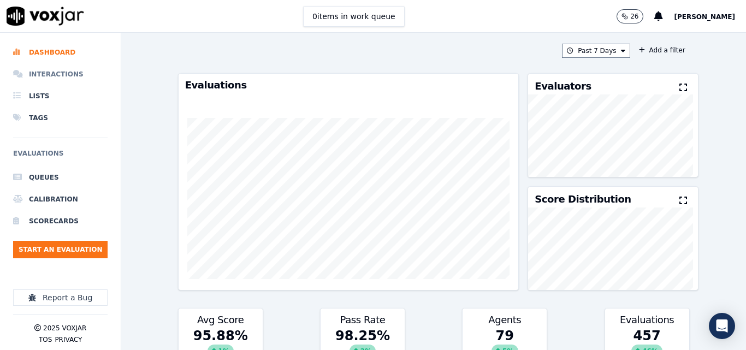
click at [50, 79] on li "Interactions" at bounding box center [60, 74] width 94 height 22
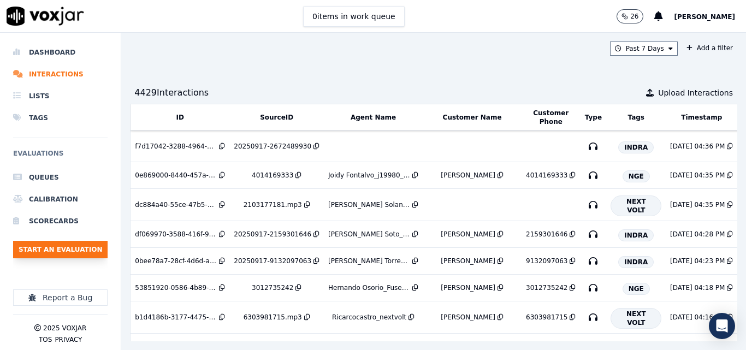
click at [96, 251] on button "Start an Evaluation" at bounding box center [60, 249] width 94 height 17
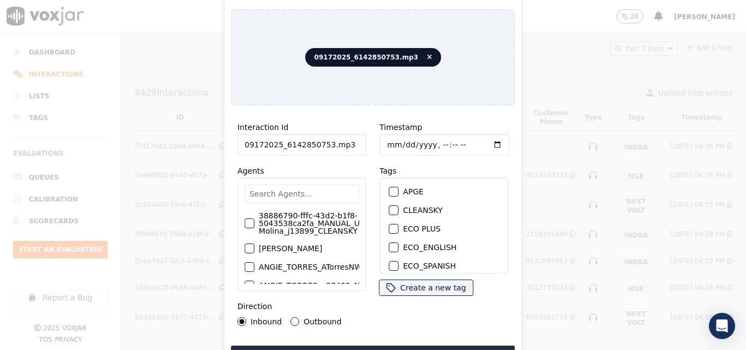
click at [345, 147] on input "09172025_6142850753.mp3" at bounding box center [301, 145] width 129 height 22
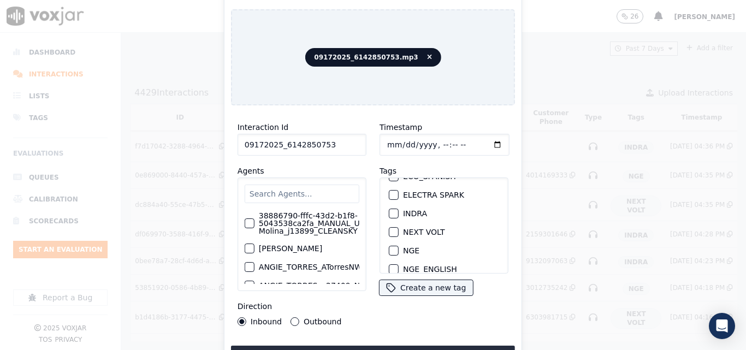
scroll to position [109, 0]
type input "09172025_6142850753"
drag, startPoint x: 387, startPoint y: 223, endPoint x: 386, endPoint y: 241, distance: 18.0
click at [389, 227] on div "button" at bounding box center [393, 231] width 8 height 8
click at [401, 346] on button "Upload interaction to start evaluation" at bounding box center [373, 356] width 284 height 20
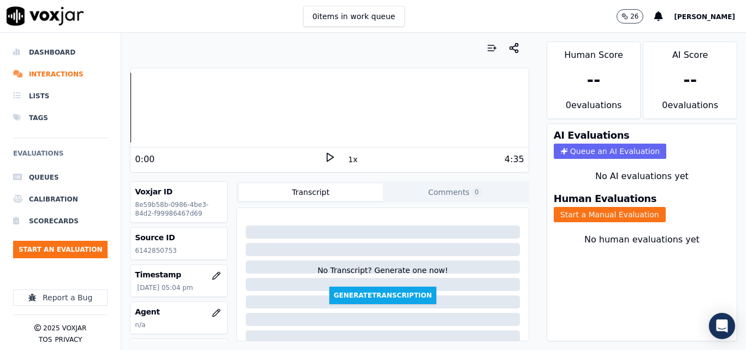
click at [141, 253] on p "6142850753" at bounding box center [179, 250] width 88 height 9
drag, startPoint x: 141, startPoint y: 253, endPoint x: 164, endPoint y: 316, distance: 67.0
click at [141, 255] on div "Source ID 6142850753" at bounding box center [178, 244] width 97 height 32
copy p "6142850753"
click at [315, 159] on div "0:00" at bounding box center [229, 159] width 189 height 13
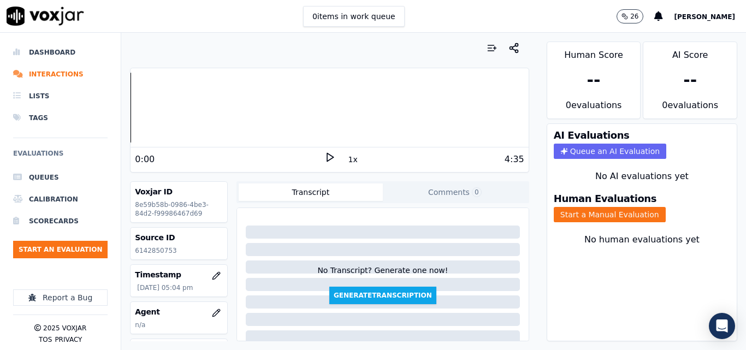
click at [324, 158] on icon at bounding box center [329, 157] width 11 height 11
click at [330, 155] on rect at bounding box center [331, 156] width 2 height 7
click at [327, 161] on polygon at bounding box center [330, 157] width 7 height 8
click at [324, 153] on icon at bounding box center [329, 157] width 11 height 11
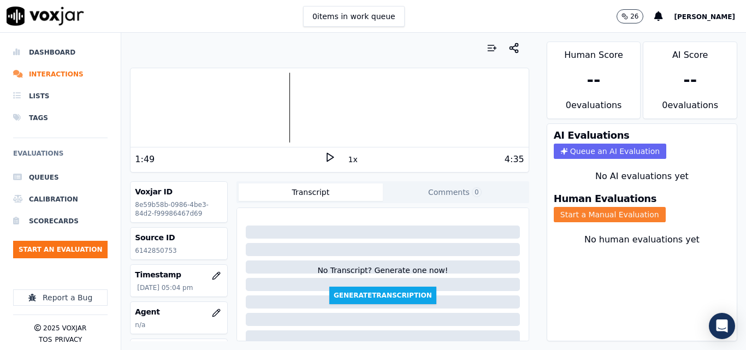
click at [623, 213] on button "Start a Manual Evaluation" at bounding box center [610, 214] width 112 height 15
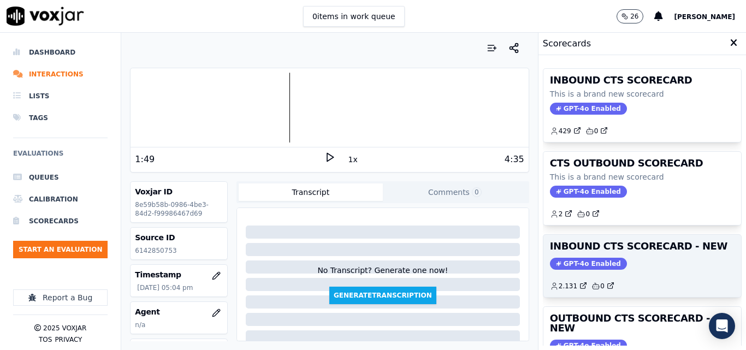
click at [682, 251] on h3 "INBOUND CTS SCORECARD - NEW" at bounding box center [642, 246] width 185 height 10
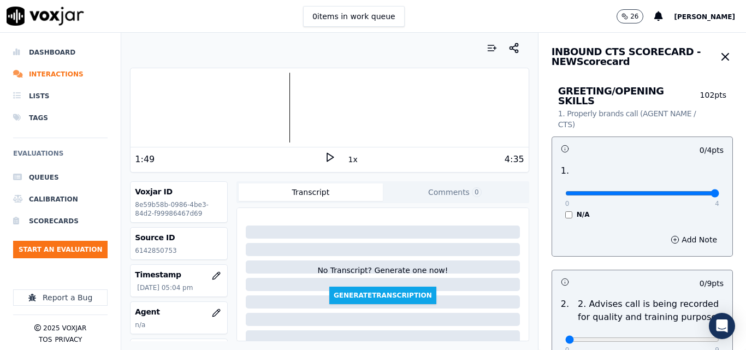
type input "4"
click at [688, 191] on input "range" at bounding box center [642, 193] width 154 height 4
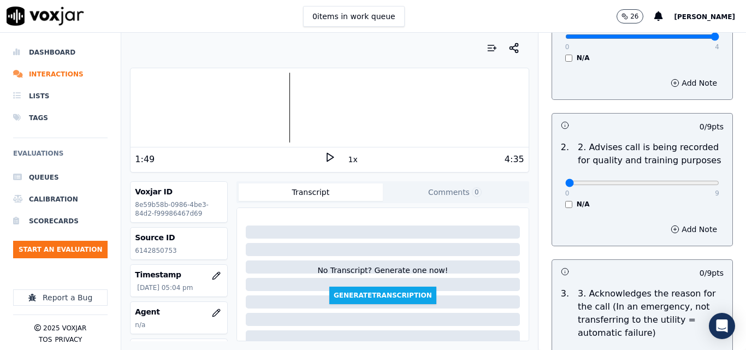
scroll to position [164, 0]
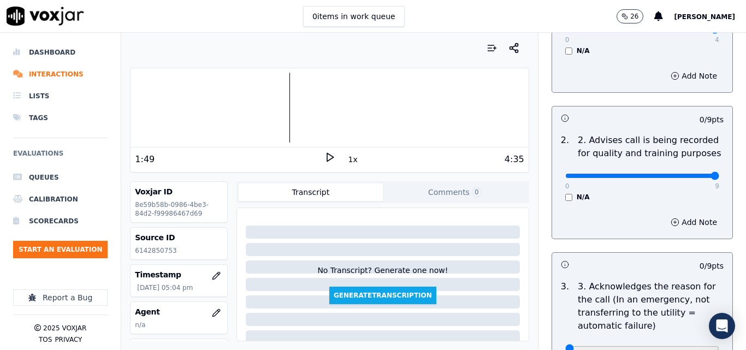
type input "9"
click at [695, 174] on input "range" at bounding box center [642, 176] width 154 height 4
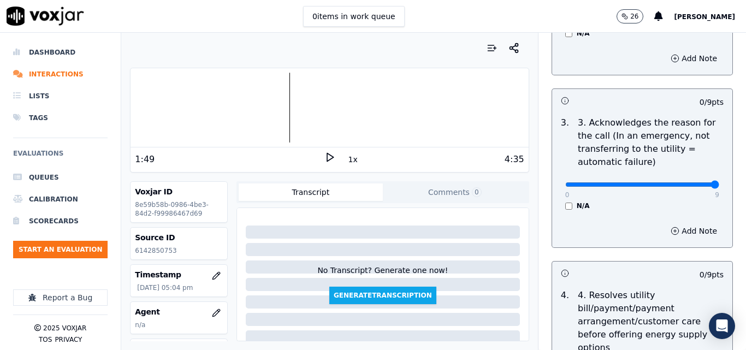
type input "9"
click at [692, 182] on input "range" at bounding box center [642, 184] width 154 height 4
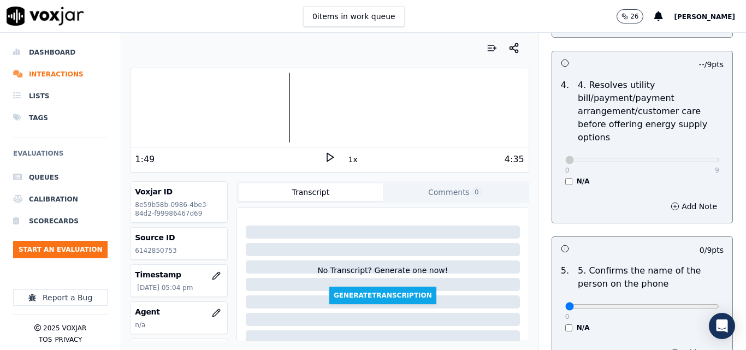
scroll to position [710, 0]
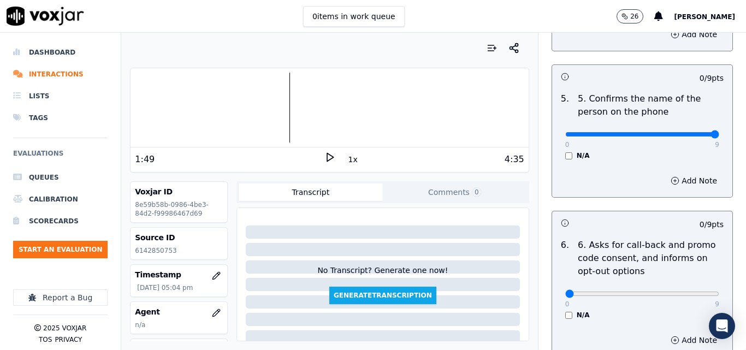
type input "9"
click at [690, 132] on input "range" at bounding box center [642, 134] width 154 height 4
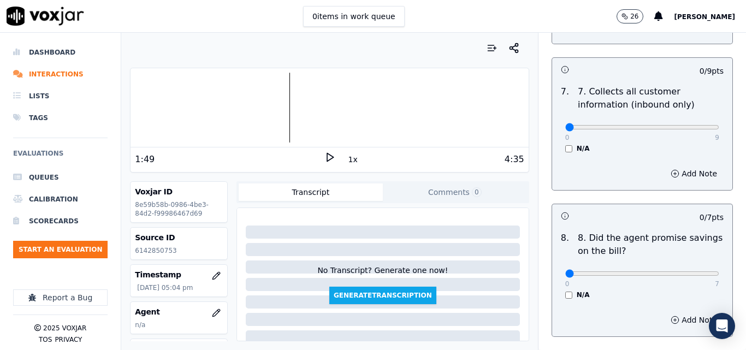
scroll to position [1037, 0]
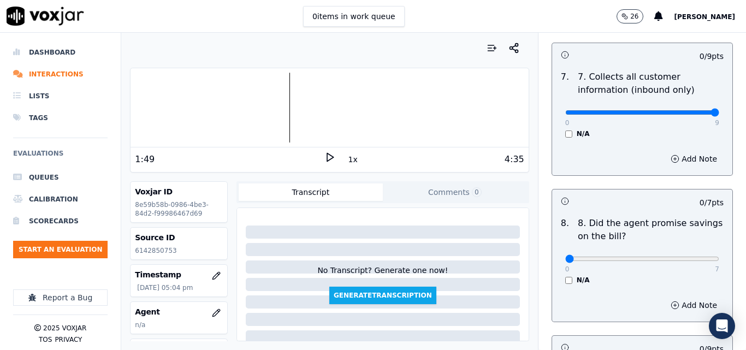
type input "9"
click at [687, 110] on input "range" at bounding box center [642, 112] width 154 height 4
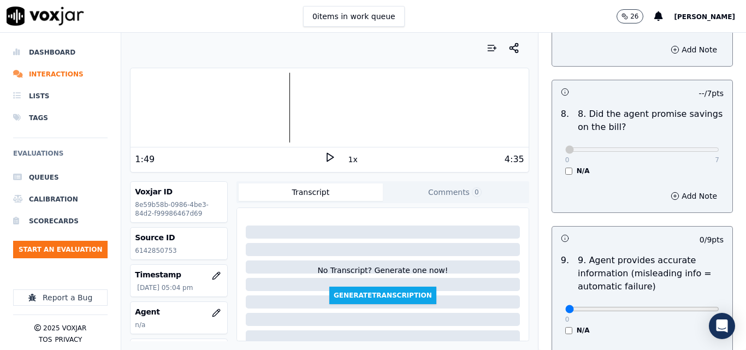
scroll to position [1256, 0]
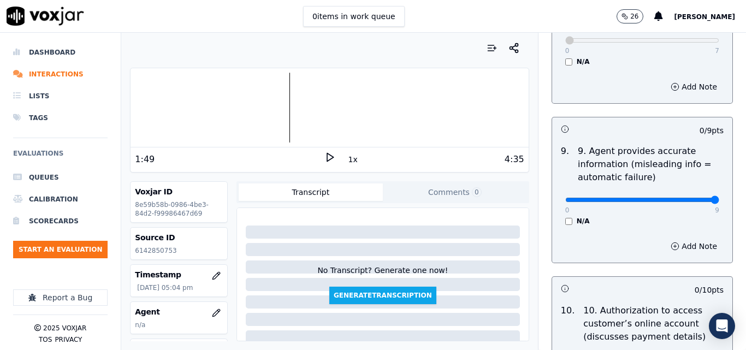
type input "9"
click at [685, 198] on input "range" at bounding box center [642, 200] width 154 height 4
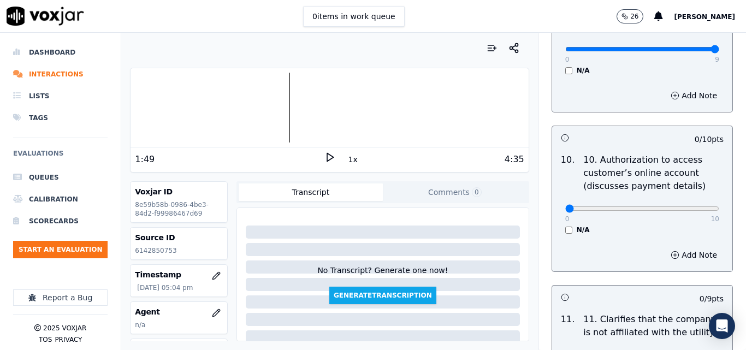
scroll to position [1419, 0]
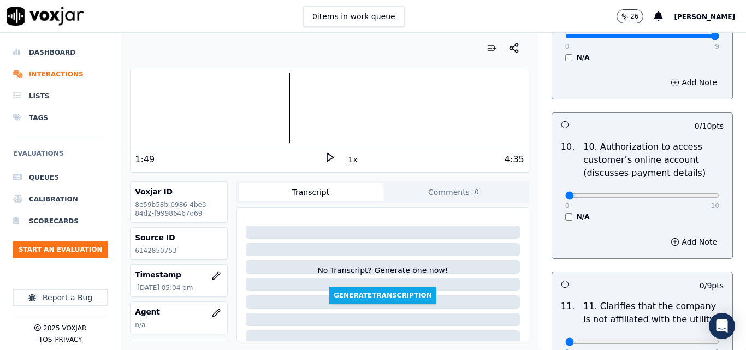
click at [565, 212] on div "N/A" at bounding box center [642, 216] width 154 height 9
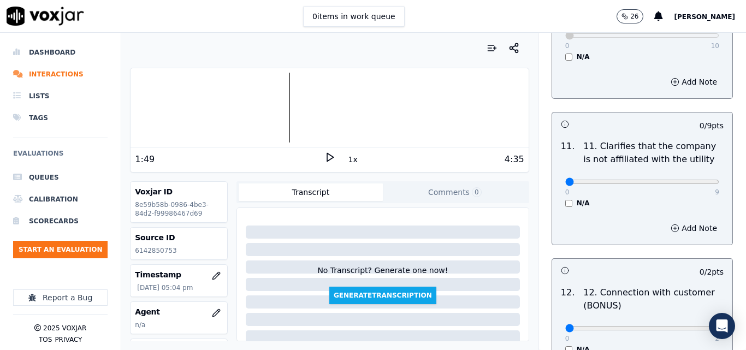
scroll to position [1583, 0]
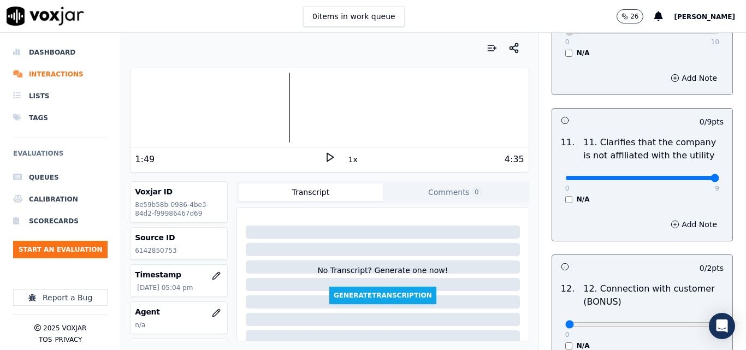
type input "9"
click at [691, 176] on input "range" at bounding box center [642, 178] width 154 height 4
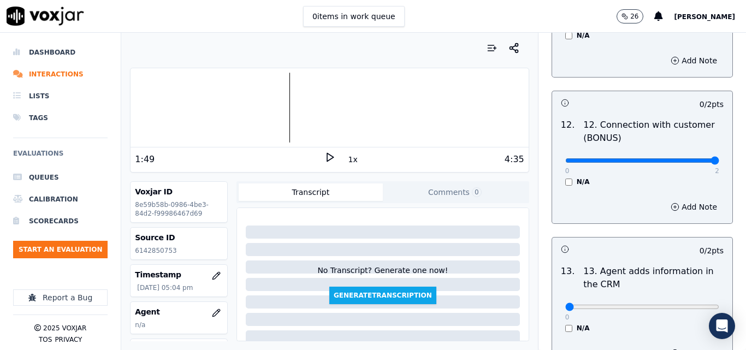
type input "2"
click at [692, 158] on input "range" at bounding box center [642, 160] width 154 height 4
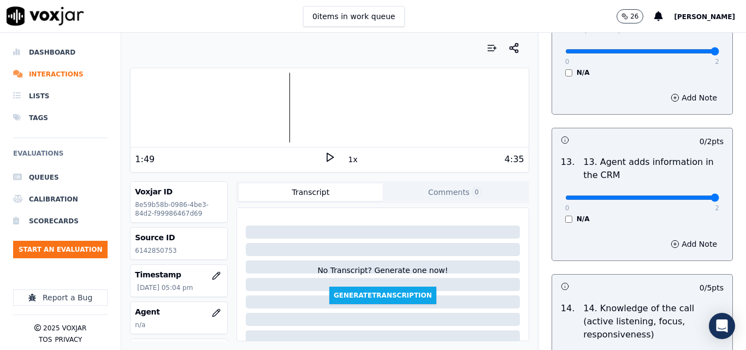
type input "2"
click at [690, 195] on input "range" at bounding box center [642, 197] width 154 height 4
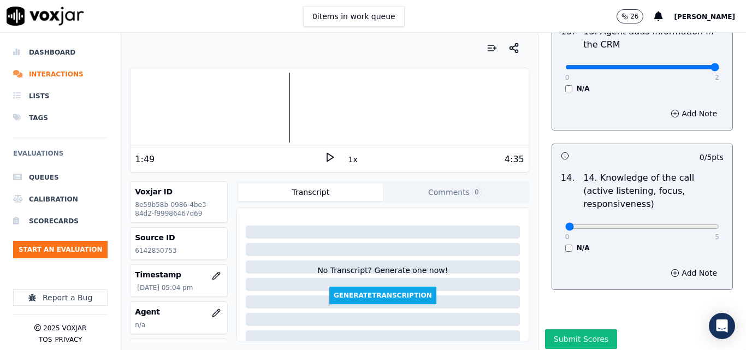
scroll to position [1994, 0]
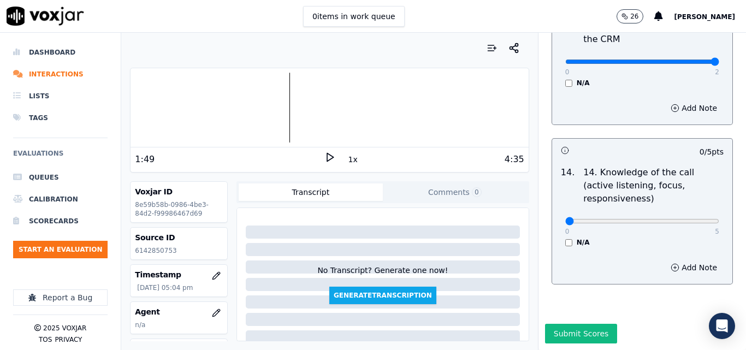
click at [697, 205] on div "0 5 N/A" at bounding box center [641, 225] width 171 height 41
type input "5"
click at [692, 219] on input "range" at bounding box center [642, 221] width 154 height 4
drag, startPoint x: 556, startPoint y: 311, endPoint x: 554, endPoint y: 304, distance: 7.4
click at [554, 324] on button "Submit Scores" at bounding box center [581, 334] width 73 height 20
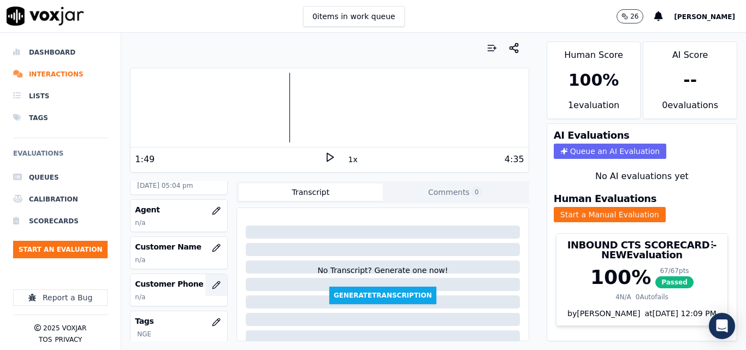
scroll to position [109, 0]
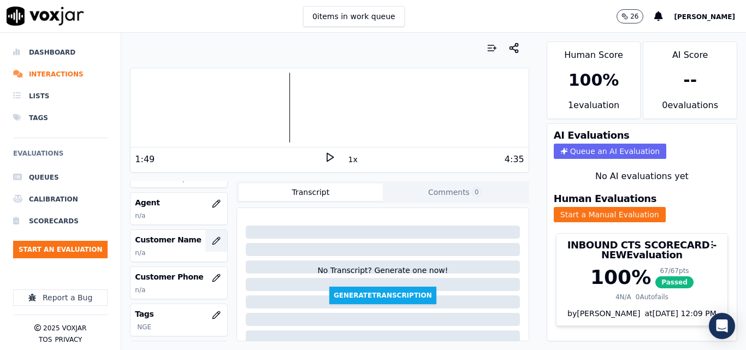
click at [212, 242] on icon "button" at bounding box center [216, 240] width 9 height 9
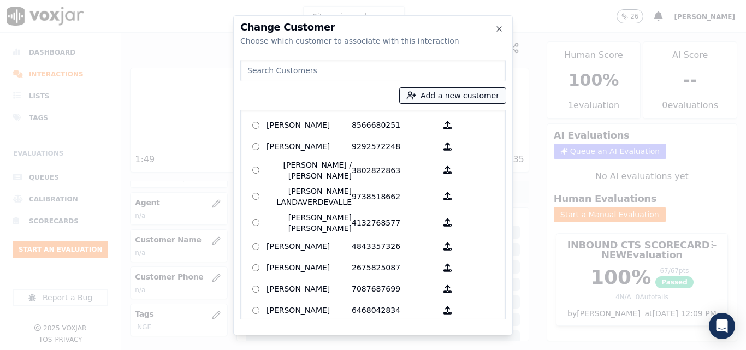
click at [427, 98] on button "Add a new customer" at bounding box center [453, 95] width 106 height 15
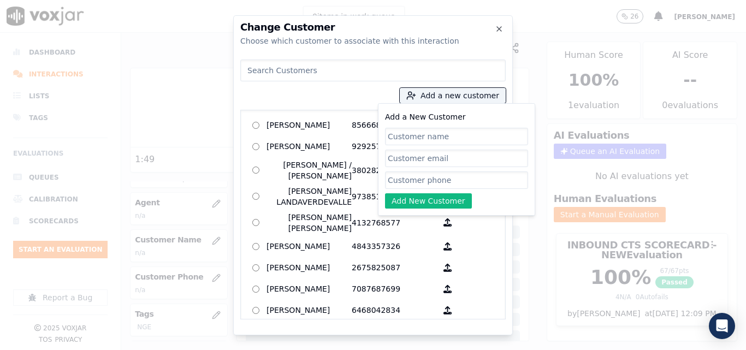
click at [441, 144] on input "Add a New Customer" at bounding box center [456, 136] width 143 height 17
click at [433, 141] on input "Add a New Customer" at bounding box center [456, 136] width 143 height 17
type input "[PERSON_NAME]"
click at [405, 182] on input "Add a New Customer" at bounding box center [456, 179] width 143 height 17
click at [497, 180] on input "Add a New Customer" at bounding box center [456, 179] width 143 height 17
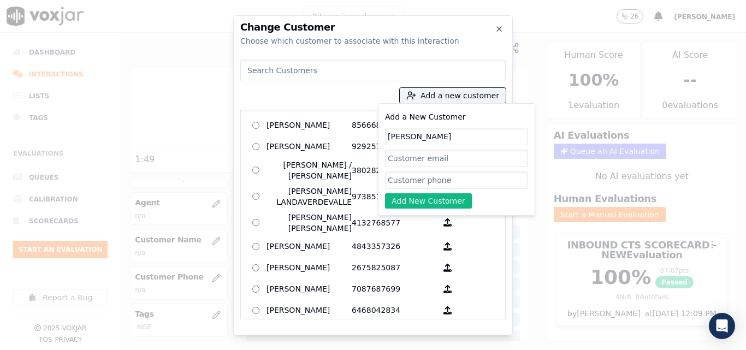
paste input "6142850753"
type input "6142850753"
click at [451, 192] on div "Add a New Customer Cesar Enamorado Vargas 6142850753 Add New Customer" at bounding box center [456, 159] width 143 height 98
click at [425, 195] on button "Add New Customer" at bounding box center [428, 200] width 87 height 15
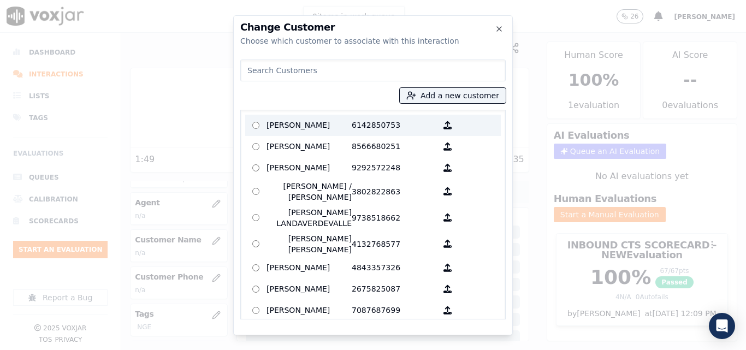
click at [395, 126] on p "6142850753" at bounding box center [394, 125] width 85 height 17
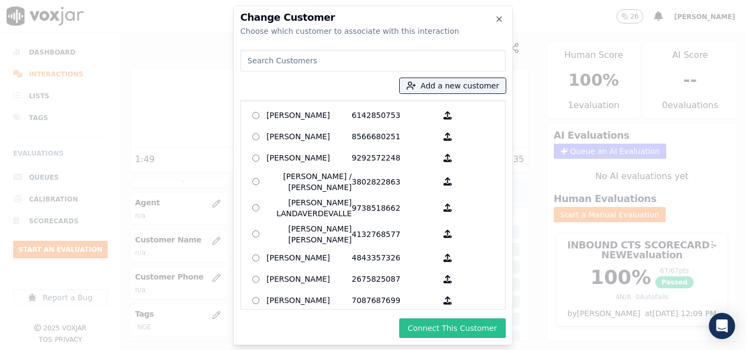
click at [481, 331] on button "Connect This Customer" at bounding box center [452, 328] width 106 height 20
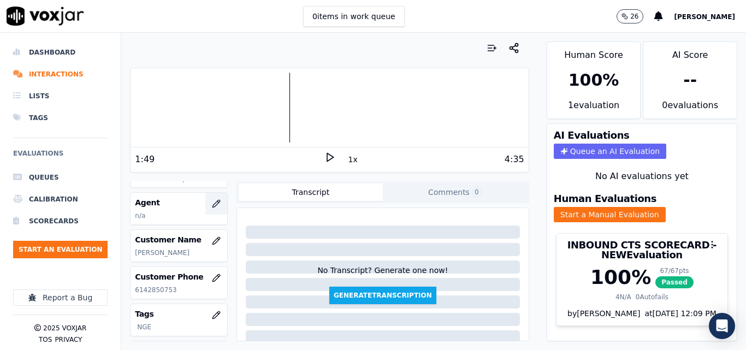
click at [205, 200] on button "button" at bounding box center [216, 204] width 22 height 22
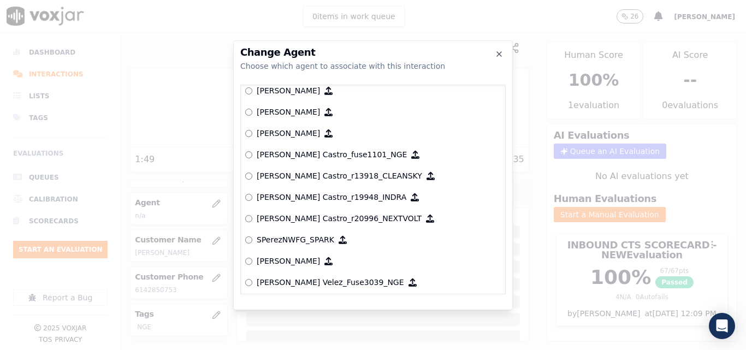
scroll to position [4816, 0]
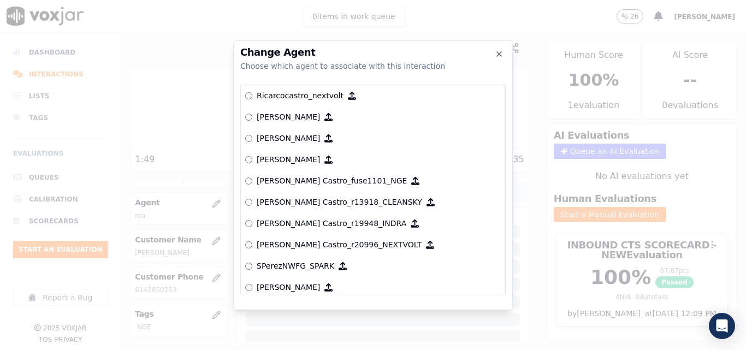
click at [353, 184] on p "[PERSON_NAME] Castro_fuse1101_NGE" at bounding box center [332, 180] width 150 height 11
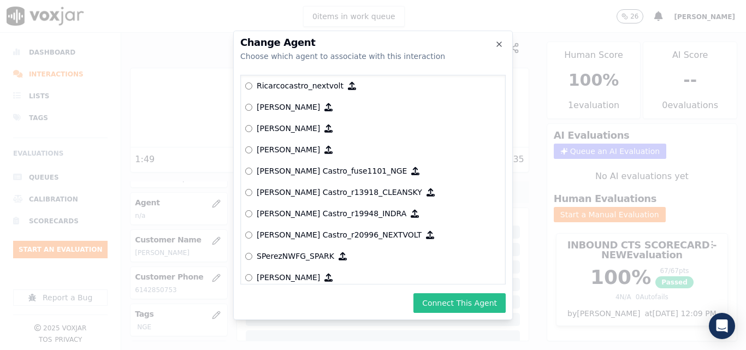
click at [497, 305] on button "Connect This Agent" at bounding box center [459, 303] width 92 height 20
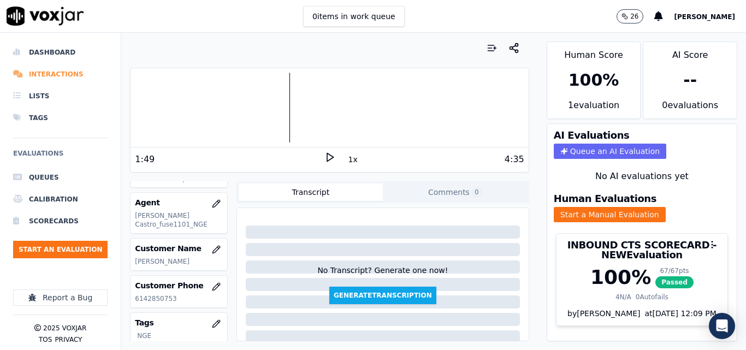
click at [56, 67] on li "Interactions" at bounding box center [60, 74] width 94 height 22
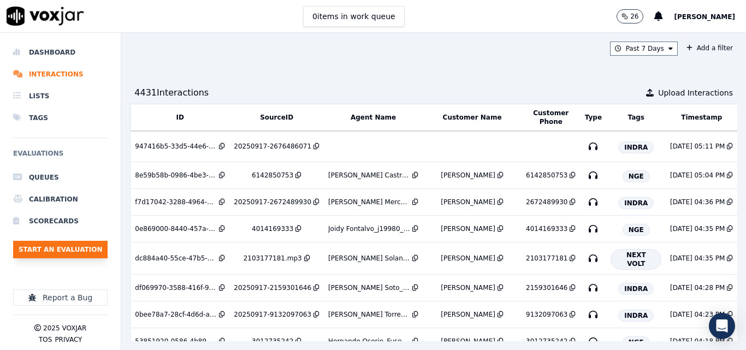
click at [86, 249] on button "Start an Evaluation" at bounding box center [60, 249] width 94 height 17
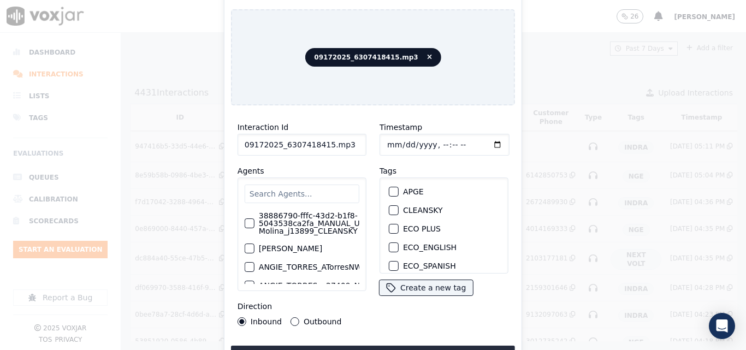
click at [338, 145] on input "09172025_6307418415.mp3" at bounding box center [301, 145] width 129 height 22
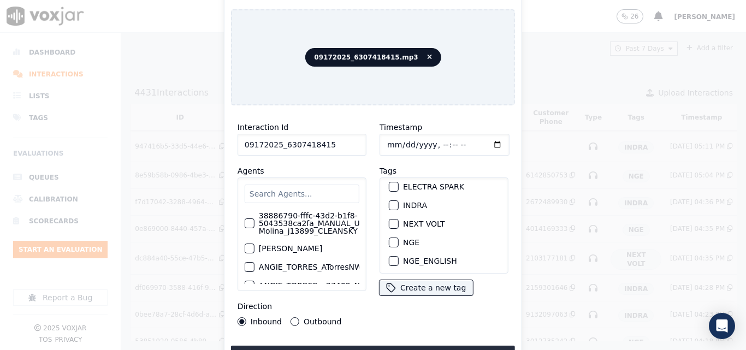
scroll to position [109, 0]
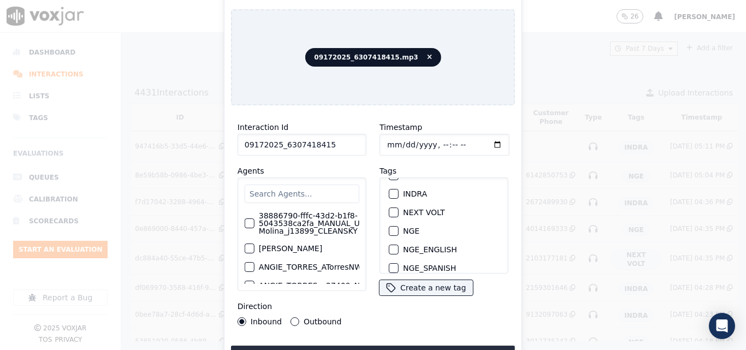
type input "09172025_6307418415"
drag, startPoint x: 387, startPoint y: 225, endPoint x: 389, endPoint y: 236, distance: 11.1
click at [389, 227] on div "button" at bounding box center [393, 231] width 8 height 8
click at [388, 347] on button "Upload interaction to start evaluation" at bounding box center [373, 356] width 284 height 20
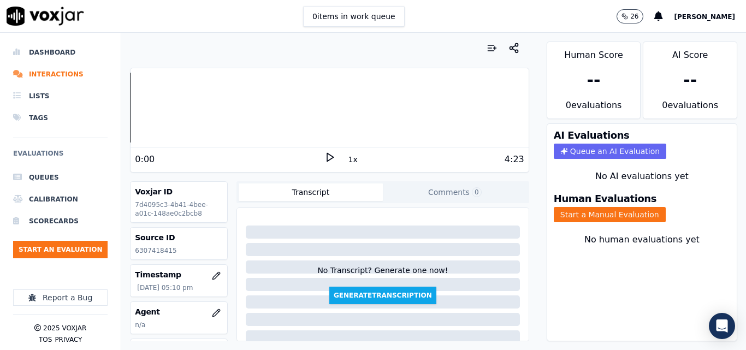
click at [161, 253] on p "6307418415" at bounding box center [179, 250] width 88 height 9
click at [160, 253] on p "6307418415" at bounding box center [179, 250] width 88 height 9
copy p "6307418415"
click at [327, 157] on polygon at bounding box center [330, 157] width 7 height 8
click at [330, 158] on rect at bounding box center [331, 156] width 2 height 7
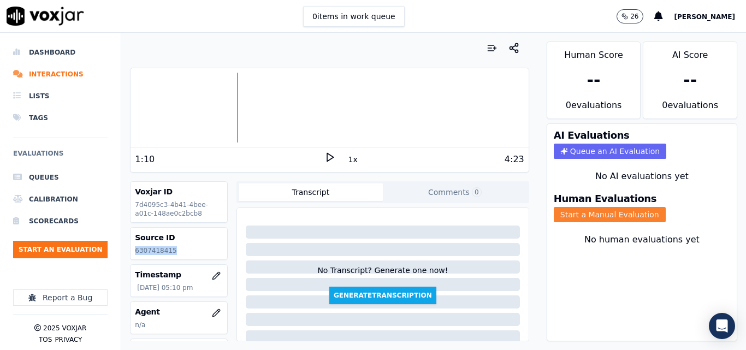
click at [607, 222] on button "Start a Manual Evaluation" at bounding box center [610, 214] width 112 height 15
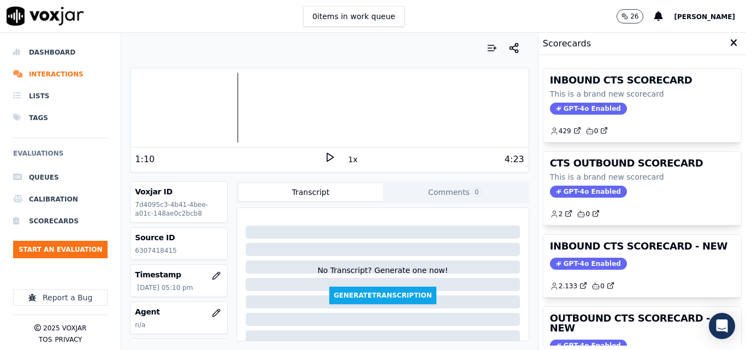
click at [613, 209] on div "2 0" at bounding box center [642, 209] width 185 height 17
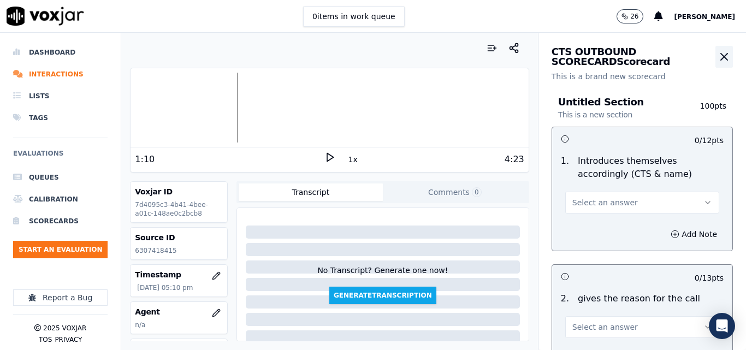
click at [717, 60] on icon "button" at bounding box center [723, 56] width 13 height 13
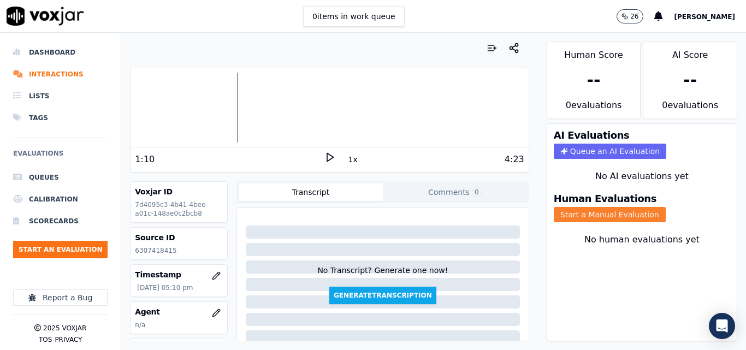
click at [620, 212] on button "Start a Manual Evaluation" at bounding box center [610, 214] width 112 height 15
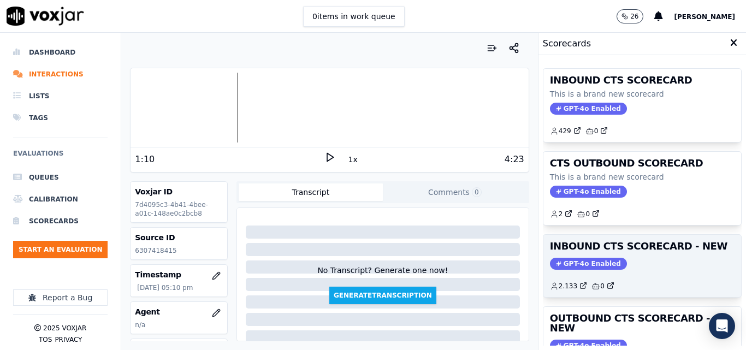
click at [631, 257] on div "INBOUND CTS SCORECARD - NEW GPT-4o Enabled 2.133 0" at bounding box center [642, 266] width 198 height 62
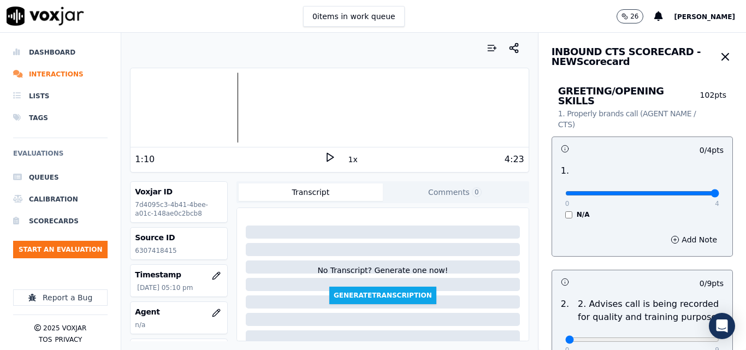
type input "4"
click at [689, 191] on input "range" at bounding box center [642, 193] width 154 height 4
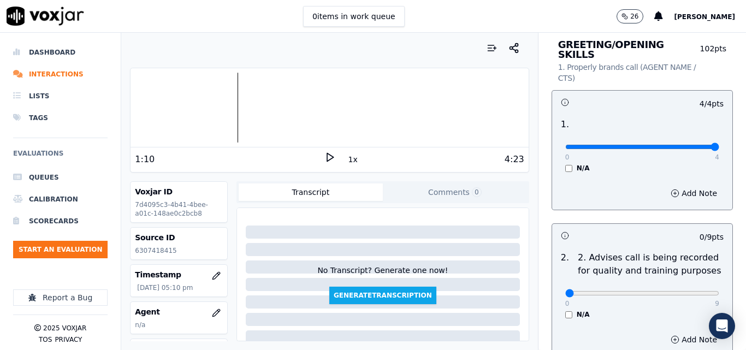
scroll to position [109, 0]
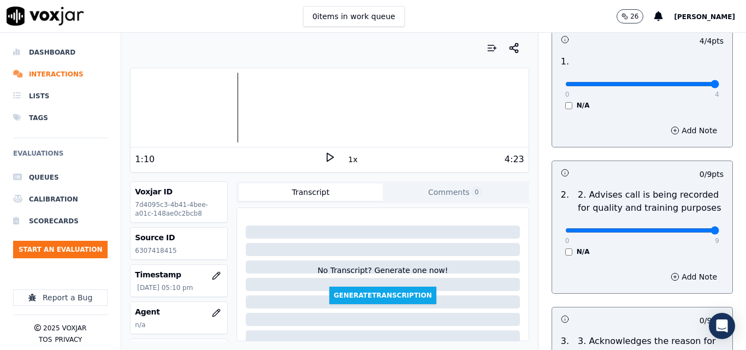
type input "9"
click at [690, 228] on input "range" at bounding box center [642, 230] width 154 height 4
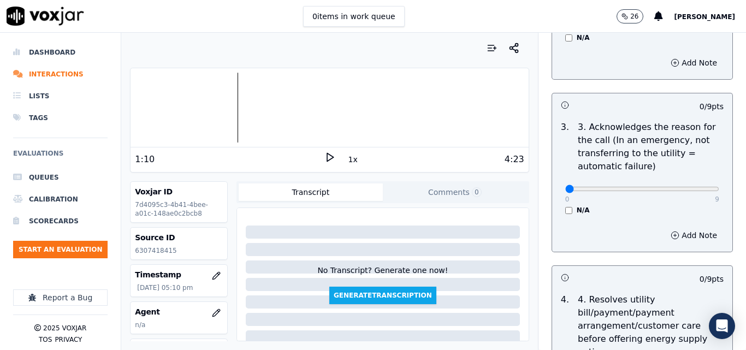
scroll to position [328, 0]
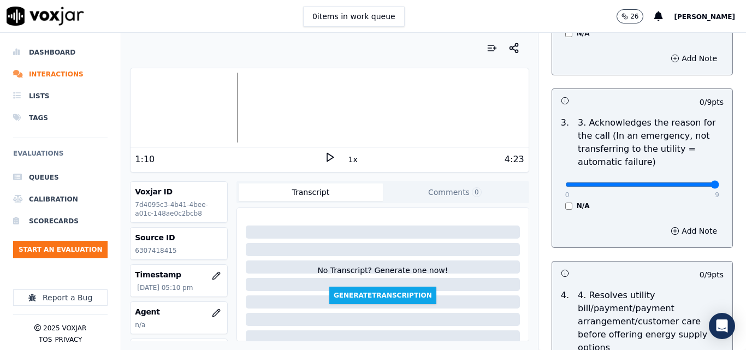
type input "9"
click at [688, 182] on input "range" at bounding box center [642, 184] width 154 height 4
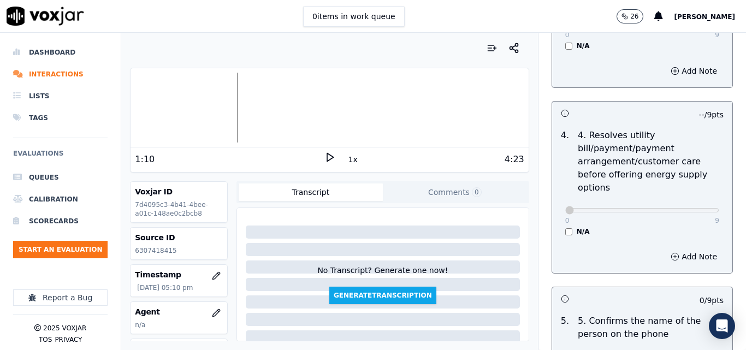
scroll to position [601, 0]
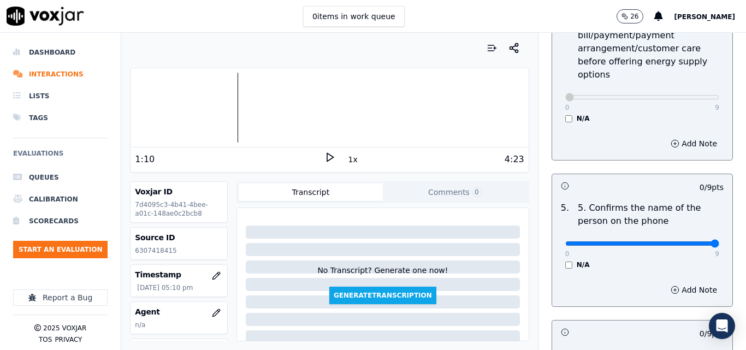
type input "9"
click at [688, 241] on input "range" at bounding box center [642, 243] width 154 height 4
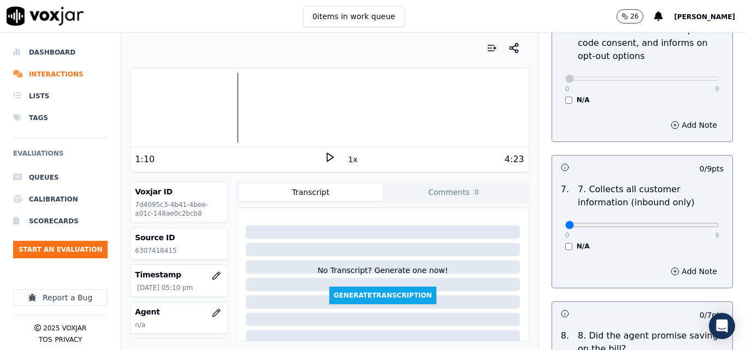
scroll to position [1037, 0]
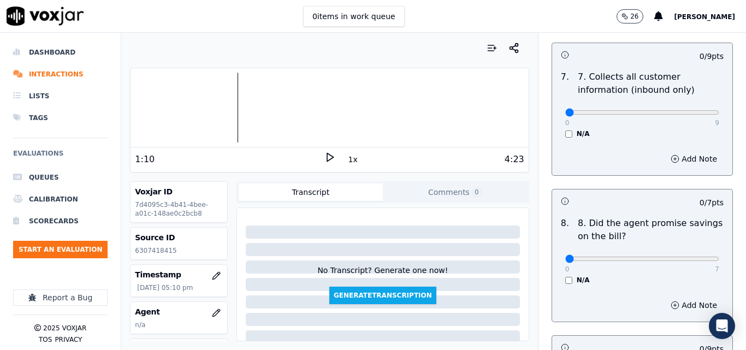
click at [693, 105] on div "0 9" at bounding box center [642, 111] width 154 height 13
type input "9"
click at [692, 110] on input "range" at bounding box center [642, 112] width 154 height 4
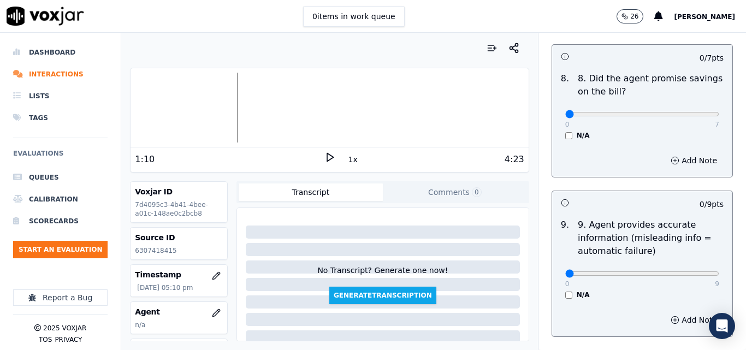
scroll to position [1201, 0]
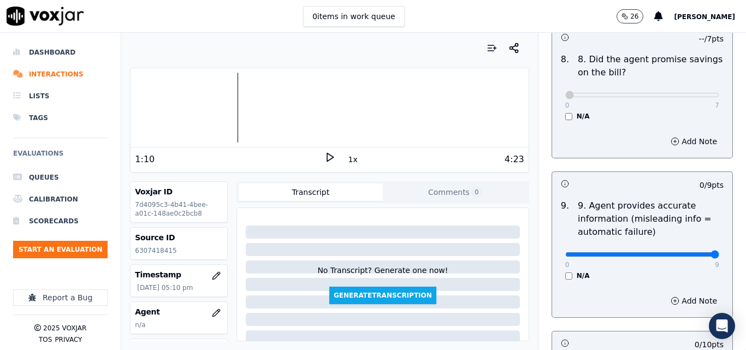
type input "9"
click at [683, 252] on input "range" at bounding box center [642, 254] width 154 height 4
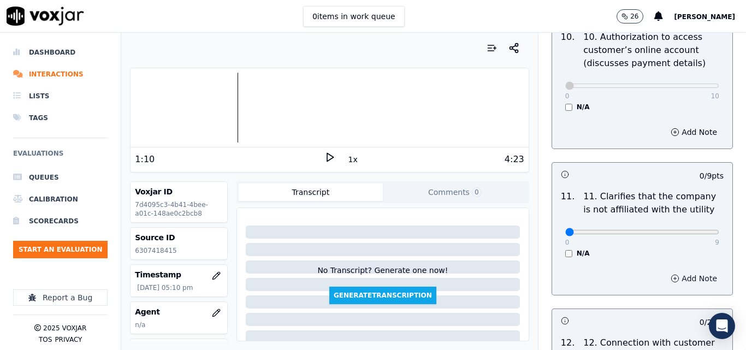
scroll to position [1583, 0]
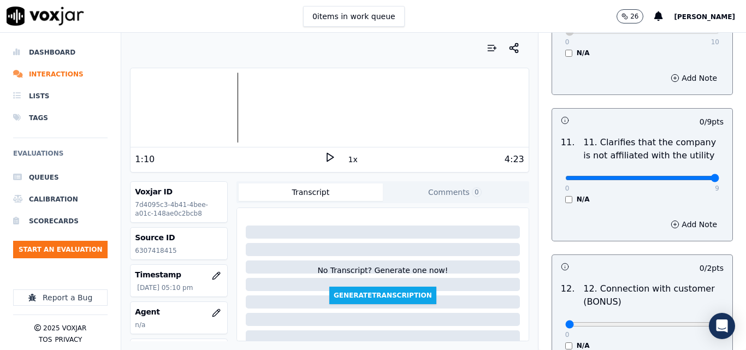
type input "9"
click at [690, 176] on input "range" at bounding box center [642, 178] width 154 height 4
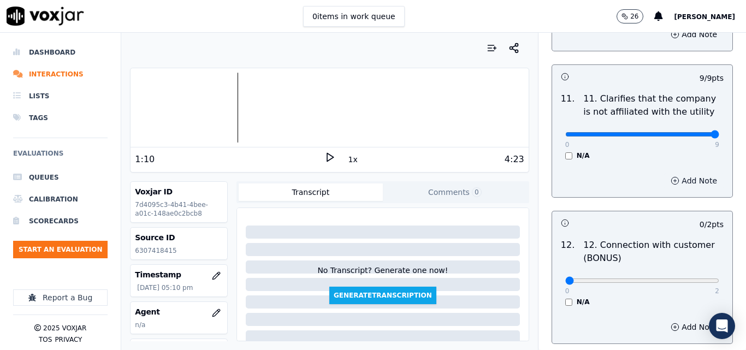
scroll to position [1692, 0]
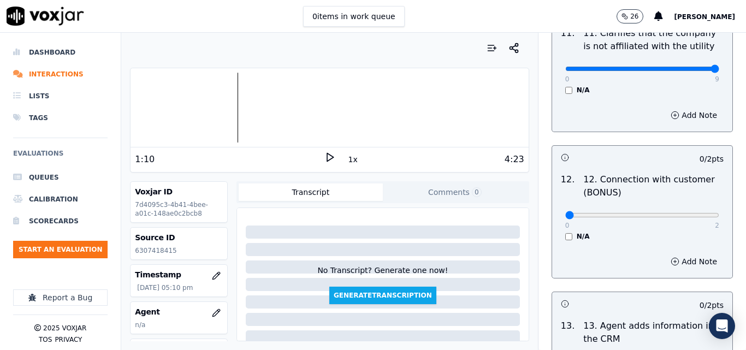
click at [690, 208] on div "0 2" at bounding box center [642, 214] width 154 height 13
type input "2"
click at [690, 213] on input "range" at bounding box center [642, 215] width 154 height 4
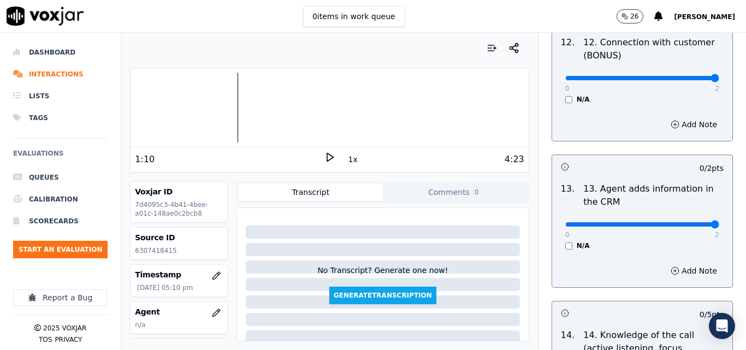
type input "2"
click at [688, 227] on input "range" at bounding box center [642, 224] width 154 height 4
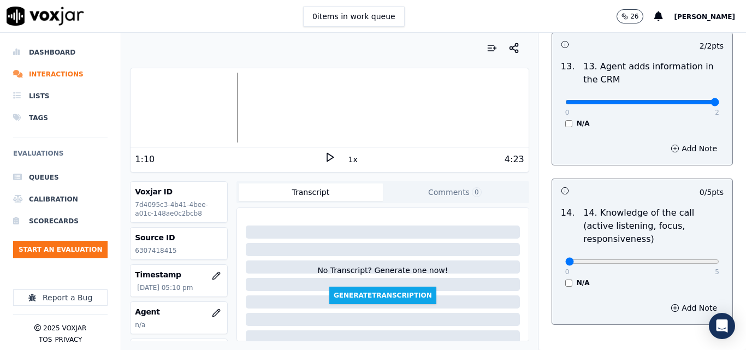
scroll to position [1965, 0]
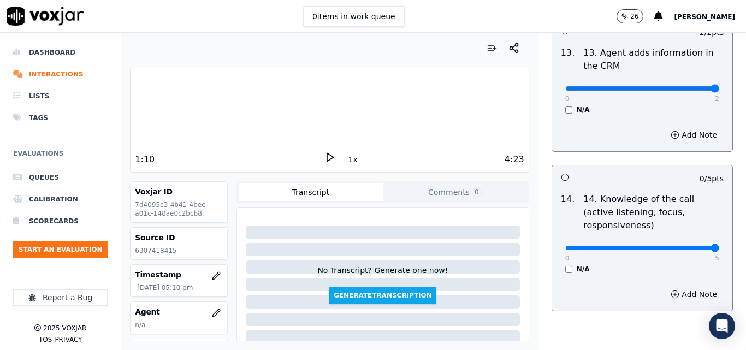
type input "5"
click at [693, 246] on input "range" at bounding box center [642, 248] width 154 height 4
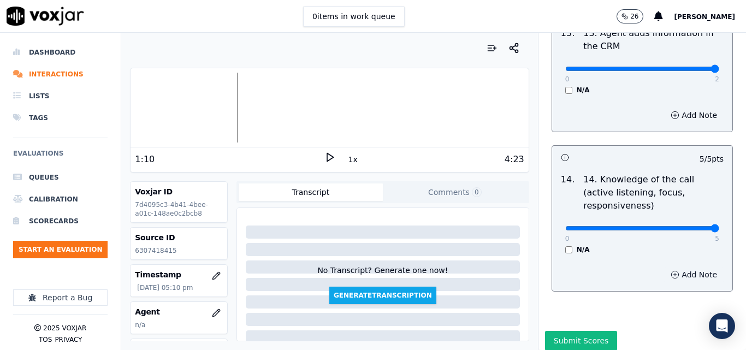
scroll to position [1994, 0]
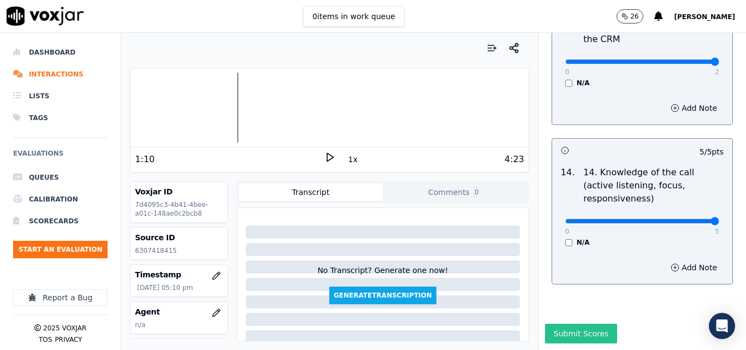
click at [591, 324] on button "Submit Scores" at bounding box center [581, 334] width 73 height 20
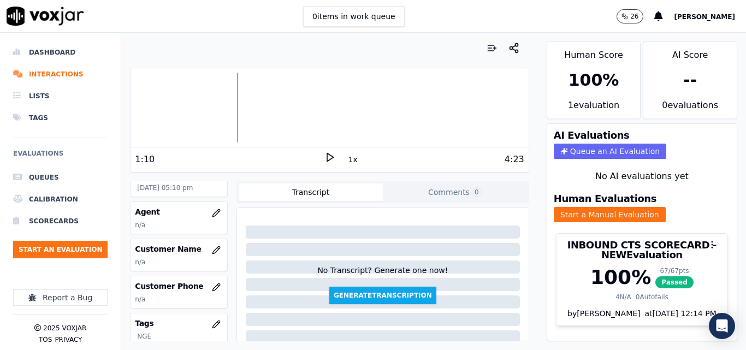
scroll to position [109, 0]
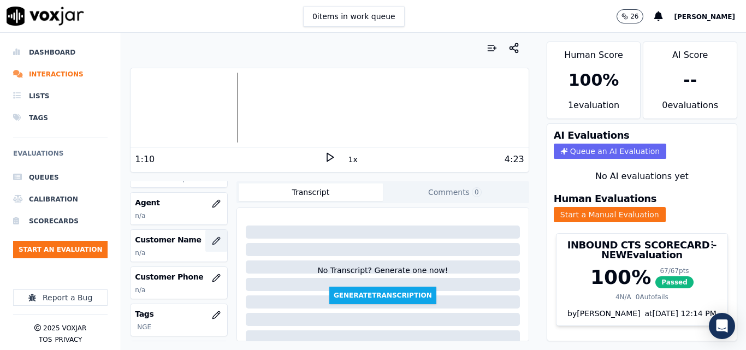
click at [212, 244] on icon "button" at bounding box center [215, 240] width 7 height 7
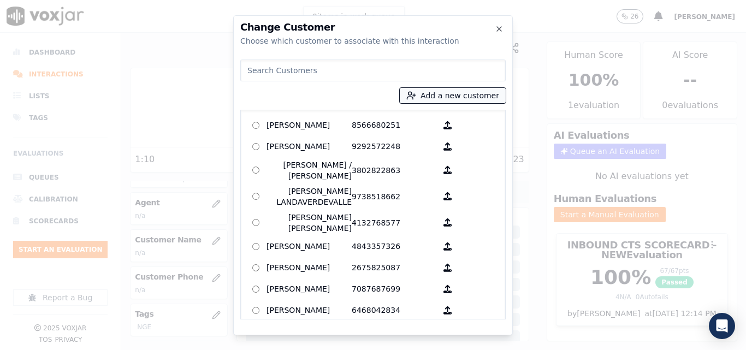
click at [476, 98] on button "Add a new customer" at bounding box center [453, 95] width 106 height 15
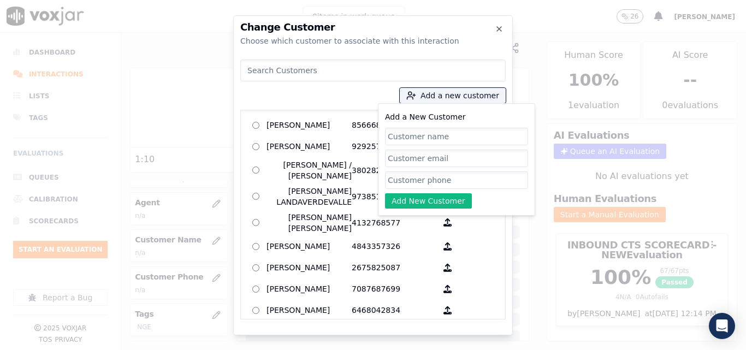
click at [436, 138] on input "Add a New Customer" at bounding box center [456, 136] width 143 height 17
type input "[PERSON_NAME]"
click at [412, 179] on input "Add a New Customer" at bounding box center [456, 179] width 143 height 17
click at [502, 184] on input "Add a New Customer" at bounding box center [456, 179] width 143 height 17
paste input "6307418415"
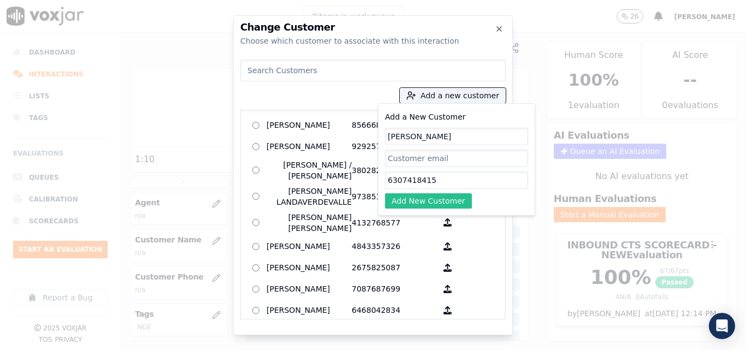
type input "6307418415"
click at [439, 208] on button "Add New Customer" at bounding box center [428, 200] width 87 height 15
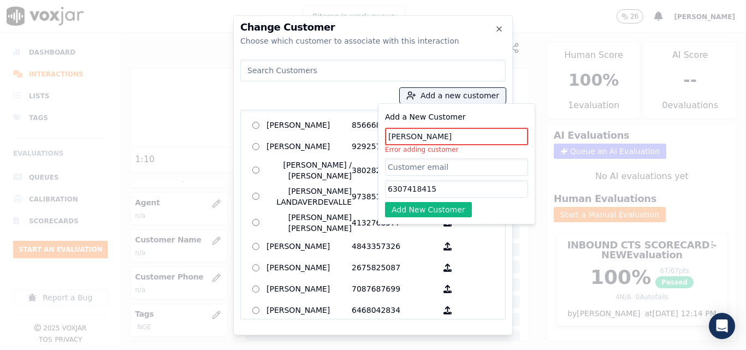
click at [372, 72] on input at bounding box center [372, 71] width 265 height 22
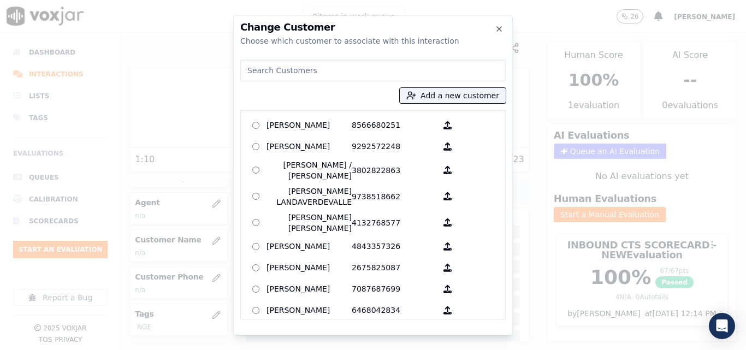
click at [373, 72] on input at bounding box center [372, 71] width 265 height 22
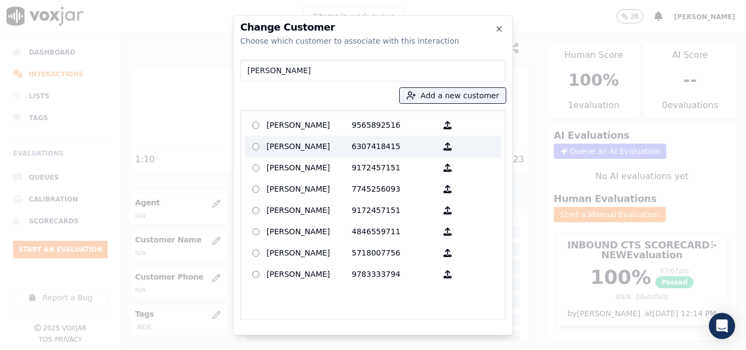
type input "damari"
click at [343, 149] on p "[PERSON_NAME]" at bounding box center [308, 146] width 85 height 17
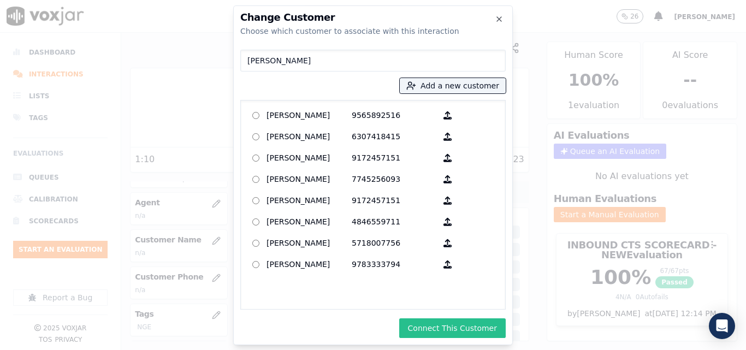
click at [438, 324] on button "Connect This Customer" at bounding box center [452, 328] width 106 height 20
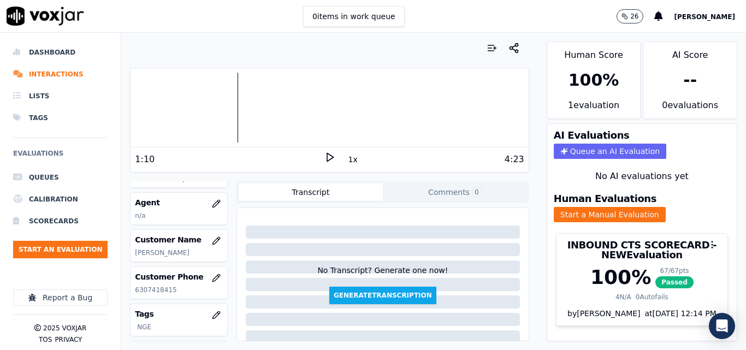
click at [329, 158] on icon at bounding box center [329, 157] width 11 height 11
click at [324, 158] on icon at bounding box center [329, 157] width 11 height 11
click at [326, 159] on icon at bounding box center [329, 157] width 11 height 11
click at [207, 196] on button "button" at bounding box center [216, 204] width 22 height 22
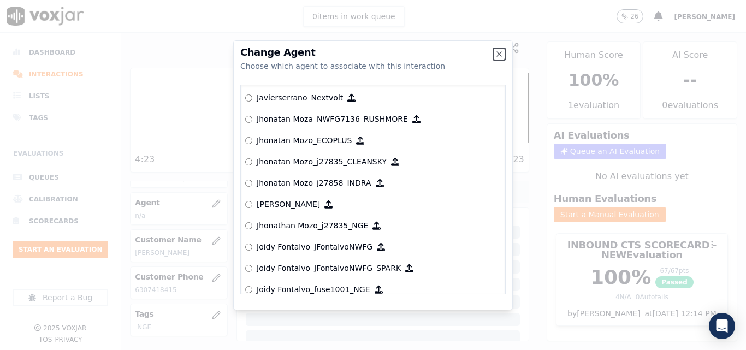
scroll to position [2950, 0]
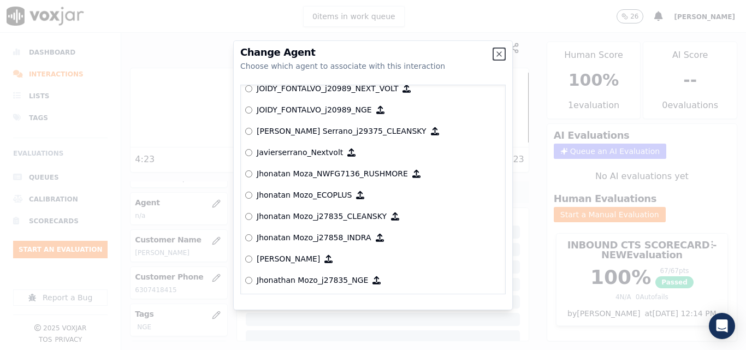
drag, startPoint x: 501, startPoint y: 50, endPoint x: 423, endPoint y: 67, distance: 79.8
click at [497, 51] on icon "button" at bounding box center [499, 54] width 9 height 9
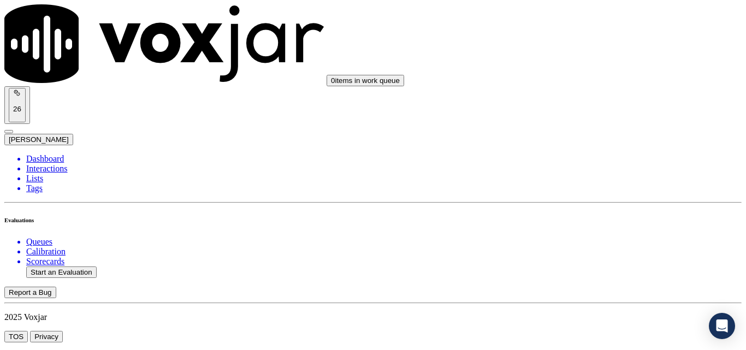
paste input "l30281"
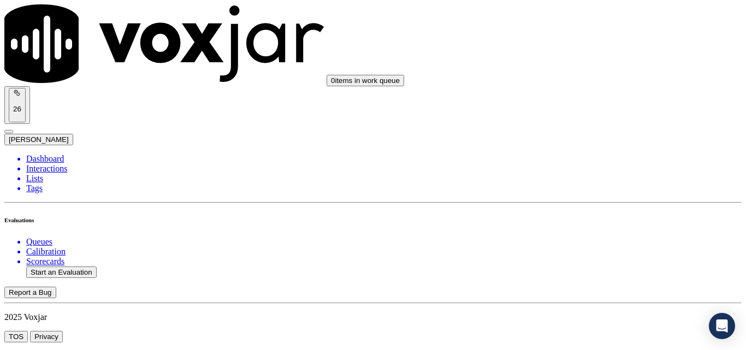
type input "Leiton Manotas_l30281_CLEANSKY"
drag, startPoint x: 369, startPoint y: 173, endPoint x: 125, endPoint y: 185, distance: 243.8
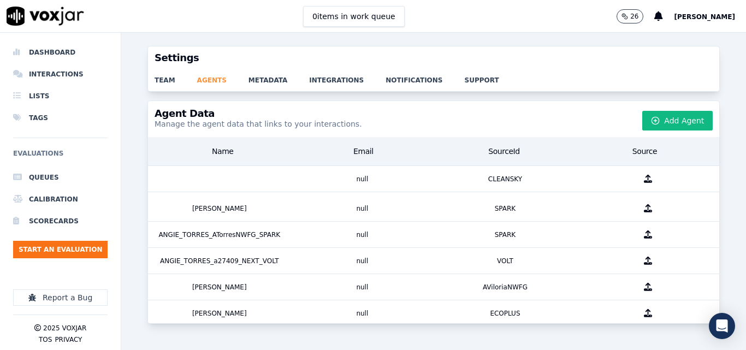
click at [204, 80] on link "agents" at bounding box center [222, 76] width 51 height 15
click at [668, 122] on button "Add Agent" at bounding box center [677, 121] width 70 height 20
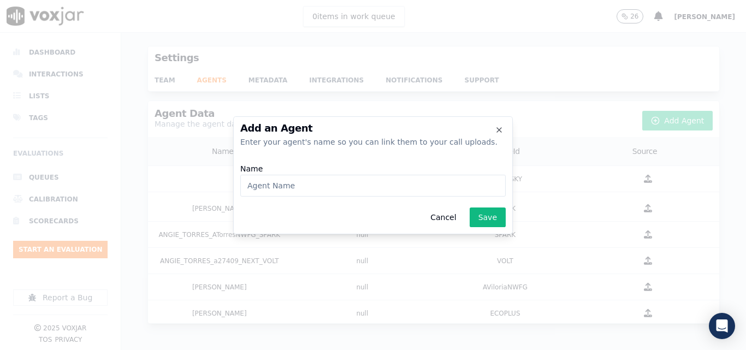
click at [389, 193] on input "Name" at bounding box center [372, 186] width 265 height 22
click at [351, 191] on input "Javier Serrano_" at bounding box center [372, 186] width 265 height 22
paste input "WANN1218"
type input "[PERSON_NAME] Serrano_WANN1218_NGE"
click at [494, 215] on button "Save" at bounding box center [488, 217] width 36 height 20
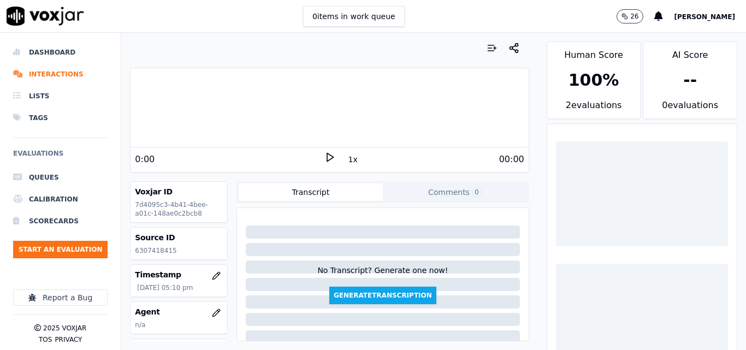
scroll to position [109, 0]
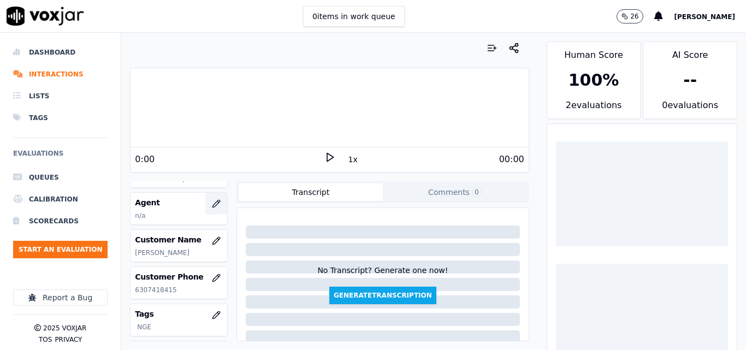
click at [205, 199] on button "button" at bounding box center [216, 204] width 22 height 22
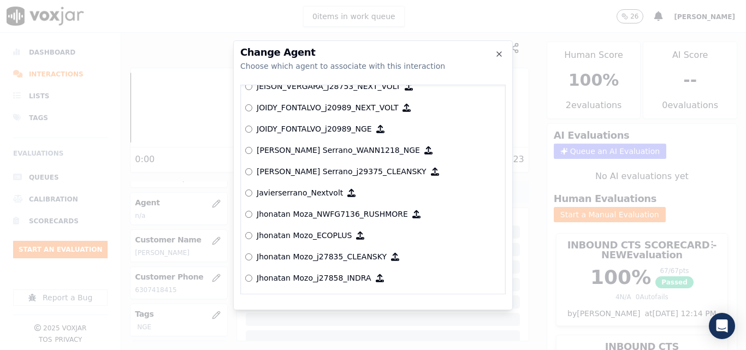
scroll to position [2961, 0]
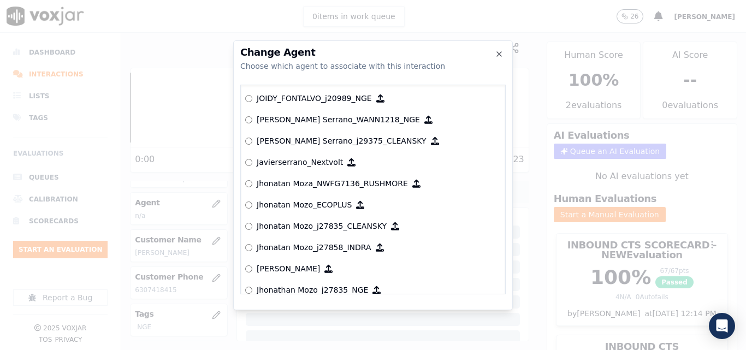
click at [334, 110] on label "[PERSON_NAME] Serrano_WANN1218_NGE" at bounding box center [373, 119] width 256 height 21
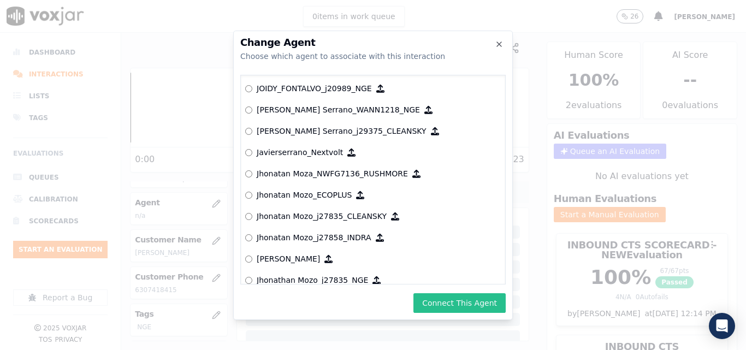
click at [448, 306] on button "Connect This Agent" at bounding box center [459, 303] width 92 height 20
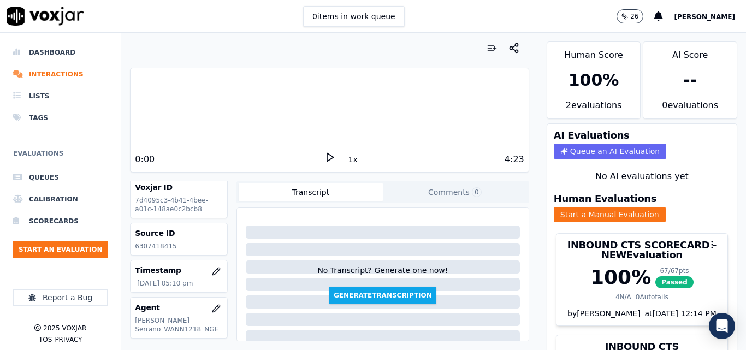
scroll to position [0, 0]
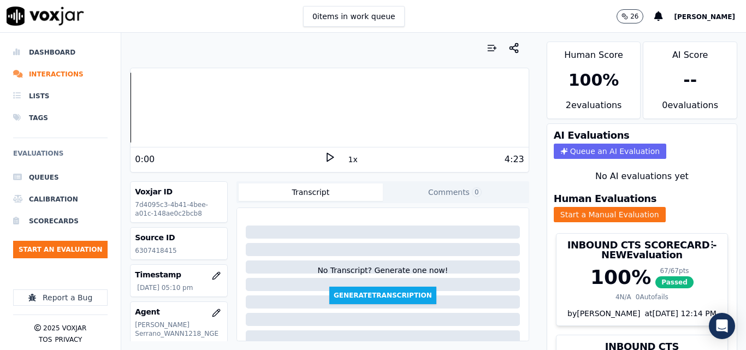
click at [327, 157] on polygon at bounding box center [330, 157] width 7 height 8
click at [327, 157] on rect at bounding box center [328, 156] width 2 height 7
click at [39, 63] on li "Interactions" at bounding box center [60, 74] width 94 height 22
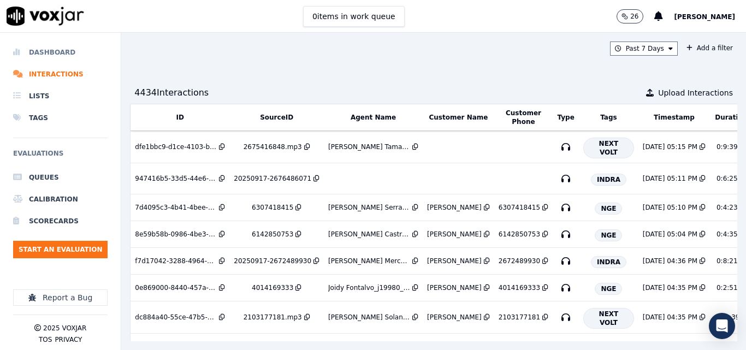
click at [58, 45] on li "Dashboard" at bounding box center [60, 52] width 94 height 22
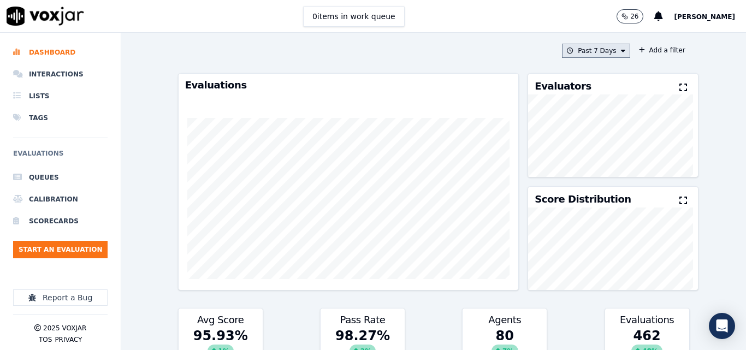
click at [621, 53] on icon at bounding box center [623, 50] width 4 height 7
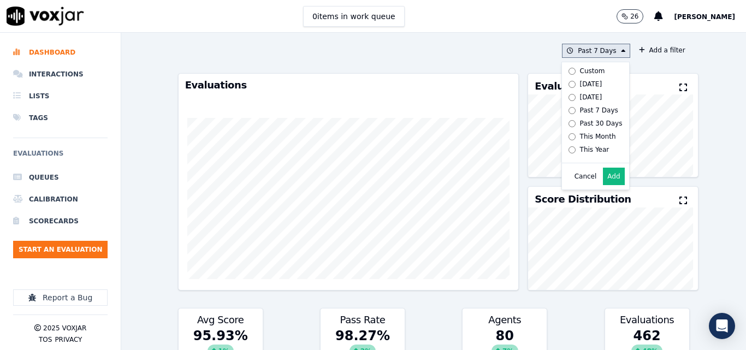
click at [572, 79] on label "[DATE]" at bounding box center [593, 84] width 58 height 13
click at [603, 177] on button "Add" at bounding box center [613, 176] width 21 height 17
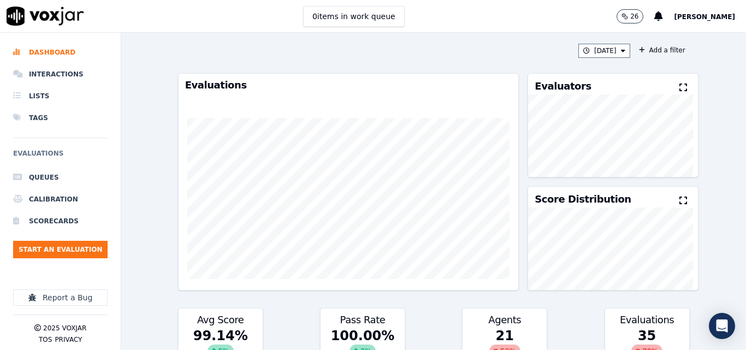
click at [679, 90] on icon at bounding box center [683, 87] width 8 height 9
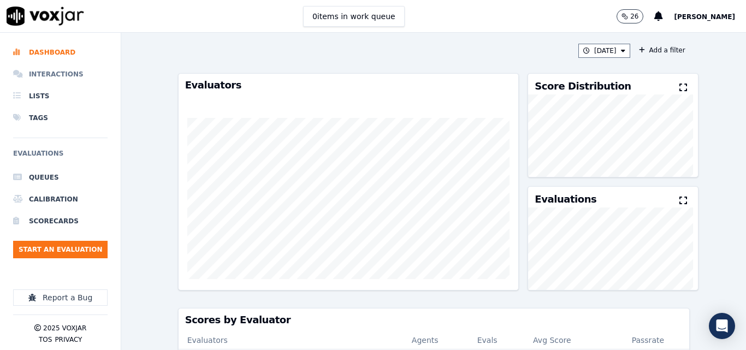
click at [73, 75] on li "Interactions" at bounding box center [60, 74] width 94 height 22
